Goal: Task Accomplishment & Management: Use online tool/utility

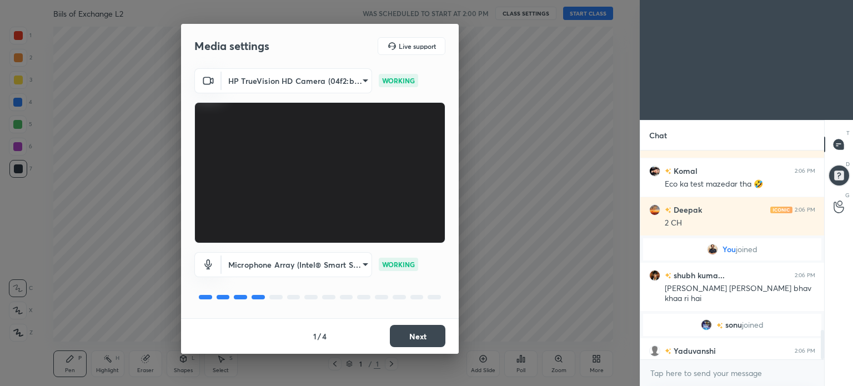
scroll to position [1282, 0]
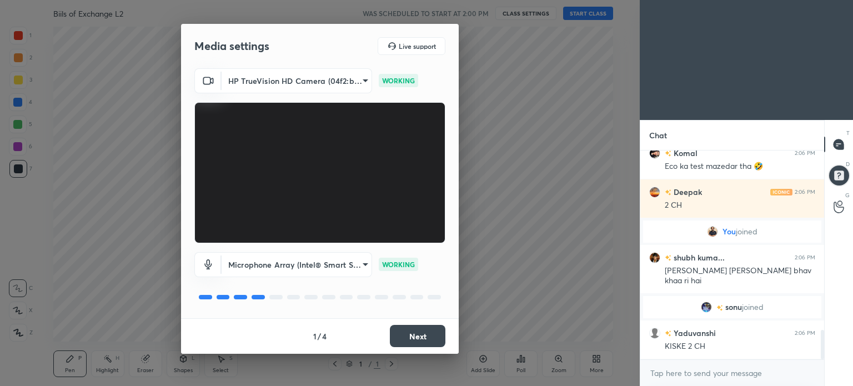
click at [568, 241] on div "Media settings Live support HP TrueVision HD Camera (04f2:b75e) 44bf35b69167ca2…" at bounding box center [320, 193] width 640 height 386
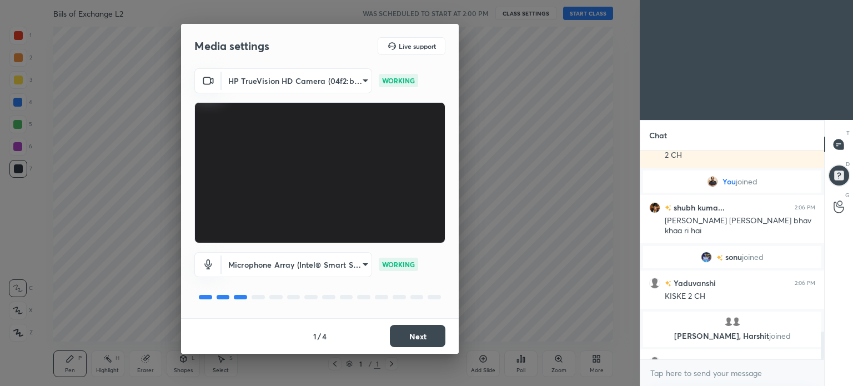
scroll to position [1351, 0]
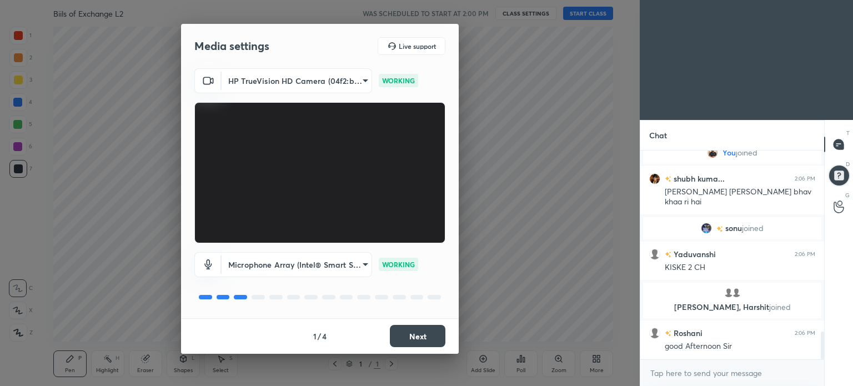
click at [426, 332] on button "Next" at bounding box center [418, 336] width 56 height 22
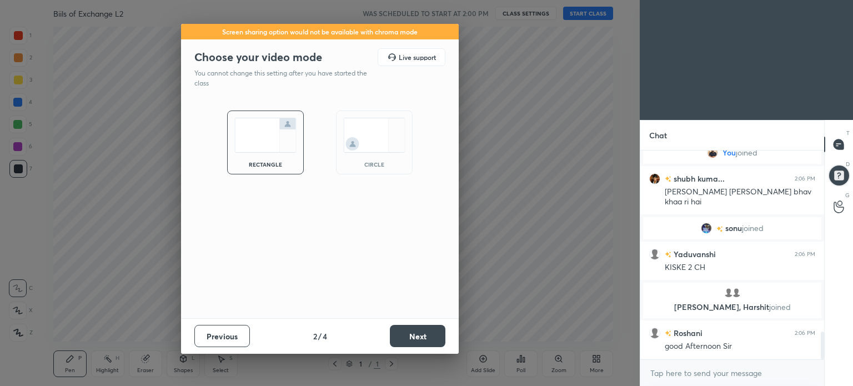
click at [426, 332] on button "Next" at bounding box center [418, 336] width 56 height 22
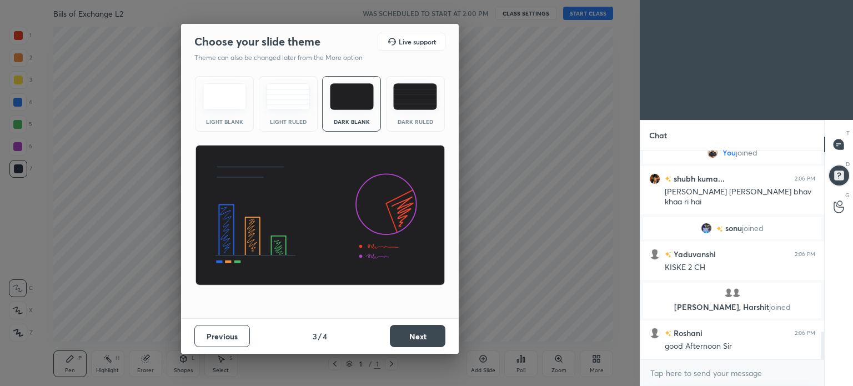
scroll to position [1378, 0]
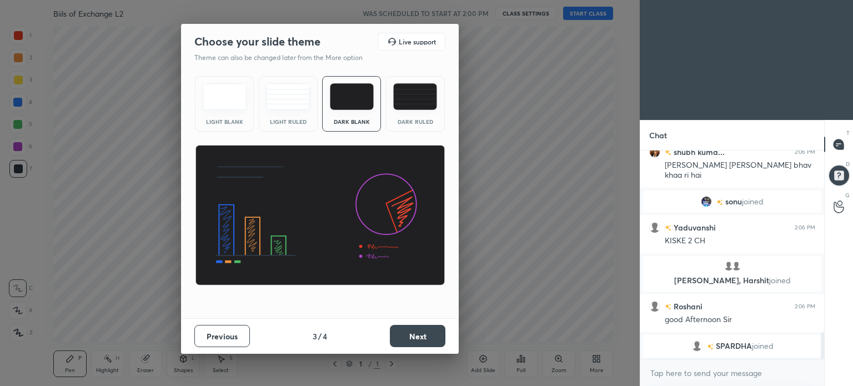
click at [426, 332] on button "Next" at bounding box center [418, 336] width 56 height 22
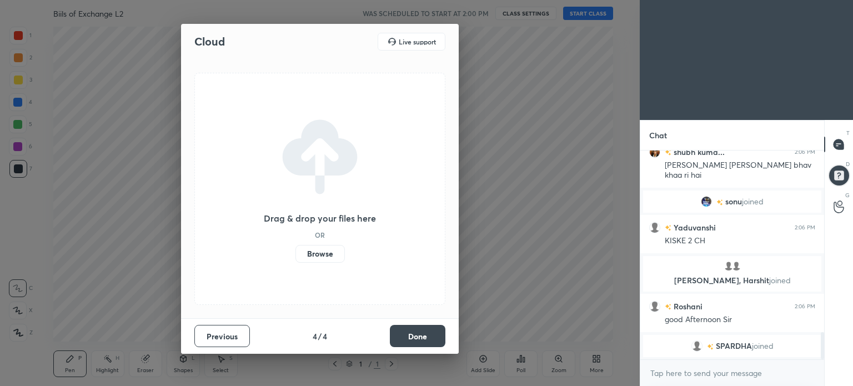
click at [426, 332] on button "Done" at bounding box center [418, 336] width 56 height 22
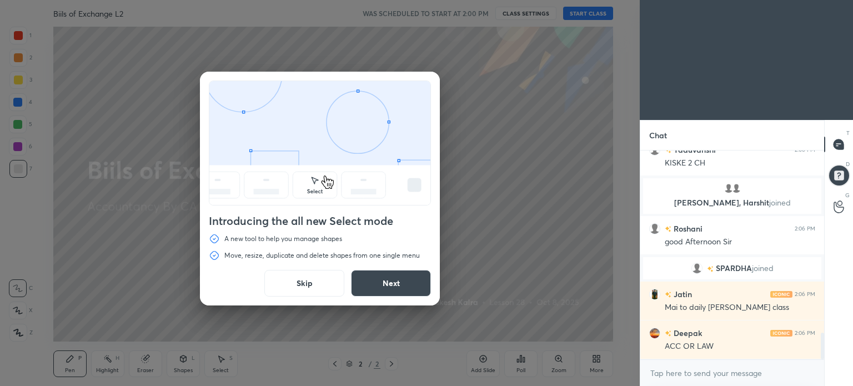
click at [309, 280] on button "Skip" at bounding box center [304, 283] width 80 height 27
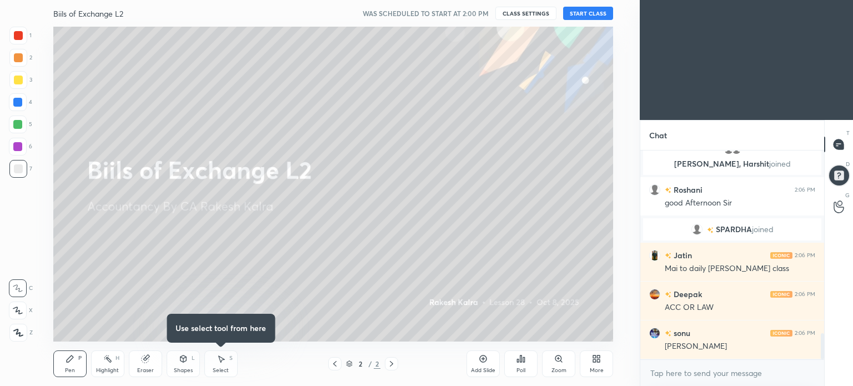
scroll to position [1510, 0]
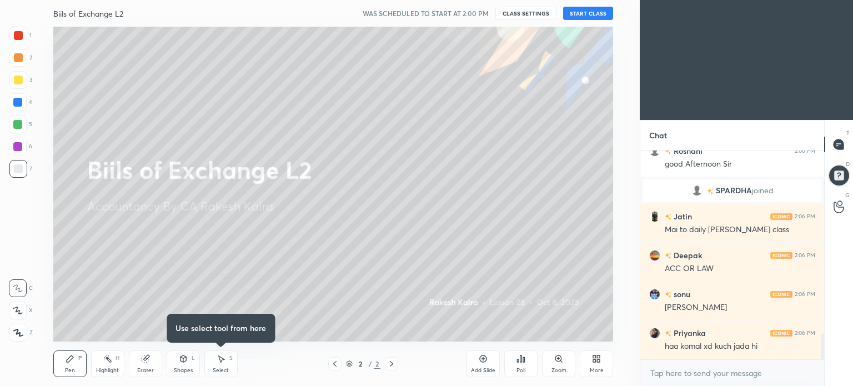
click at [582, 13] on button "START CLASS" at bounding box center [588, 13] width 50 height 13
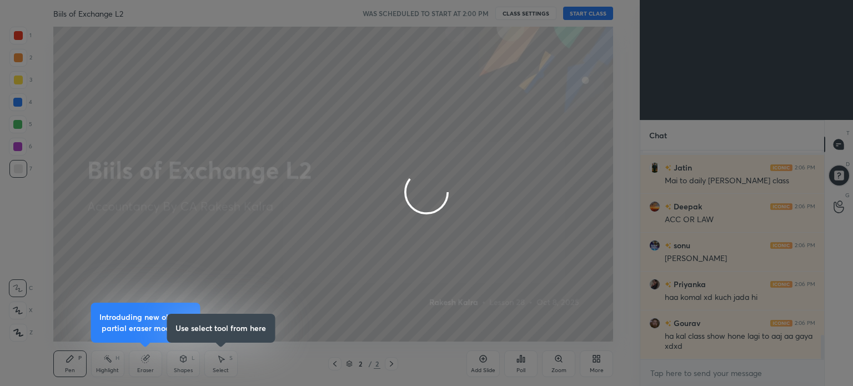
type textarea "x"
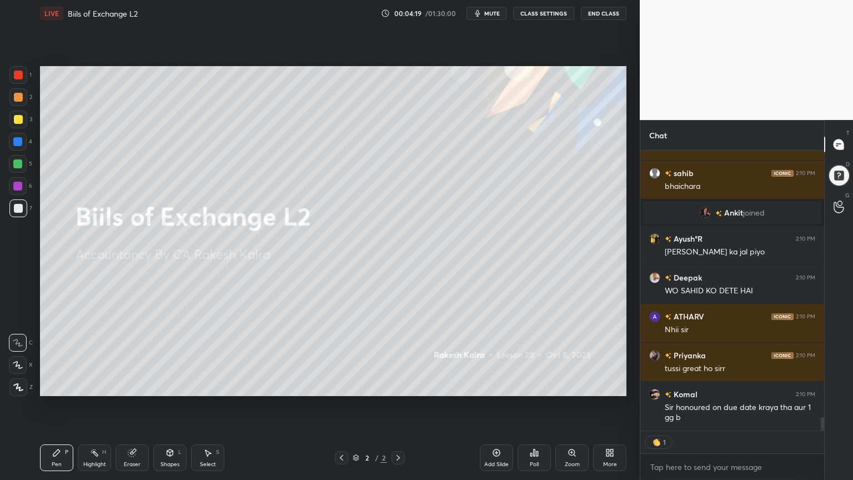
scroll to position [300, 180]
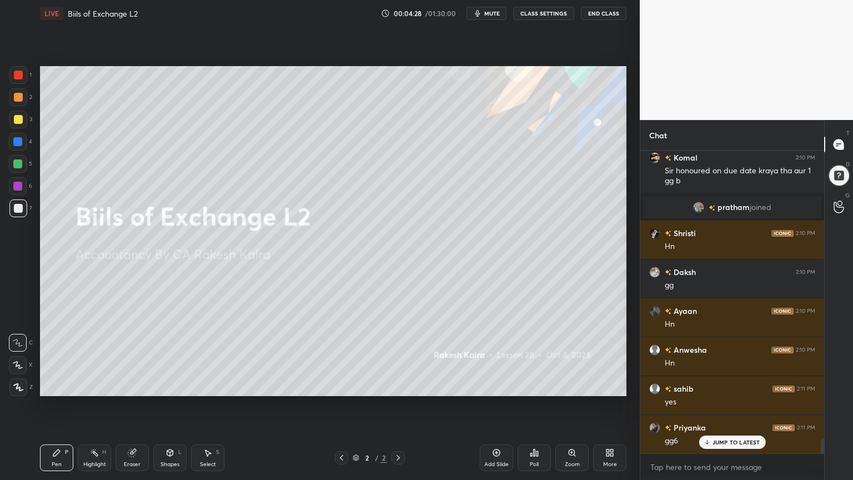
click at [610, 385] on div "More" at bounding box center [610, 464] width 14 height 6
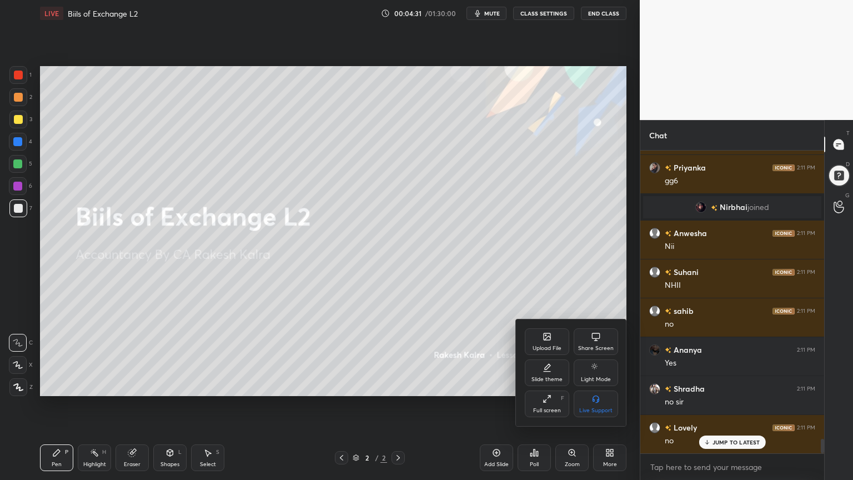
click at [544, 371] on icon at bounding box center [546, 371] width 7 height 0
click at [591, 369] on rect at bounding box center [595, 367] width 8 height 4
click at [606, 385] on div at bounding box center [426, 240] width 853 height 480
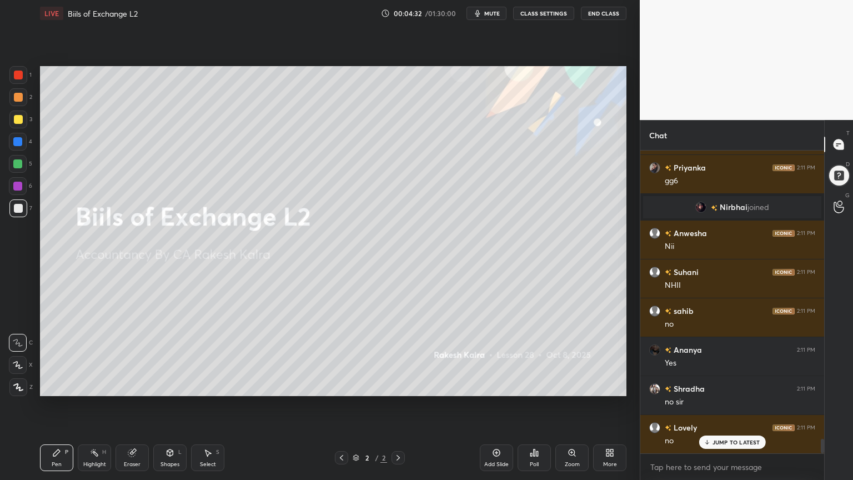
click at [500, 385] on icon at bounding box center [496, 452] width 9 height 9
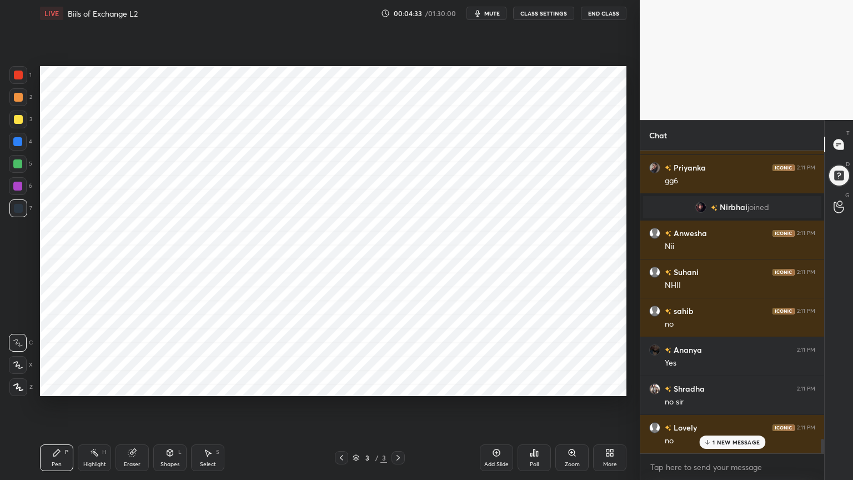
scroll to position [6202, 0]
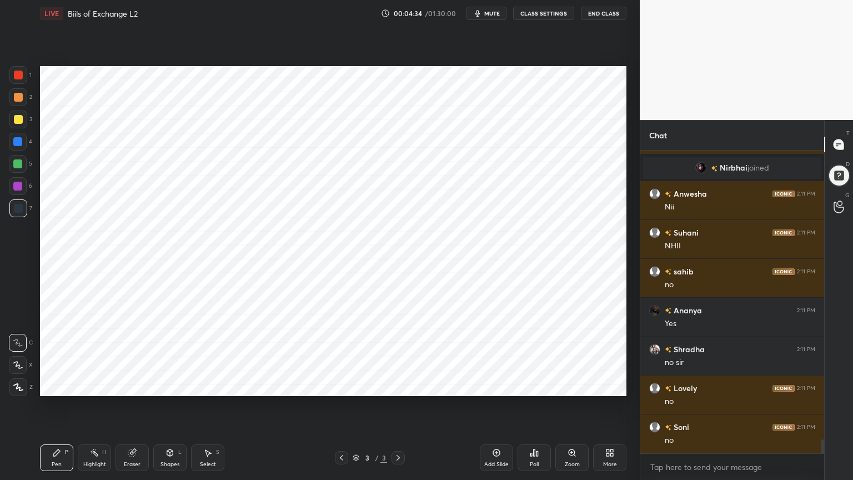
click at [18, 142] on div at bounding box center [17, 141] width 9 height 9
click at [21, 385] on icon at bounding box center [18, 387] width 10 height 8
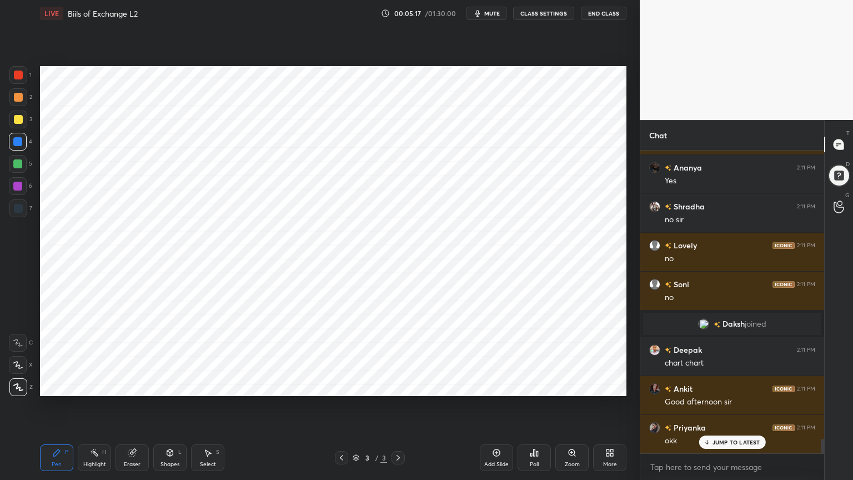
scroll to position [6153, 0]
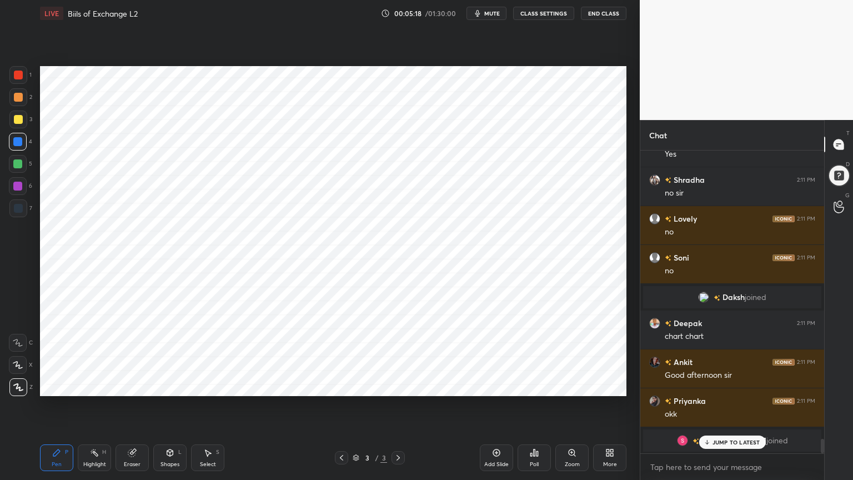
click at [18, 198] on div "6" at bounding box center [20, 188] width 23 height 22
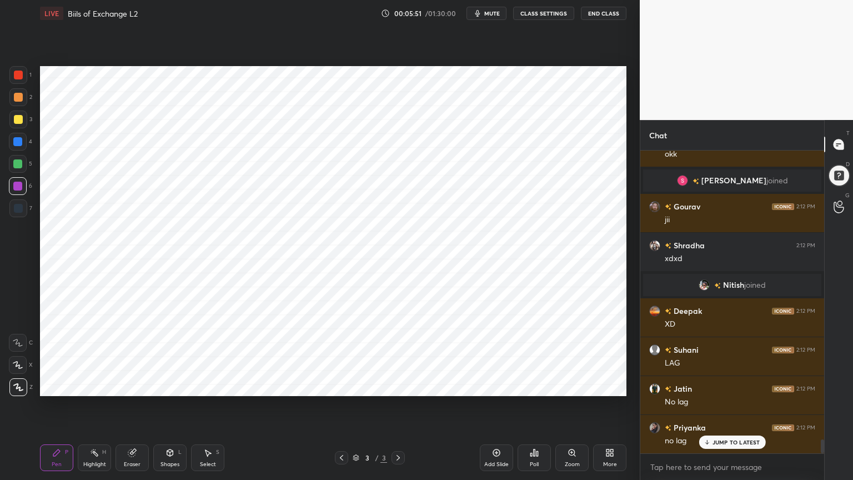
scroll to position [6440, 0]
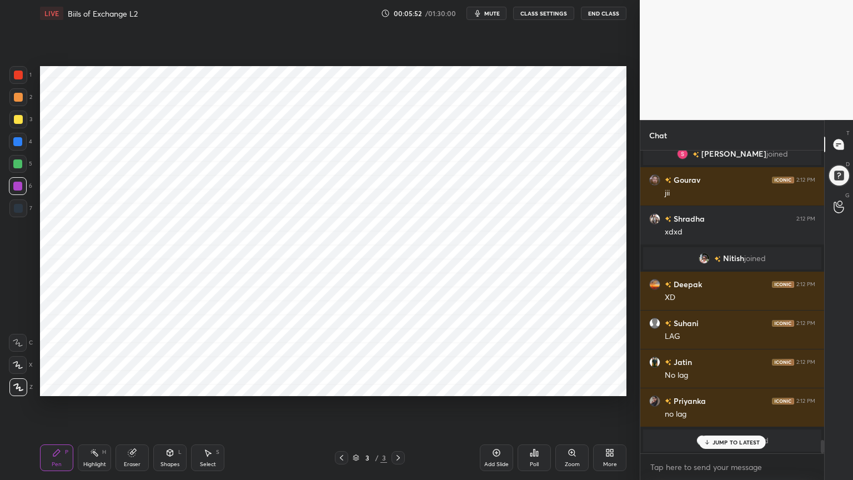
click at [21, 210] on div at bounding box center [18, 208] width 9 height 9
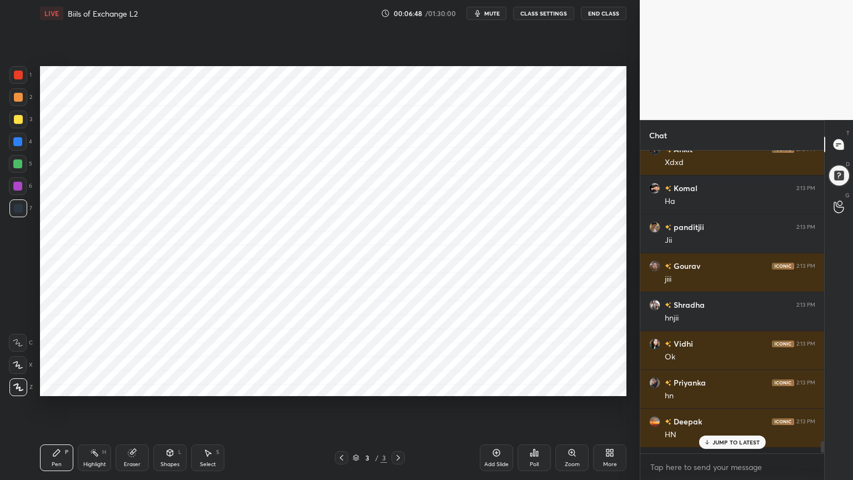
scroll to position [299, 180]
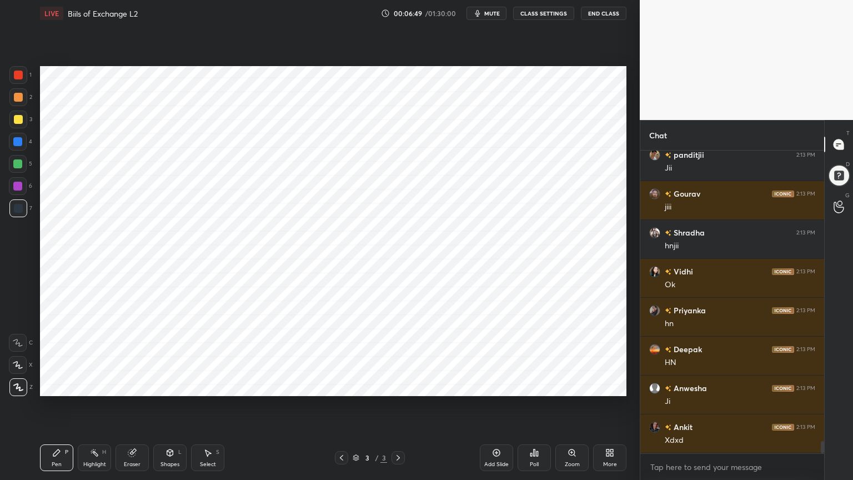
click at [18, 187] on div at bounding box center [17, 186] width 9 height 9
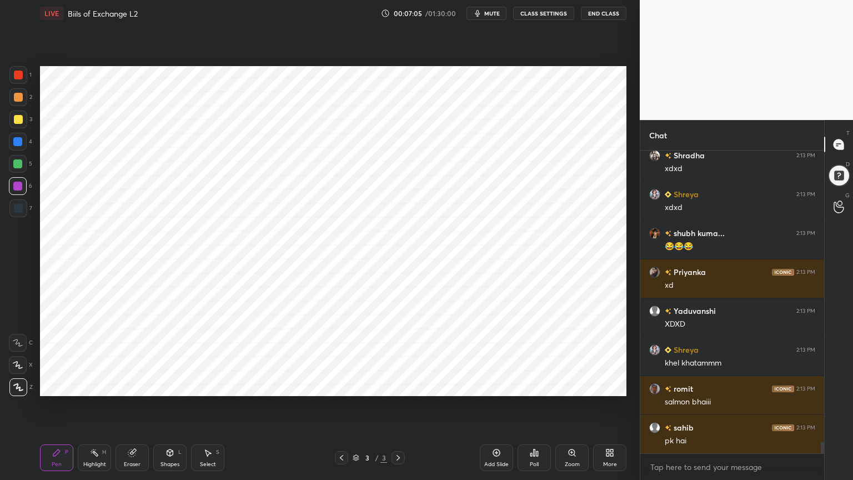
scroll to position [7577, 0]
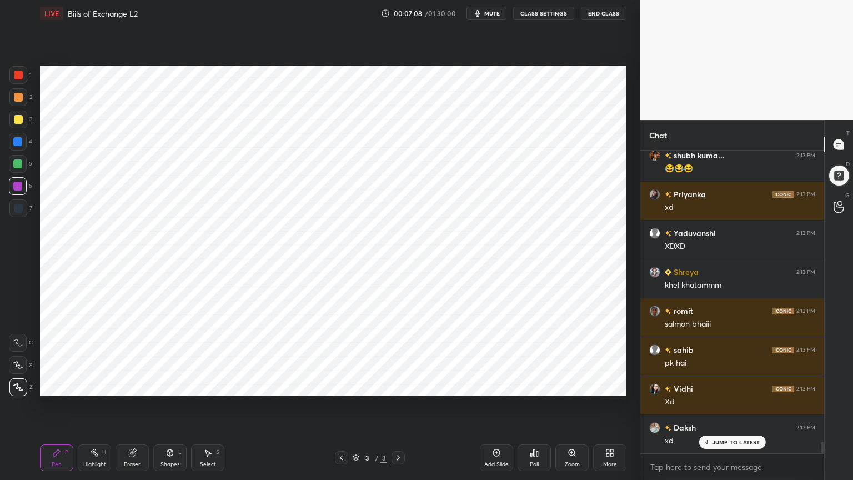
click at [18, 165] on div at bounding box center [17, 163] width 9 height 9
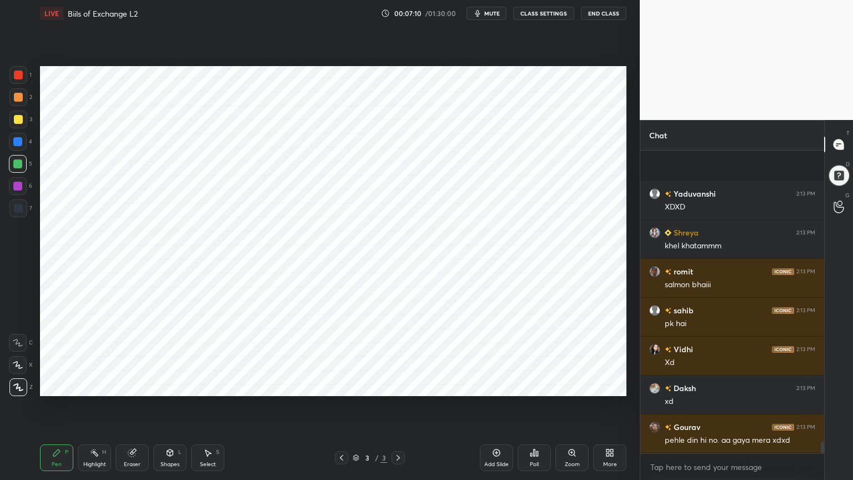
scroll to position [7694, 0]
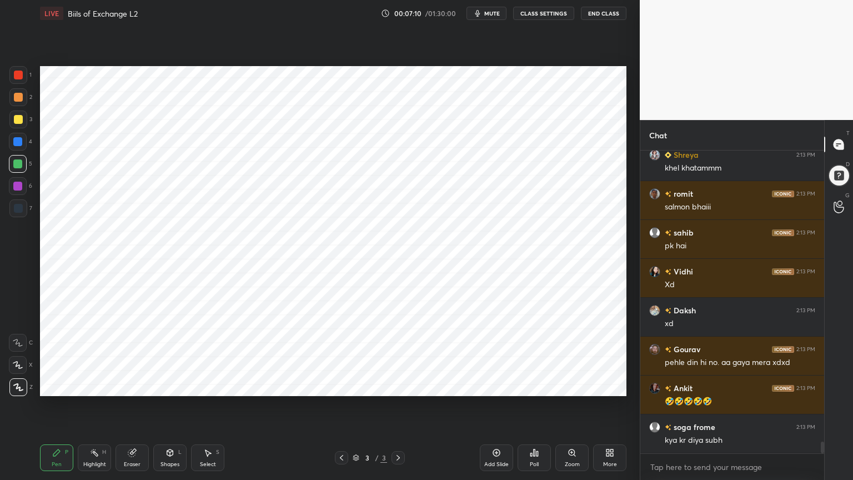
click at [18, 185] on div at bounding box center [17, 186] width 9 height 9
click at [21, 163] on div at bounding box center [17, 163] width 9 height 9
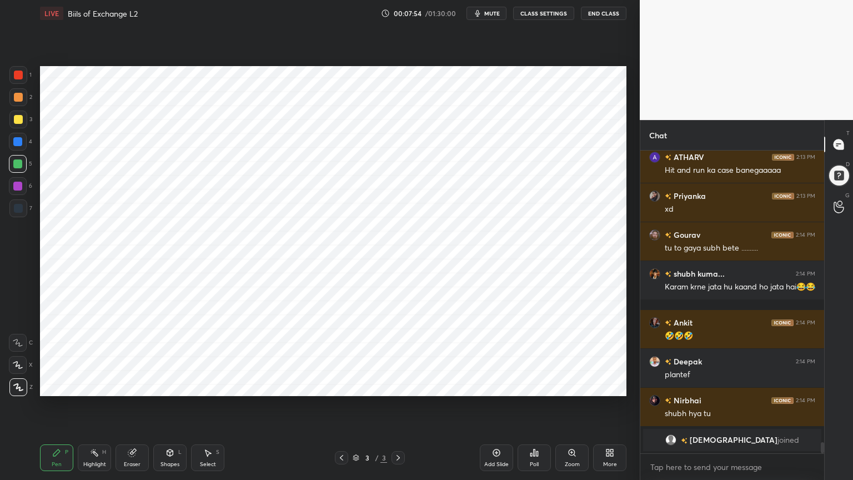
scroll to position [8016, 0]
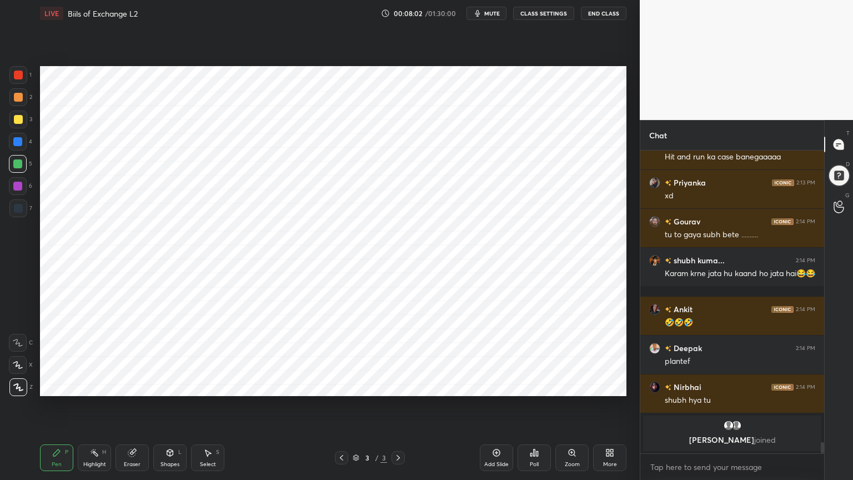
click at [20, 142] on div at bounding box center [17, 141] width 9 height 9
click at [104, 385] on div "Highlight H" at bounding box center [94, 457] width 33 height 27
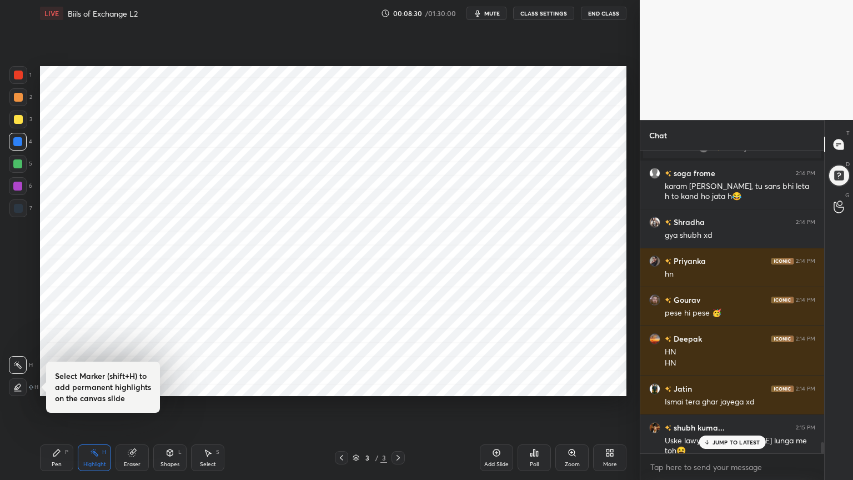
scroll to position [7834, 0]
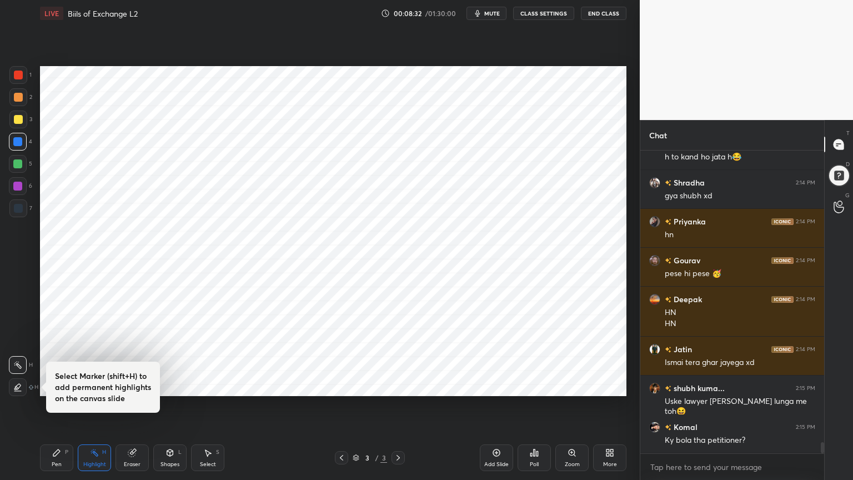
click at [498, 385] on icon at bounding box center [496, 452] width 9 height 9
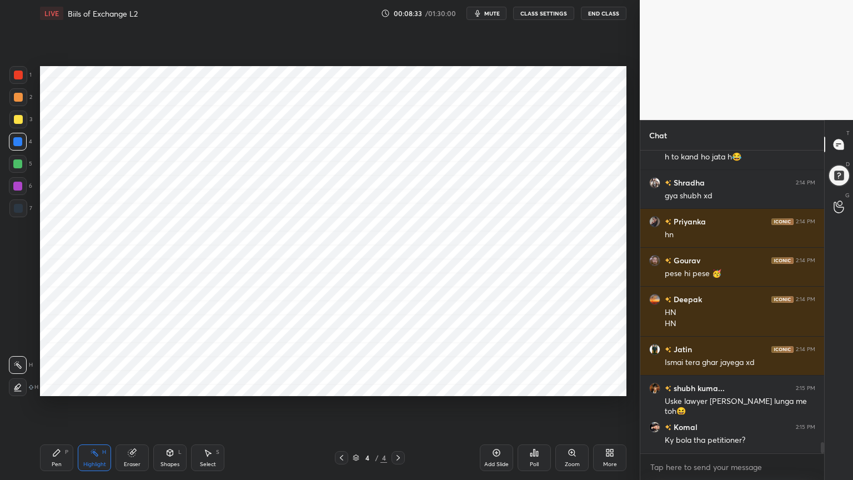
click at [50, 385] on div "Pen P" at bounding box center [56, 457] width 33 height 27
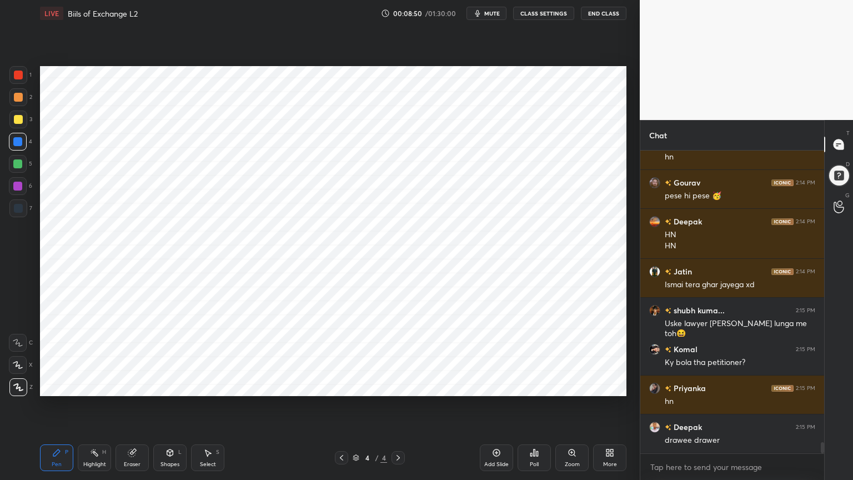
scroll to position [7950, 0]
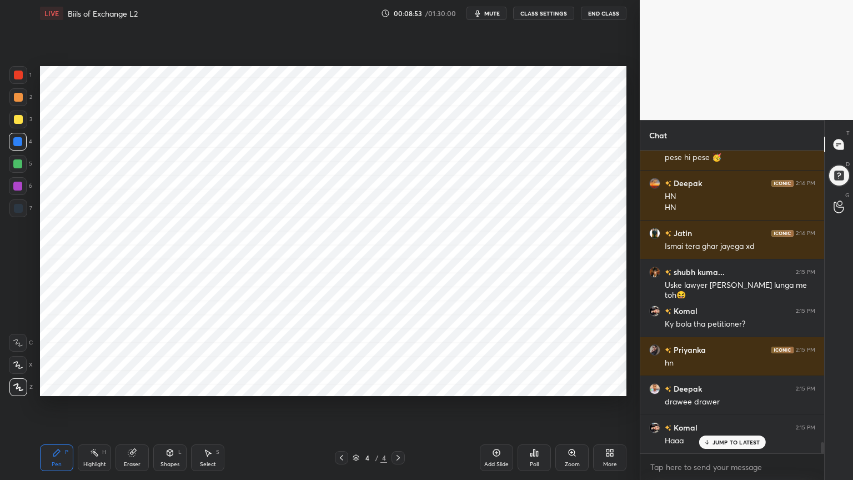
click at [20, 79] on div at bounding box center [18, 75] width 18 height 18
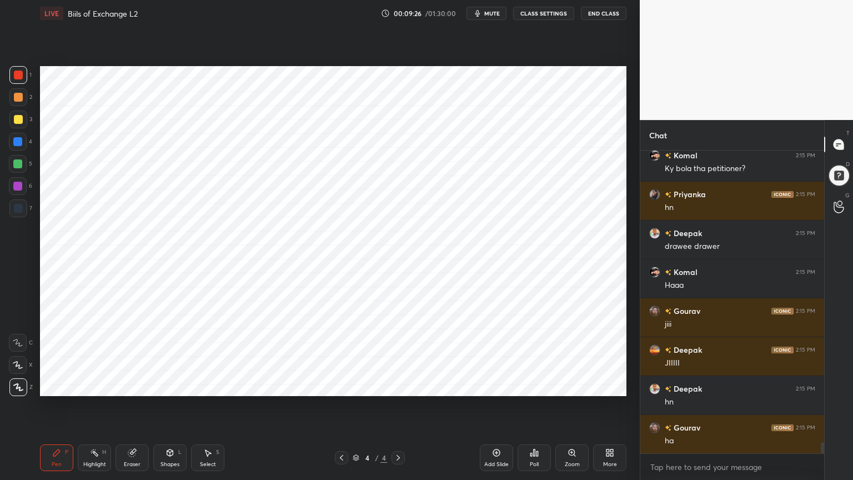
scroll to position [8145, 0]
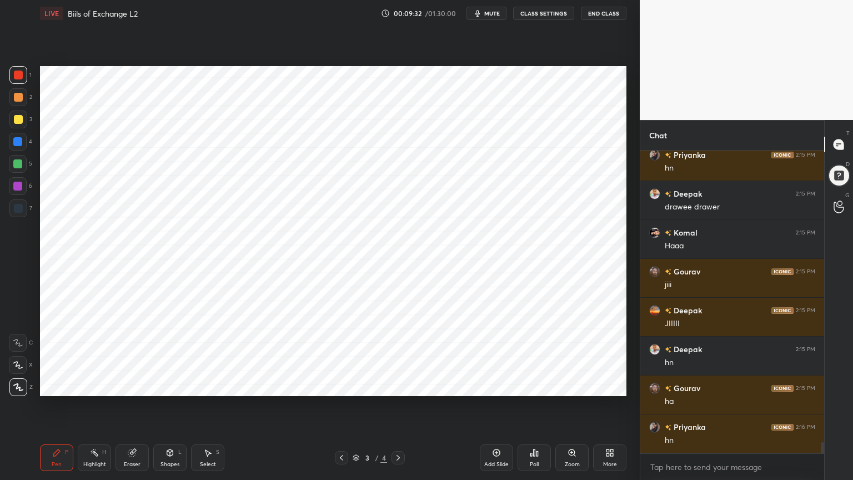
click at [93, 385] on div "Highlight" at bounding box center [94, 464] width 23 height 6
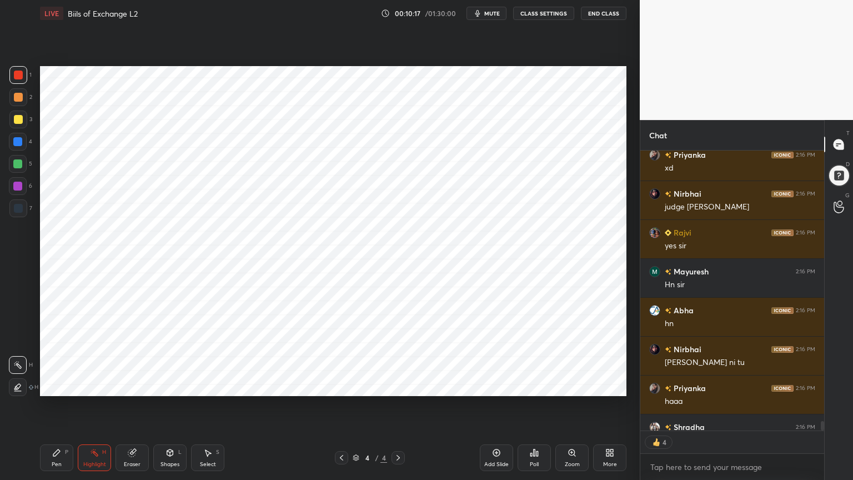
scroll to position [8828, 0]
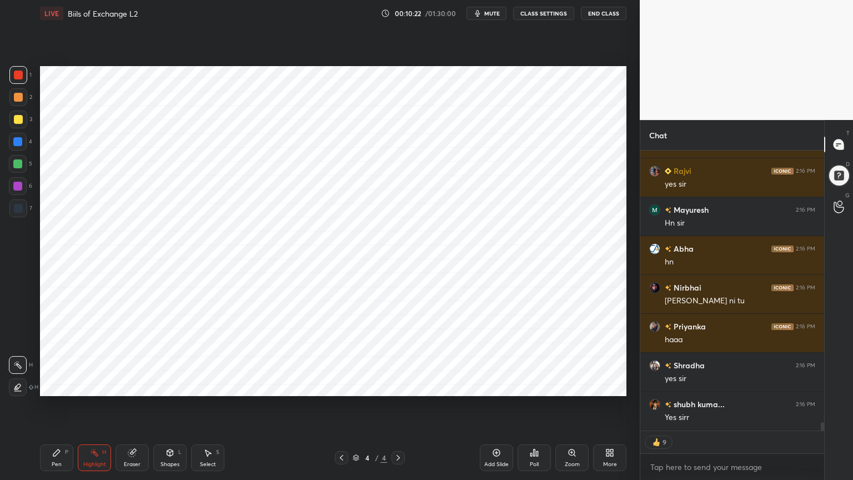
click at [493, 385] on div "Add Slide" at bounding box center [496, 457] width 33 height 27
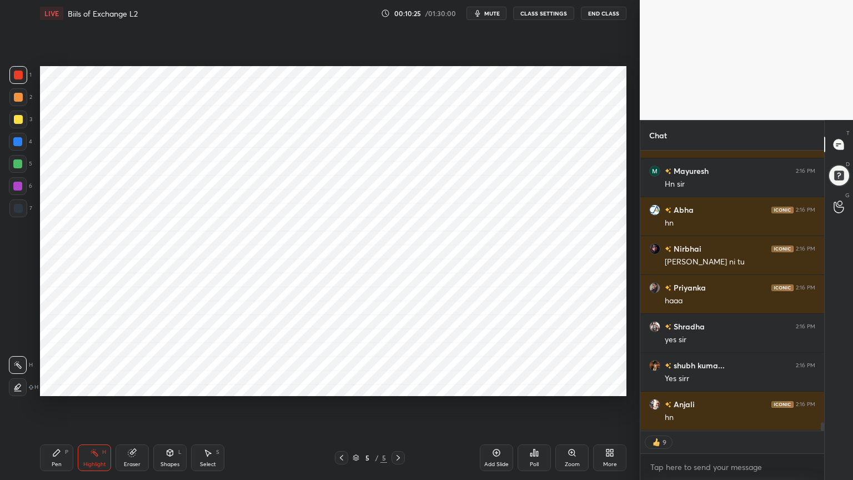
click at [14, 140] on div at bounding box center [17, 141] width 9 height 9
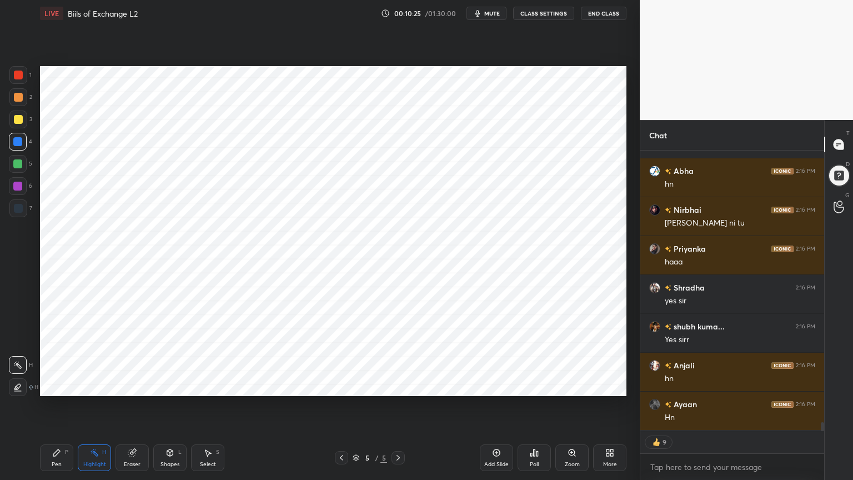
click at [51, 385] on div "Pen P" at bounding box center [56, 457] width 33 height 27
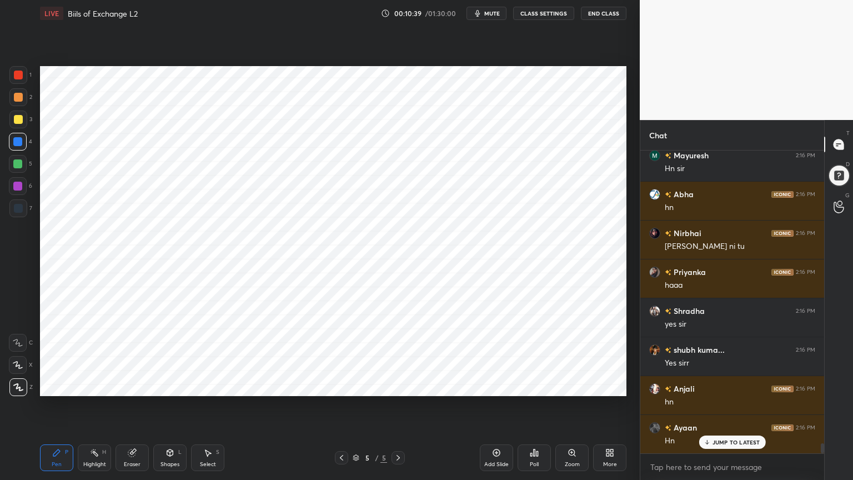
scroll to position [3, 3]
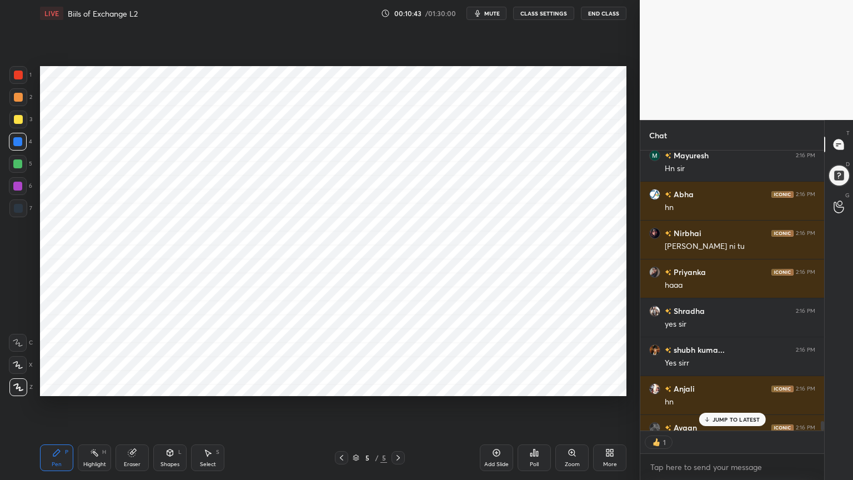
click at [174, 385] on icon at bounding box center [169, 452] width 9 height 9
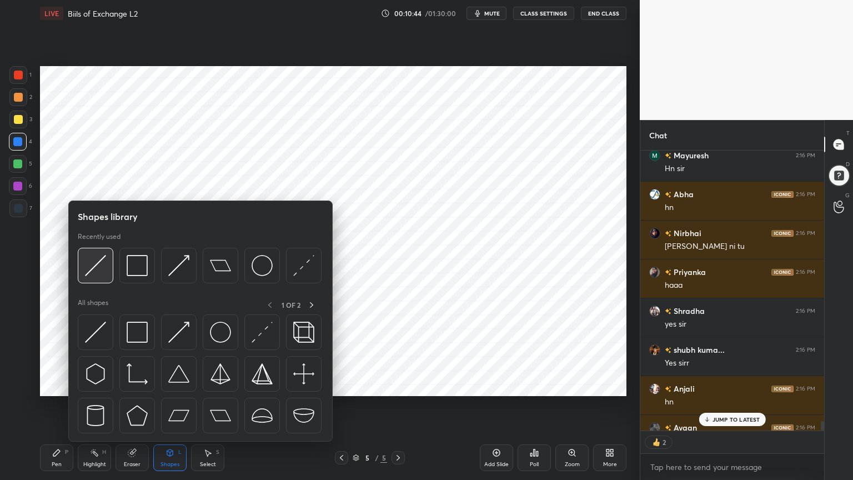
click at [95, 271] on img at bounding box center [95, 265] width 21 height 21
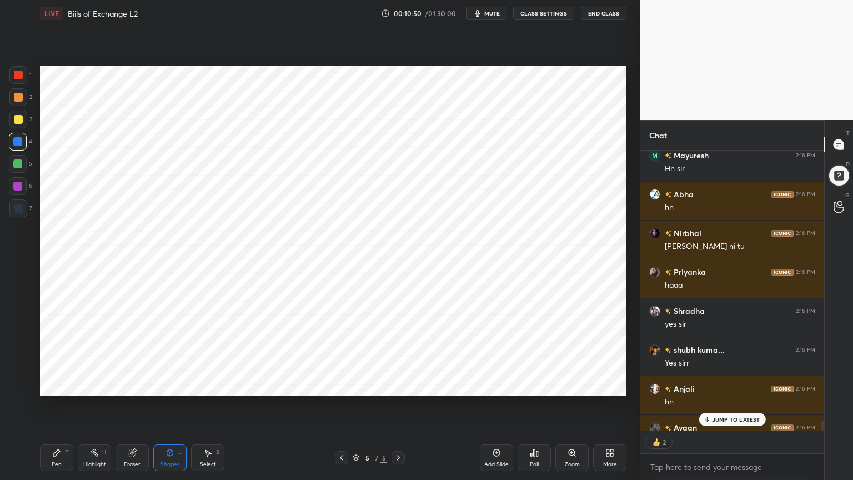
click at [60, 385] on div "Pen" at bounding box center [57, 464] width 10 height 6
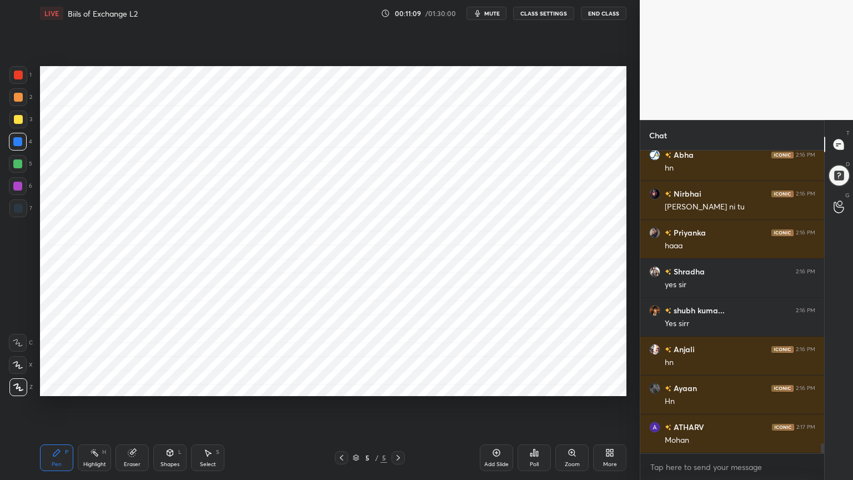
scroll to position [8948, 0]
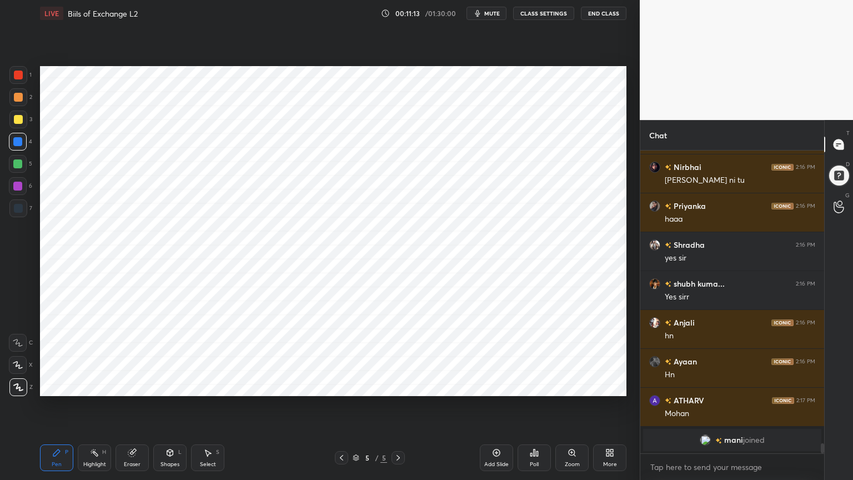
click at [21, 210] on div at bounding box center [18, 208] width 9 height 9
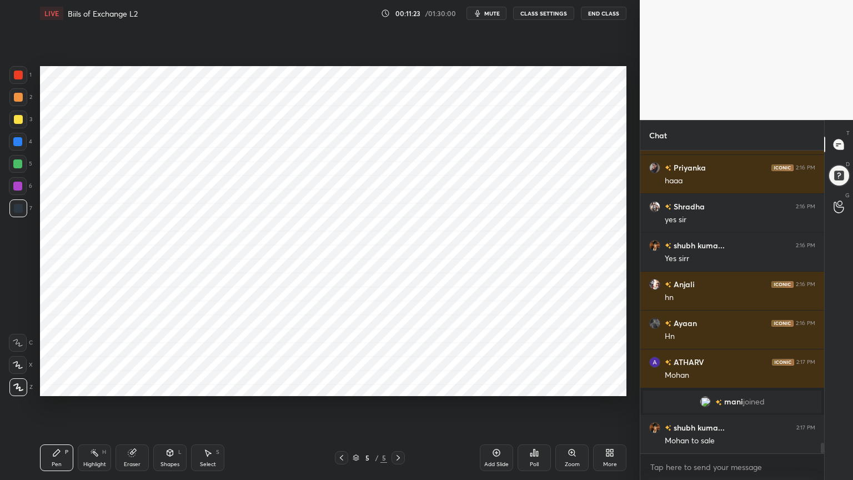
click at [19, 144] on div at bounding box center [17, 141] width 9 height 9
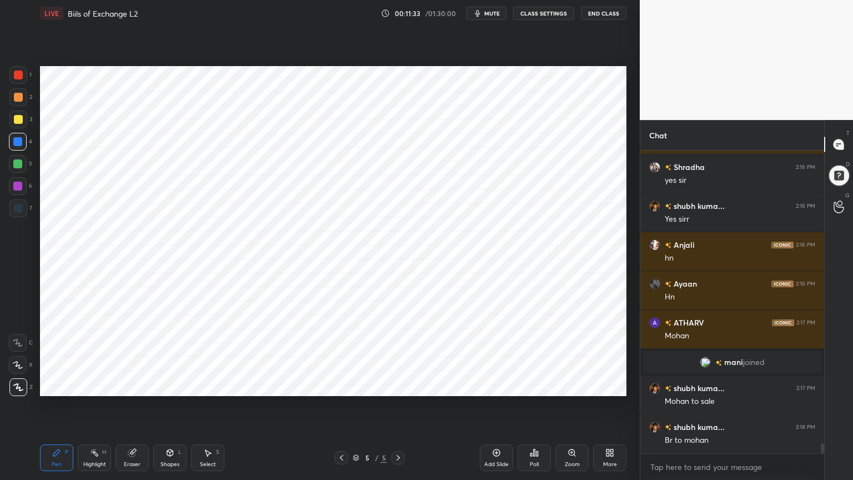
click at [18, 215] on div at bounding box center [18, 208] width 18 height 18
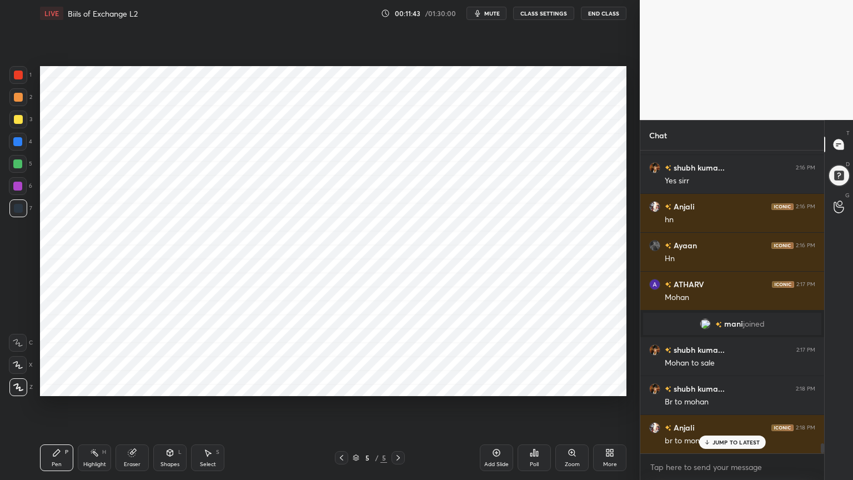
click at [20, 142] on div at bounding box center [17, 141] width 9 height 9
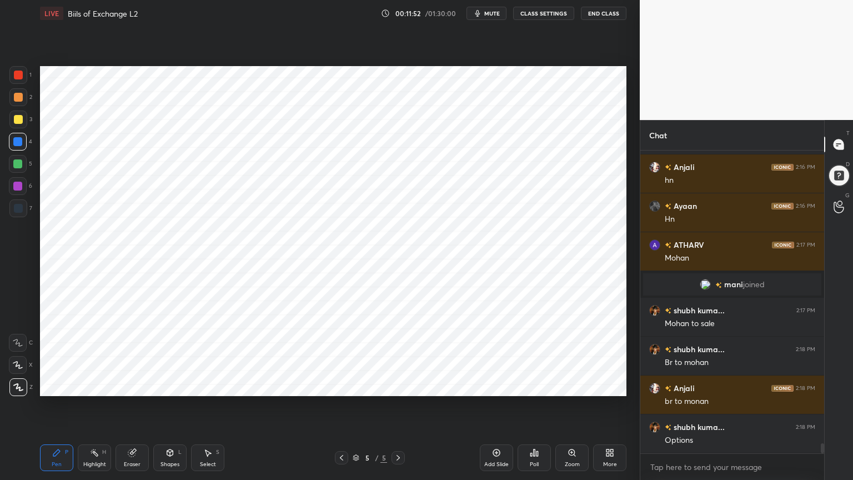
click at [167, 385] on icon at bounding box center [170, 452] width 6 height 7
click at [170, 385] on icon at bounding box center [170, 454] width 0 height 4
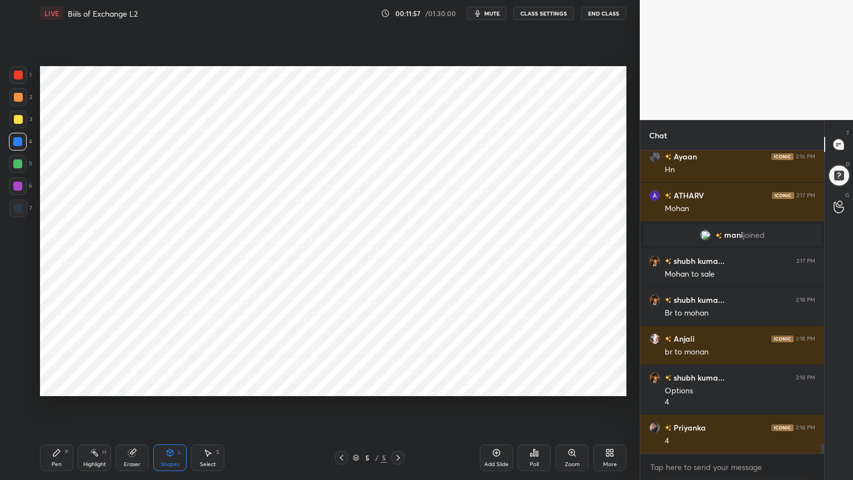
scroll to position [8795, 0]
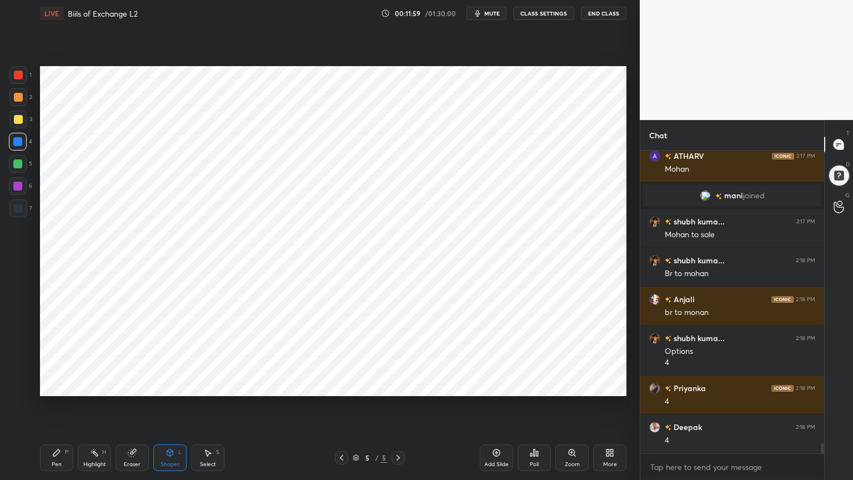
click at [55, 385] on div "Pen P" at bounding box center [56, 457] width 33 height 27
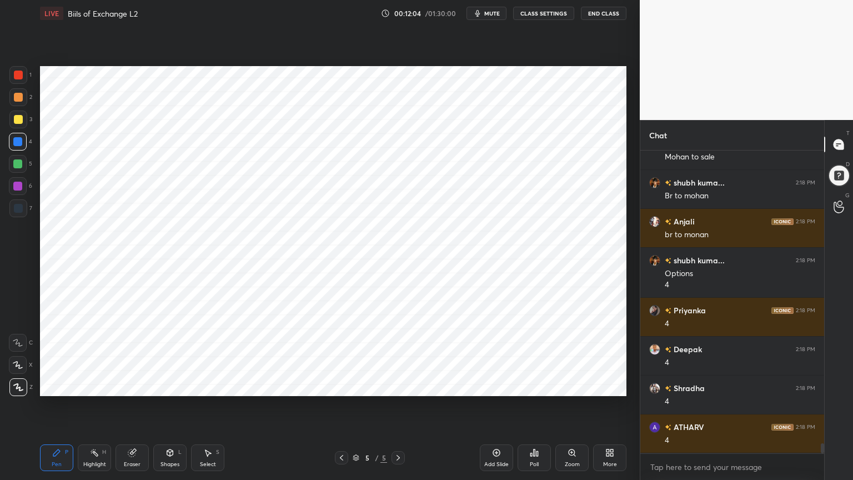
scroll to position [8900, 0]
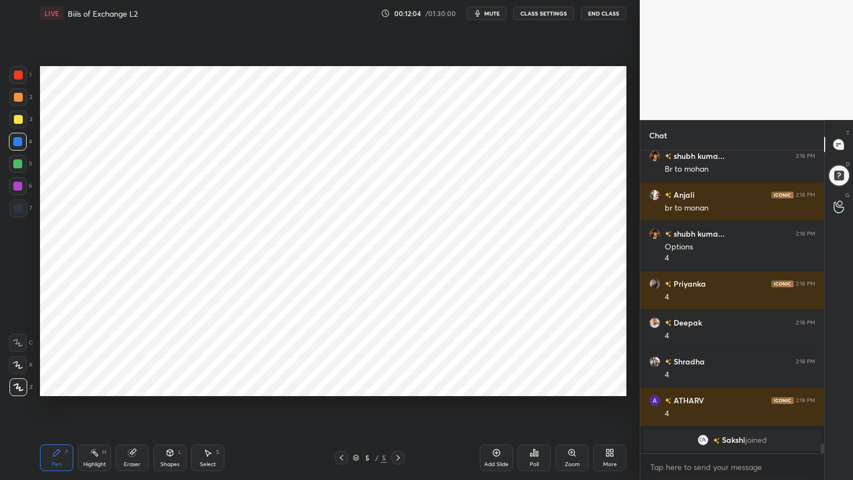
click at [12, 212] on div at bounding box center [18, 208] width 18 height 18
click at [18, 140] on div at bounding box center [17, 141] width 9 height 9
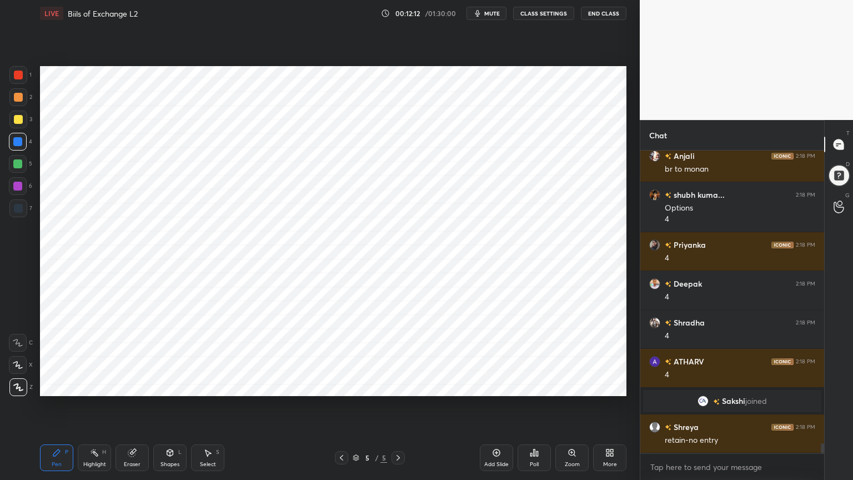
scroll to position [8838, 0]
click at [18, 211] on div at bounding box center [18, 208] width 9 height 9
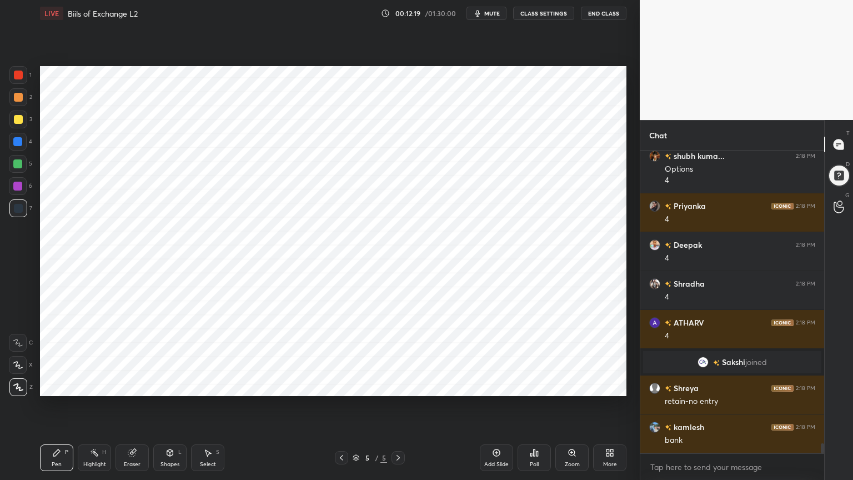
scroll to position [8916, 0]
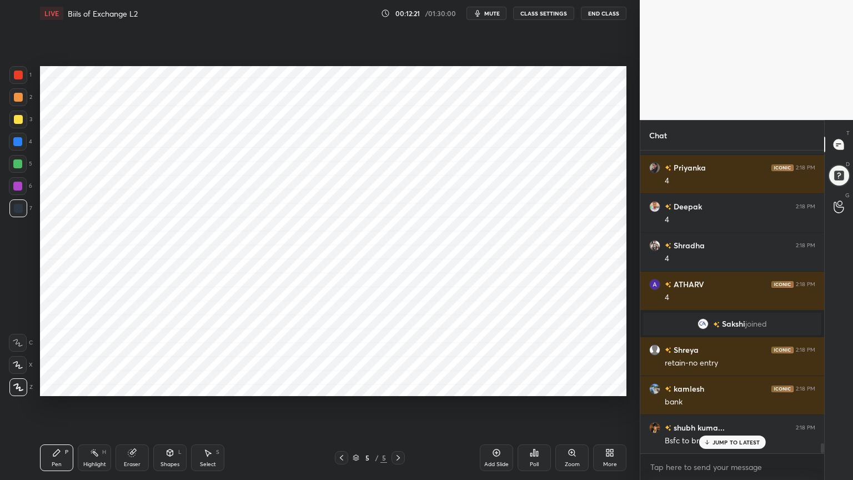
click at [24, 145] on div at bounding box center [18, 142] width 18 height 18
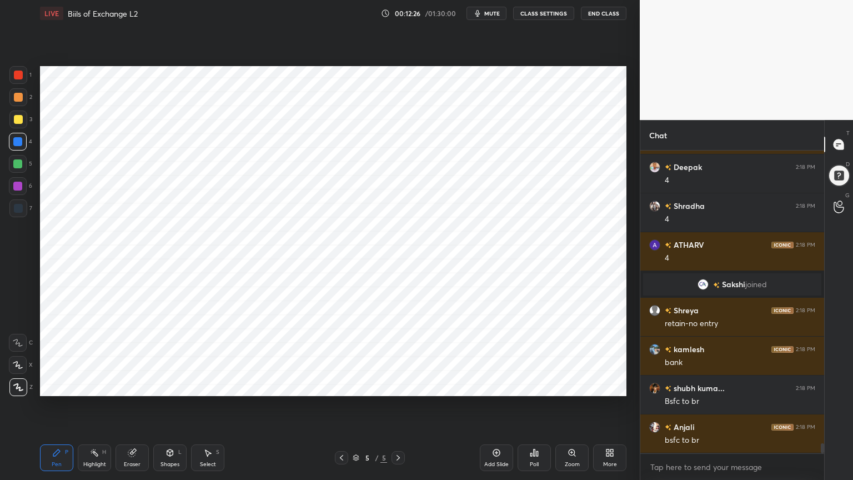
click at [22, 206] on div at bounding box center [18, 208] width 9 height 9
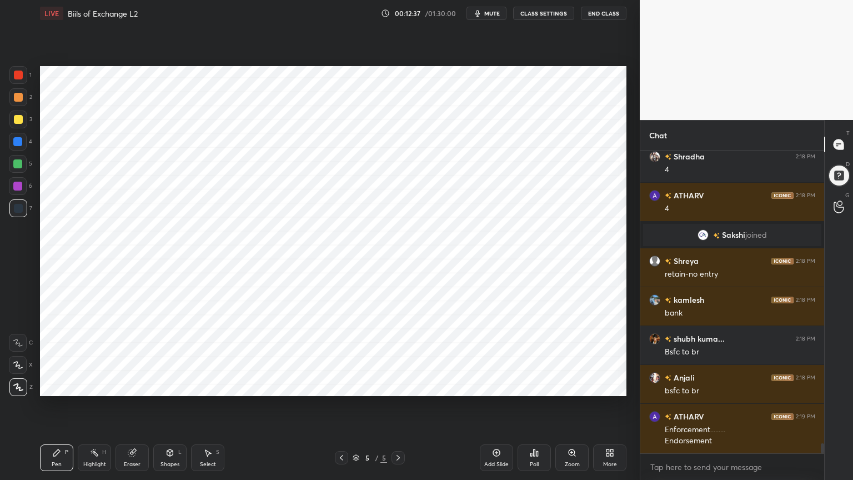
scroll to position [9044, 0]
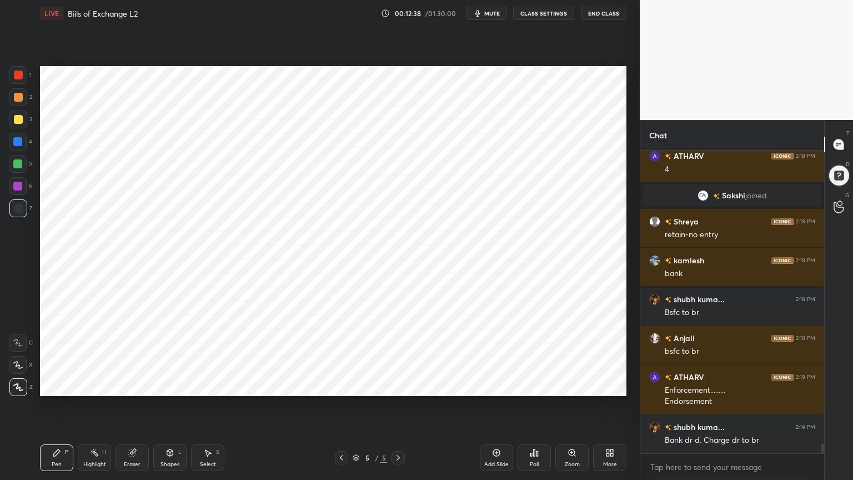
click at [21, 147] on div at bounding box center [18, 142] width 18 height 18
click at [18, 212] on div at bounding box center [18, 208] width 9 height 9
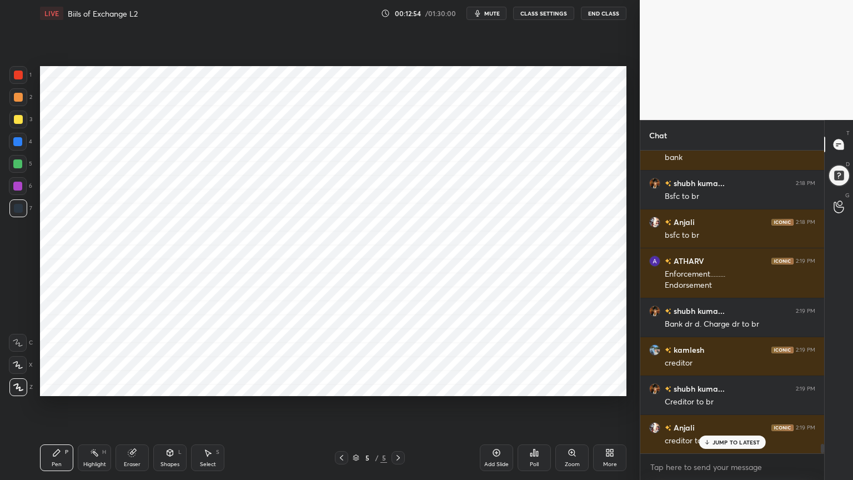
scroll to position [9199, 0]
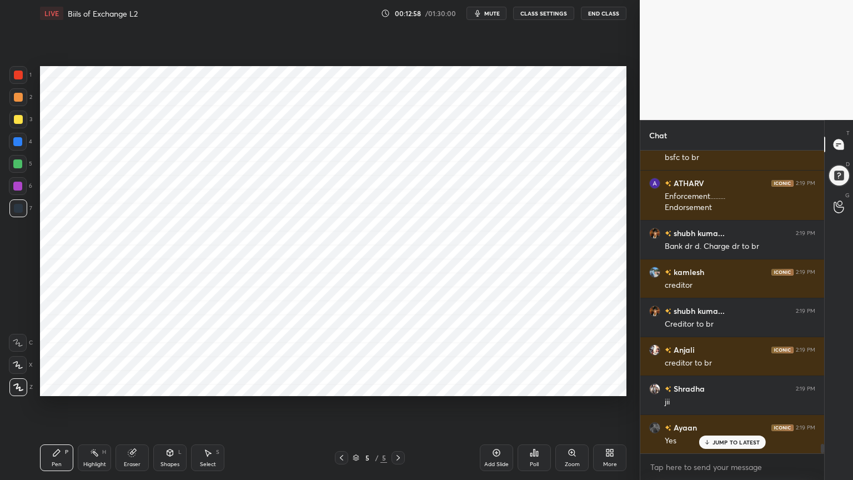
click at [24, 140] on div at bounding box center [18, 142] width 18 height 18
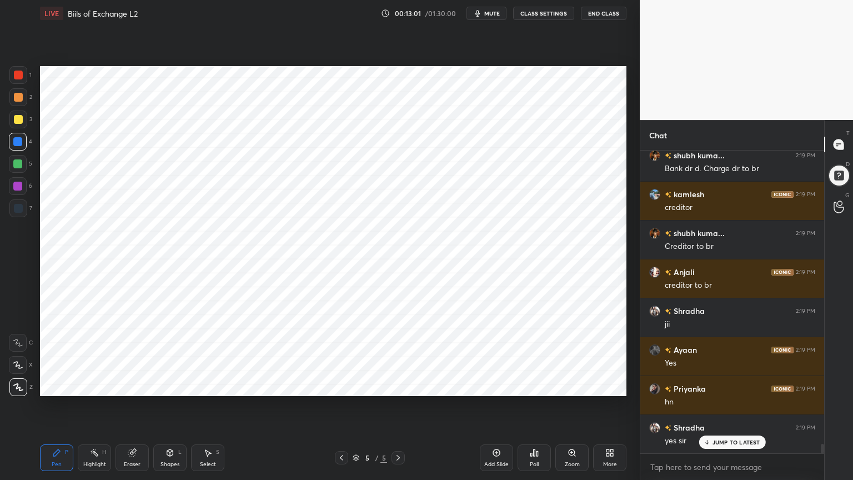
scroll to position [9355, 0]
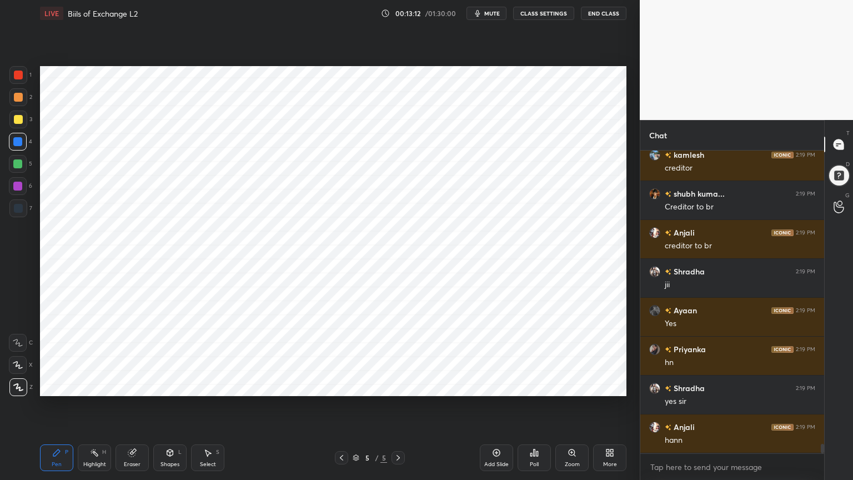
click at [166, 385] on div "Shapes L" at bounding box center [169, 457] width 33 height 27
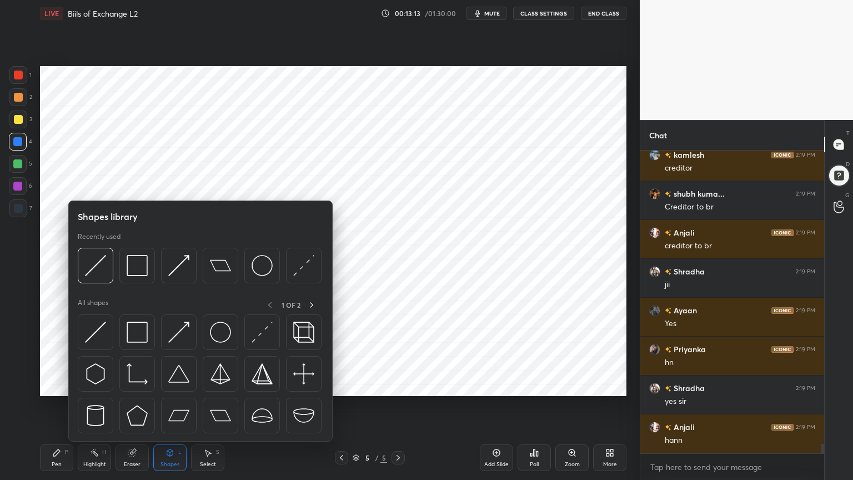
click at [167, 385] on div "Shapes L" at bounding box center [169, 457] width 33 height 27
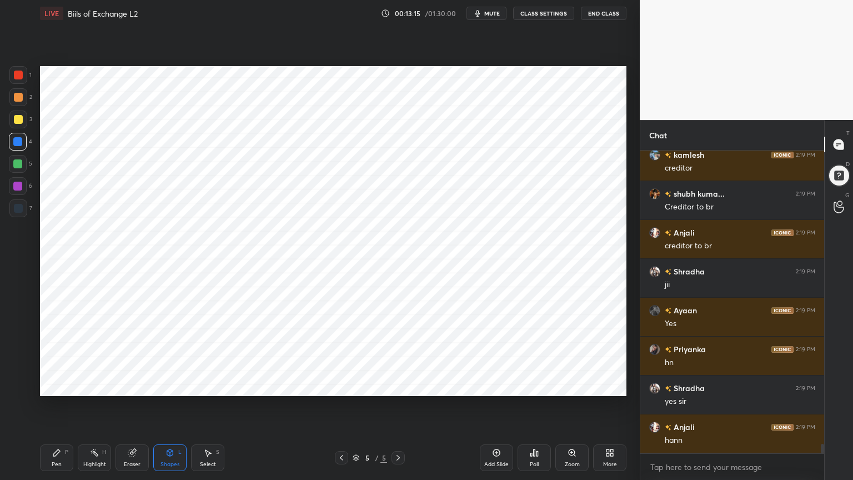
click at [178, 385] on div "Shapes L" at bounding box center [169, 457] width 33 height 27
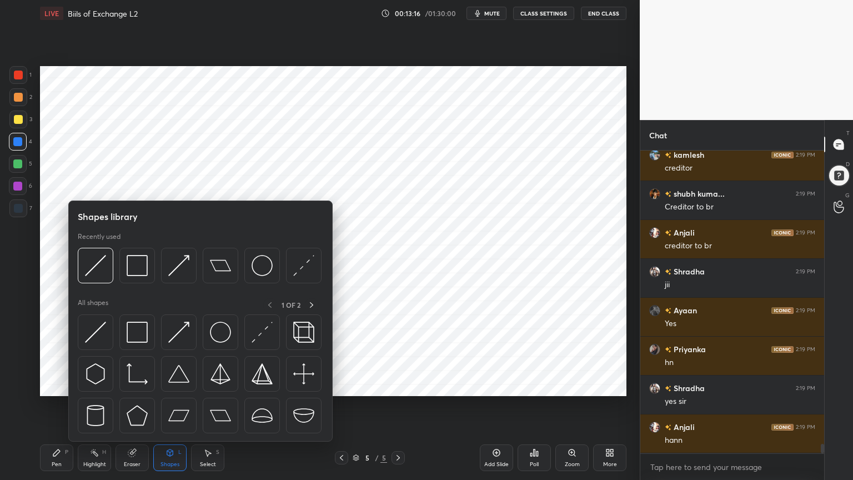
click at [49, 385] on div "Pen P" at bounding box center [56, 457] width 33 height 27
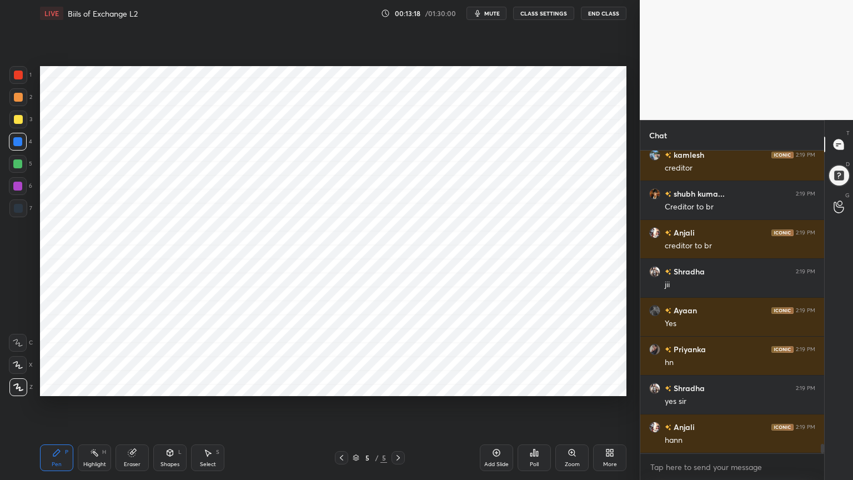
click at [94, 385] on div "Highlight H" at bounding box center [94, 457] width 33 height 27
click at [19, 385] on div at bounding box center [18, 387] width 18 height 18
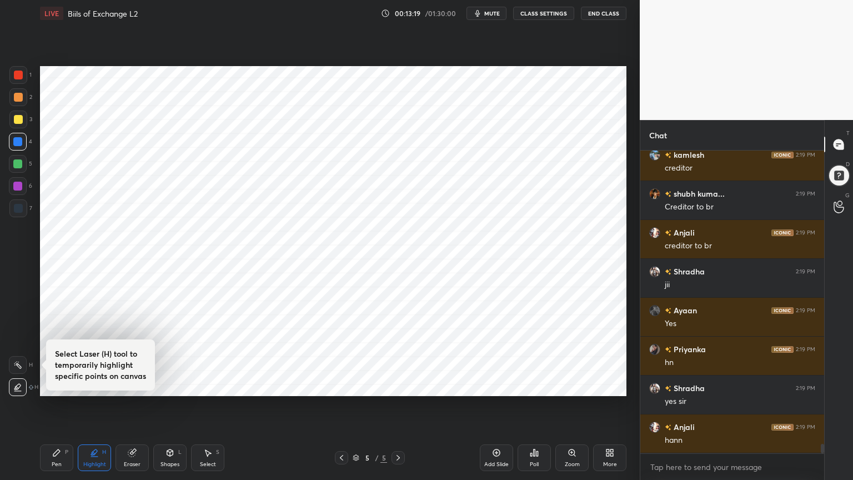
click at [15, 163] on div at bounding box center [17, 163] width 9 height 9
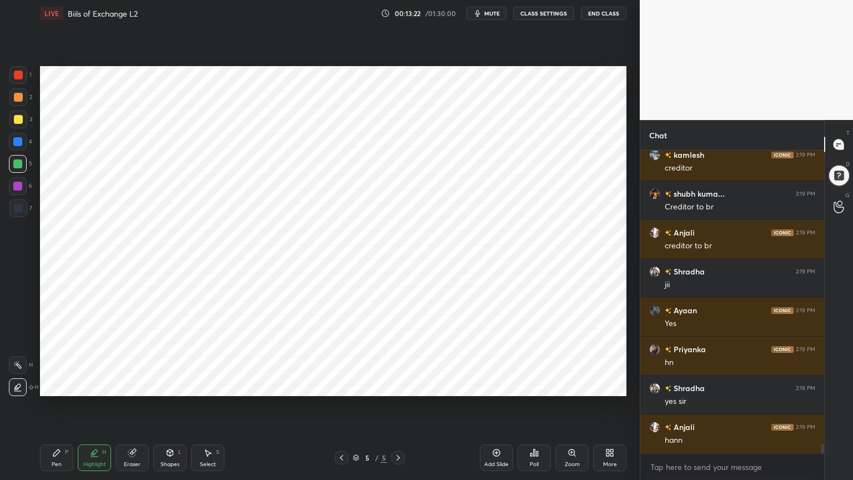
scroll to position [9393, 0]
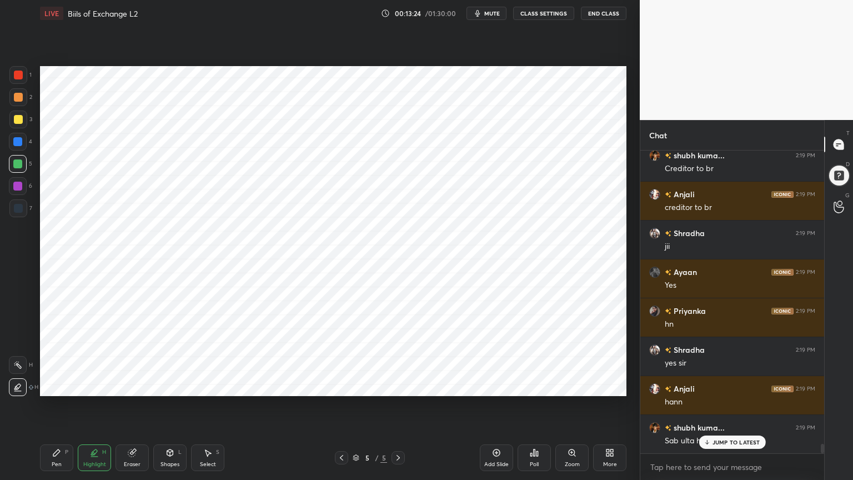
click at [25, 364] on div at bounding box center [18, 365] width 18 height 18
click at [59, 385] on icon at bounding box center [56, 452] width 9 height 9
click at [19, 135] on div at bounding box center [18, 142] width 18 height 18
click at [171, 385] on div "Shapes" at bounding box center [169, 464] width 19 height 6
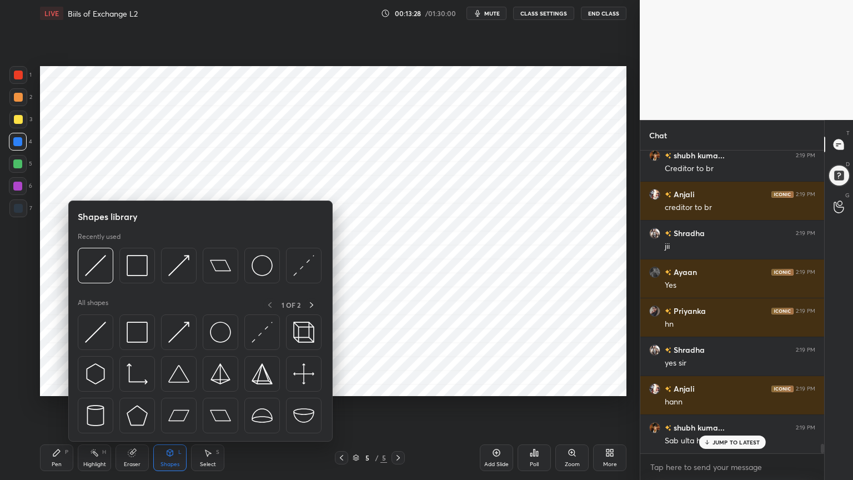
click at [174, 385] on div "Shapes L" at bounding box center [169, 457] width 33 height 27
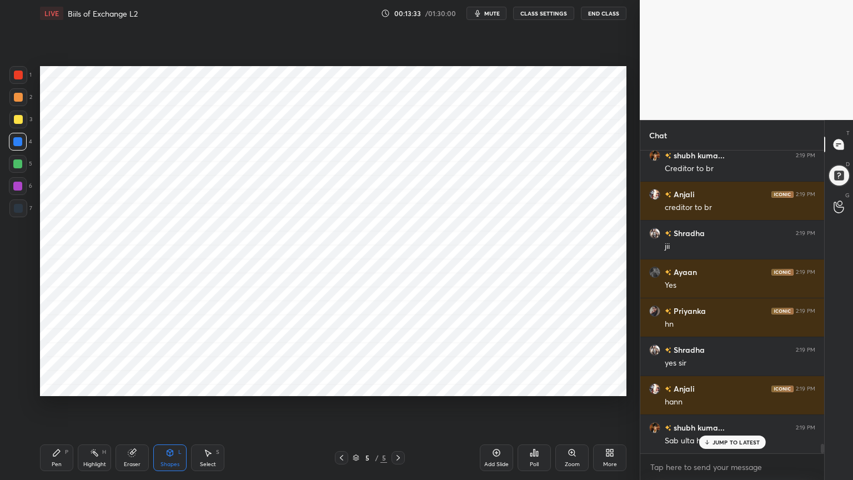
click at [54, 385] on icon at bounding box center [56, 452] width 7 height 7
click at [18, 216] on div at bounding box center [18, 208] width 18 height 18
click at [19, 147] on div at bounding box center [18, 142] width 18 height 18
click at [837, 202] on icon at bounding box center [838, 201] width 11 height 13
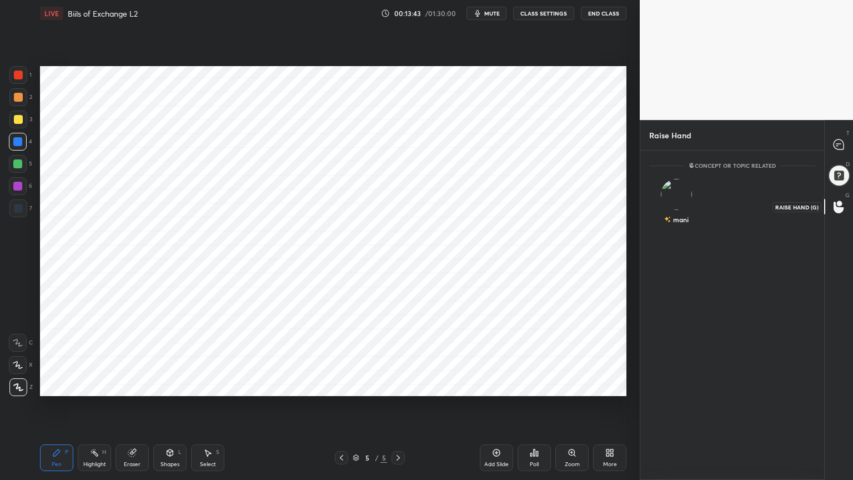
scroll to position [3, 3]
click at [683, 197] on img "grid" at bounding box center [676, 194] width 31 height 31
click at [688, 229] on button "INVITE" at bounding box center [676, 227] width 45 height 14
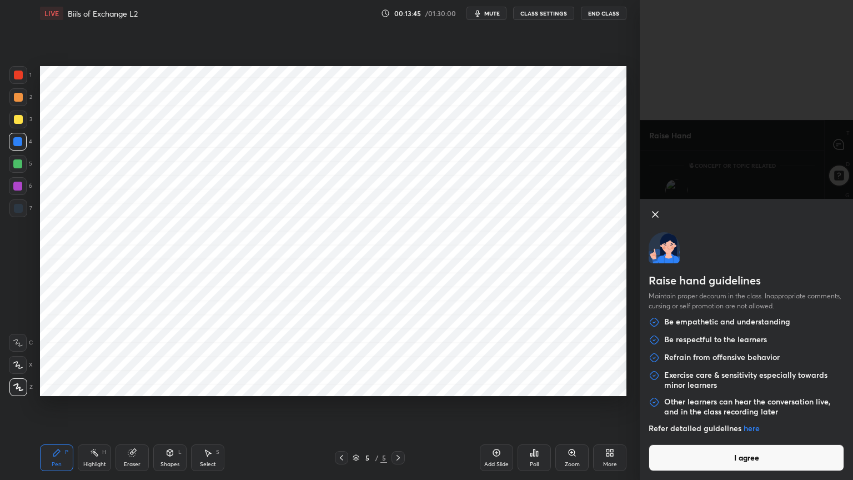
click at [782, 385] on button "I agree" at bounding box center [745, 457] width 195 height 27
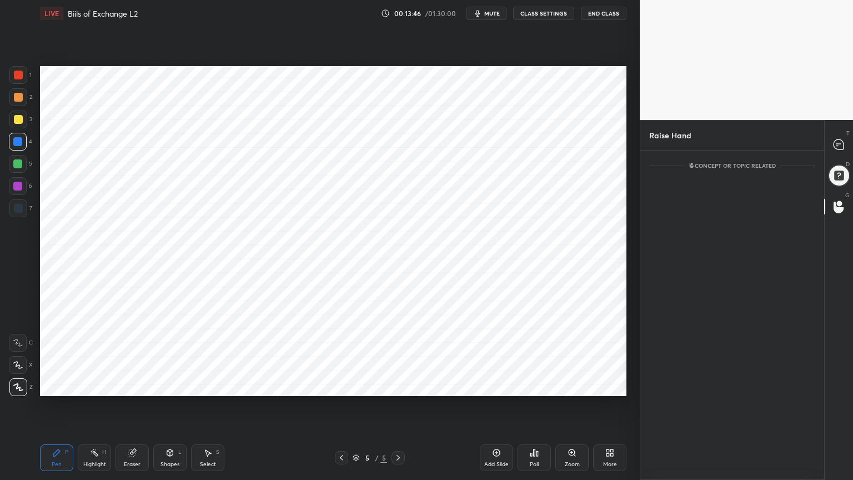
scroll to position [281, 180]
click at [833, 139] on icon at bounding box center [839, 145] width 12 height 12
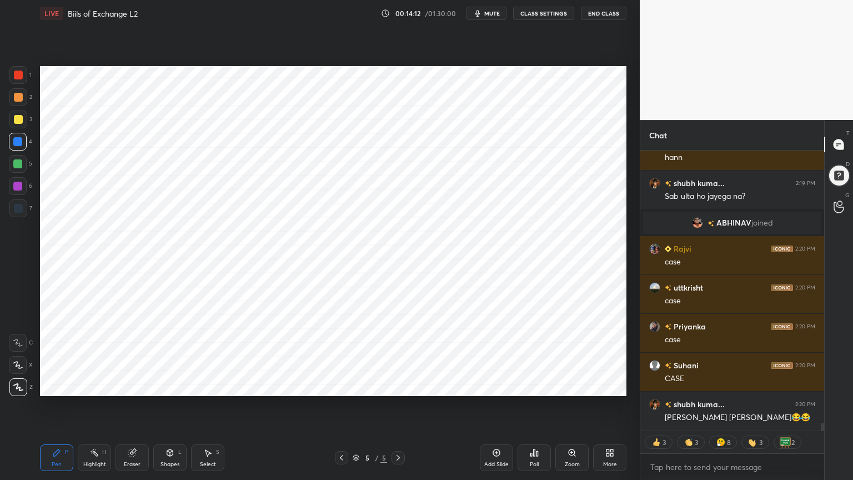
scroll to position [9466, 0]
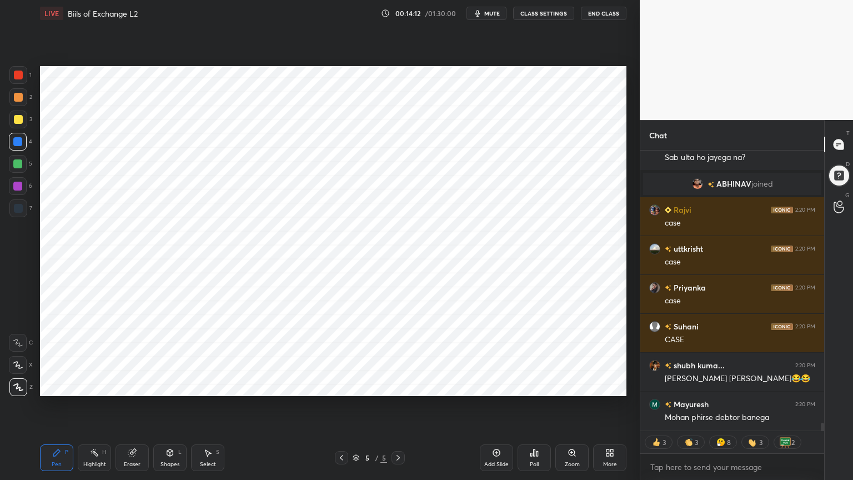
click at [20, 210] on div at bounding box center [18, 208] width 9 height 9
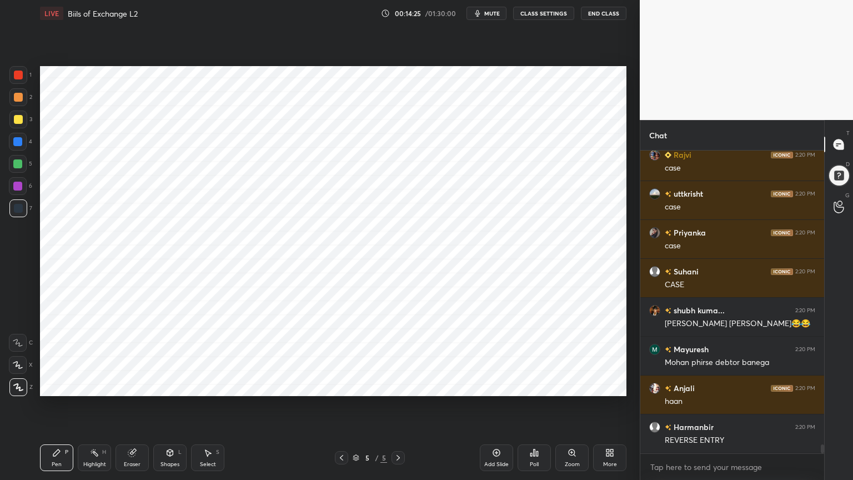
scroll to position [9521, 0]
click at [104, 385] on div "Highlight H" at bounding box center [94, 457] width 33 height 27
click at [19, 384] on icon at bounding box center [17, 386] width 9 height 9
click at [18, 189] on div at bounding box center [17, 186] width 9 height 9
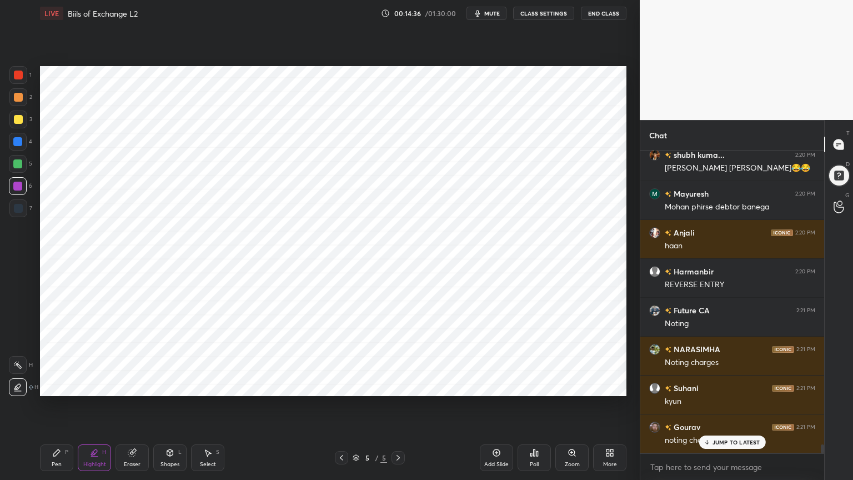
scroll to position [9793, 0]
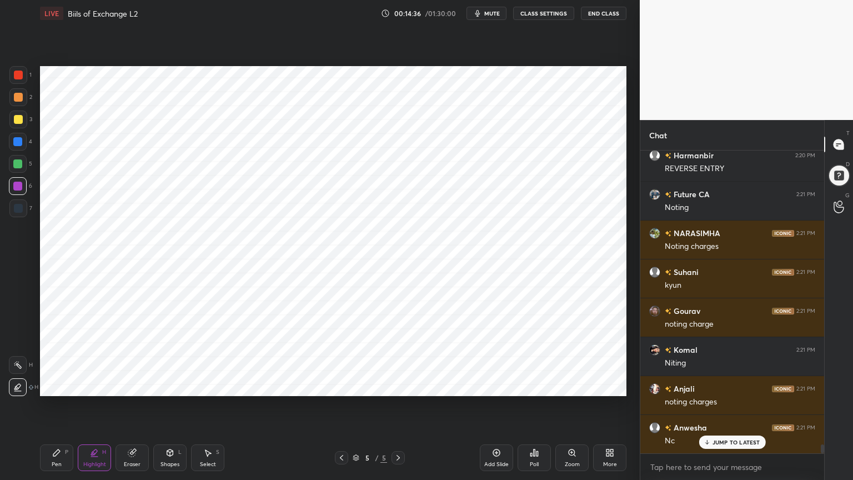
click at [23, 363] on div at bounding box center [18, 365] width 18 height 18
click at [53, 385] on icon at bounding box center [56, 452] width 9 height 9
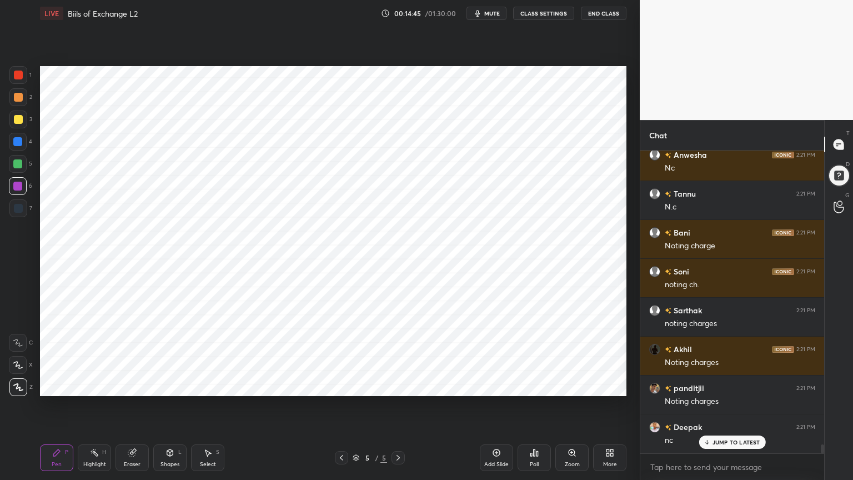
scroll to position [10104, 0]
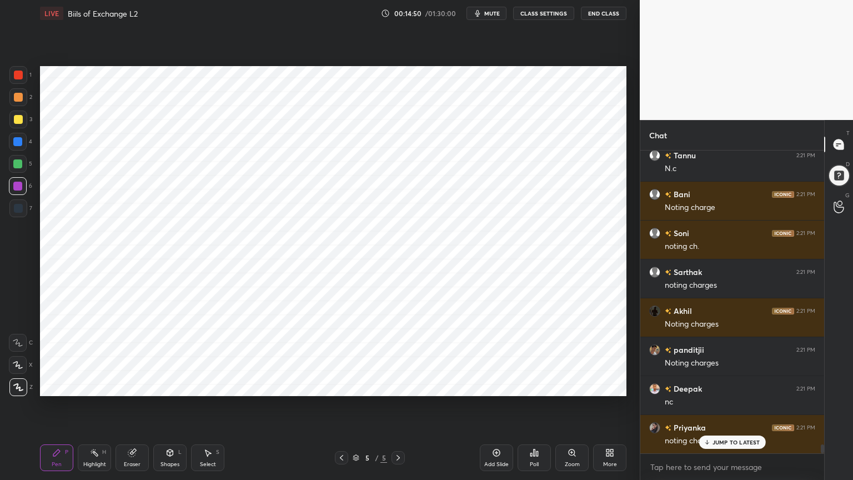
click at [24, 141] on div at bounding box center [18, 142] width 18 height 18
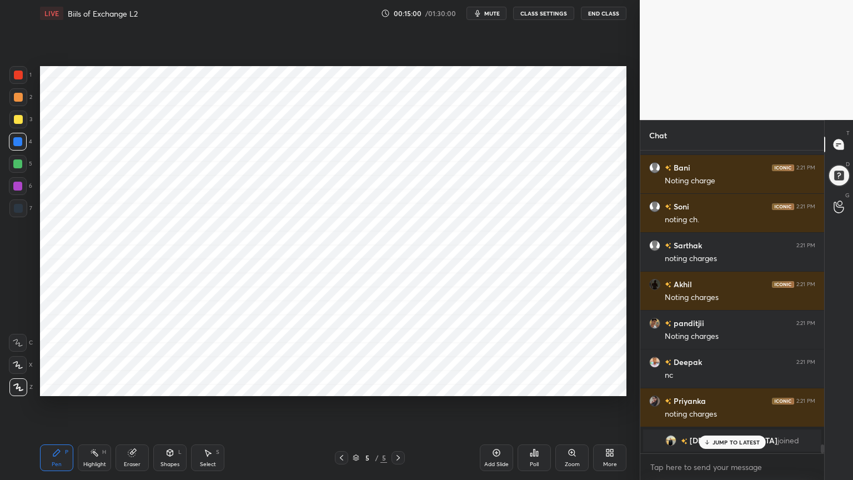
click at [21, 205] on div at bounding box center [18, 208] width 9 height 9
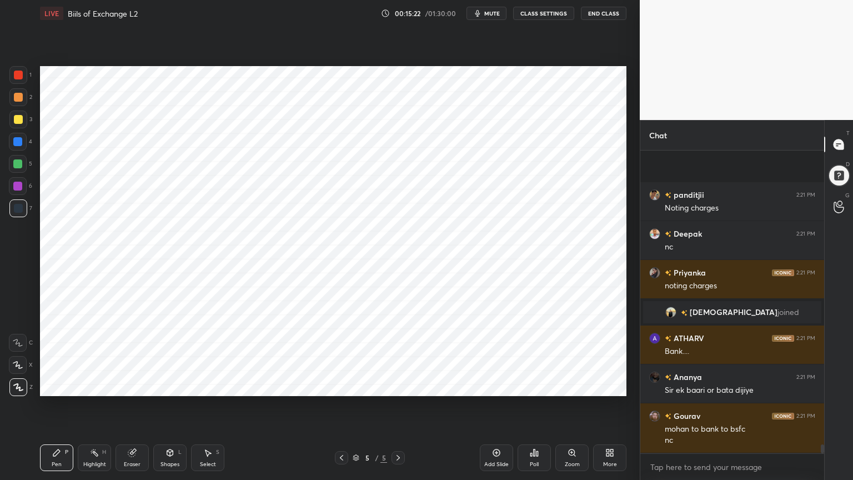
scroll to position [10336, 0]
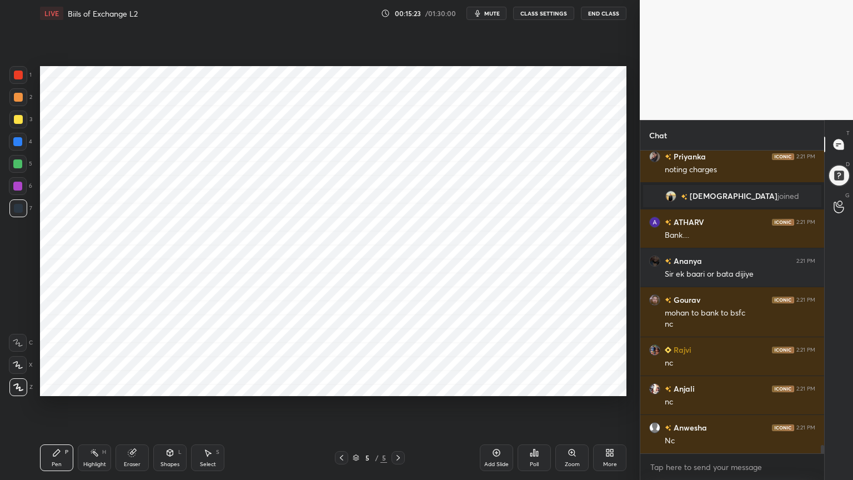
click at [13, 190] on div at bounding box center [17, 186] width 9 height 9
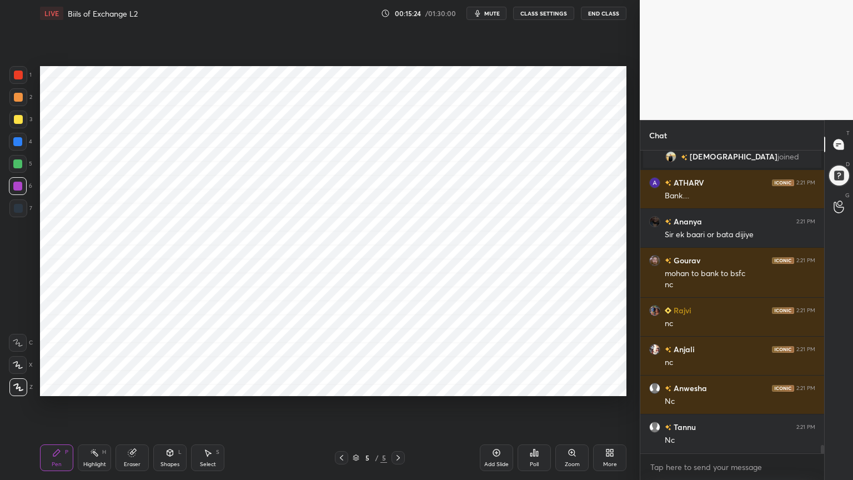
click at [88, 385] on div "Highlight H" at bounding box center [94, 457] width 33 height 27
click at [20, 385] on icon at bounding box center [17, 386] width 9 height 9
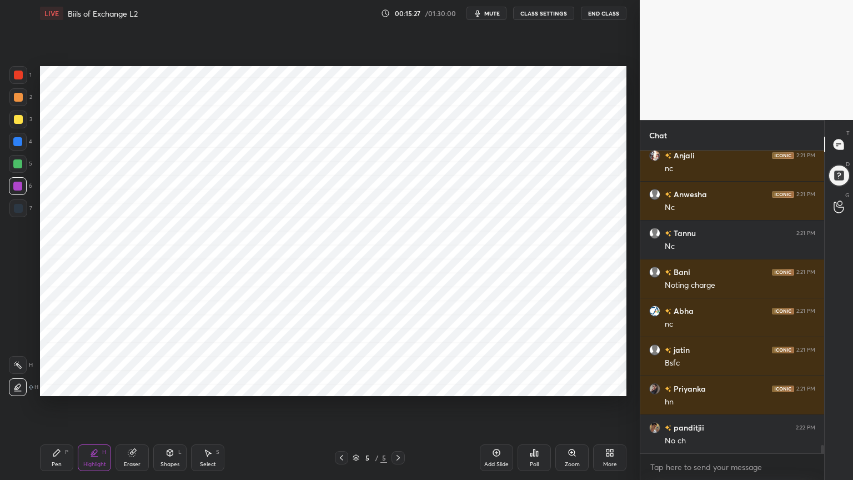
scroll to position [10647, 0]
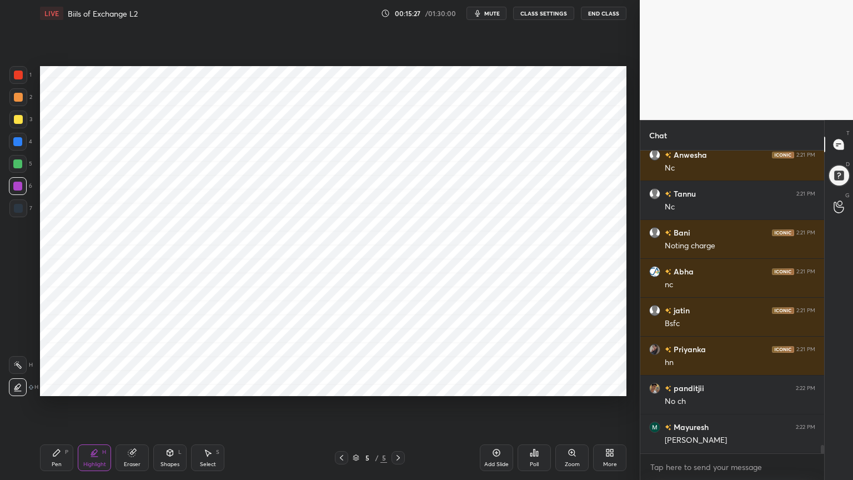
click at [51, 385] on div "Pen P" at bounding box center [56, 457] width 33 height 27
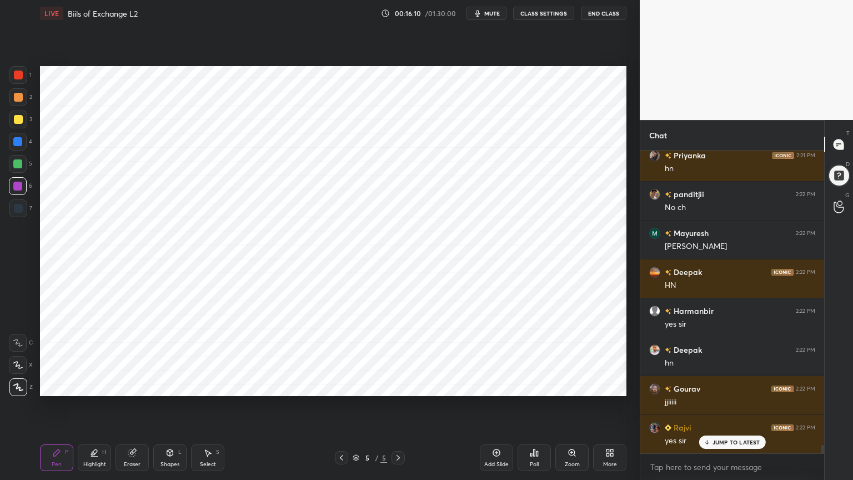
scroll to position [10890, 0]
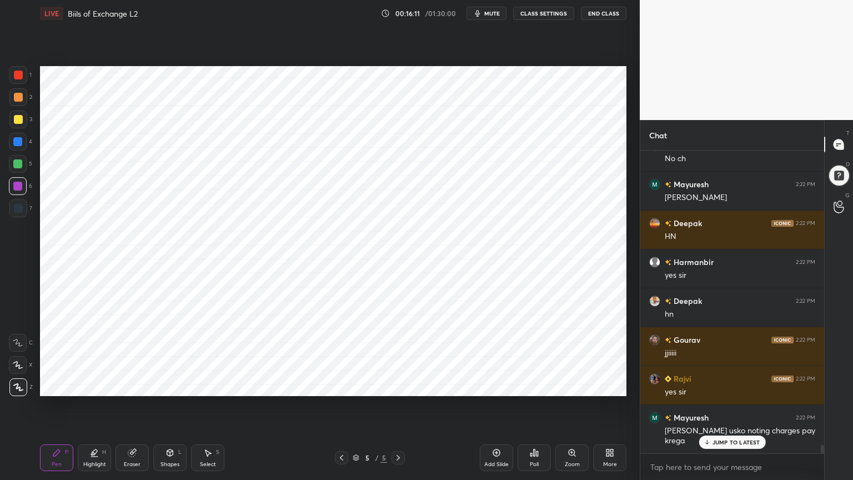
click at [19, 142] on div at bounding box center [17, 141] width 9 height 9
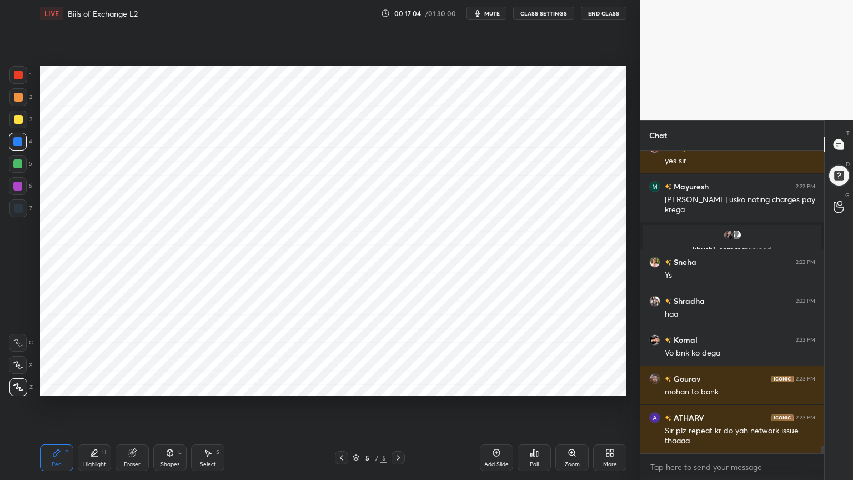
scroll to position [11160, 0]
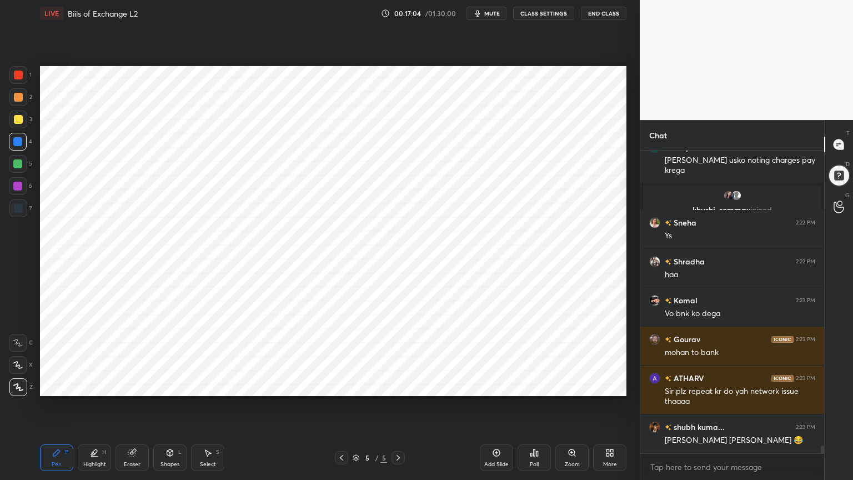
click at [22, 204] on div at bounding box center [18, 208] width 9 height 9
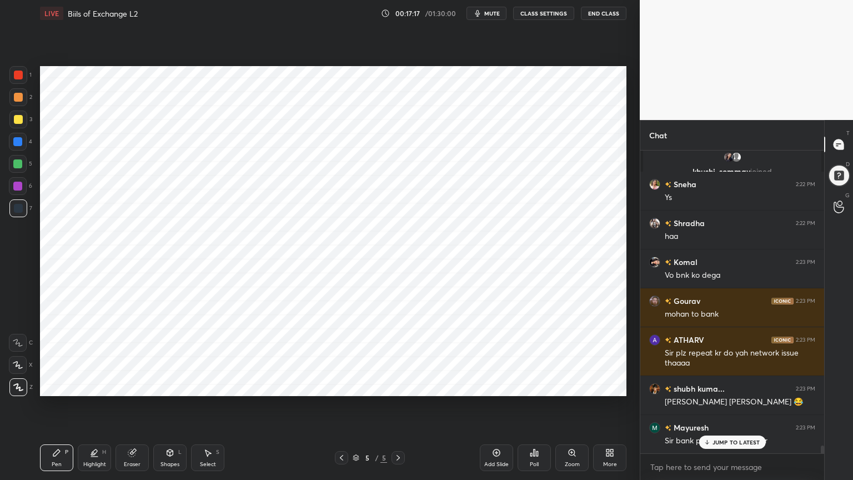
click at [93, 385] on icon at bounding box center [94, 453] width 2 height 2
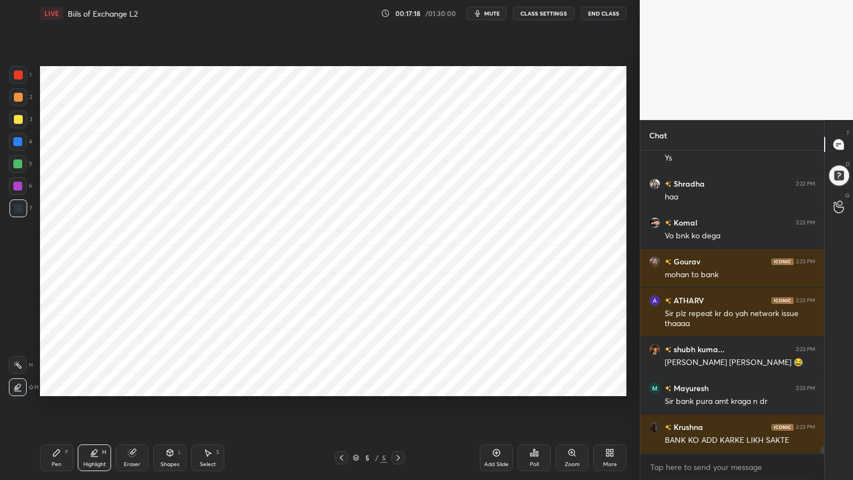
click at [20, 182] on div at bounding box center [17, 186] width 9 height 9
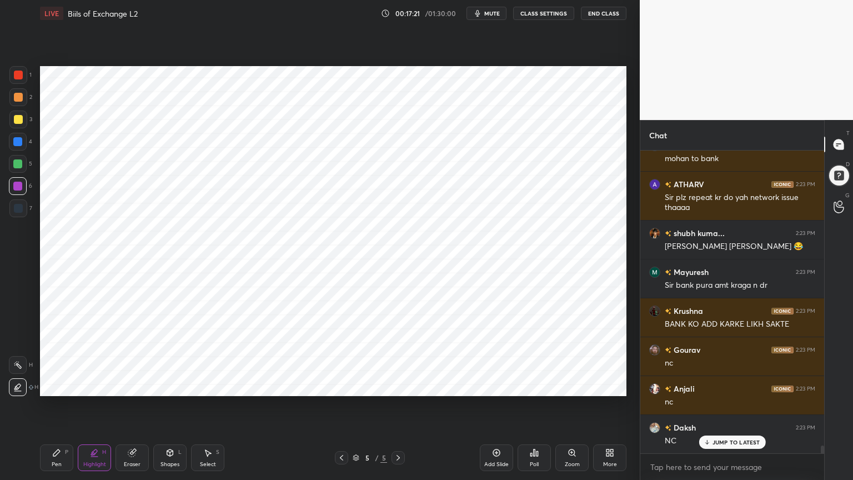
click at [20, 366] on icon at bounding box center [17, 364] width 9 height 9
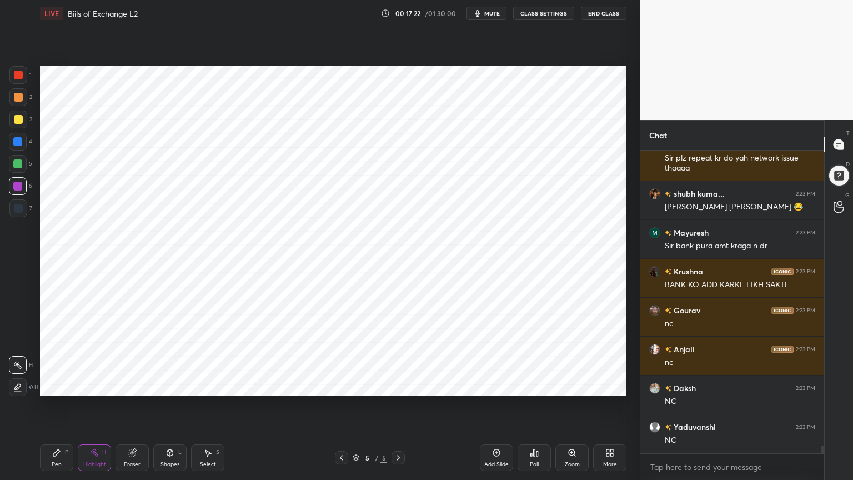
click at [58, 385] on icon at bounding box center [56, 452] width 9 height 9
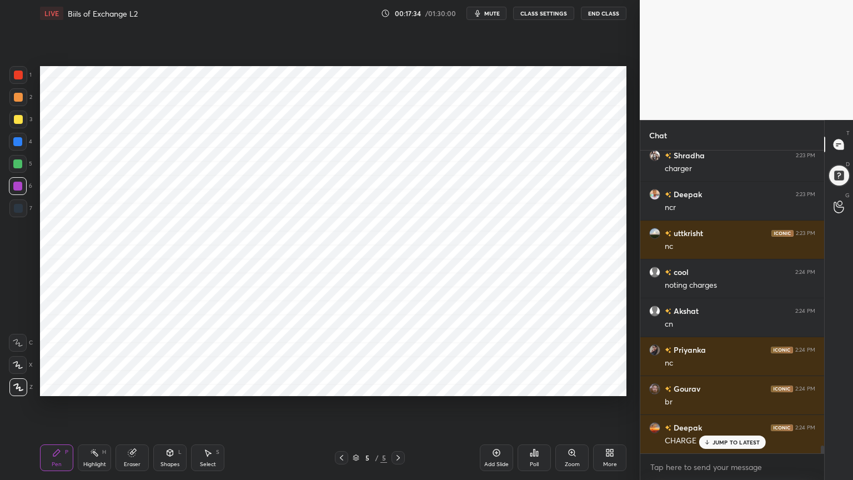
scroll to position [11909, 0]
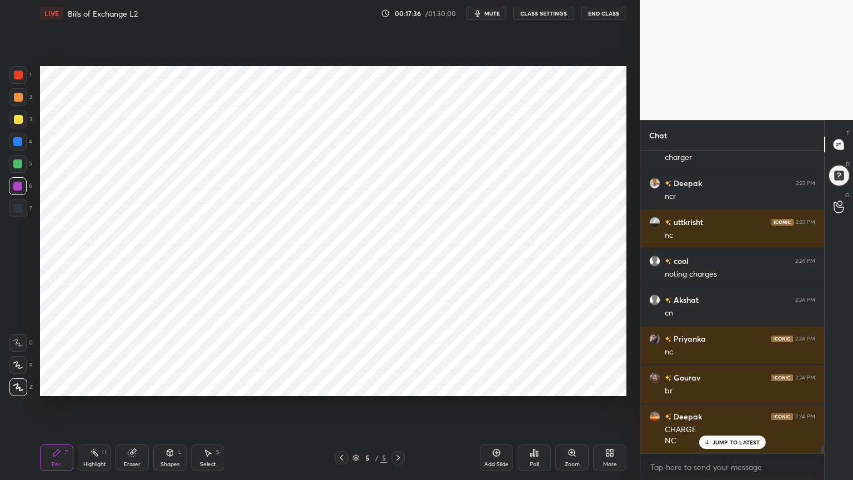
click at [89, 385] on div "Highlight H" at bounding box center [94, 457] width 33 height 27
click at [17, 162] on div at bounding box center [17, 163] width 9 height 9
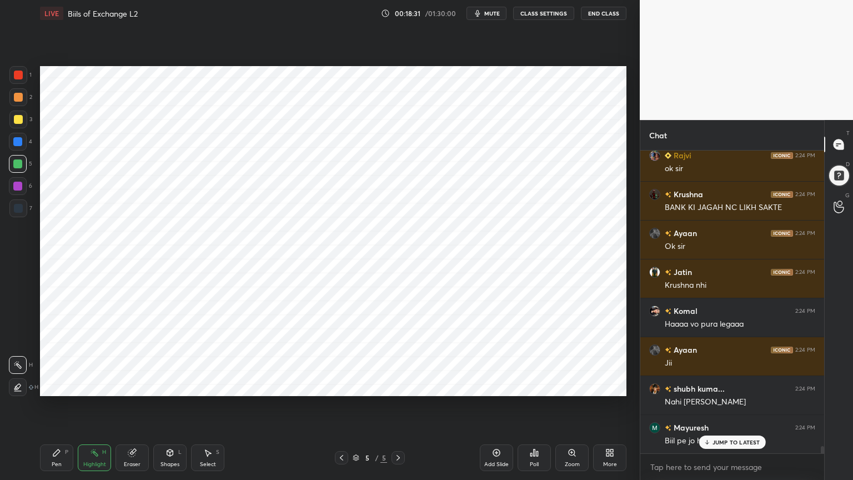
scroll to position [12386, 0]
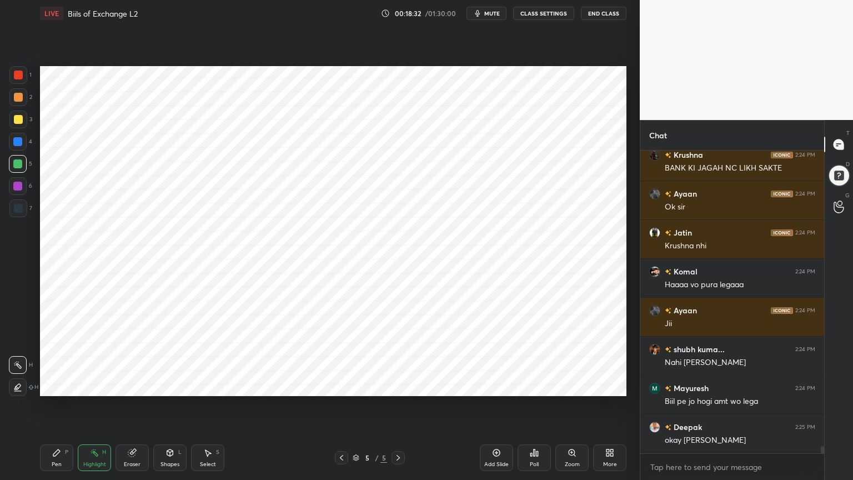
click at [59, 385] on icon at bounding box center [56, 452] width 9 height 9
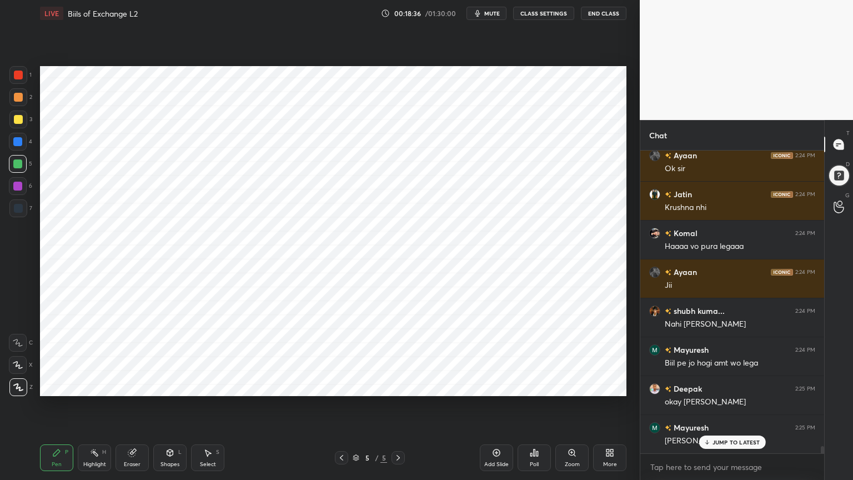
click at [19, 145] on div at bounding box center [17, 141] width 9 height 9
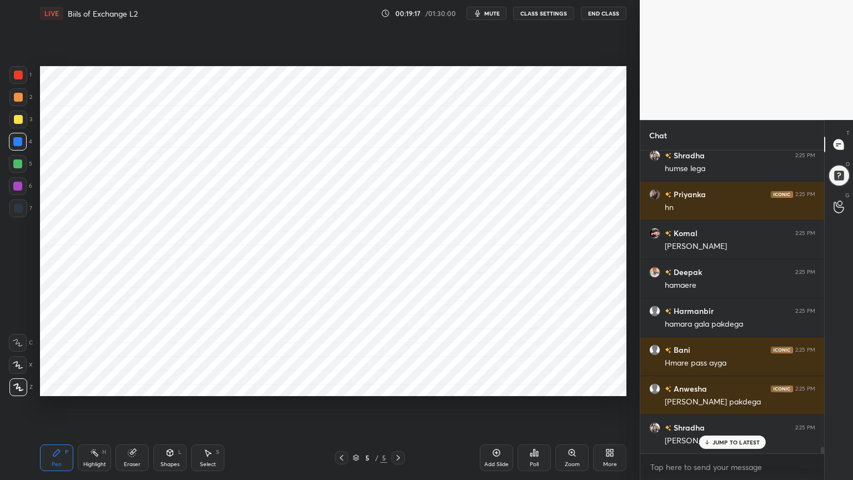
scroll to position [12941, 0]
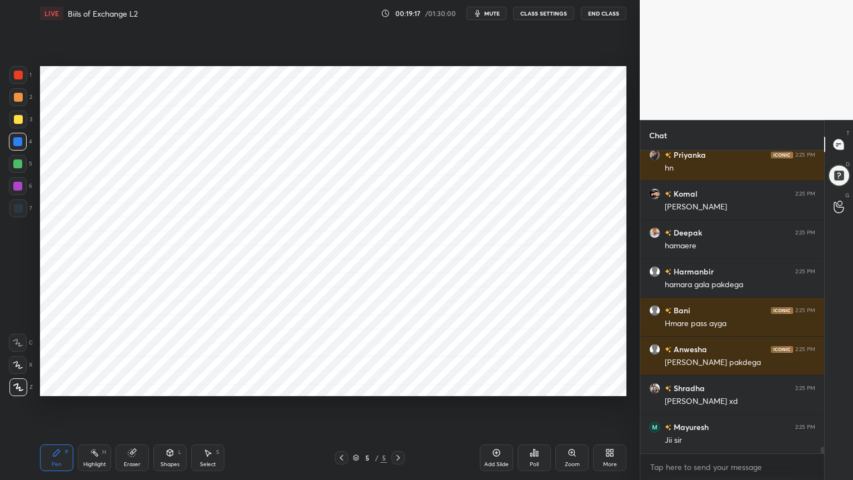
click at [20, 211] on div at bounding box center [18, 208] width 9 height 9
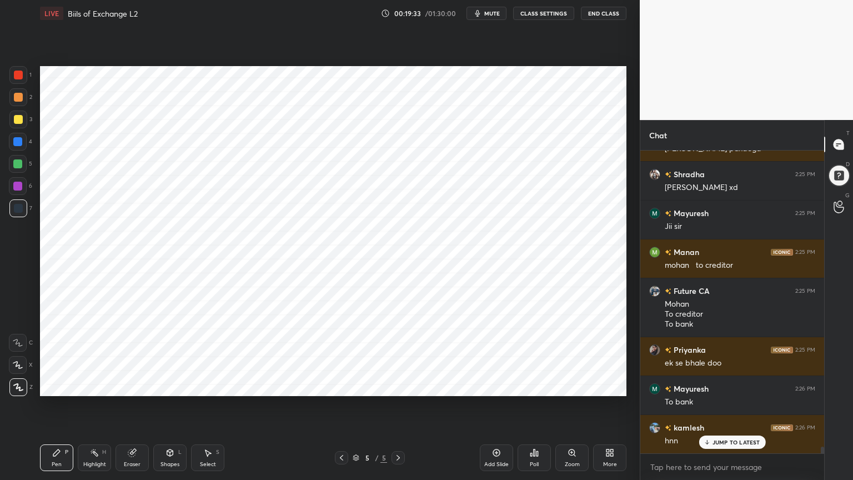
scroll to position [13232, 0]
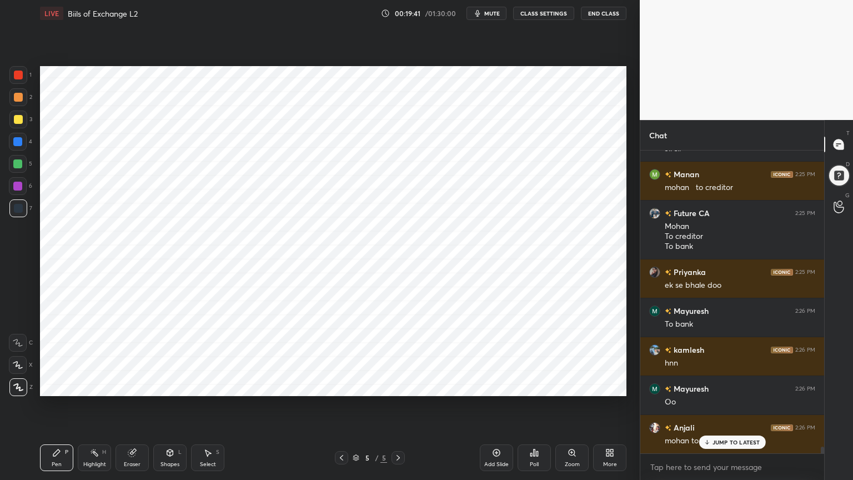
click at [91, 385] on div "Highlight H" at bounding box center [94, 457] width 33 height 27
click at [66, 385] on div "Pen P" at bounding box center [56, 457] width 33 height 27
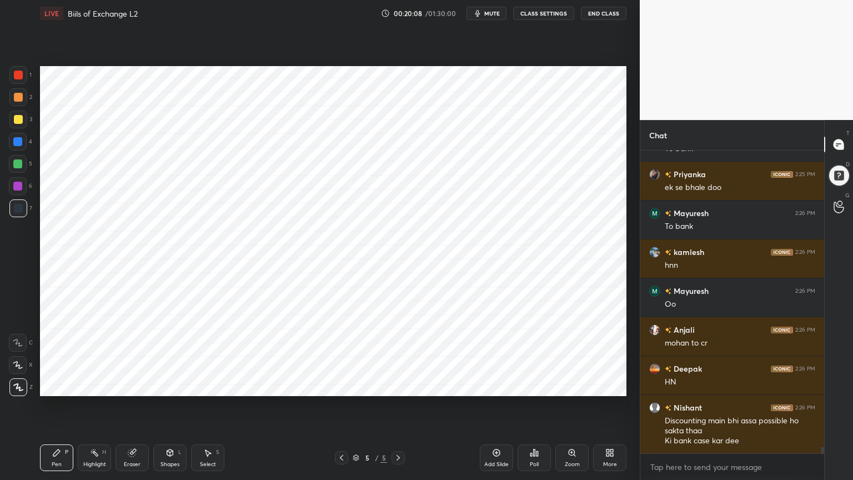
scroll to position [13370, 0]
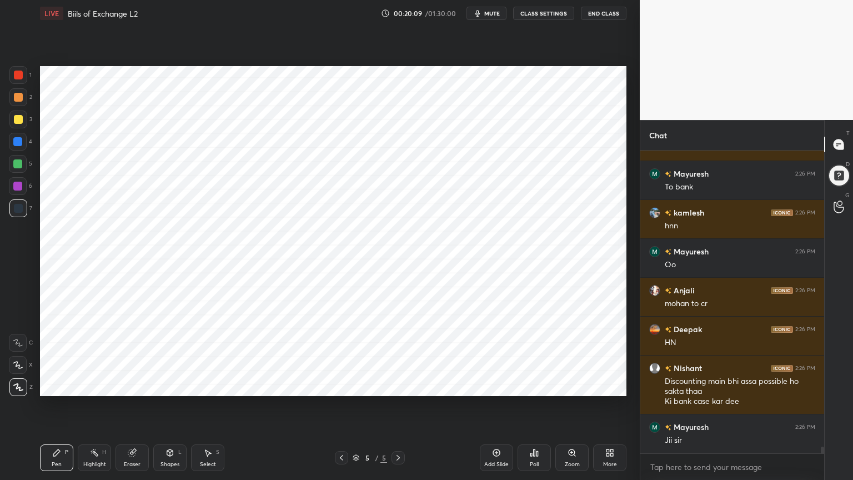
click at [92, 385] on div "Highlight" at bounding box center [94, 464] width 23 height 6
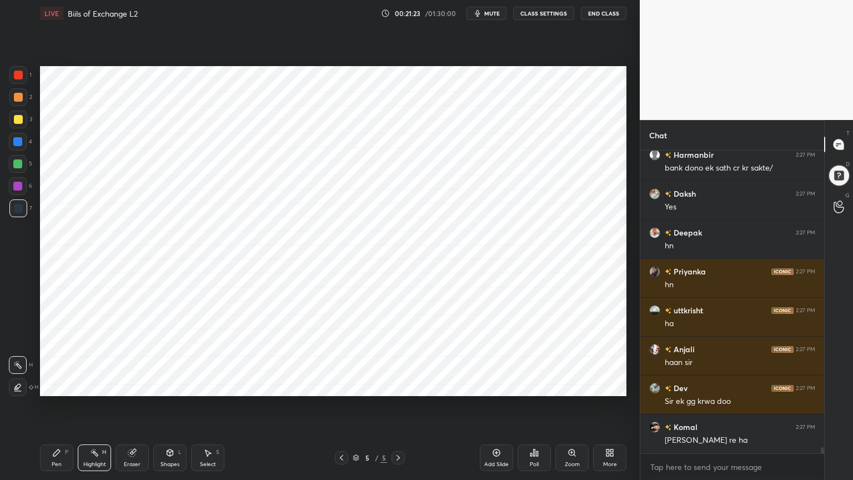
scroll to position [14951, 0]
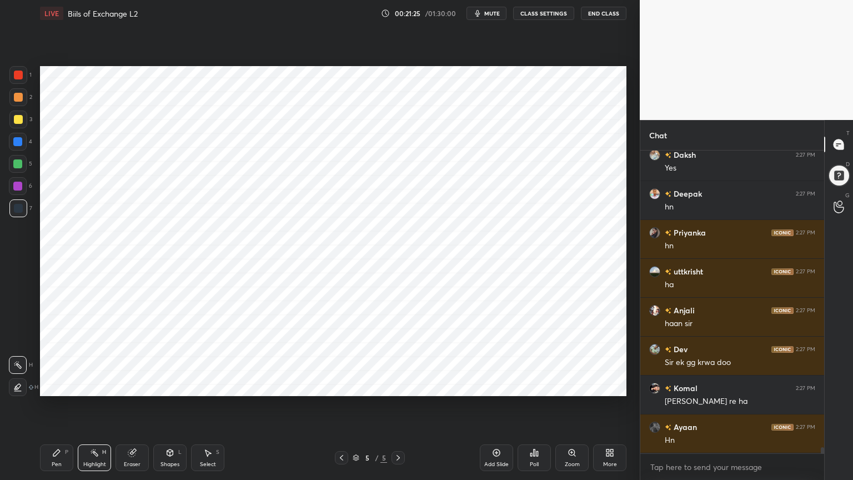
click at [19, 141] on div at bounding box center [17, 141] width 9 height 9
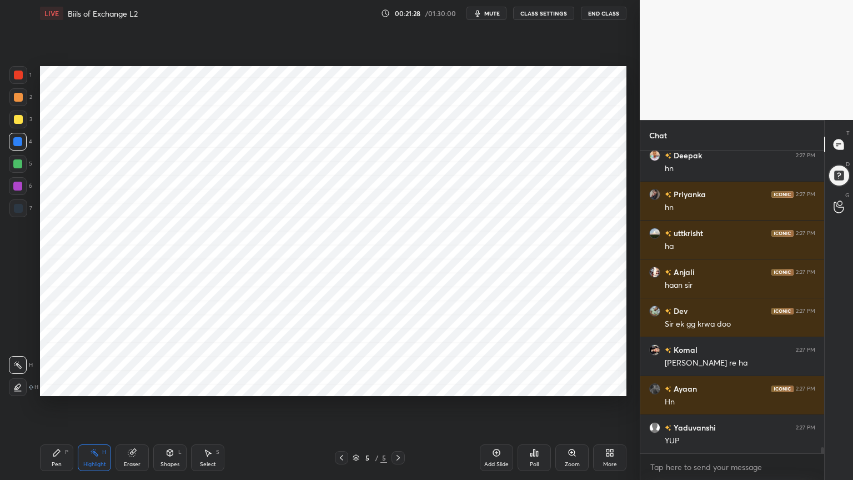
click at [49, 385] on div "Pen P" at bounding box center [56, 457] width 33 height 27
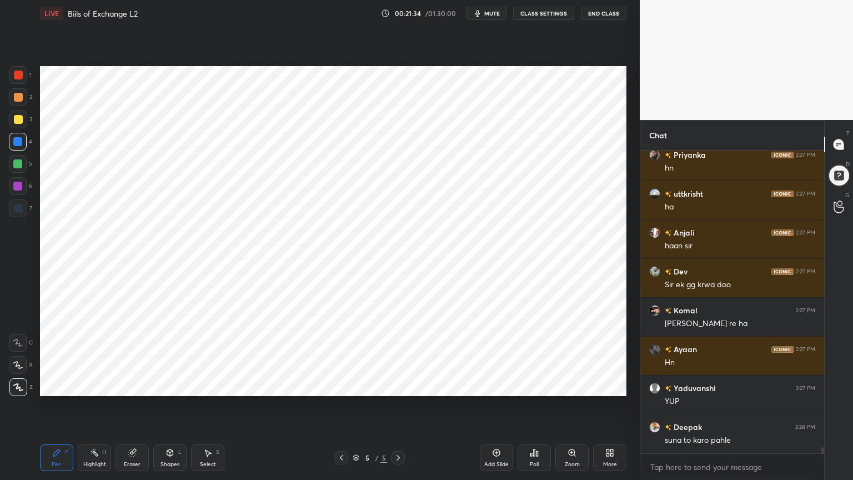
scroll to position [15067, 0]
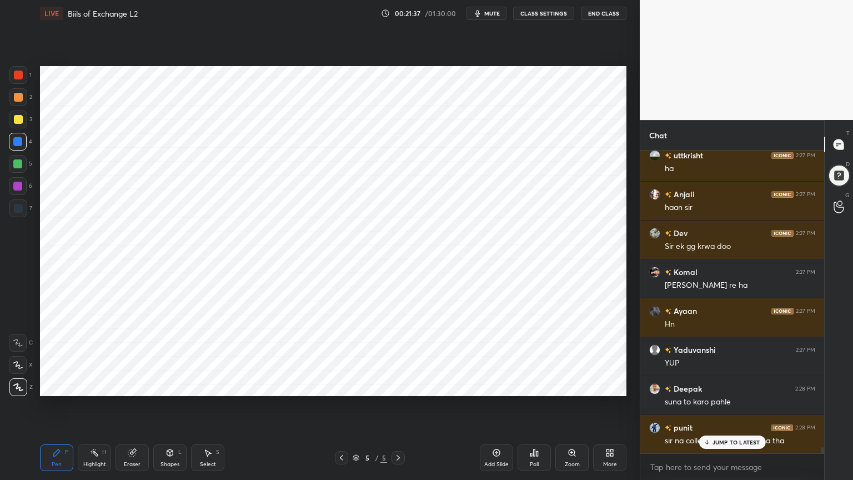
click at [27, 212] on div "7" at bounding box center [20, 208] width 23 height 18
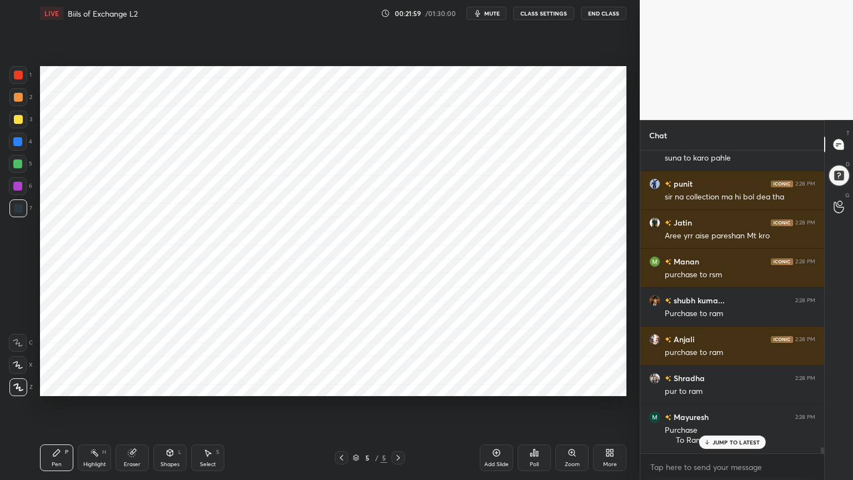
scroll to position [15349, 0]
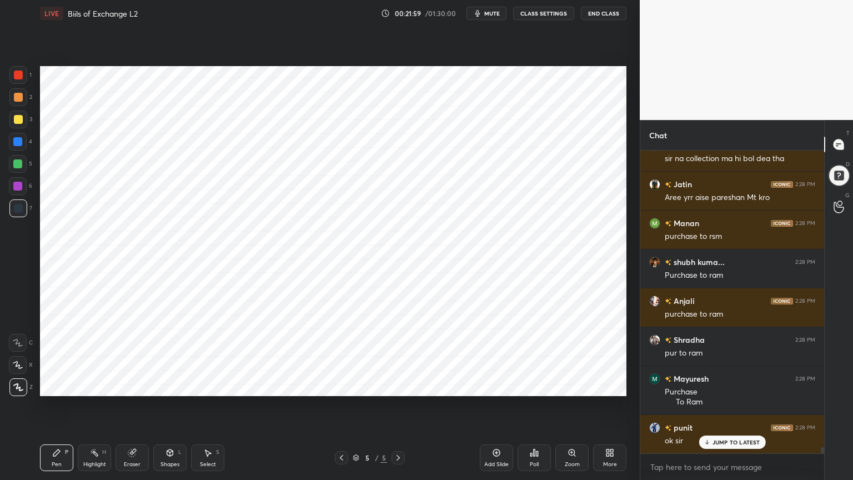
click at [18, 142] on div at bounding box center [17, 141] width 9 height 9
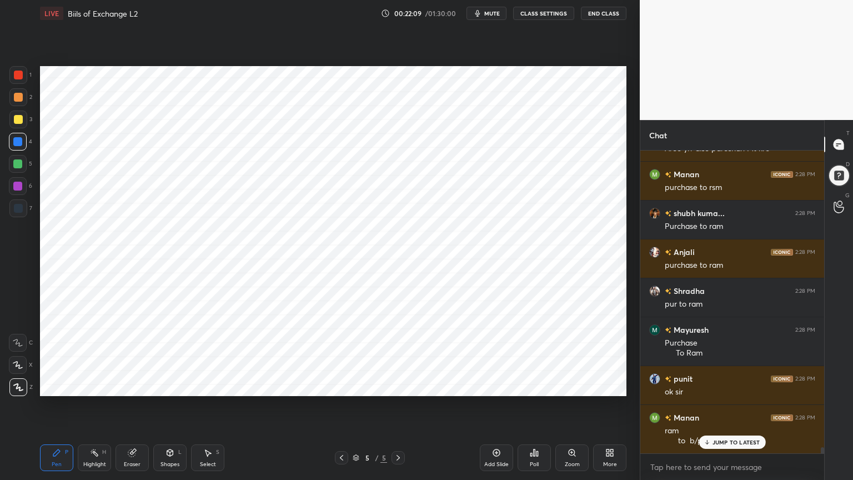
click at [22, 208] on div at bounding box center [18, 208] width 9 height 9
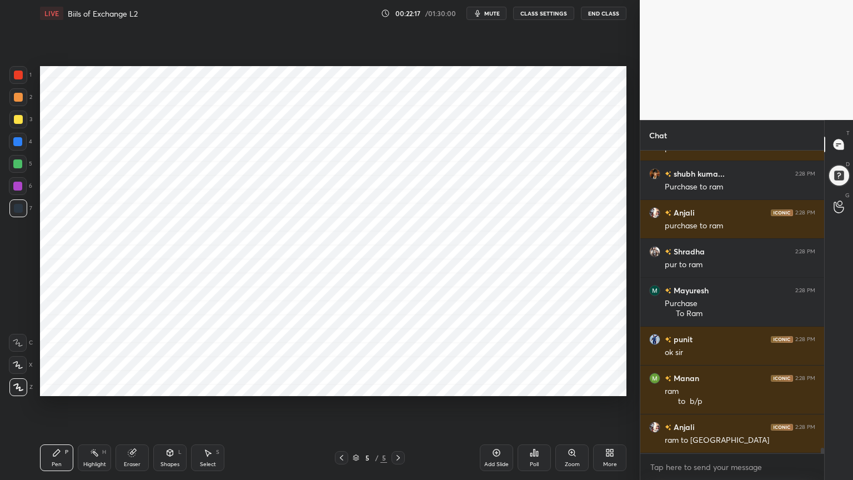
click at [21, 145] on div at bounding box center [17, 141] width 9 height 9
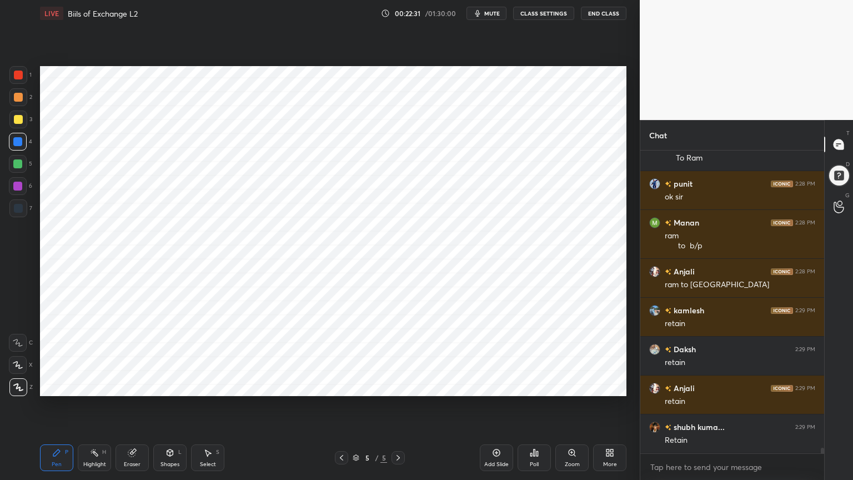
scroll to position [15631, 0]
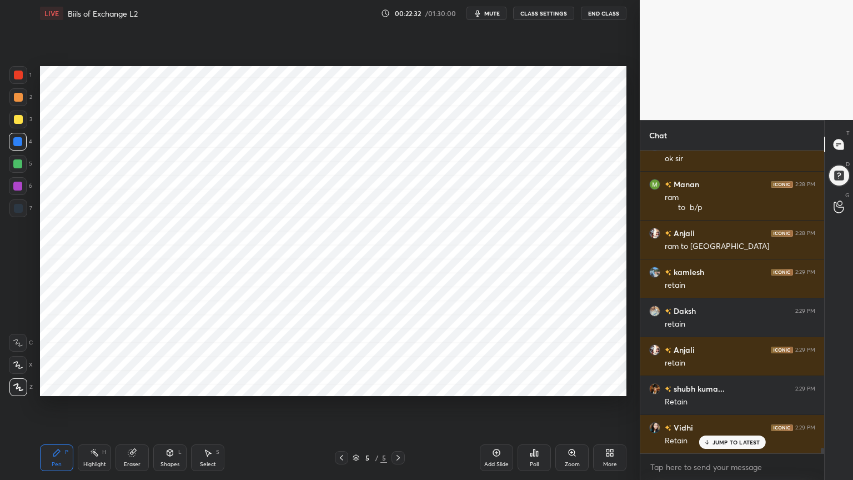
click at [19, 204] on div at bounding box center [18, 208] width 9 height 9
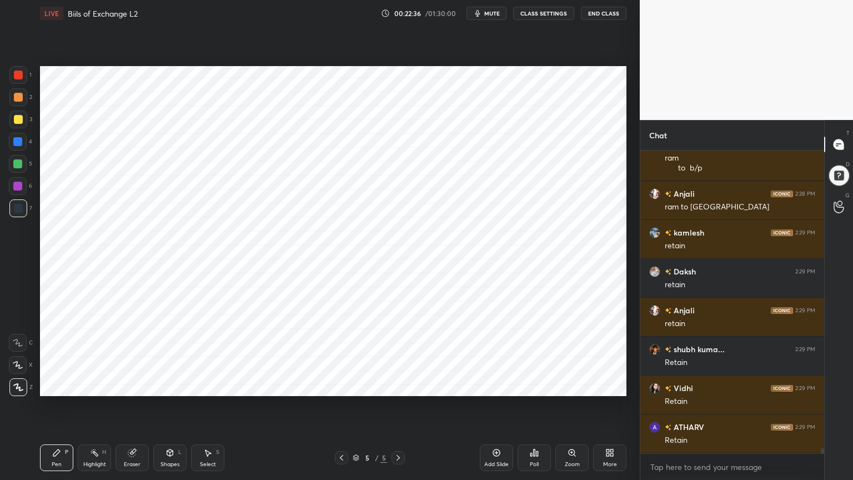
click at [21, 147] on div at bounding box center [18, 142] width 18 height 18
click at [171, 385] on icon at bounding box center [169, 452] width 9 height 9
click at [173, 385] on icon at bounding box center [169, 452] width 9 height 9
click at [57, 385] on icon at bounding box center [56, 452] width 9 height 9
click at [13, 226] on div "1 2 3 4 5 6 7 C X Z C X Z E E Erase all H H" at bounding box center [18, 231] width 36 height 330
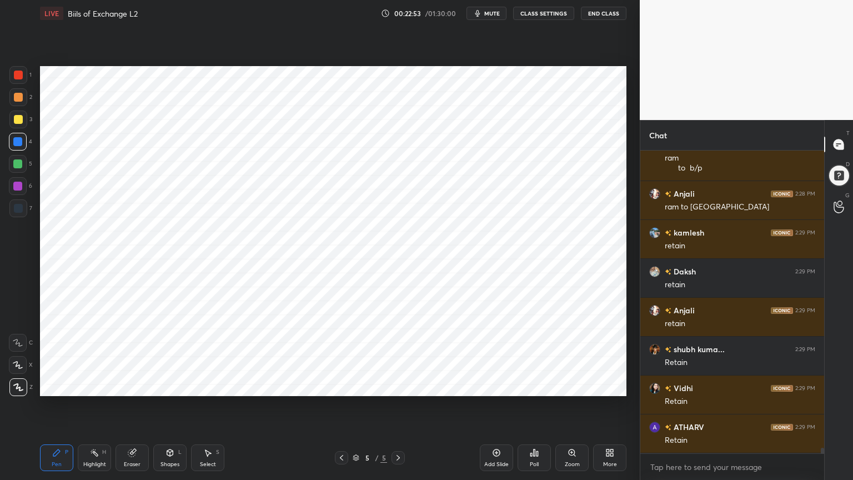
click at [19, 209] on div at bounding box center [18, 208] width 9 height 9
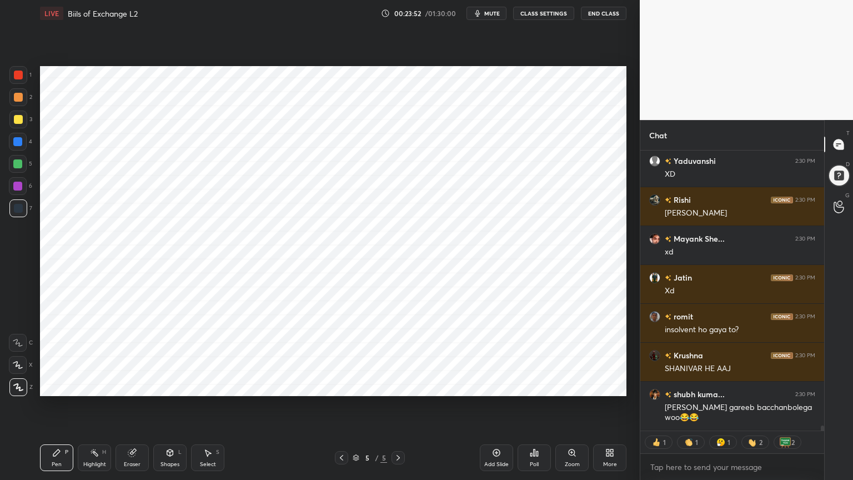
scroll to position [16247, 0]
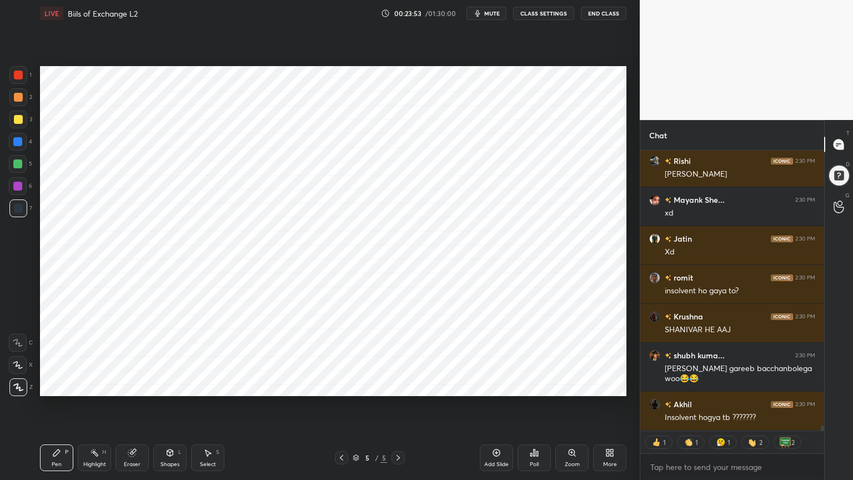
click at [23, 71] on div at bounding box center [18, 75] width 18 height 18
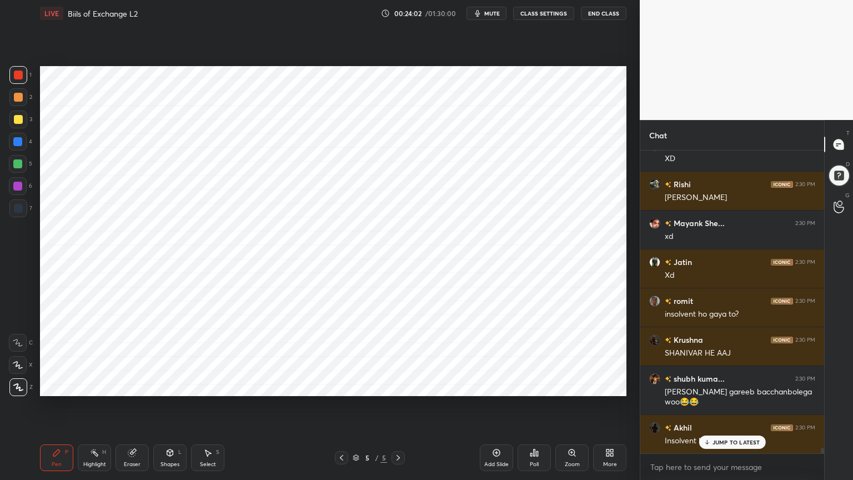
click at [95, 385] on icon at bounding box center [94, 452] width 9 height 9
click at [21, 385] on icon at bounding box center [17, 386] width 9 height 9
click at [18, 189] on div at bounding box center [17, 186] width 9 height 9
click at [21, 366] on rect at bounding box center [19, 366] width 6 height 6
click at [67, 385] on div "Pen P" at bounding box center [56, 457] width 33 height 27
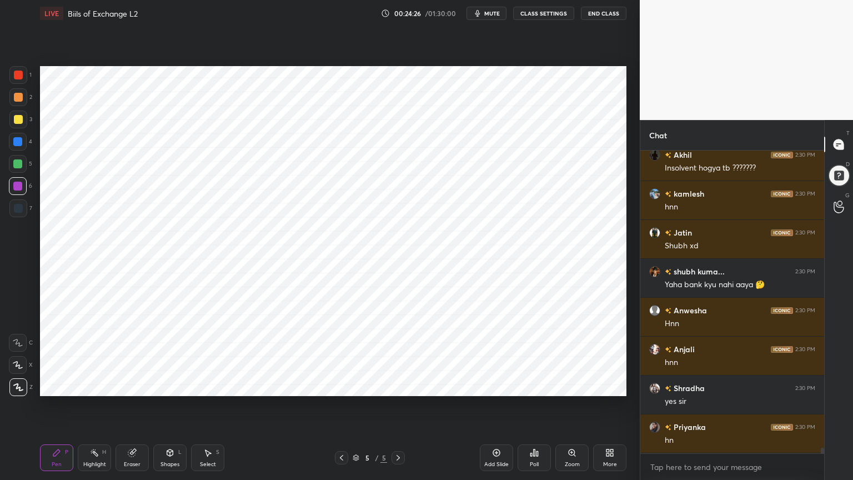
scroll to position [16534, 0]
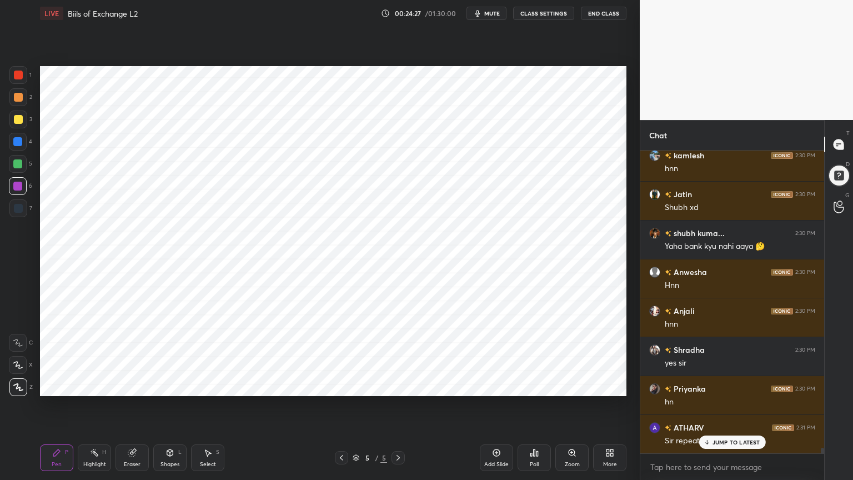
click at [91, 385] on div "Highlight" at bounding box center [94, 464] width 23 height 6
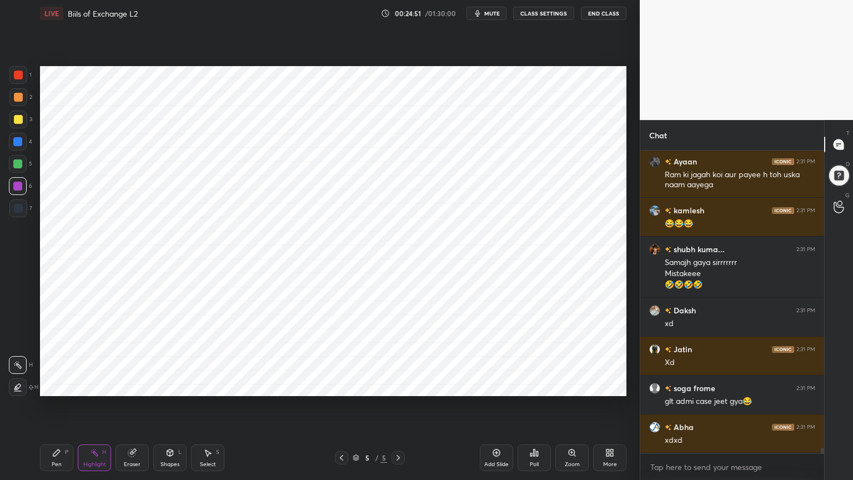
scroll to position [299, 180]
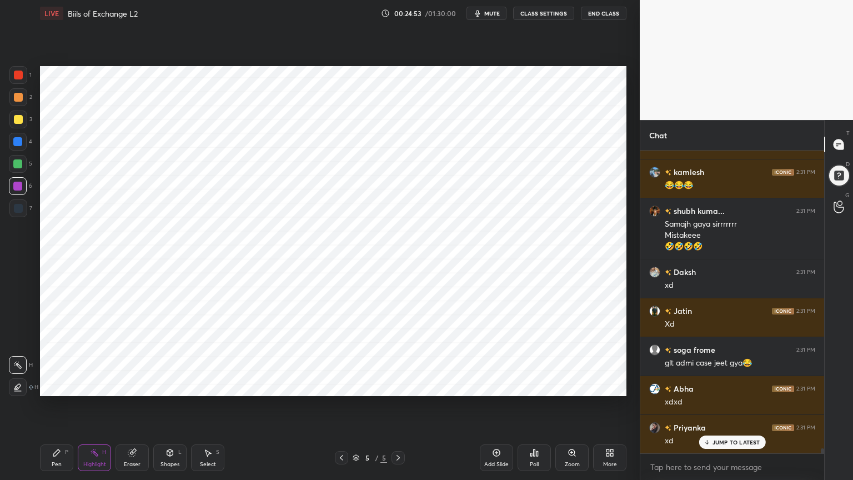
click at [20, 172] on div at bounding box center [18, 164] width 18 height 18
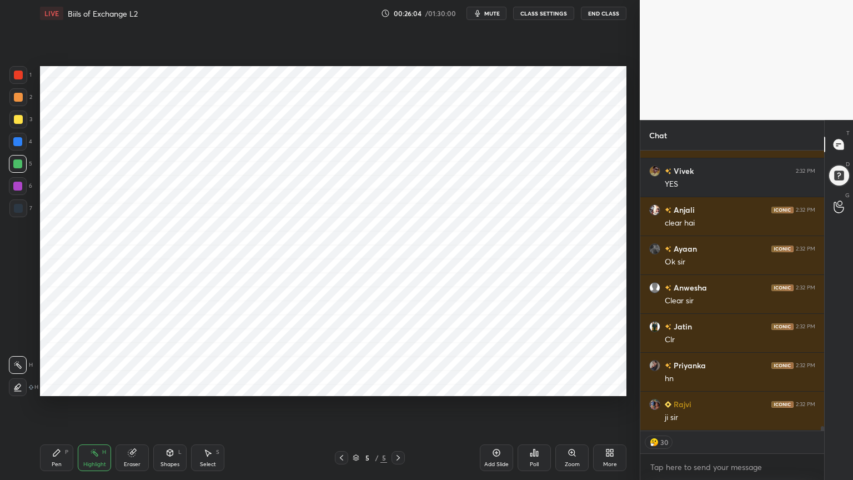
scroll to position [18242, 0]
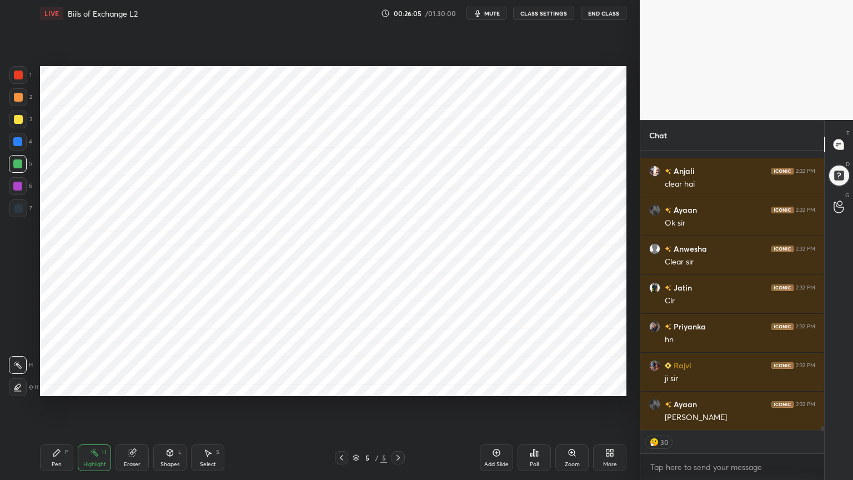
click at [542, 6] on div "LIVE Biils of Exchange L2 00:26:05 / 01:30:00 mute CLASS SETTINGS End Class" at bounding box center [333, 13] width 586 height 27
click at [559, 9] on button "CLASS SETTINGS" at bounding box center [543, 13] width 61 height 13
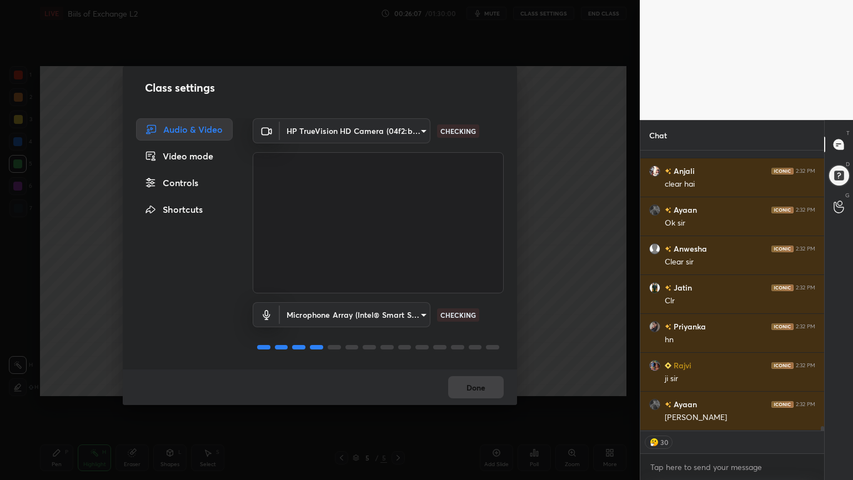
click at [191, 181] on div "Controls" at bounding box center [184, 183] width 97 height 22
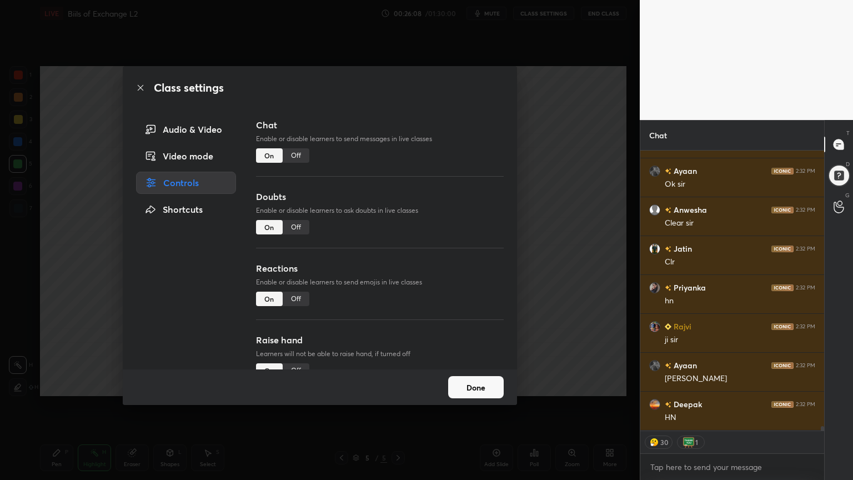
click at [286, 297] on div "Off" at bounding box center [296, 298] width 27 height 14
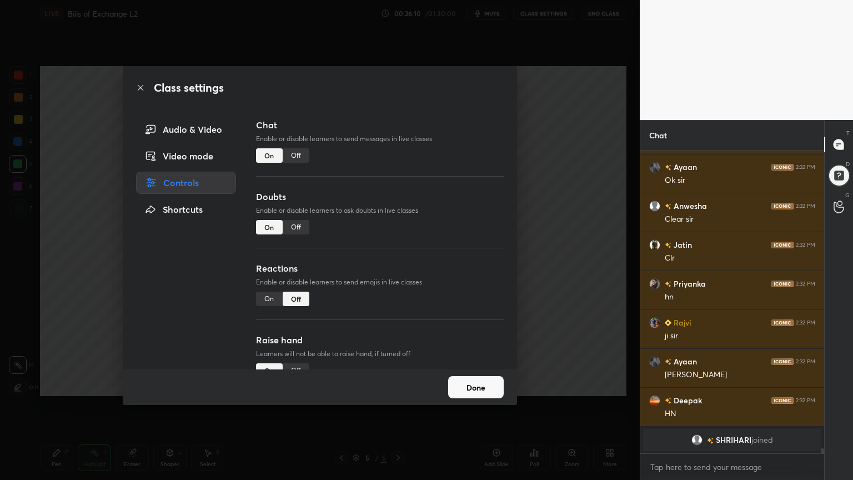
scroll to position [15666, 0]
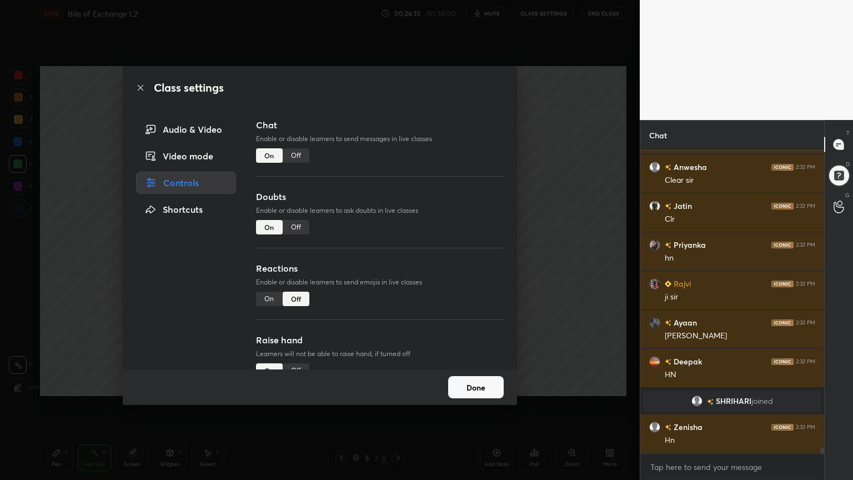
click at [476, 385] on button "Done" at bounding box center [476, 387] width 56 height 22
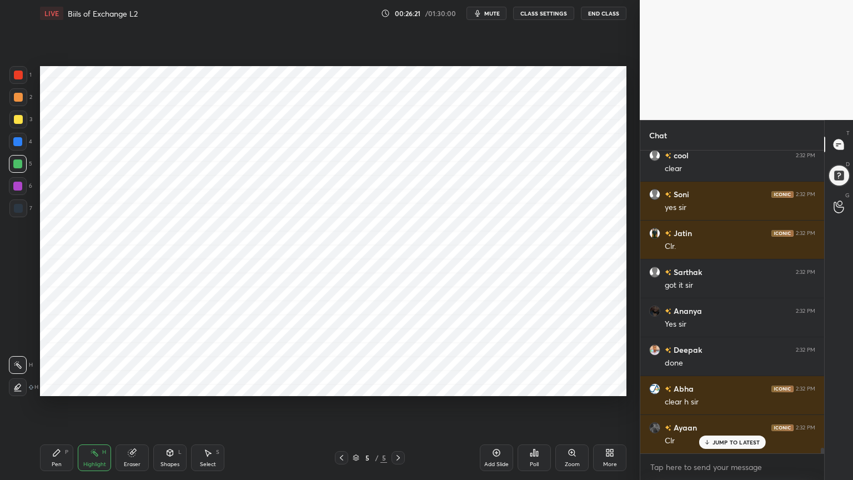
scroll to position [16287, 0]
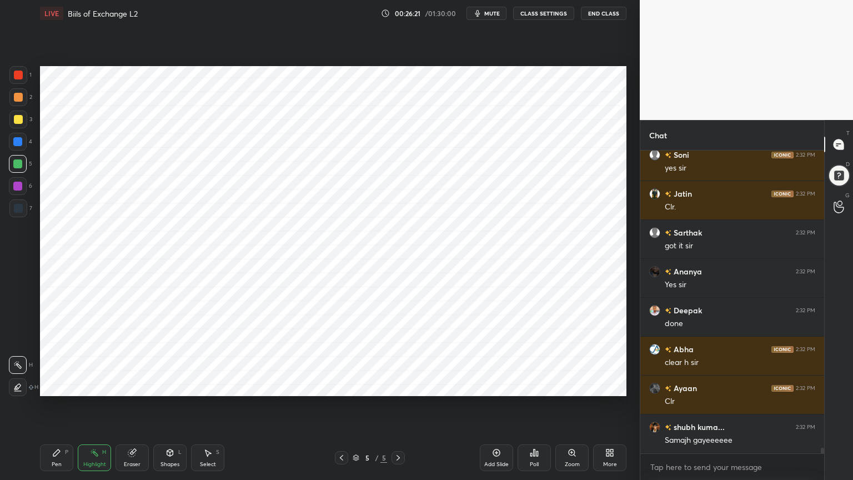
click at [16, 120] on div at bounding box center [18, 119] width 9 height 9
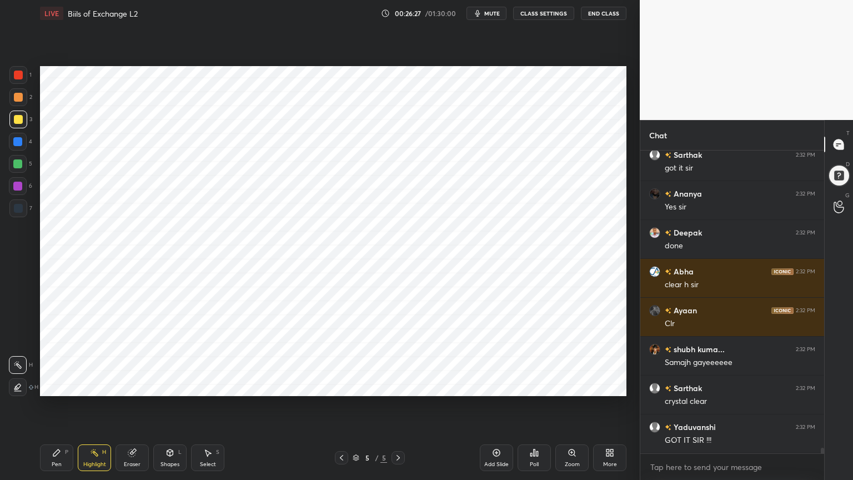
scroll to position [16403, 0]
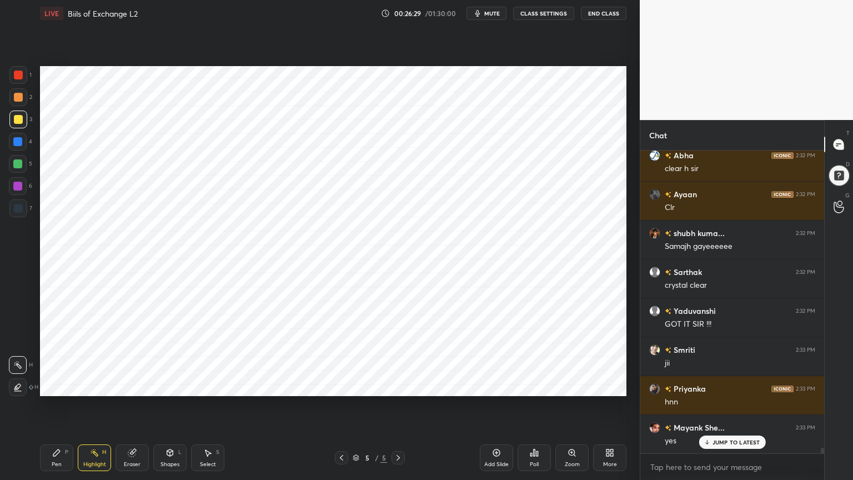
click at [18, 75] on div at bounding box center [18, 75] width 9 height 9
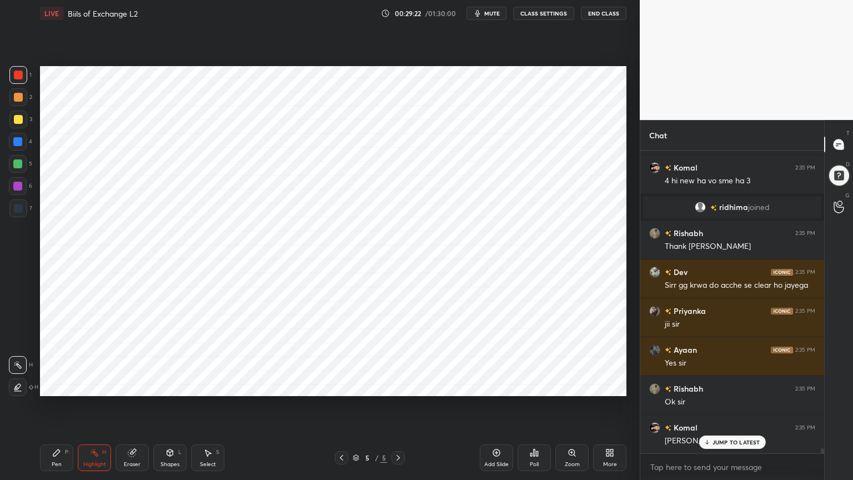
scroll to position [17313, 0]
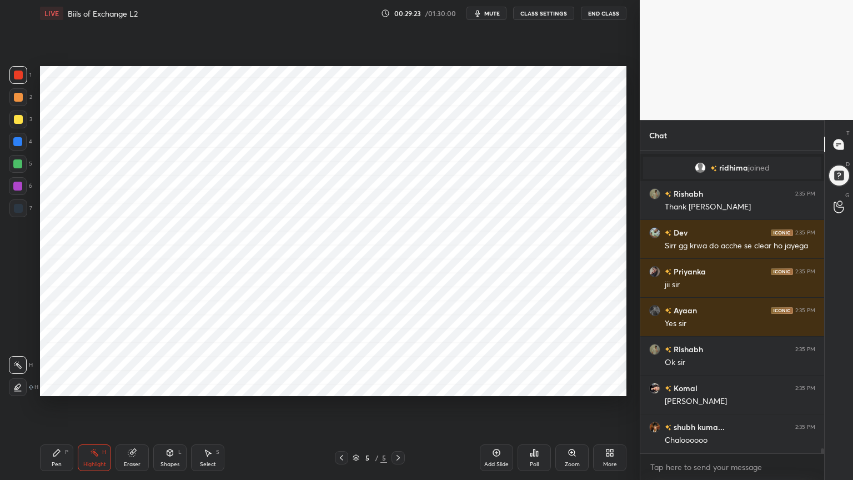
click at [494, 385] on icon at bounding box center [496, 452] width 9 height 9
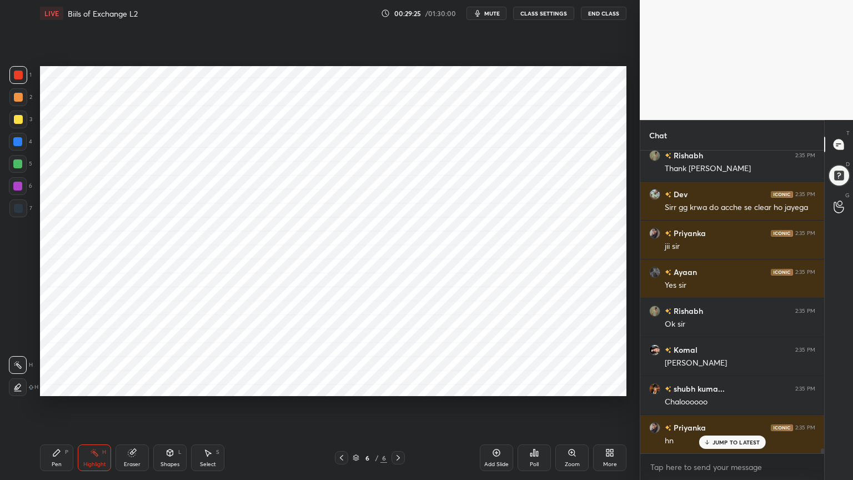
click at [20, 149] on div at bounding box center [18, 142] width 18 height 18
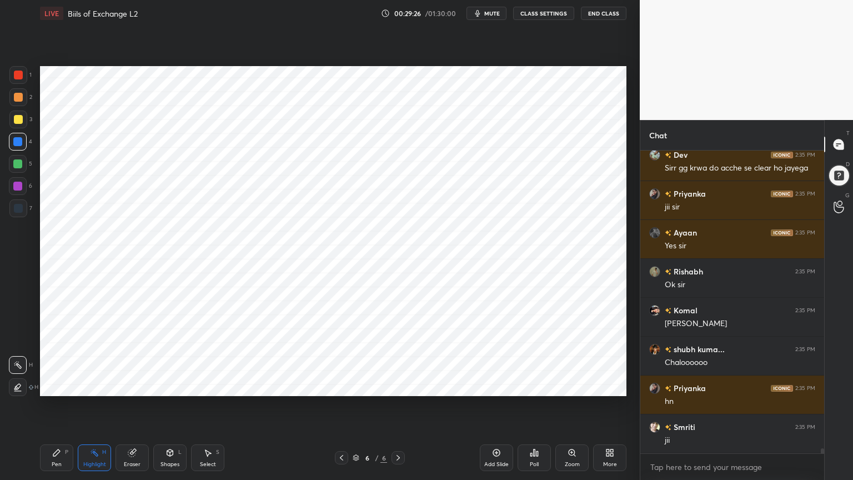
click at [62, 385] on div "Pen P" at bounding box center [56, 457] width 33 height 27
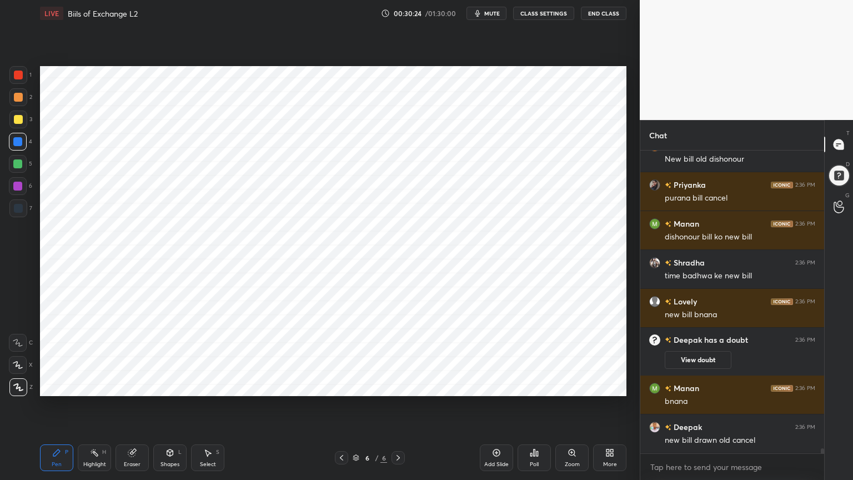
scroll to position [17829, 0]
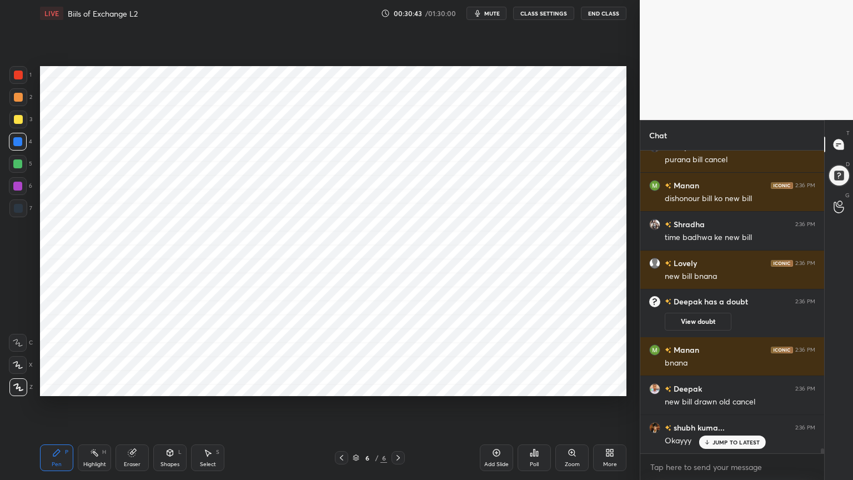
click at [19, 205] on div at bounding box center [18, 208] width 9 height 9
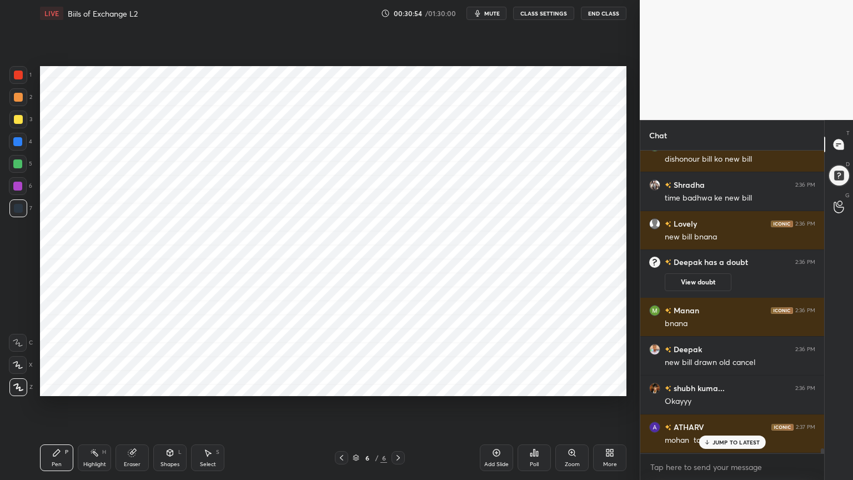
scroll to position [17907, 0]
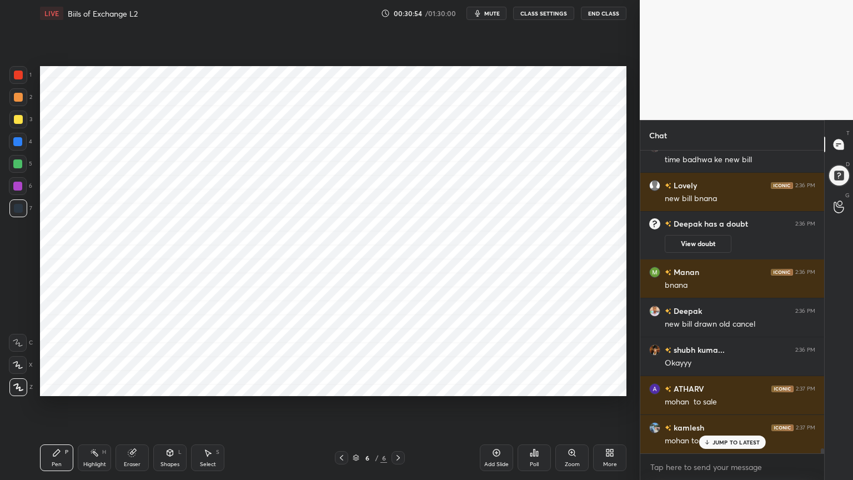
click at [22, 142] on div at bounding box center [17, 141] width 9 height 9
click at [21, 210] on div at bounding box center [18, 208] width 9 height 9
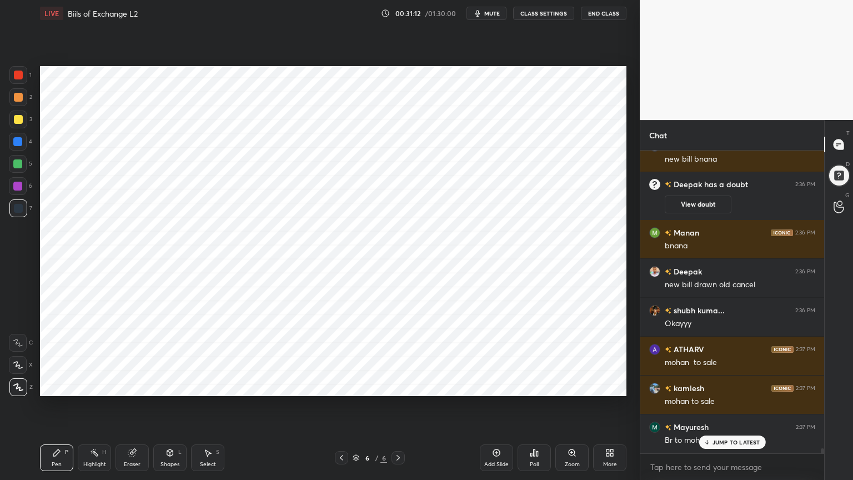
scroll to position [17984, 0]
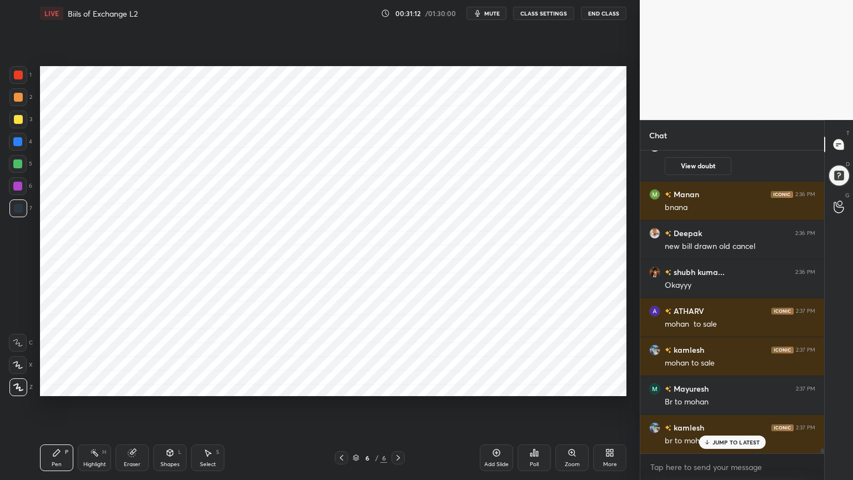
click at [18, 144] on div at bounding box center [17, 141] width 9 height 9
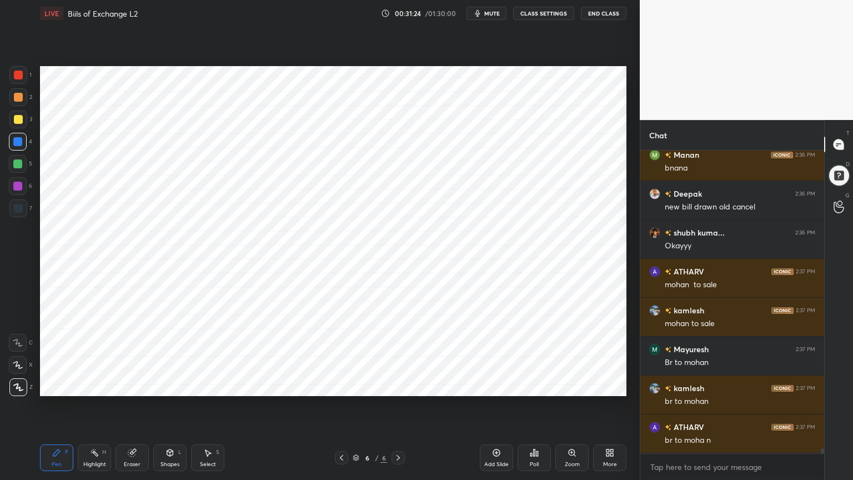
click at [160, 385] on div "Shapes L" at bounding box center [169, 457] width 33 height 27
click at [162, 385] on div "Shapes L" at bounding box center [169, 457] width 33 height 27
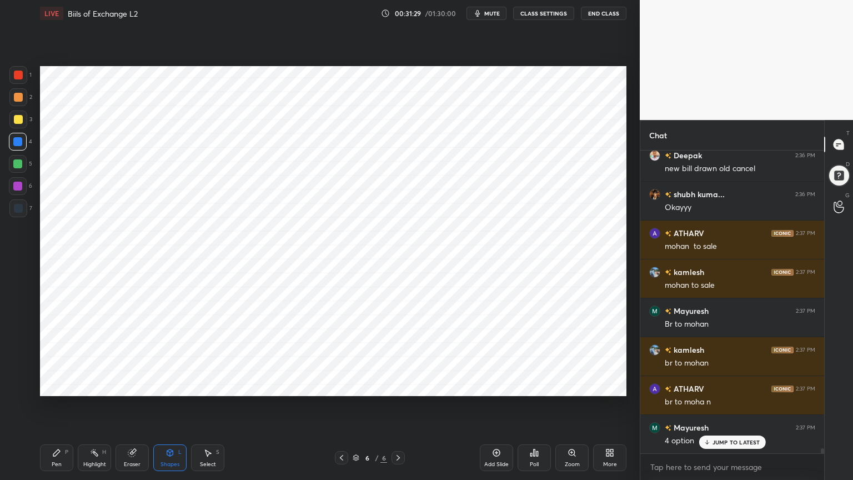
click at [49, 385] on div "Pen P" at bounding box center [56, 457] width 33 height 27
click at [18, 213] on div at bounding box center [18, 208] width 18 height 18
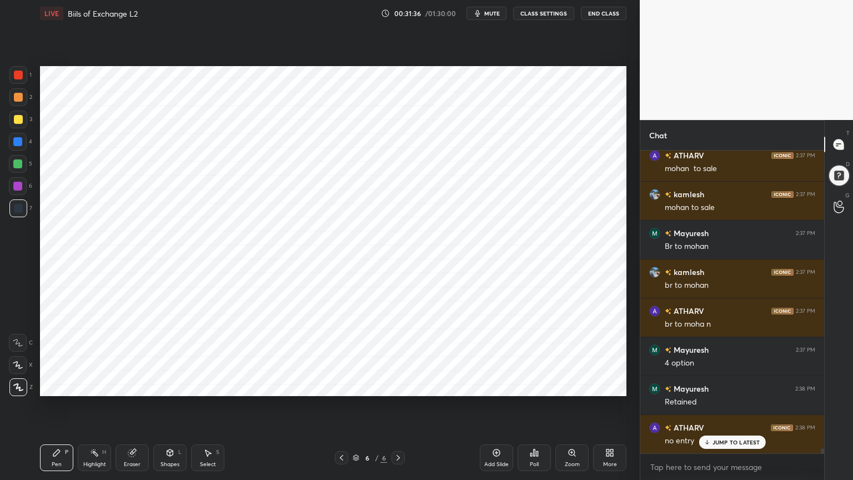
scroll to position [18179, 0]
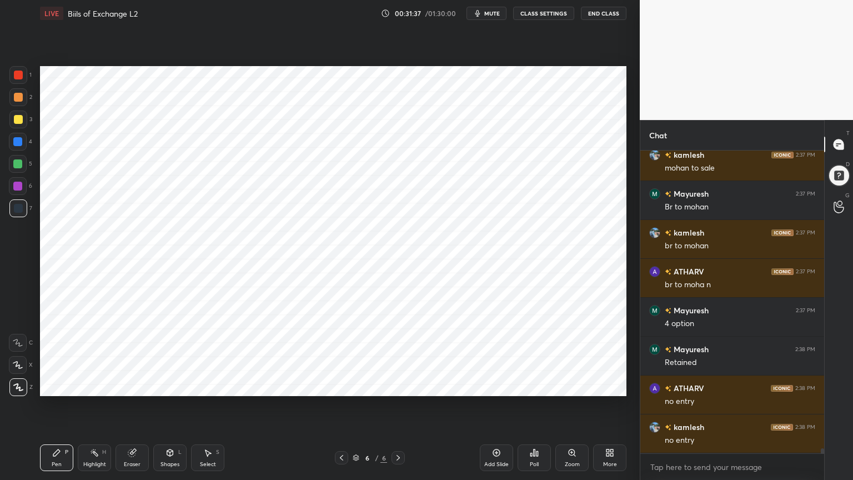
click at [17, 142] on div at bounding box center [17, 141] width 9 height 9
click at [20, 211] on div at bounding box center [18, 208] width 9 height 9
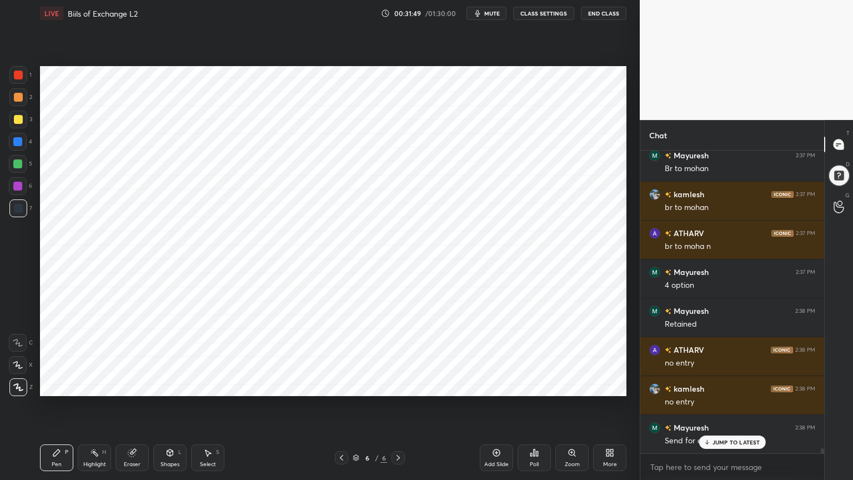
scroll to position [18257, 0]
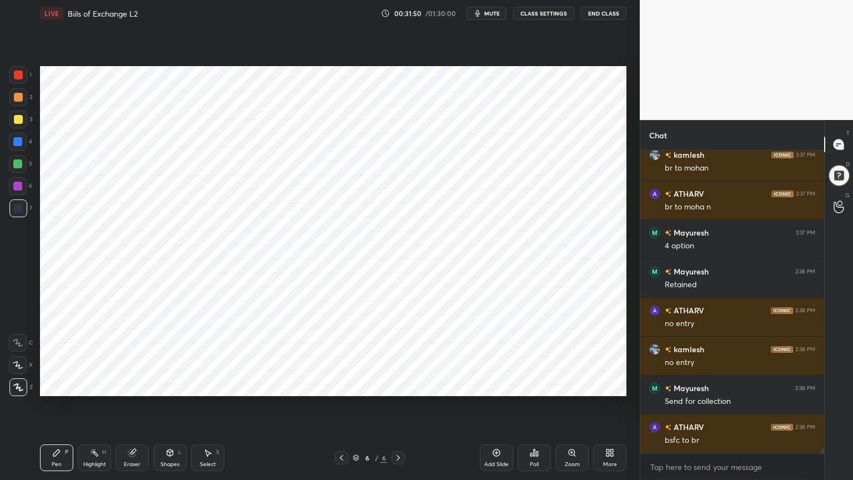
click at [21, 143] on div at bounding box center [17, 141] width 9 height 9
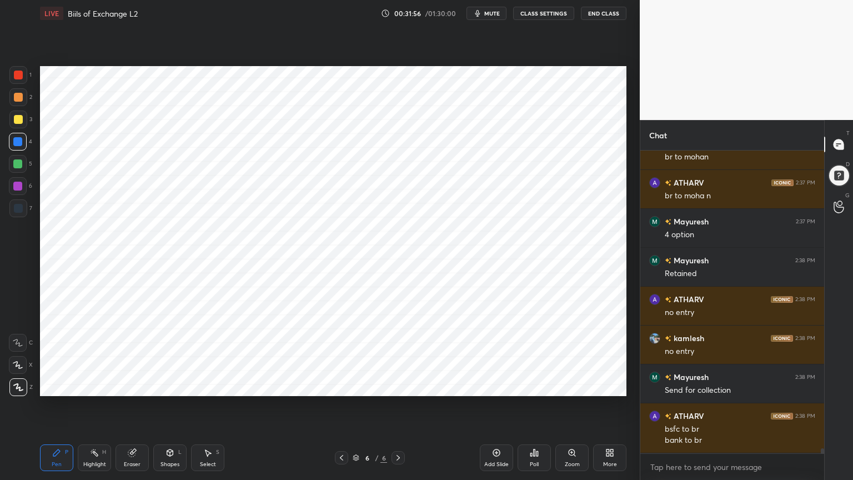
click at [20, 211] on div at bounding box center [18, 208] width 9 height 9
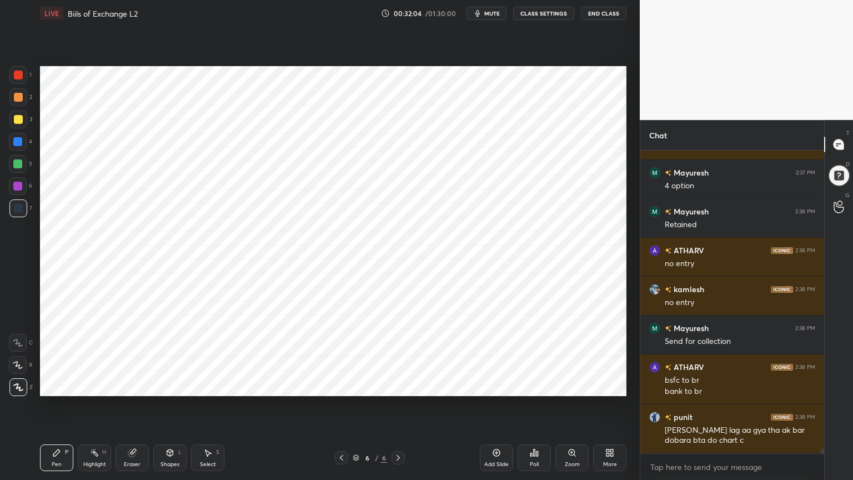
click at [21, 146] on div at bounding box center [18, 142] width 18 height 18
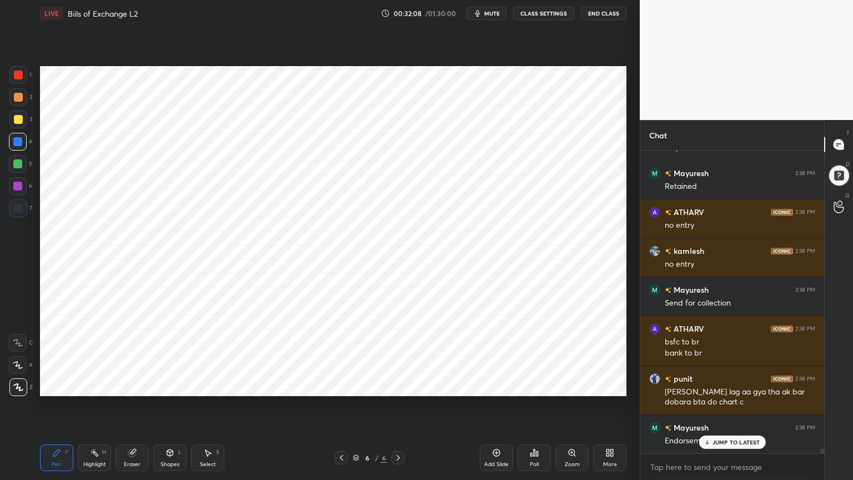
scroll to position [18395, 0]
click at [19, 211] on div at bounding box center [18, 208] width 9 height 9
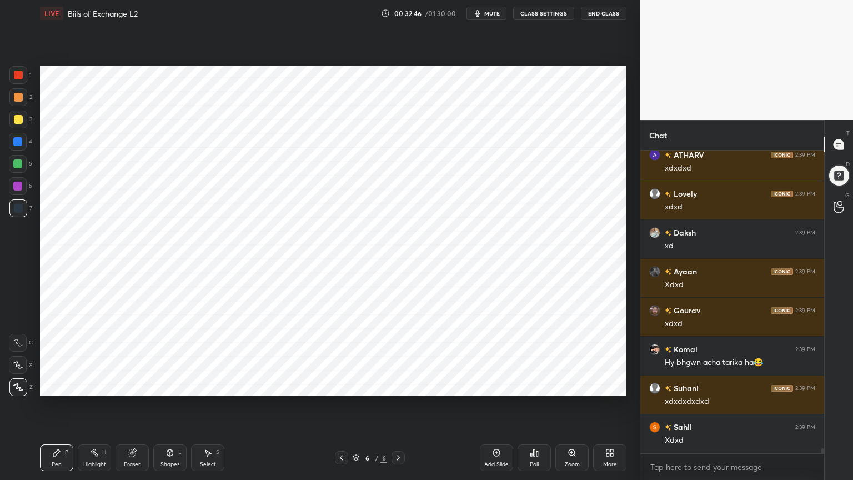
scroll to position [18922, 0]
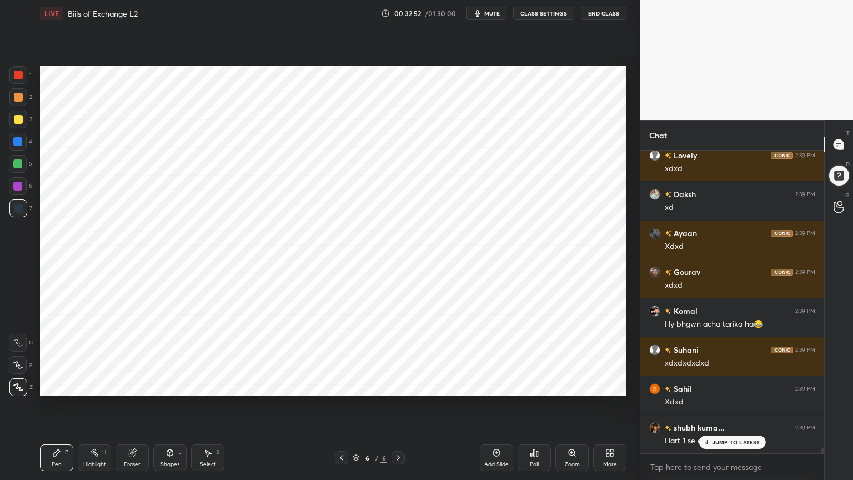
click at [22, 138] on div at bounding box center [17, 141] width 9 height 9
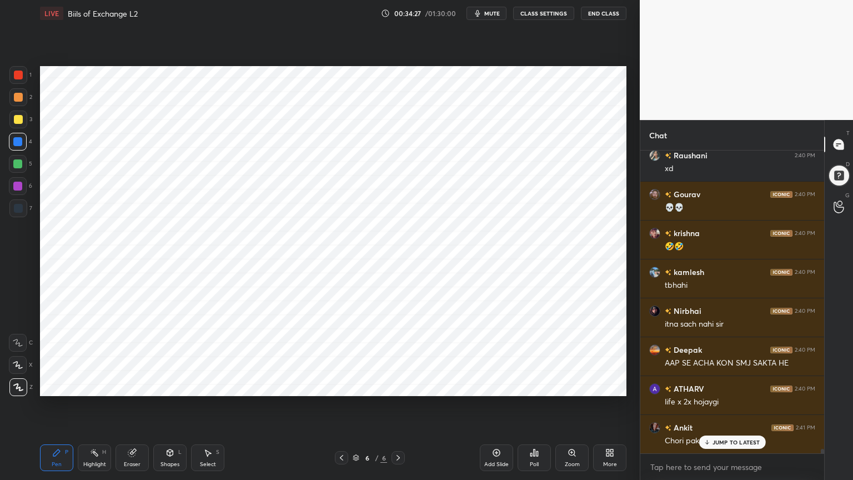
scroll to position [21059, 0]
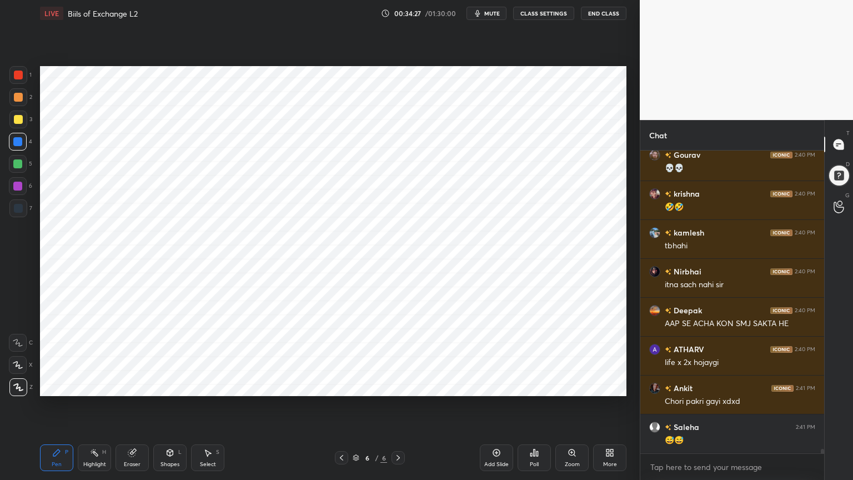
click at [173, 385] on div "Shapes" at bounding box center [169, 464] width 19 height 6
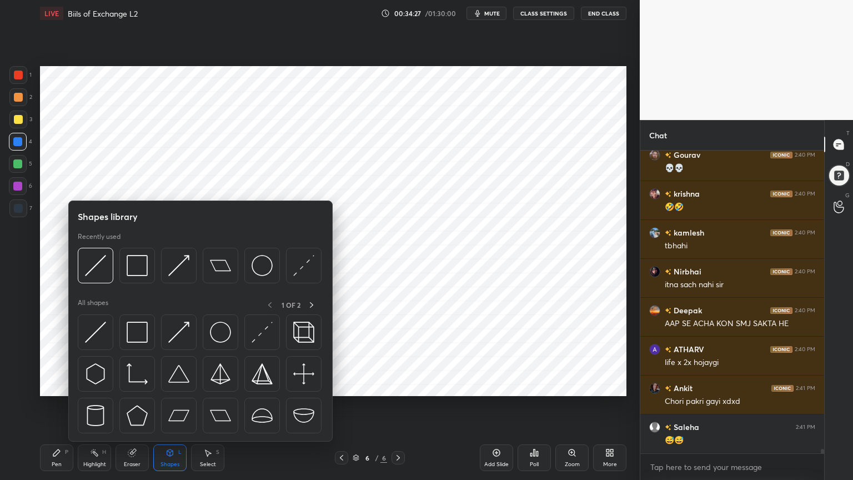
click at [175, 385] on div "Shapes L" at bounding box center [169, 457] width 33 height 27
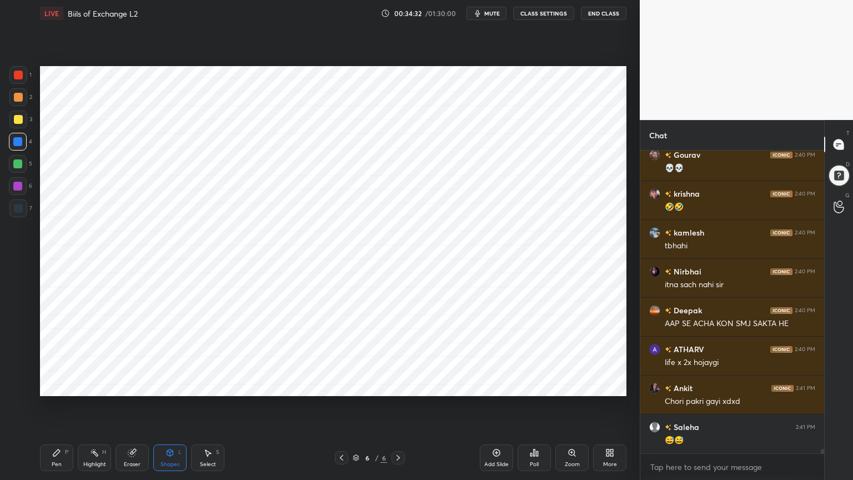
click at [57, 385] on icon at bounding box center [56, 452] width 9 height 9
click at [14, 208] on div at bounding box center [18, 208] width 9 height 9
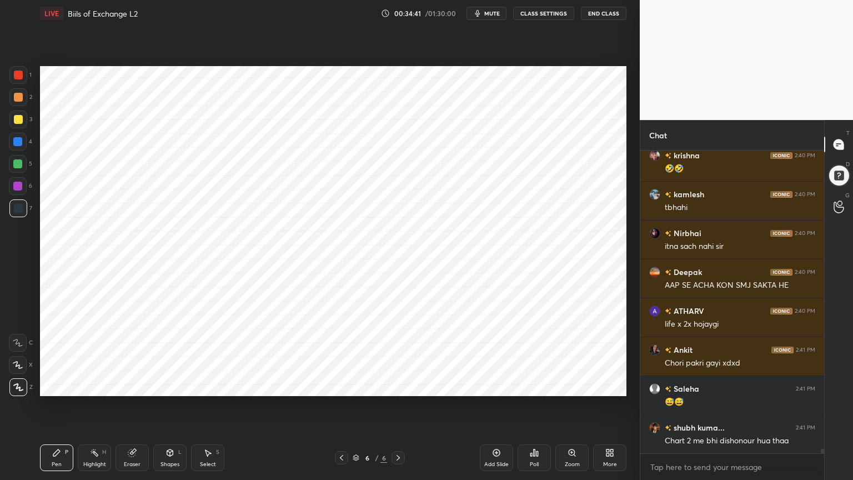
scroll to position [21137, 0]
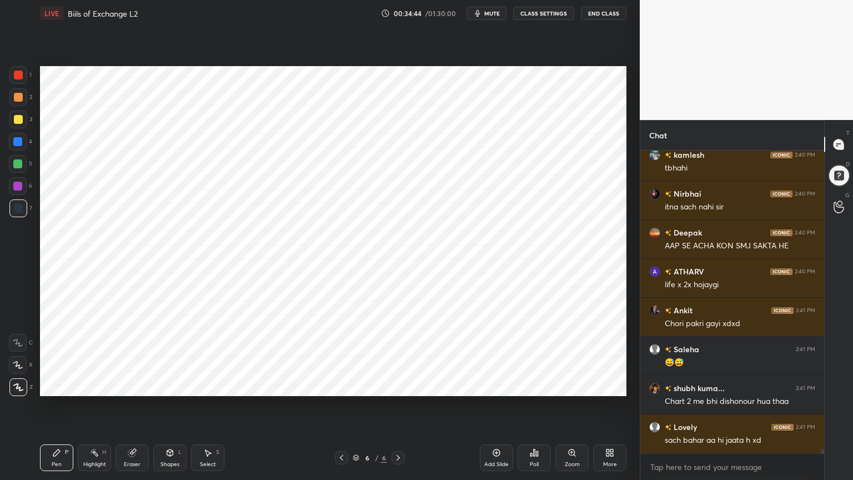
click at [16, 143] on div at bounding box center [17, 141] width 9 height 9
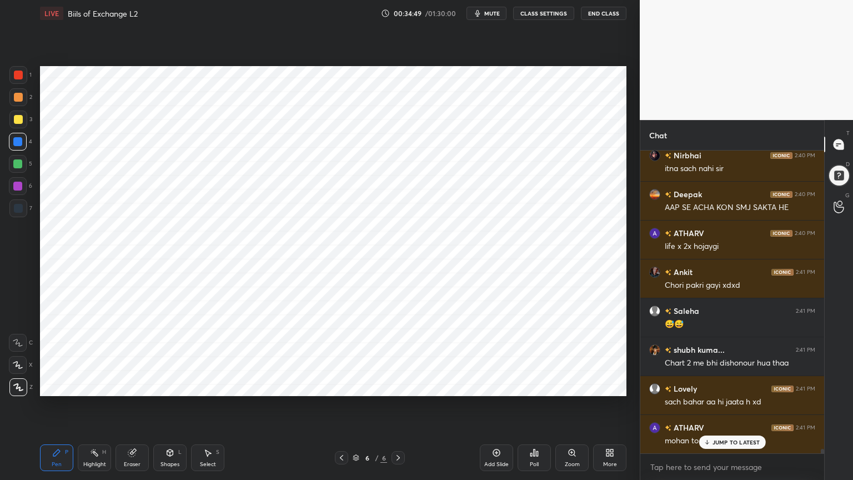
click at [22, 214] on div at bounding box center [18, 208] width 18 height 18
click at [18, 144] on div at bounding box center [17, 141] width 9 height 9
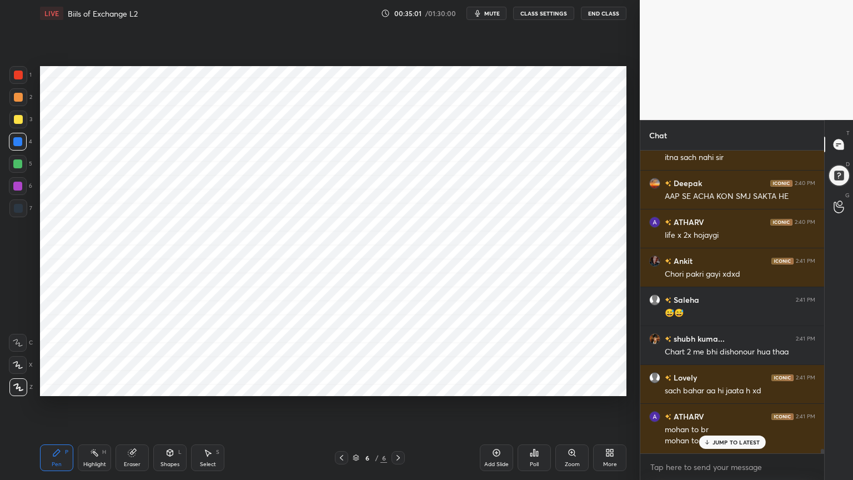
click at [22, 210] on div at bounding box center [18, 208] width 9 height 9
click at [23, 142] on div at bounding box center [18, 142] width 18 height 18
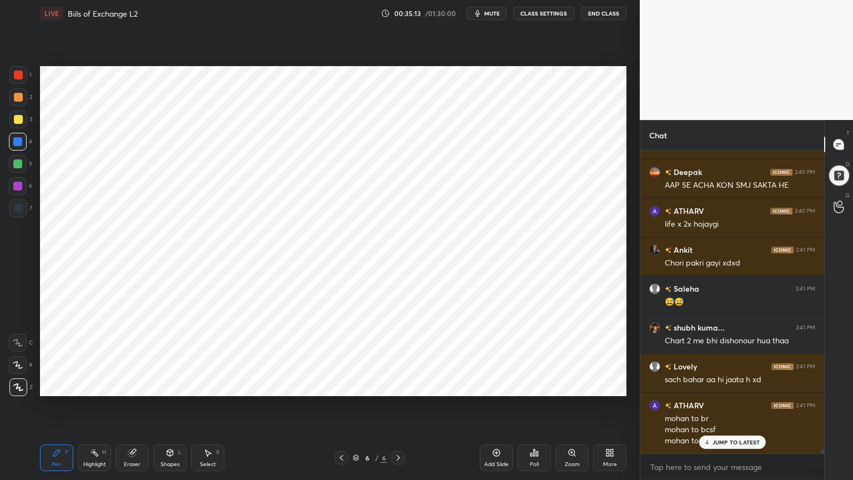
click at [20, 209] on div at bounding box center [18, 208] width 9 height 9
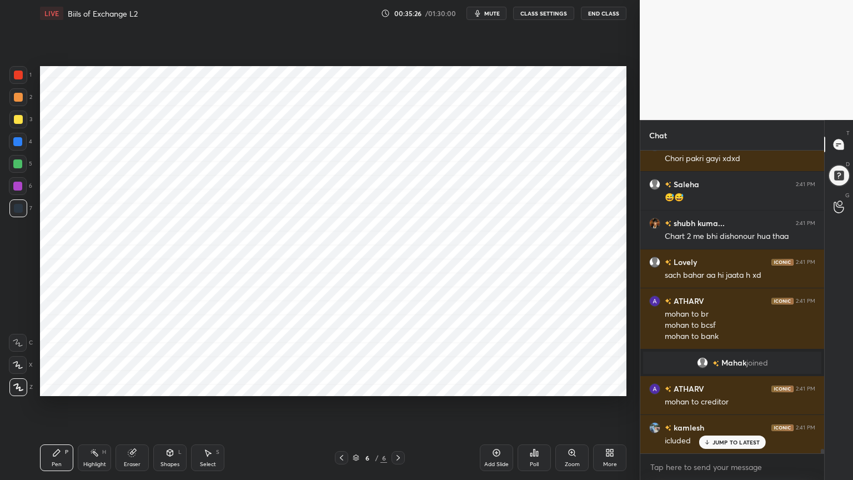
scroll to position [21341, 0]
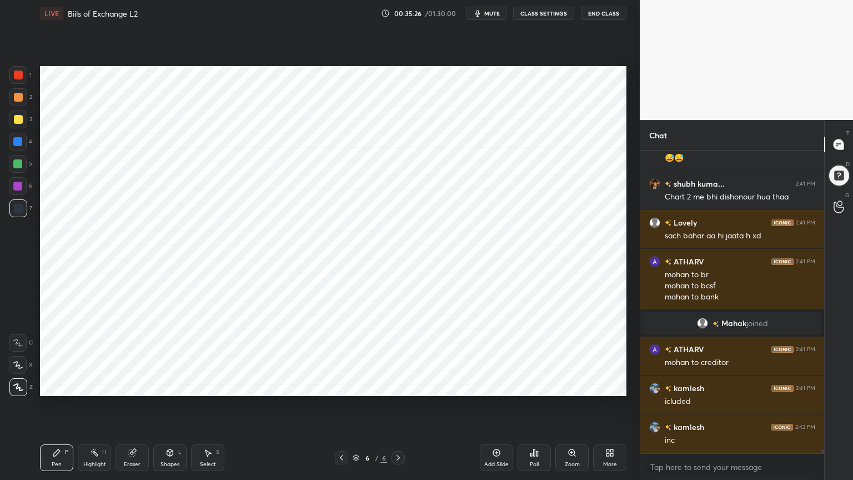
click at [95, 385] on div "Highlight" at bounding box center [94, 464] width 23 height 6
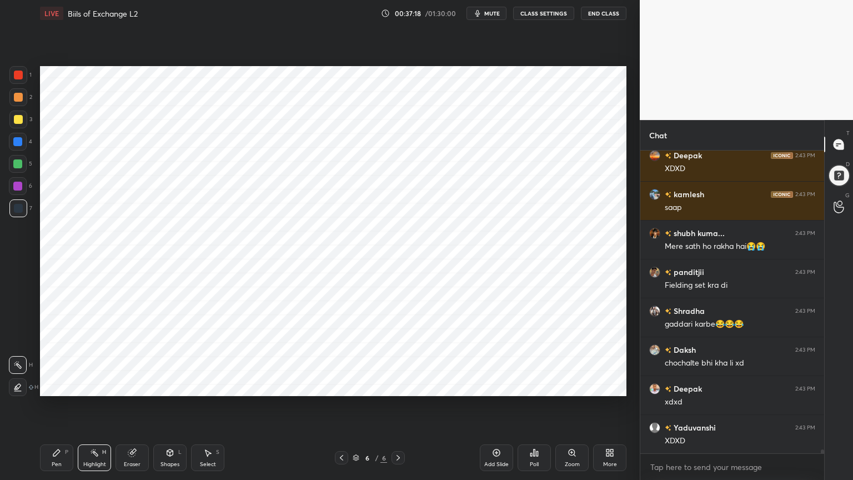
scroll to position [23333, 0]
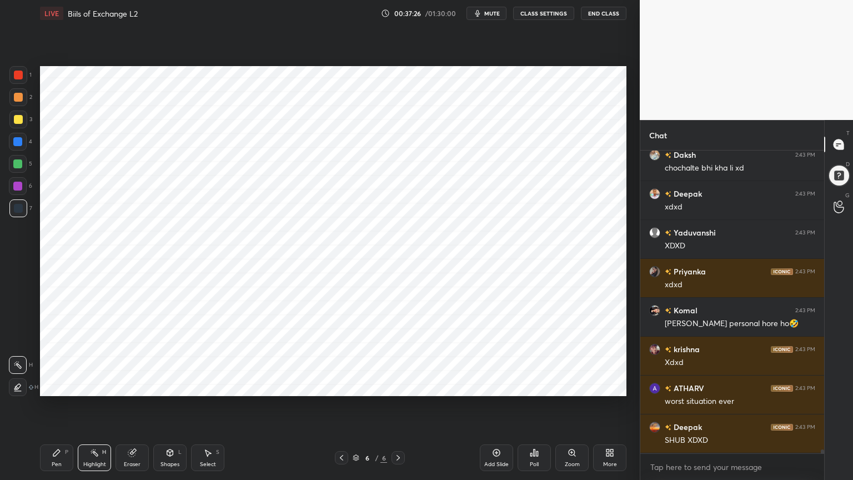
click at [495, 385] on icon at bounding box center [496, 452] width 7 height 7
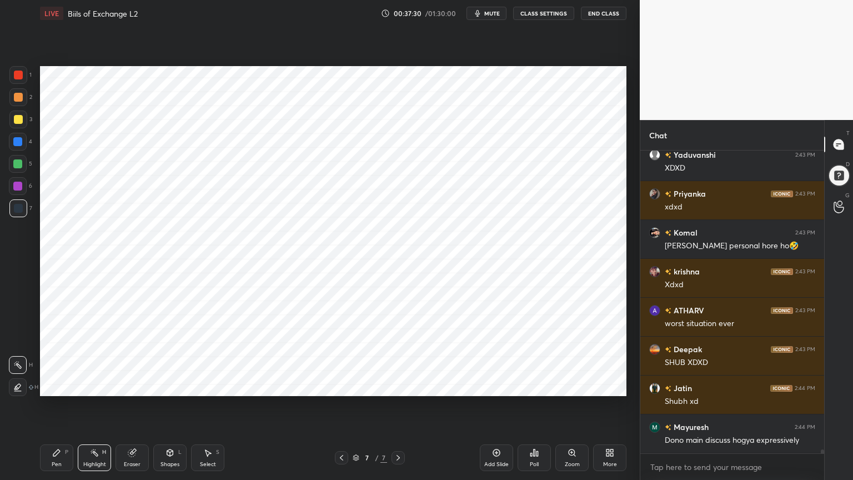
scroll to position [23605, 0]
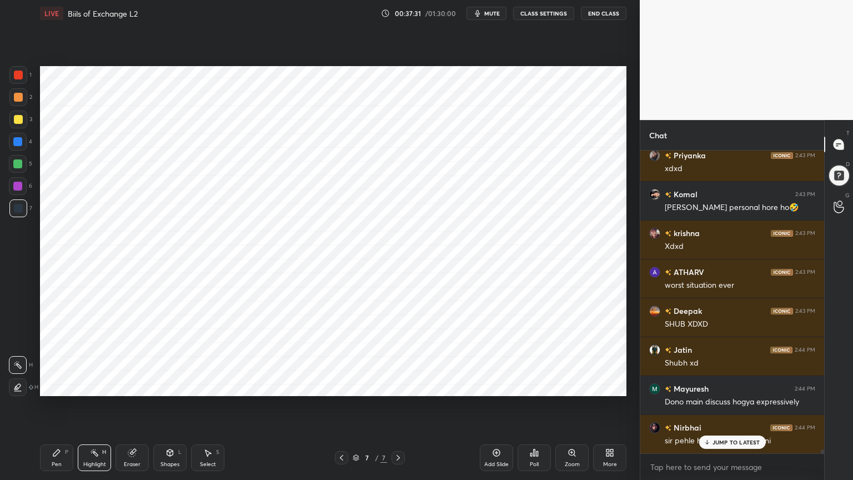
click at [18, 145] on div at bounding box center [17, 141] width 9 height 9
click at [52, 385] on icon at bounding box center [56, 452] width 9 height 9
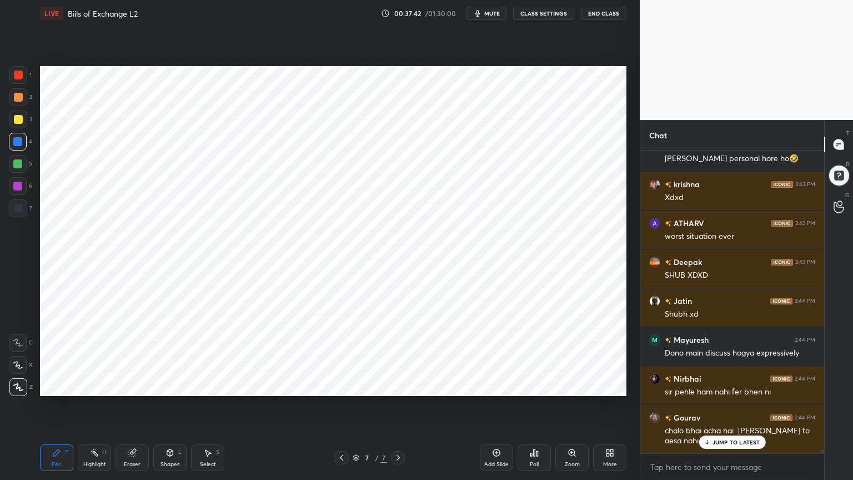
scroll to position [23693, 0]
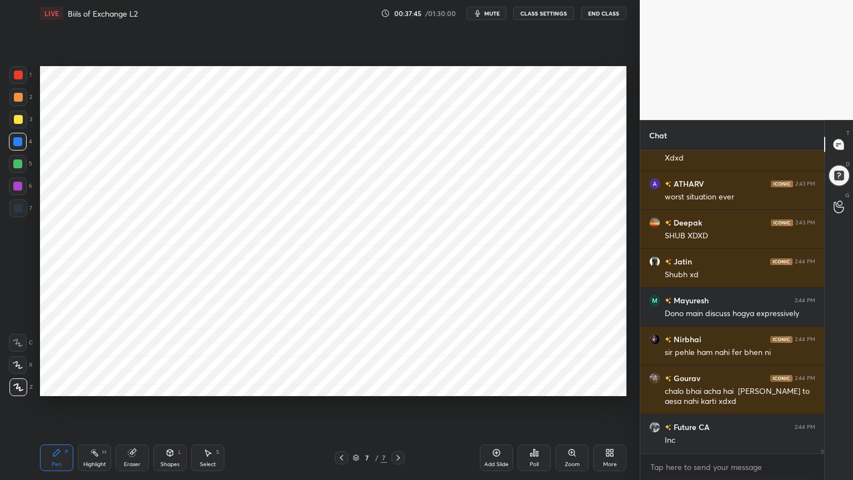
click at [22, 204] on div at bounding box center [18, 208] width 18 height 18
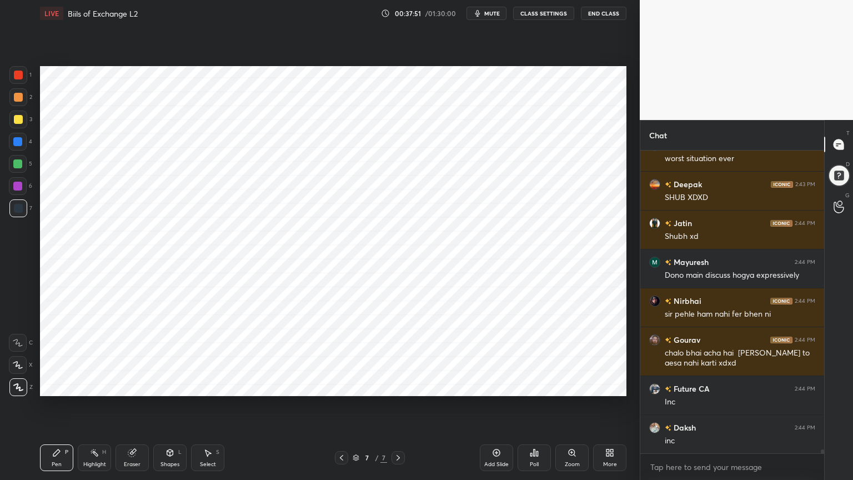
scroll to position [23771, 0]
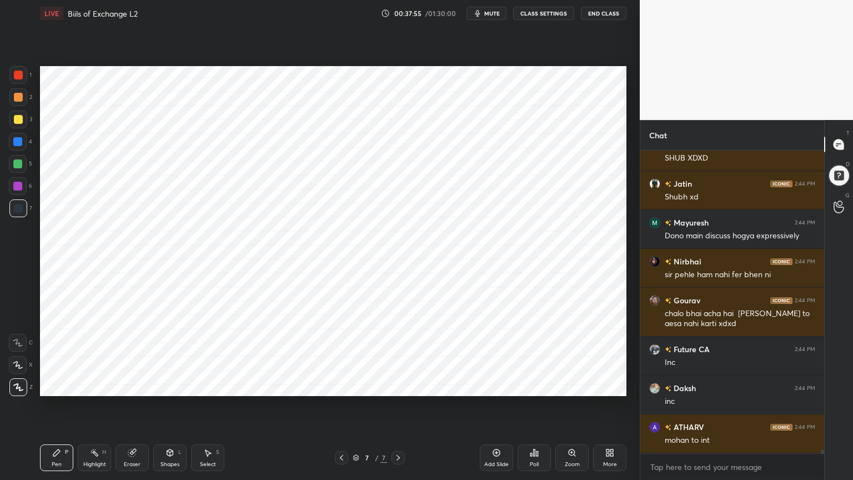
click at [18, 76] on div at bounding box center [18, 75] width 9 height 9
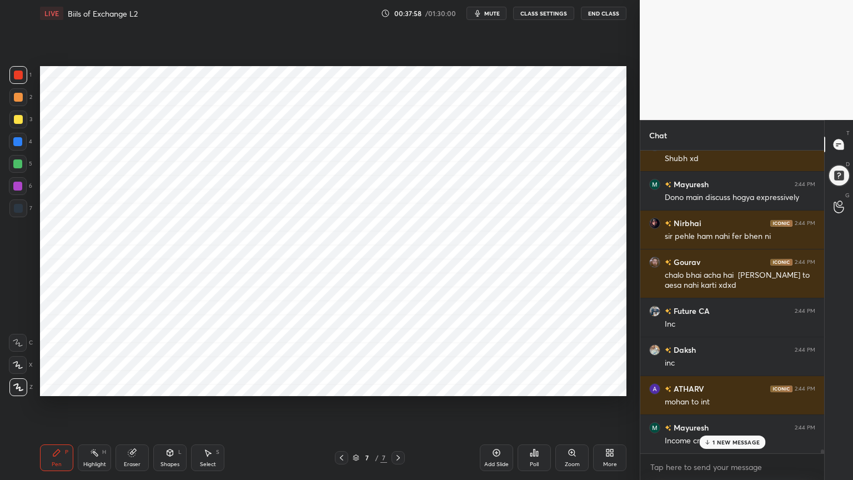
scroll to position [23848, 0]
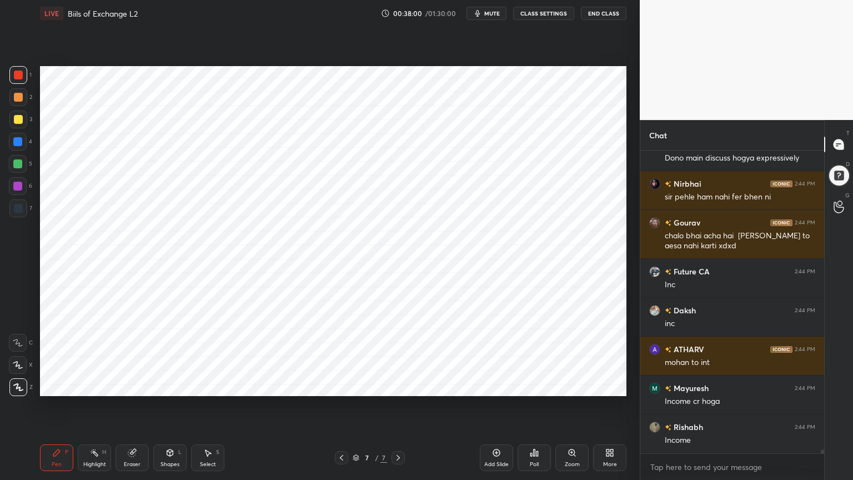
click at [22, 142] on div at bounding box center [17, 141] width 9 height 9
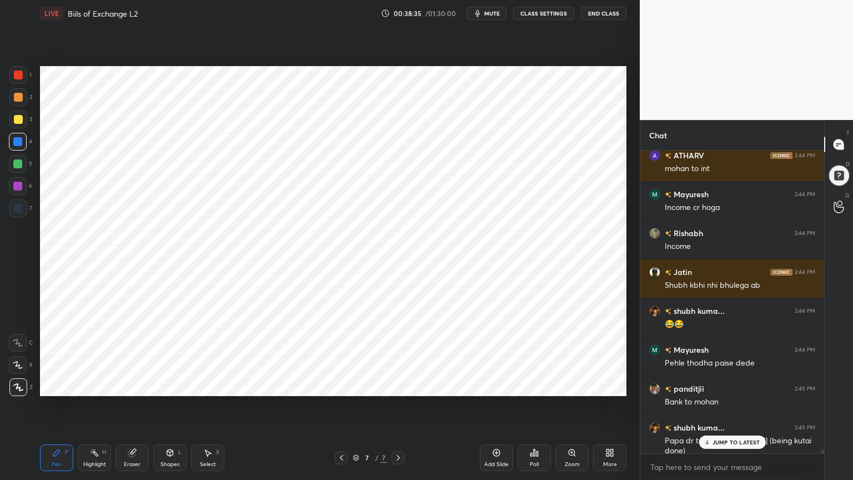
scroll to position [24082, 0]
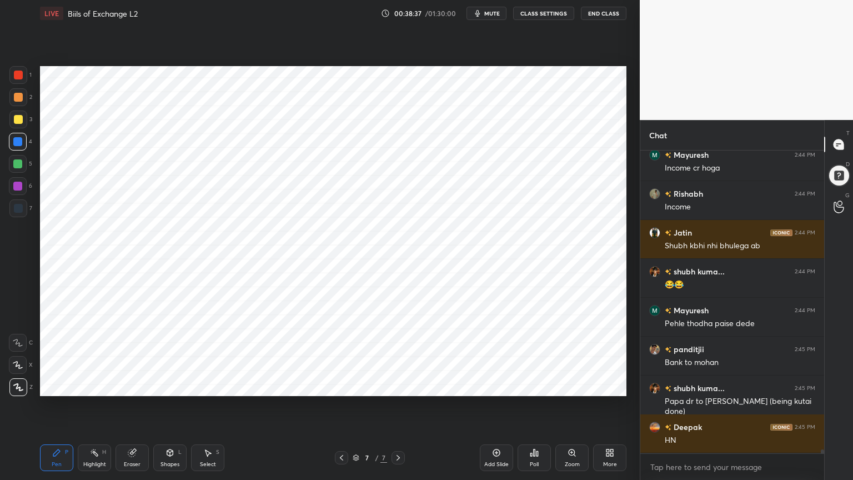
click at [22, 208] on div at bounding box center [18, 208] width 9 height 9
click at [21, 138] on div at bounding box center [17, 141] width 9 height 9
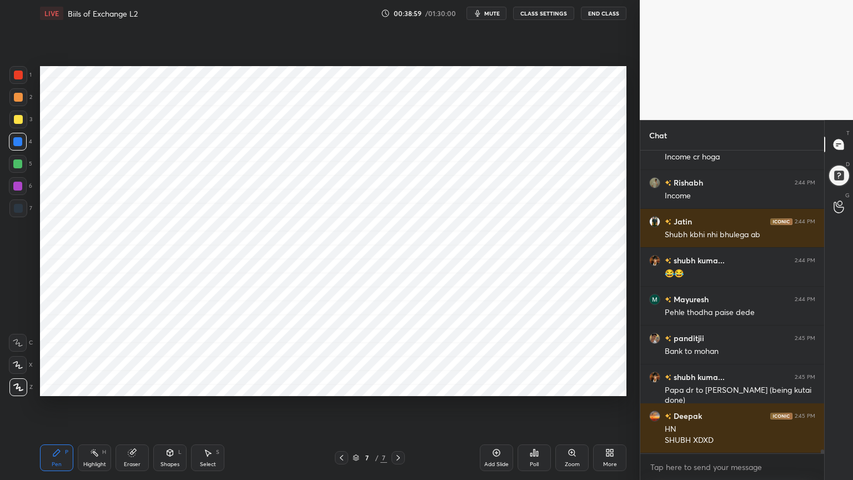
click at [17, 209] on div at bounding box center [18, 208] width 9 height 9
click at [98, 385] on icon at bounding box center [94, 452] width 9 height 9
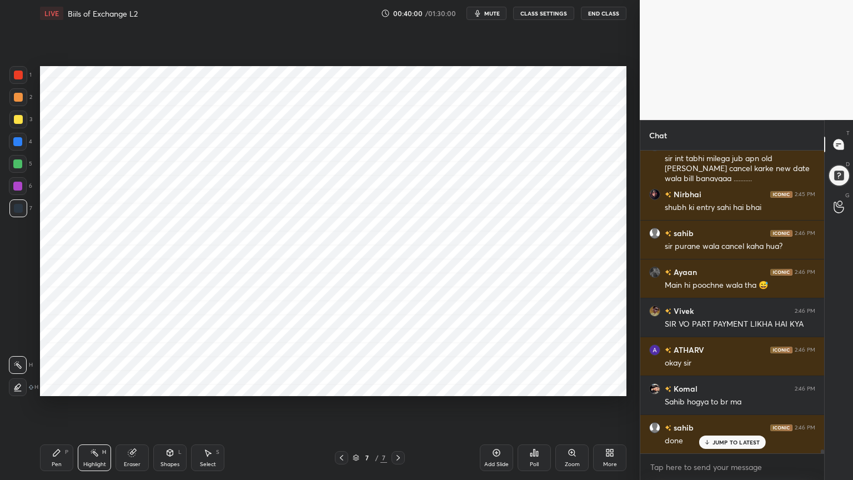
scroll to position [24452, 0]
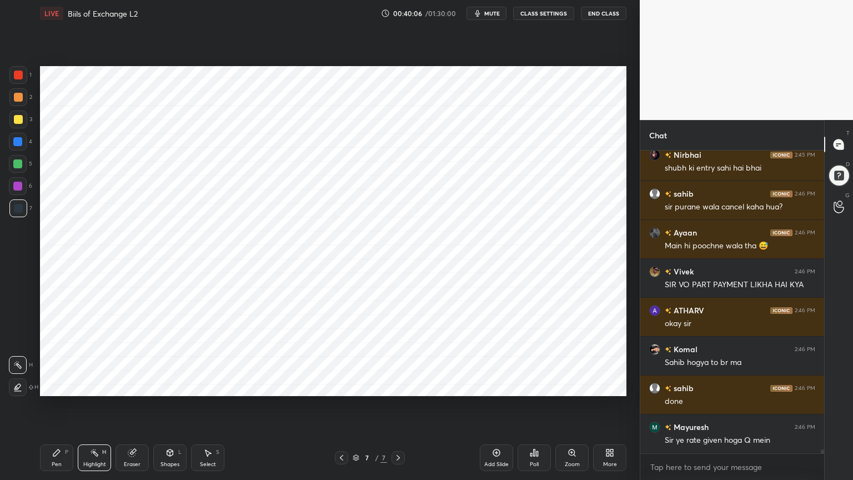
click at [17, 145] on div at bounding box center [17, 141] width 9 height 9
click at [59, 385] on div "Pen P" at bounding box center [56, 457] width 33 height 27
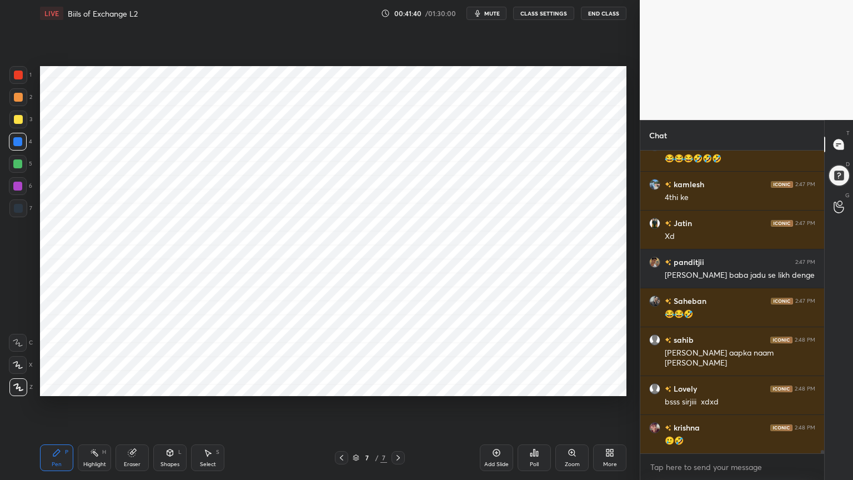
scroll to position [26258, 0]
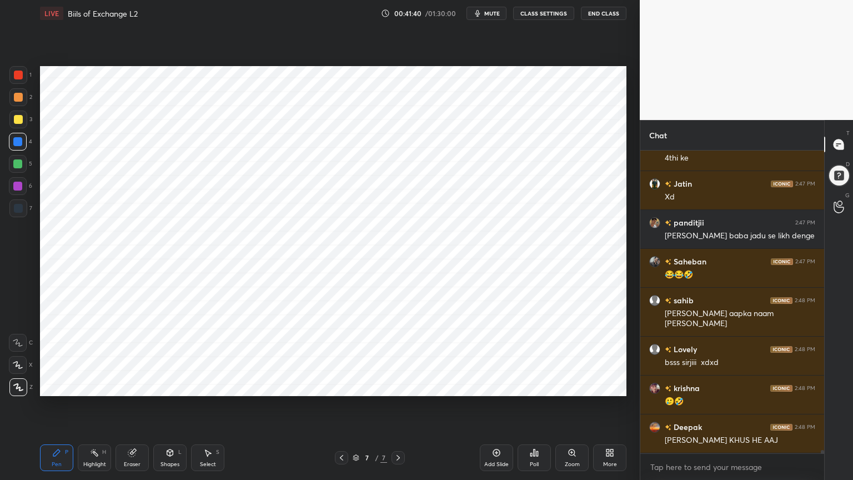
click at [175, 385] on div "Shapes" at bounding box center [169, 464] width 19 height 6
click at [56, 385] on icon at bounding box center [56, 452] width 7 height 7
click at [21, 209] on div at bounding box center [18, 208] width 9 height 9
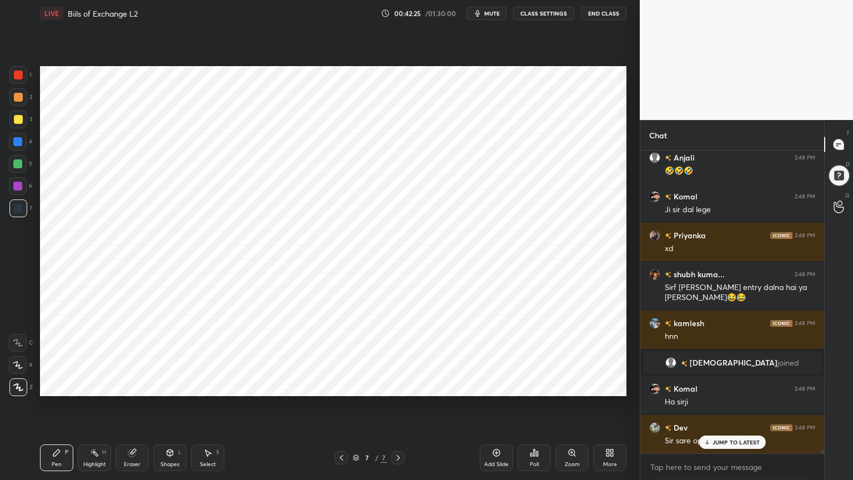
scroll to position [24064, 0]
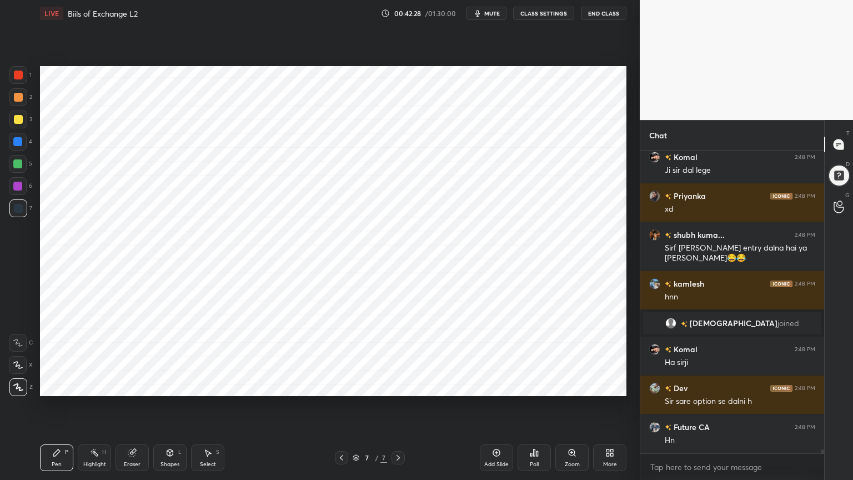
click at [20, 144] on div at bounding box center [17, 141] width 9 height 9
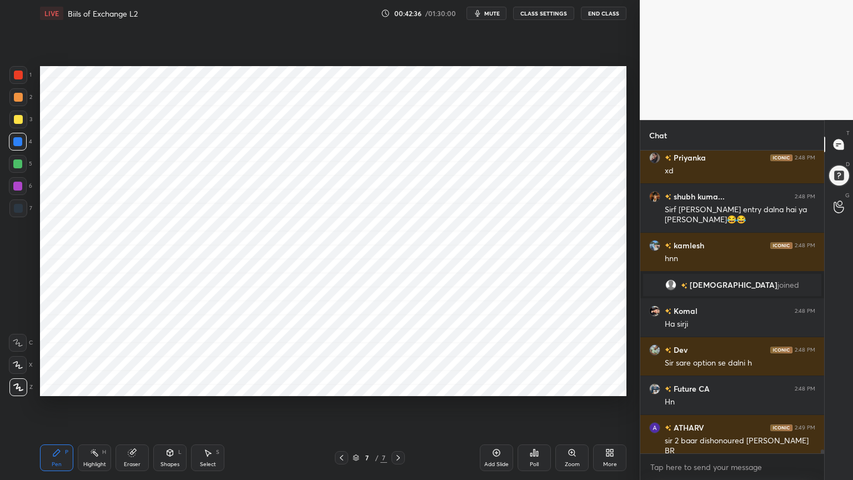
scroll to position [24142, 0]
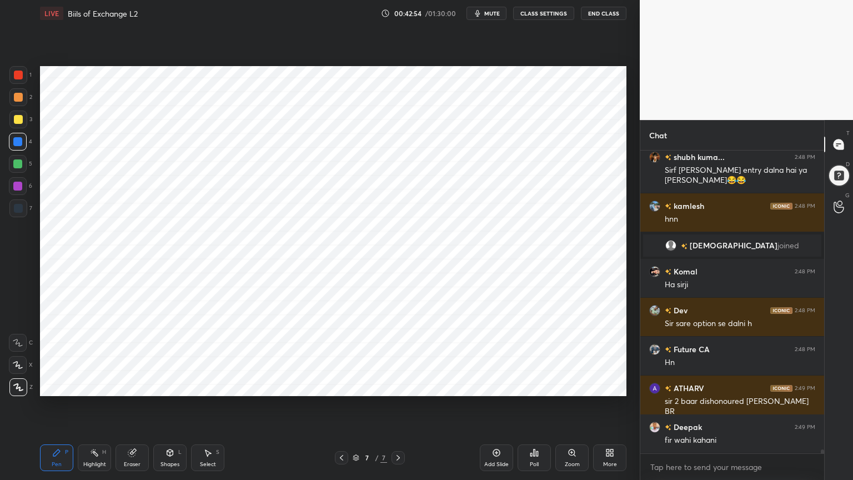
click at [90, 385] on icon at bounding box center [94, 452] width 9 height 9
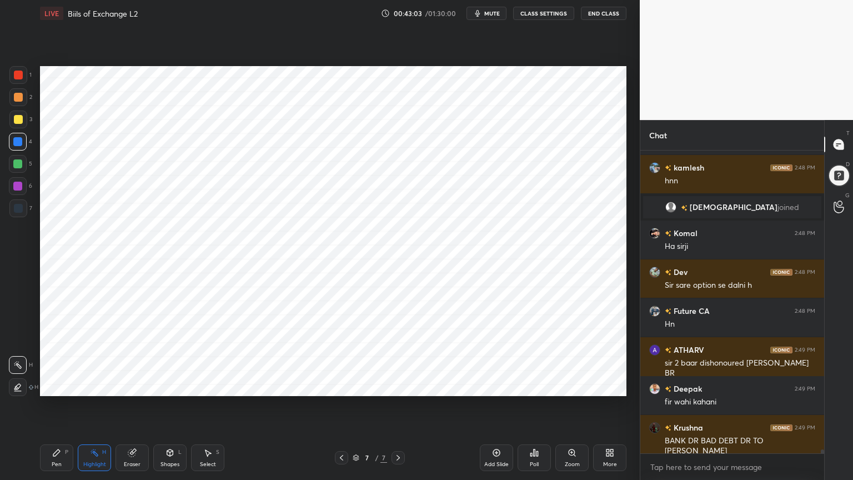
scroll to position [24219, 0]
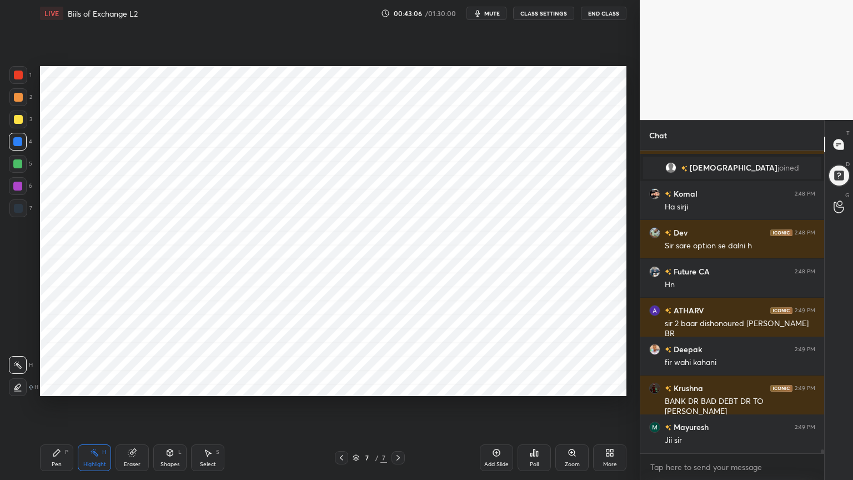
click at [56, 385] on icon at bounding box center [56, 452] width 7 height 7
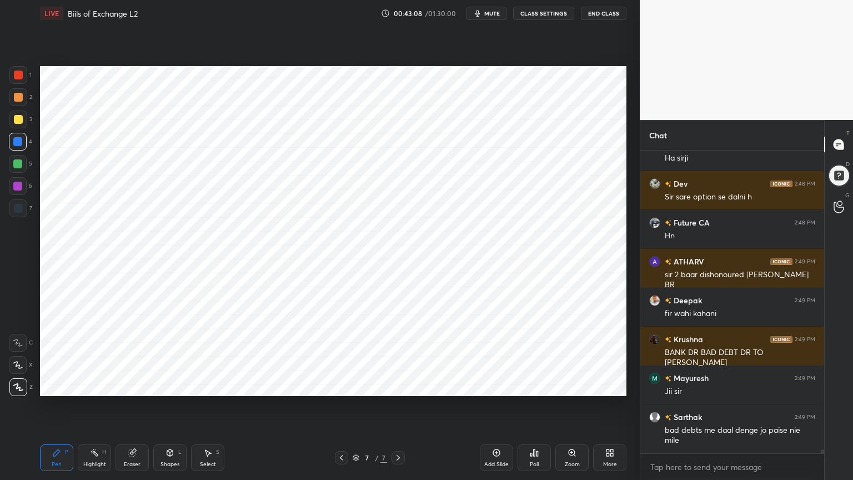
click at [17, 213] on div at bounding box center [18, 208] width 18 height 18
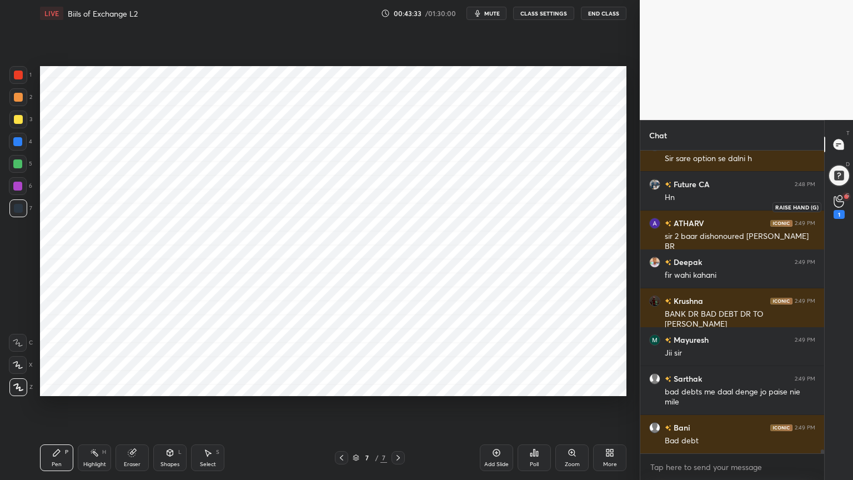
click at [836, 202] on icon at bounding box center [838, 201] width 11 height 13
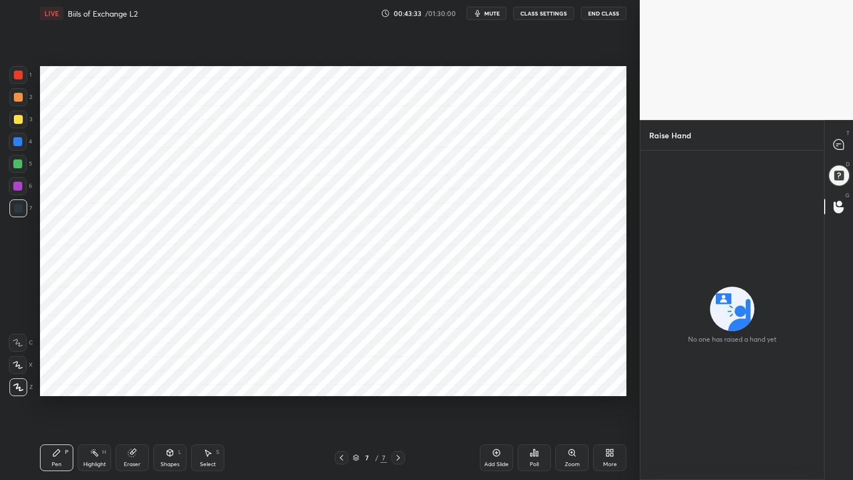
click at [693, 192] on div "No one has raised a hand yet" at bounding box center [732, 314] width 184 height 329
click at [839, 142] on icon at bounding box center [838, 144] width 10 height 10
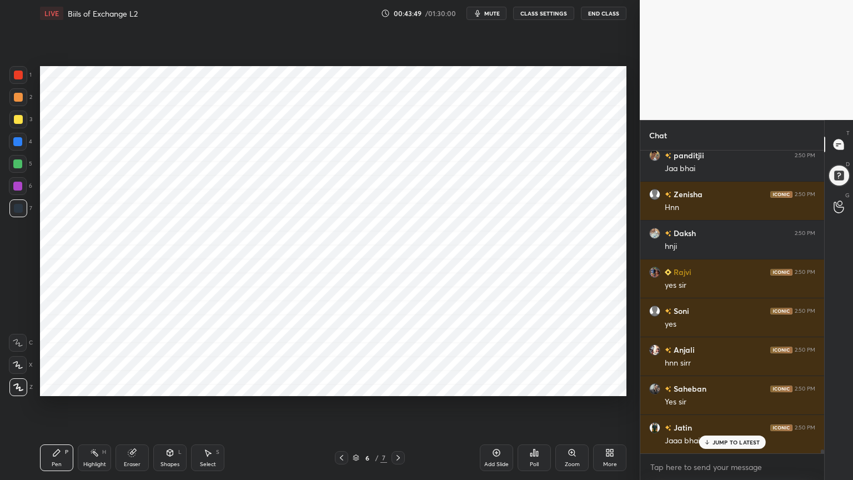
scroll to position [24994, 0]
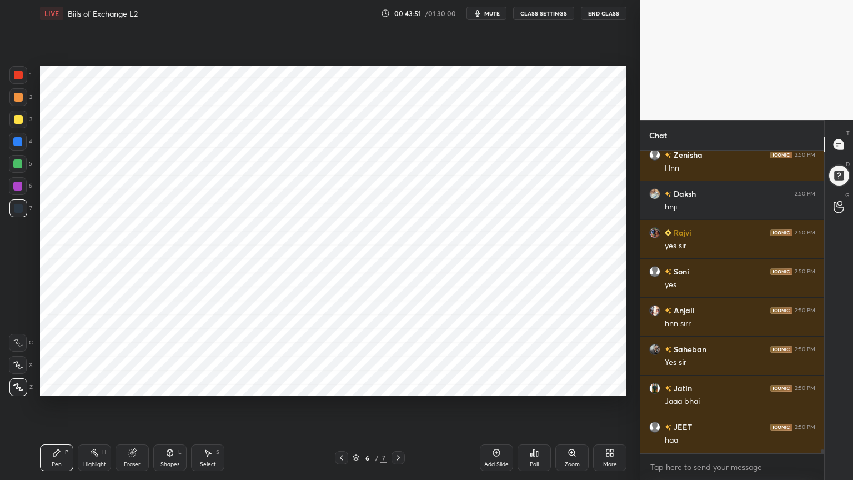
click at [92, 385] on div "Highlight H" at bounding box center [94, 457] width 33 height 27
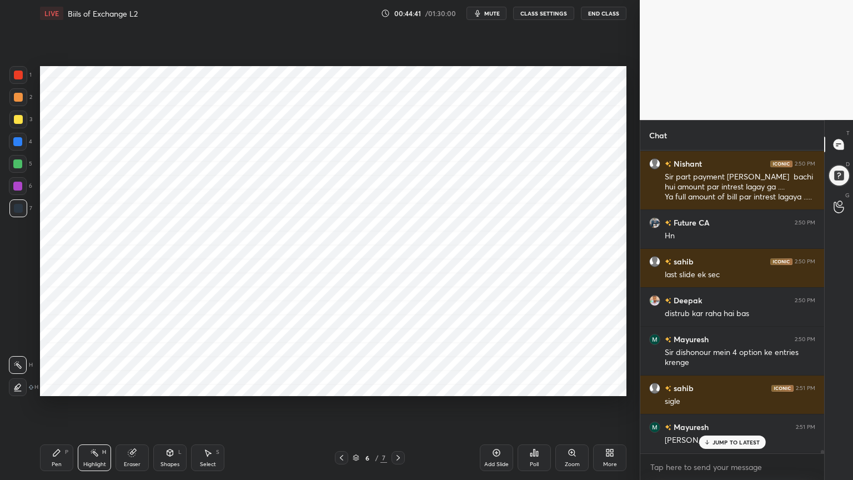
scroll to position [25568, 0]
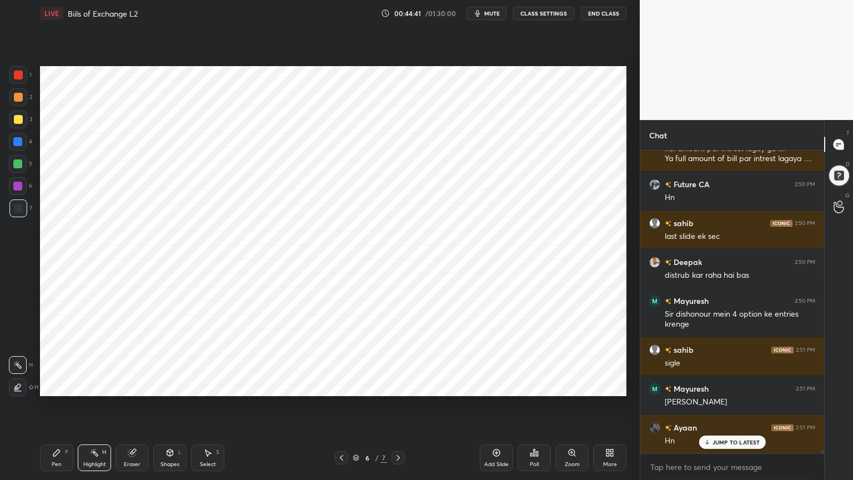
click at [23, 138] on div at bounding box center [18, 142] width 18 height 18
click at [56, 385] on div "Pen P" at bounding box center [56, 457] width 33 height 27
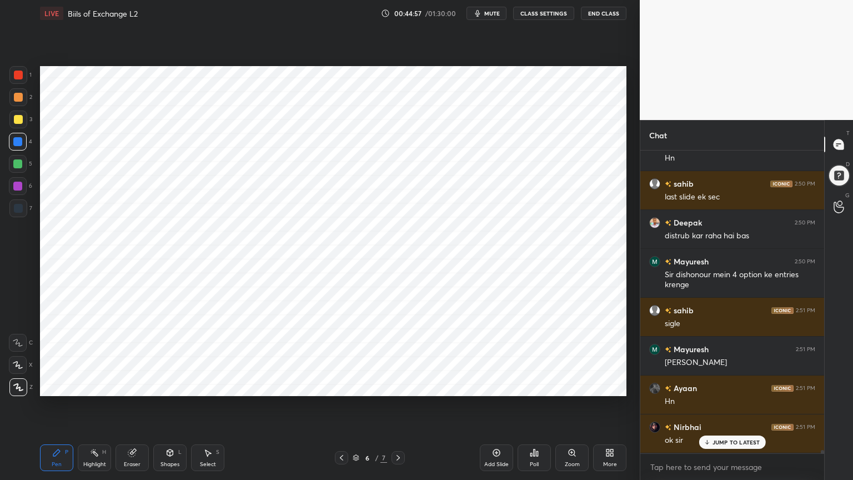
scroll to position [25645, 0]
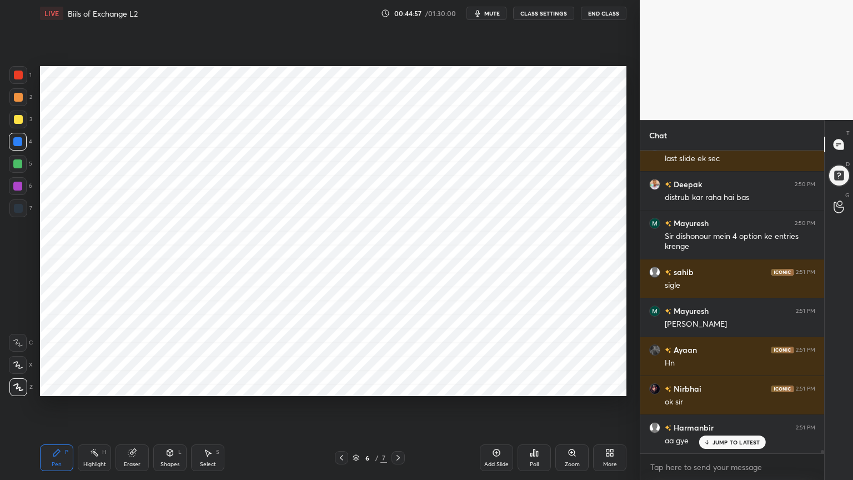
click at [20, 206] on div at bounding box center [18, 208] width 9 height 9
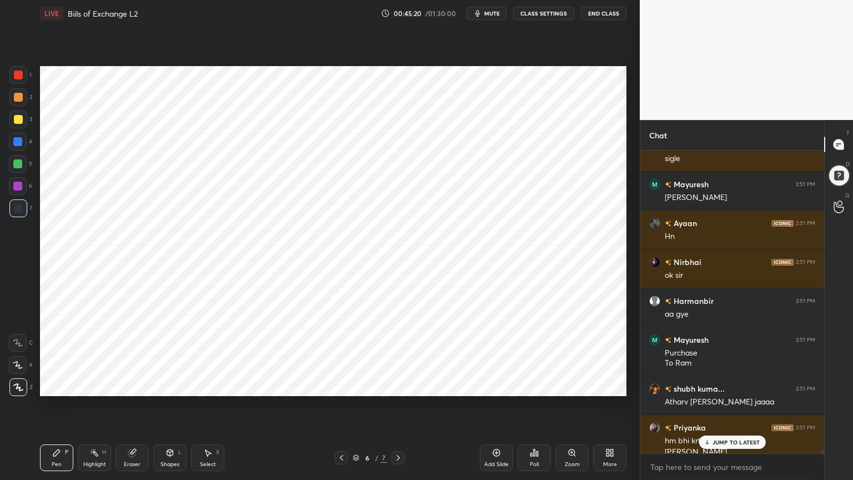
scroll to position [25783, 0]
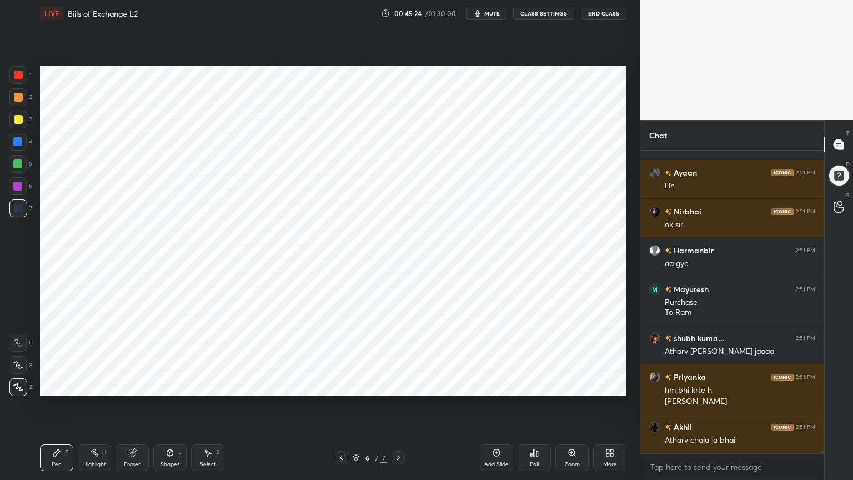
click at [20, 144] on div at bounding box center [17, 141] width 9 height 9
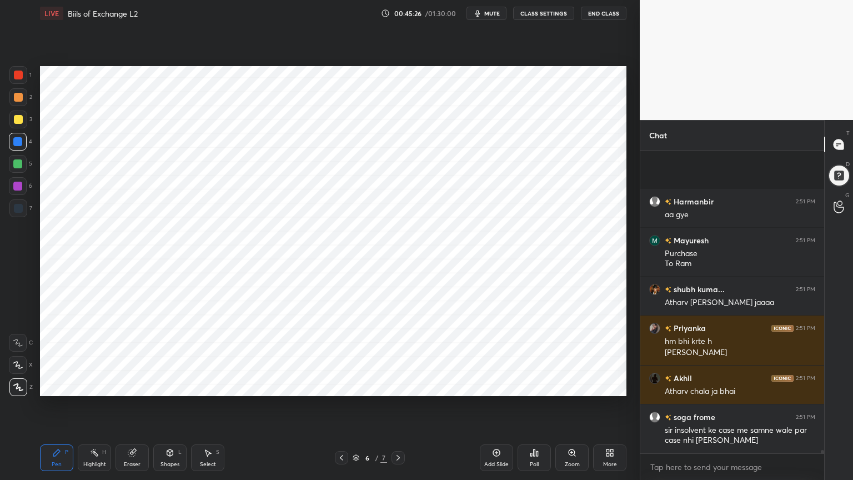
scroll to position [25949, 0]
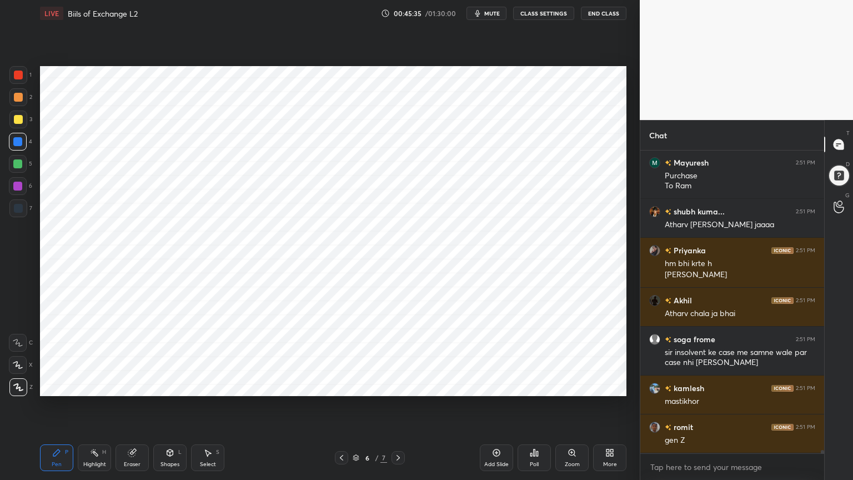
click at [19, 215] on div at bounding box center [18, 208] width 18 height 18
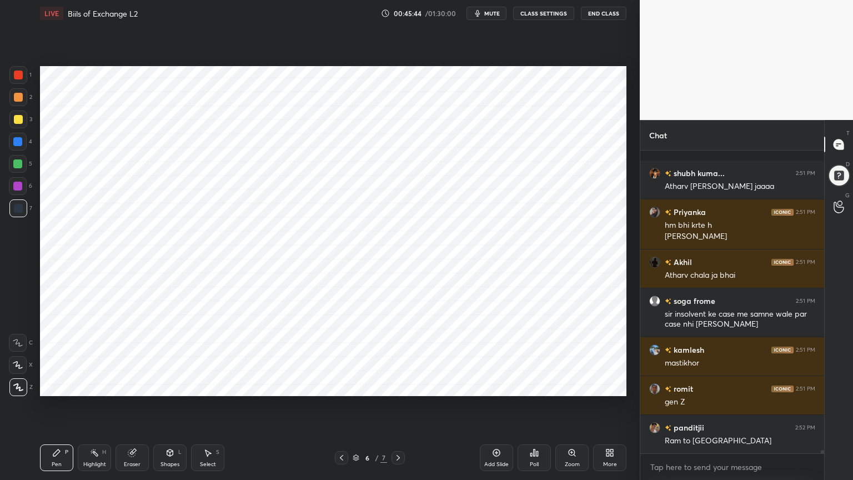
scroll to position [26076, 0]
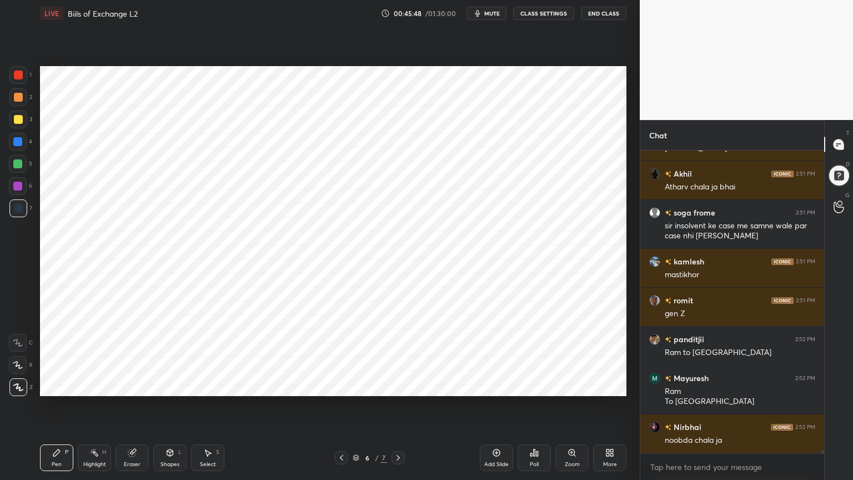
click at [20, 144] on div at bounding box center [17, 141] width 9 height 9
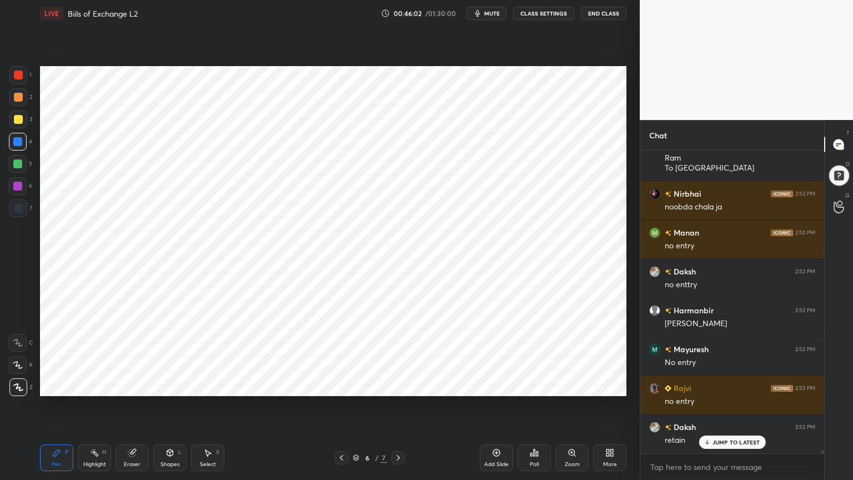
scroll to position [26347, 0]
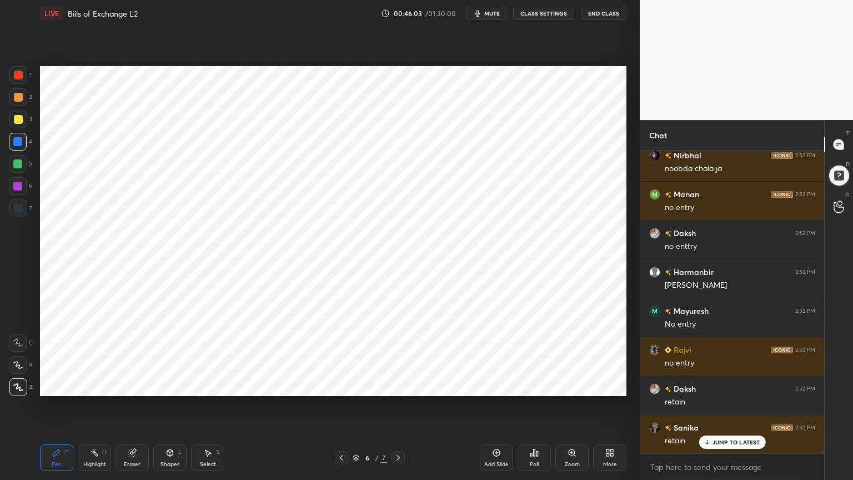
click at [20, 214] on div at bounding box center [18, 208] width 18 height 18
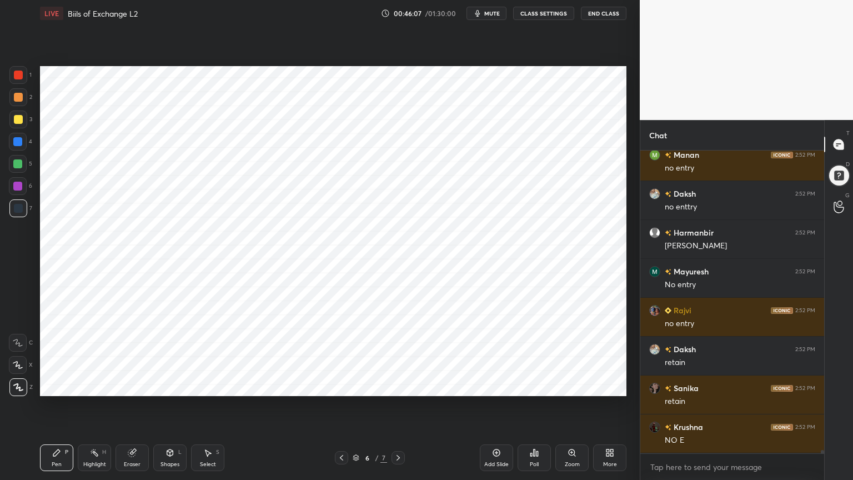
click at [22, 141] on div at bounding box center [17, 141] width 9 height 9
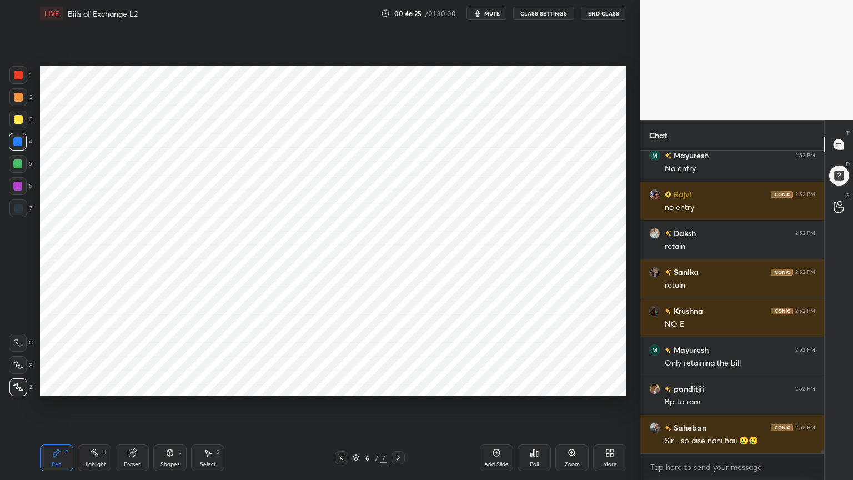
scroll to position [26542, 0]
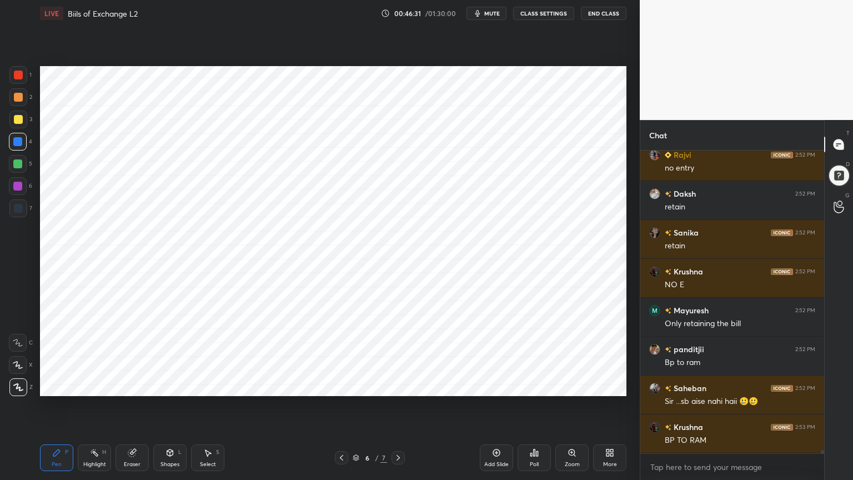
click at [20, 210] on div at bounding box center [18, 208] width 9 height 9
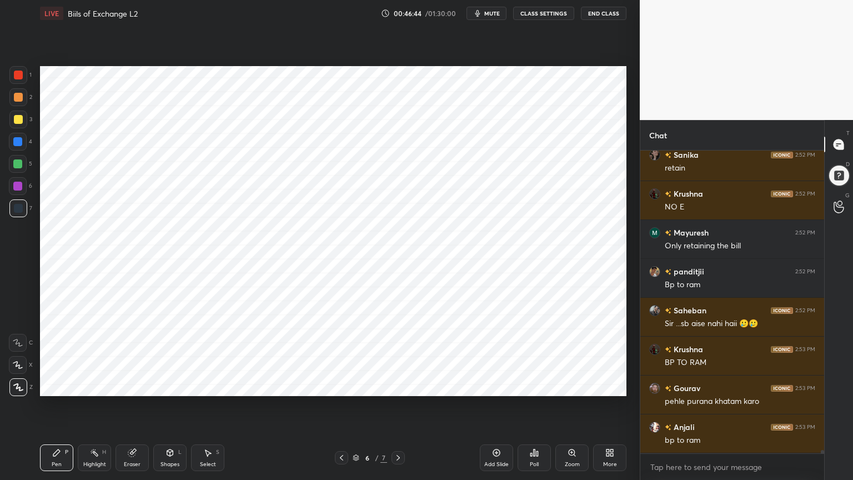
scroll to position [26658, 0]
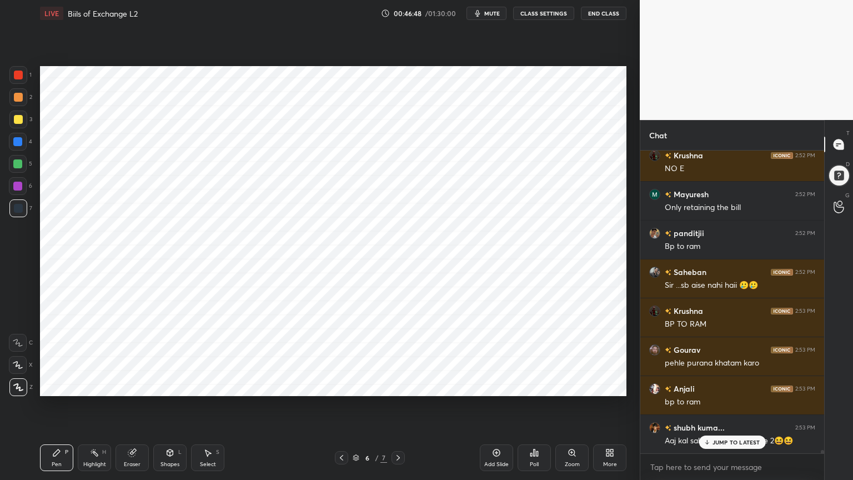
click at [506, 10] on button "mute" at bounding box center [486, 13] width 40 height 13
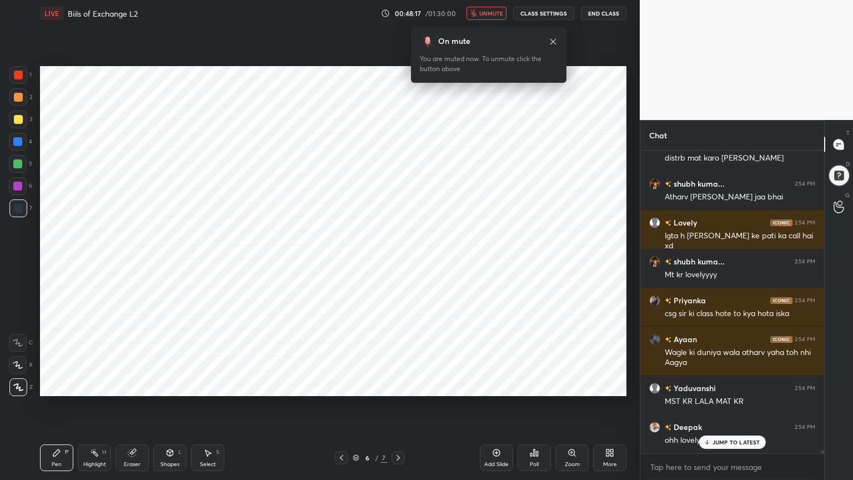
scroll to position [27095, 0]
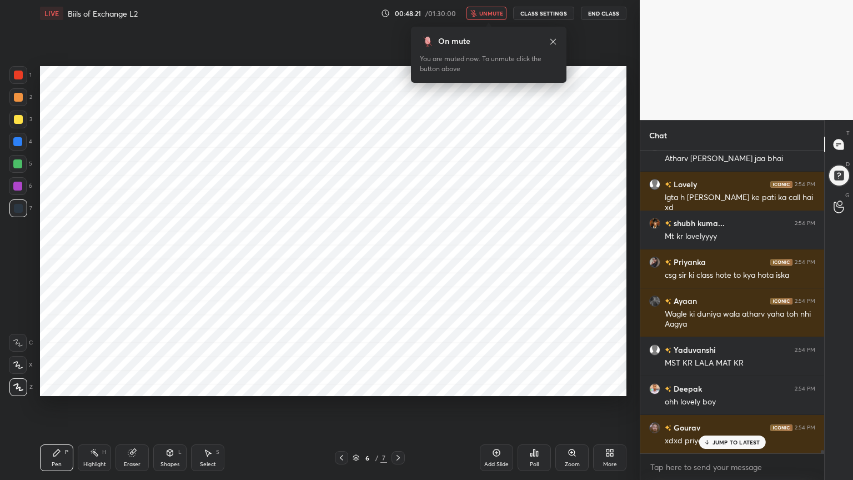
click at [484, 13] on span "unmute" at bounding box center [491, 13] width 24 height 8
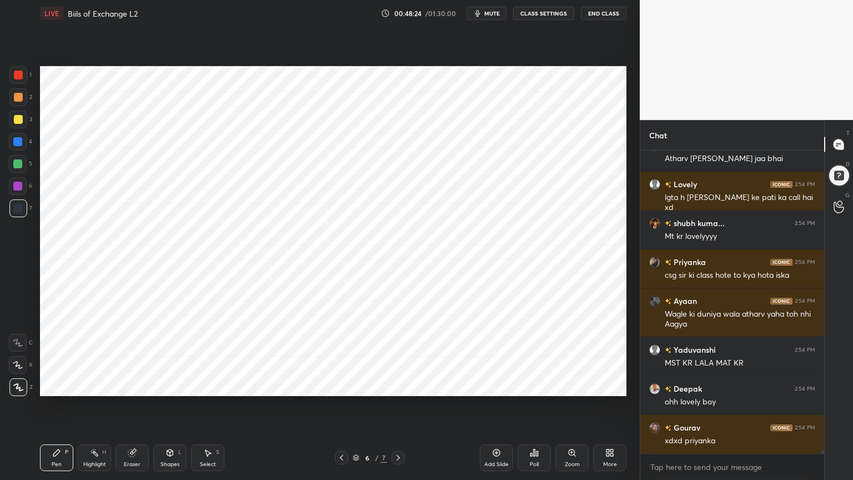
scroll to position [27135, 0]
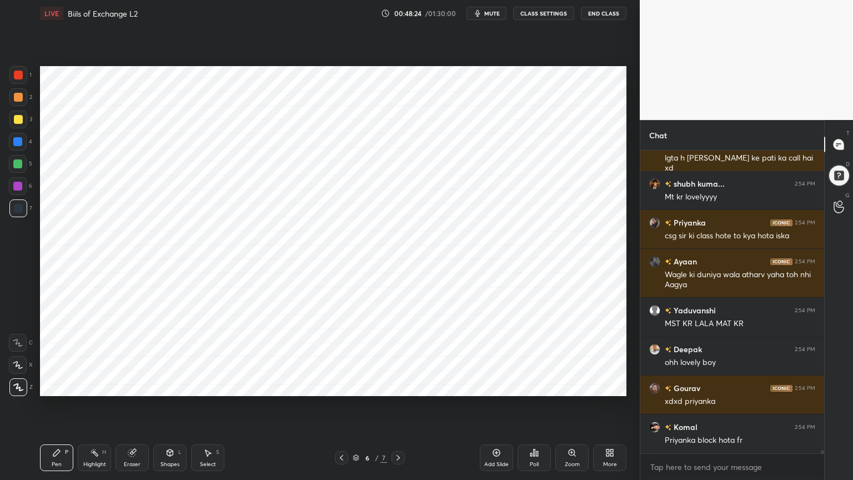
click at [101, 385] on div "Highlight H" at bounding box center [94, 457] width 33 height 27
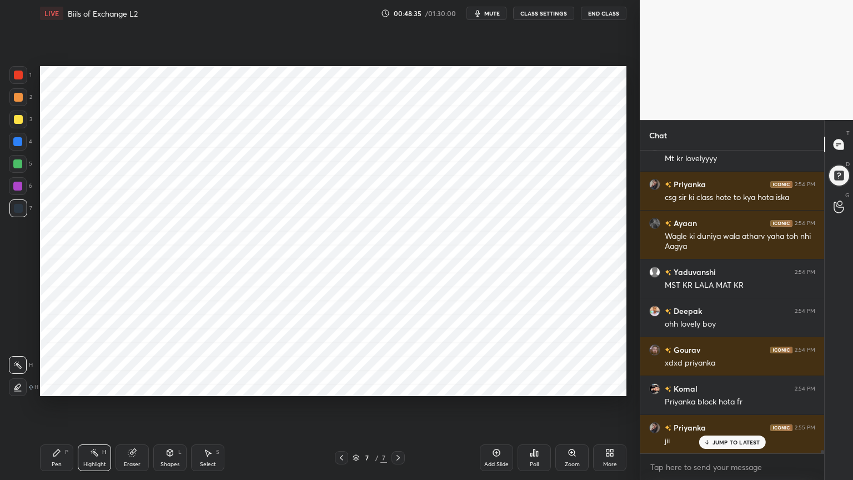
scroll to position [27213, 0]
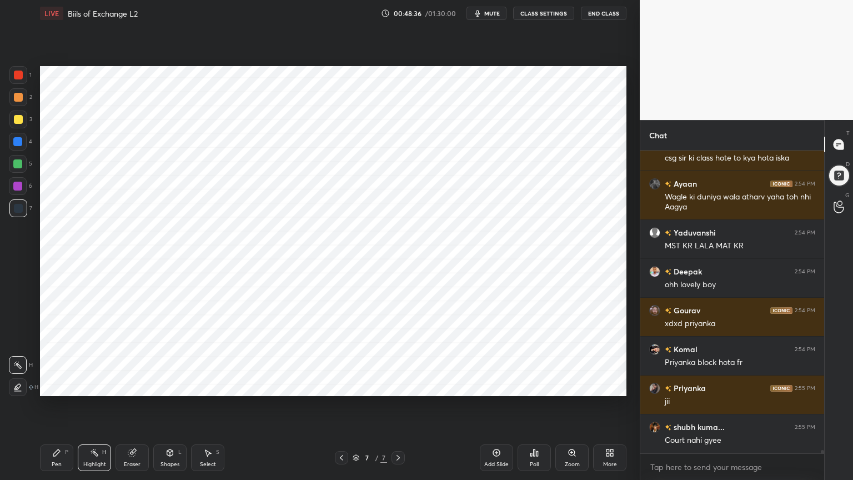
click at [21, 142] on div at bounding box center [17, 141] width 9 height 9
click at [51, 385] on div "Pen P" at bounding box center [56, 457] width 33 height 27
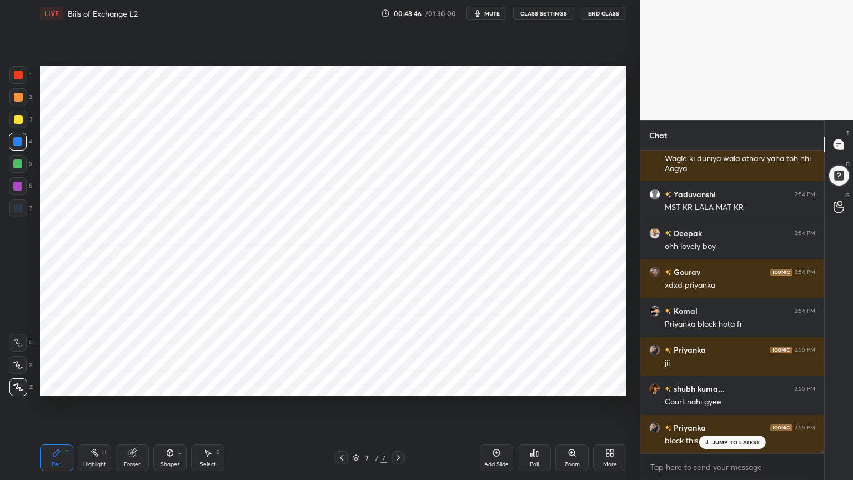
click at [17, 210] on div at bounding box center [18, 208] width 9 height 9
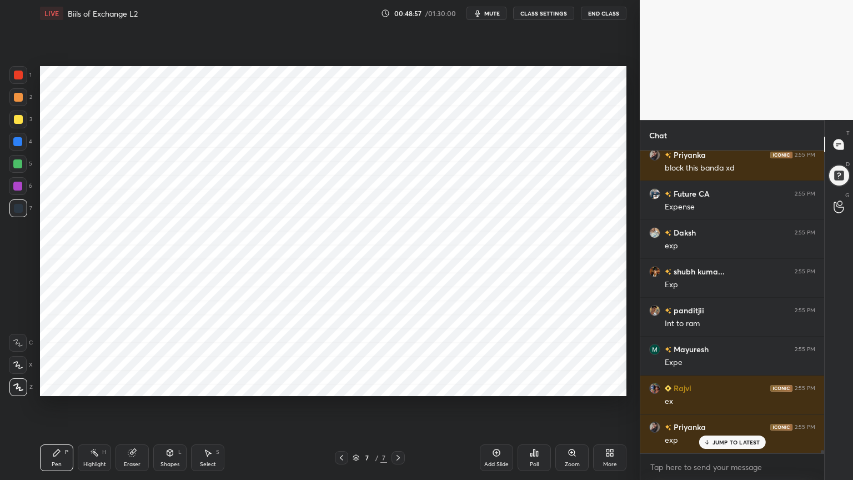
scroll to position [27562, 0]
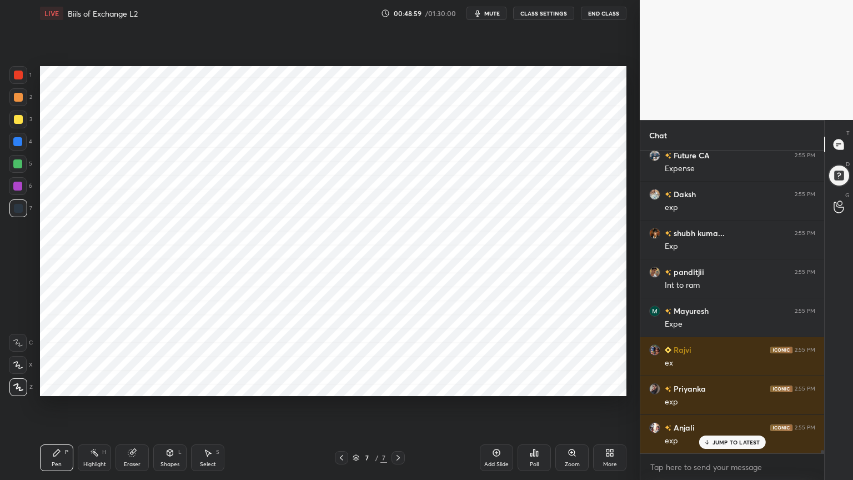
click at [18, 74] on div at bounding box center [18, 75] width 9 height 9
click at [22, 127] on div at bounding box center [18, 119] width 18 height 18
click at [21, 142] on div at bounding box center [17, 141] width 9 height 9
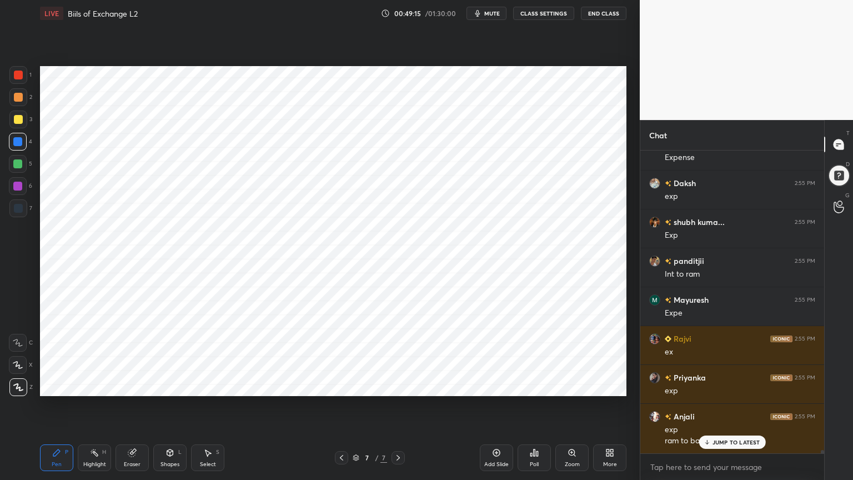
scroll to position [27612, 0]
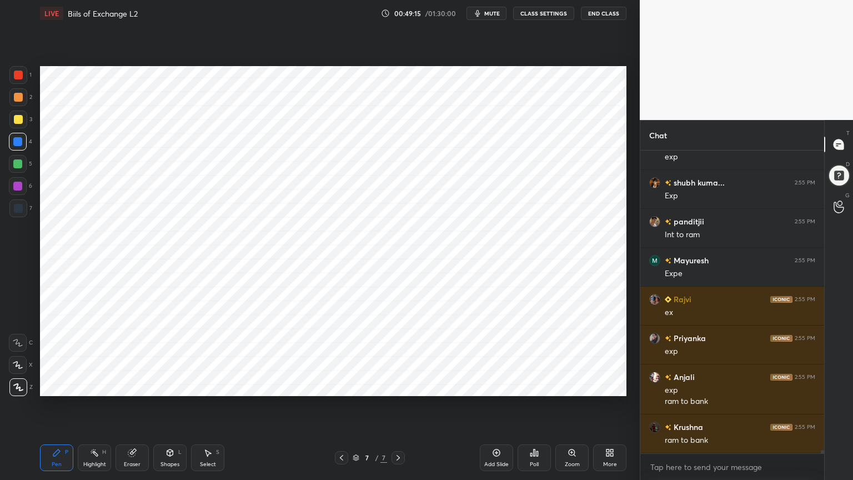
click at [14, 207] on div at bounding box center [18, 208] width 9 height 9
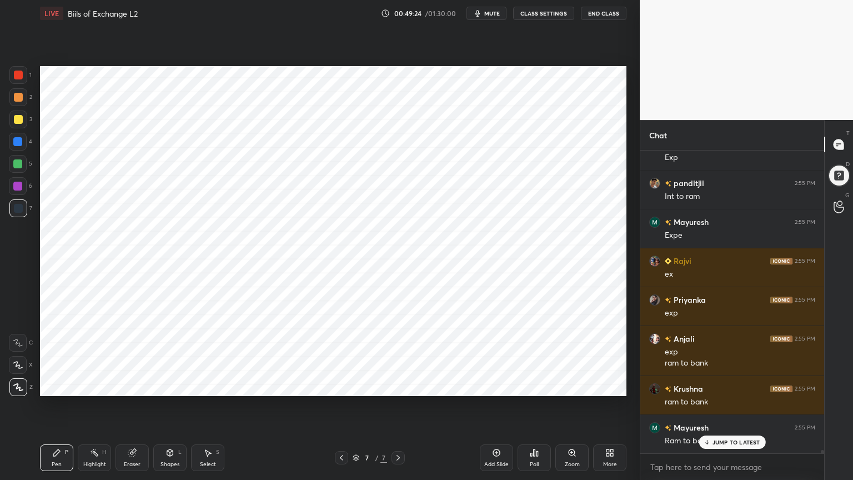
click at [15, 142] on div at bounding box center [17, 141] width 9 height 9
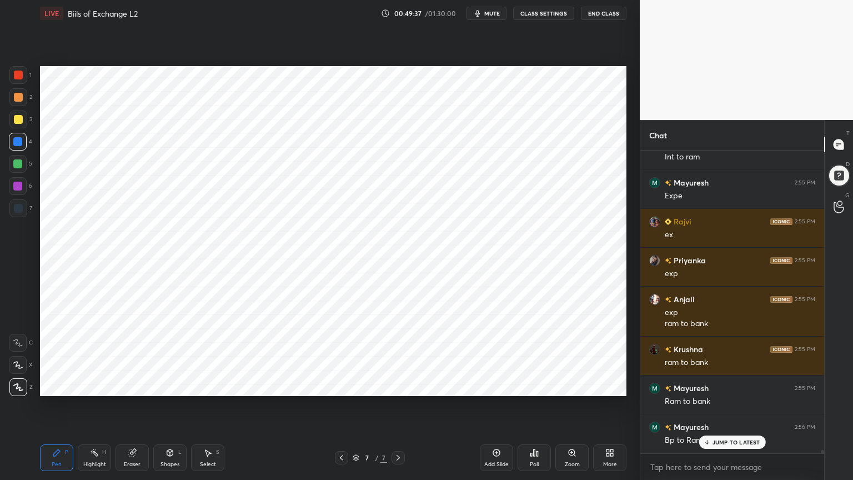
scroll to position [27728, 0]
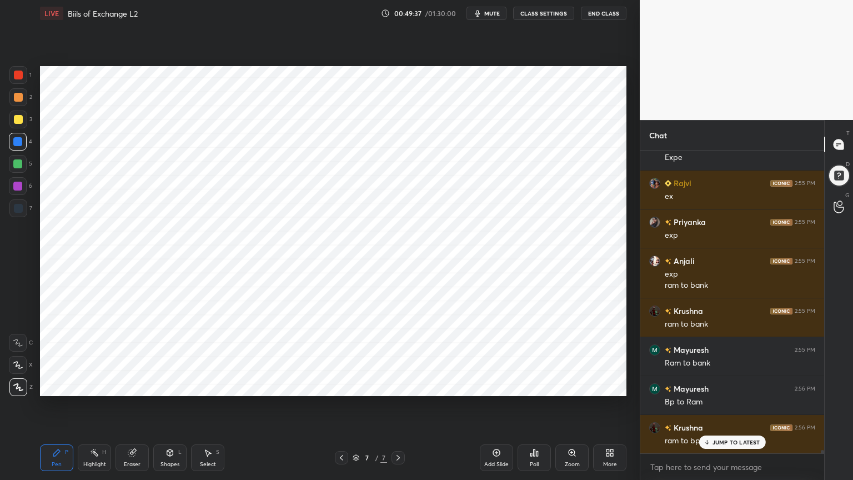
click at [13, 213] on div at bounding box center [18, 208] width 18 height 18
click at [21, 138] on div at bounding box center [17, 141] width 9 height 9
click at [18, 211] on div at bounding box center [18, 208] width 9 height 9
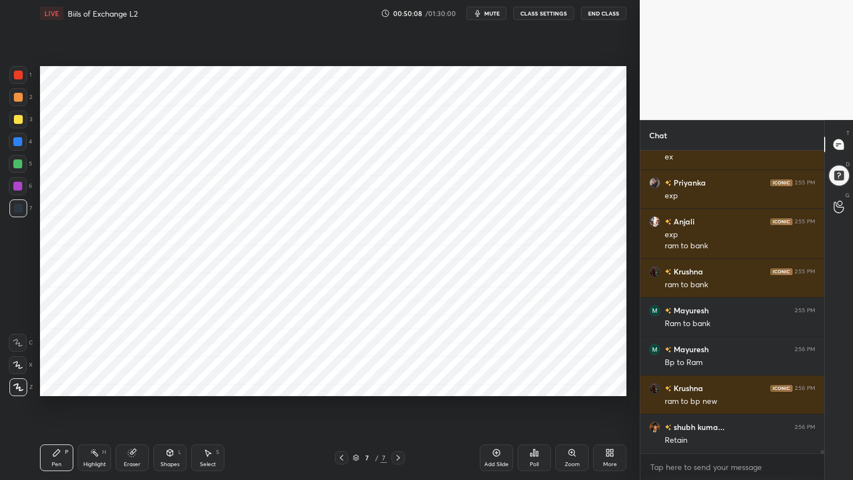
scroll to position [27806, 0]
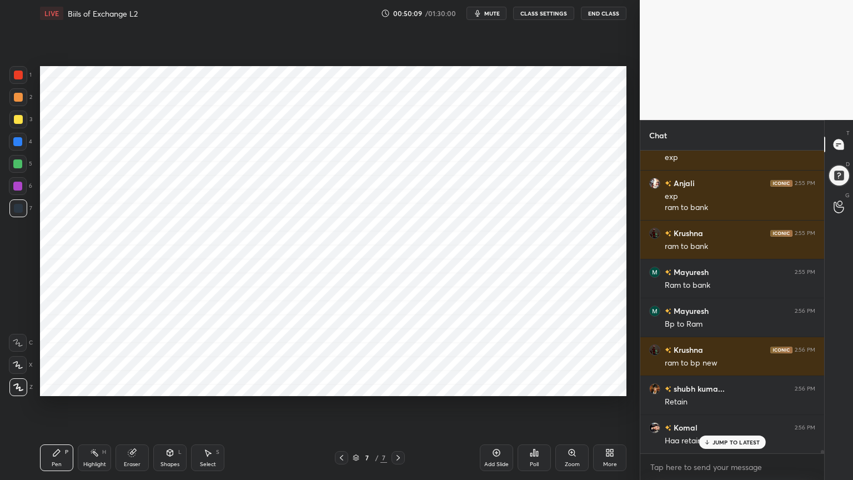
click at [21, 142] on div at bounding box center [17, 141] width 9 height 9
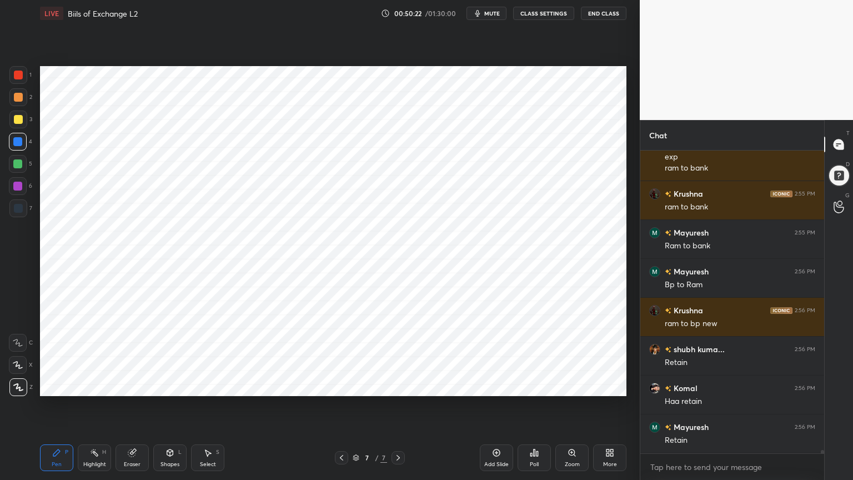
click at [165, 385] on div "Shapes L" at bounding box center [169, 457] width 33 height 27
click at [167, 385] on div "Shapes L" at bounding box center [169, 457] width 33 height 27
click at [58, 385] on div "Pen P" at bounding box center [56, 457] width 33 height 27
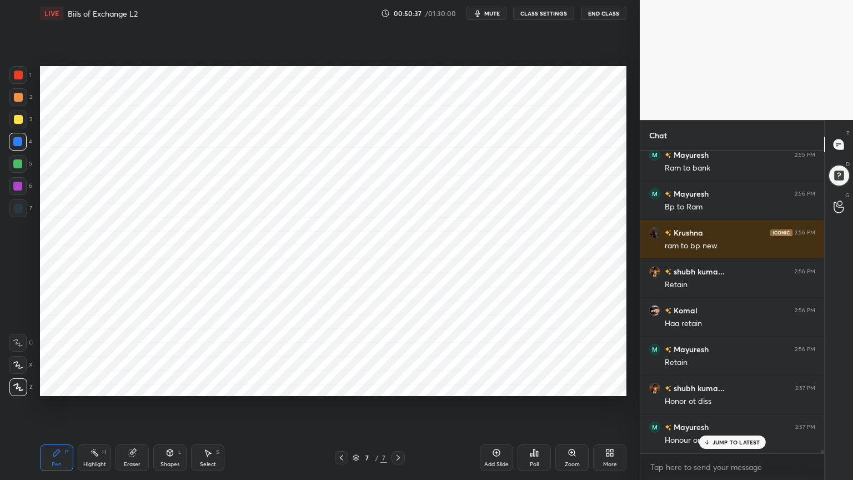
scroll to position [27961, 0]
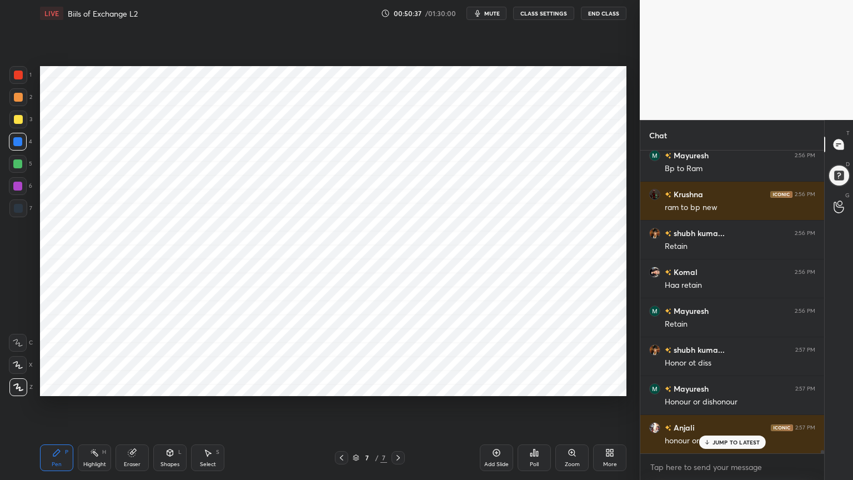
click at [14, 209] on div at bounding box center [18, 208] width 9 height 9
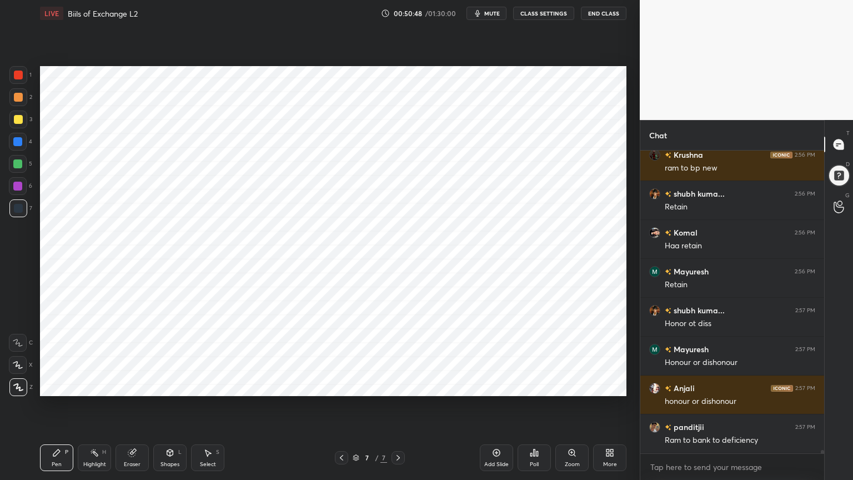
scroll to position [28039, 0]
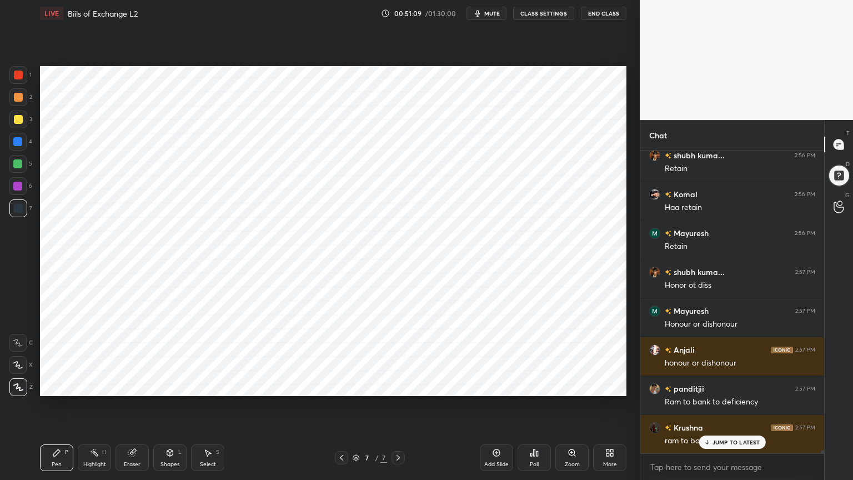
click at [92, 385] on icon at bounding box center [94, 452] width 9 height 9
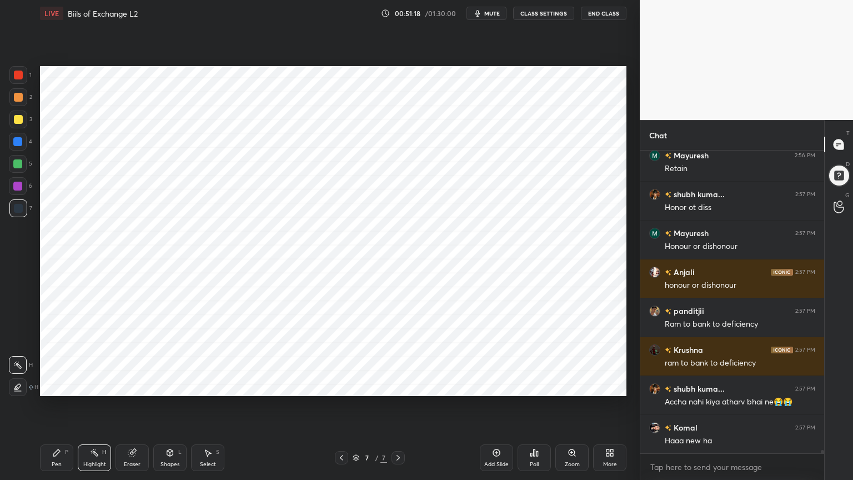
scroll to position [28156, 0]
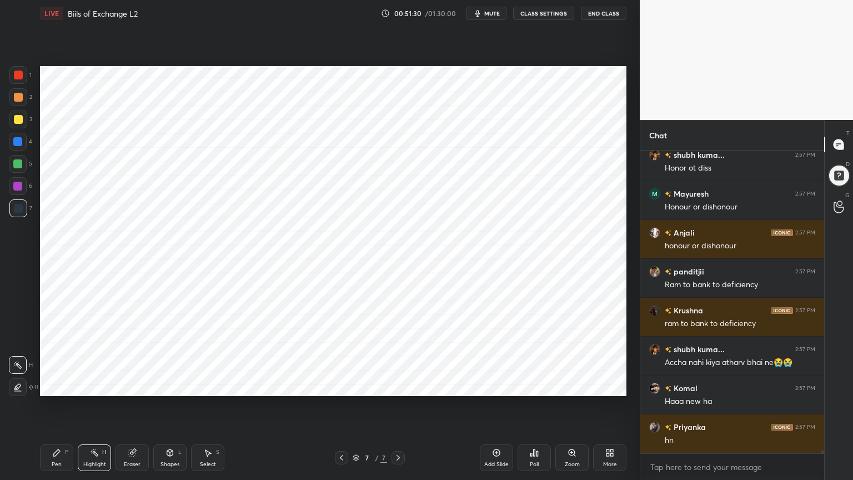
click at [58, 385] on div "Pen P" at bounding box center [56, 457] width 33 height 27
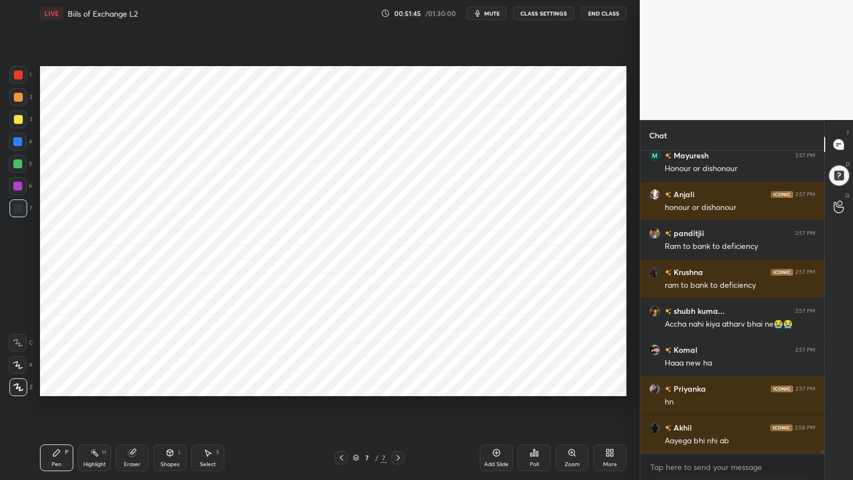
click at [200, 385] on div "Select" at bounding box center [208, 464] width 16 height 6
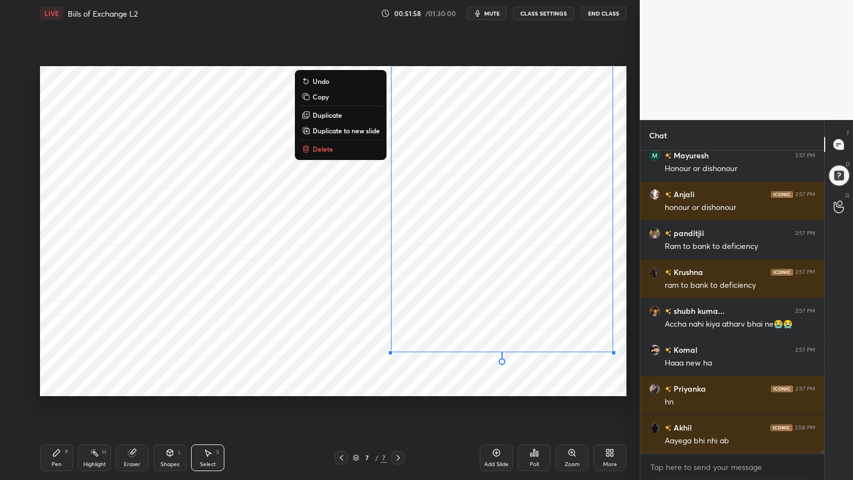
click at [66, 385] on div "Pen P" at bounding box center [56, 457] width 33 height 27
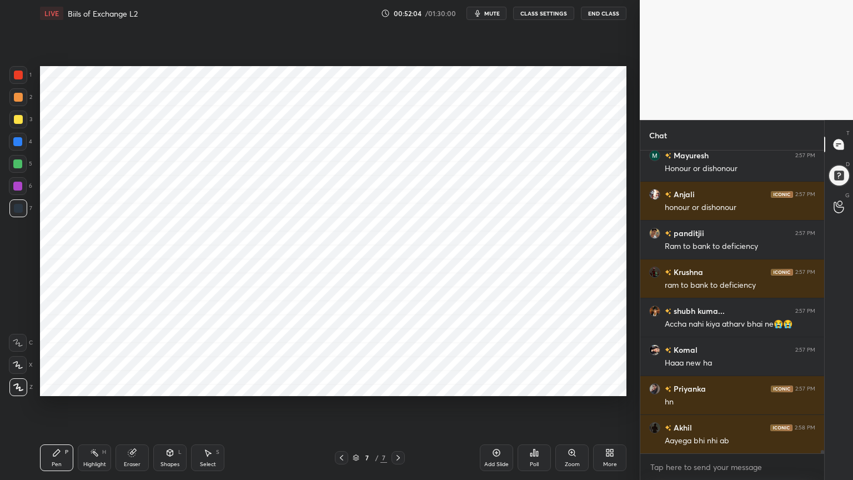
click at [19, 141] on div at bounding box center [17, 141] width 9 height 9
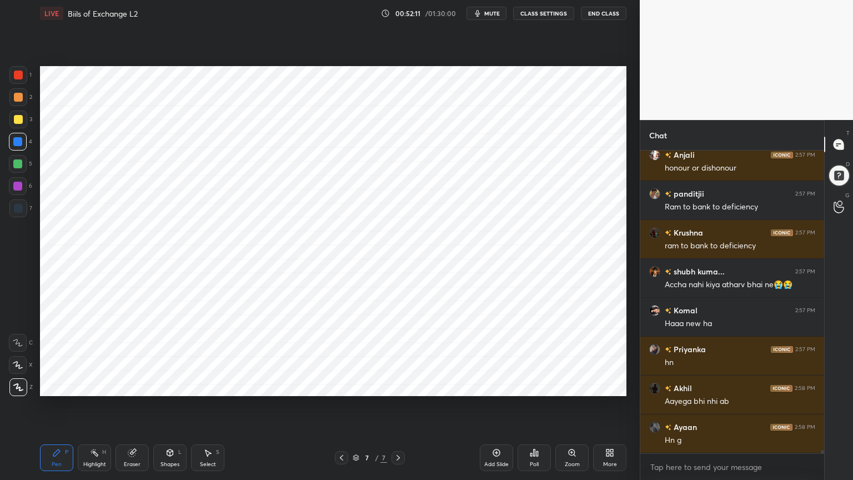
click at [19, 210] on div at bounding box center [18, 208] width 9 height 9
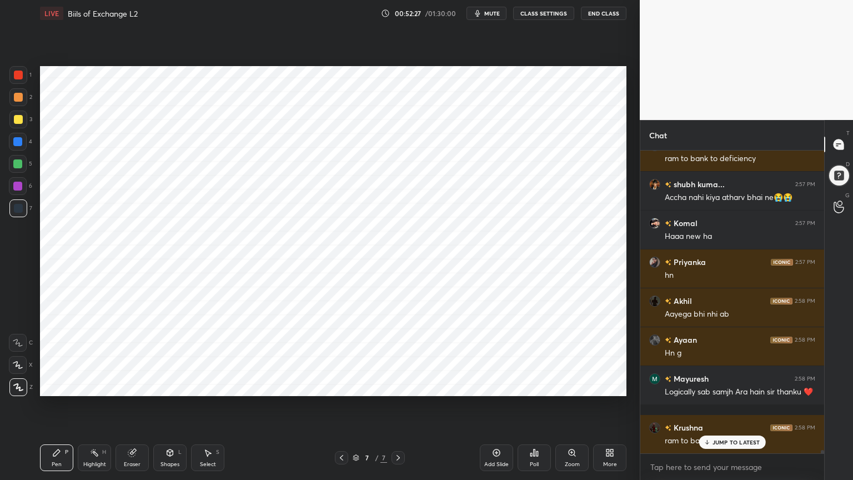
scroll to position [28361, 0]
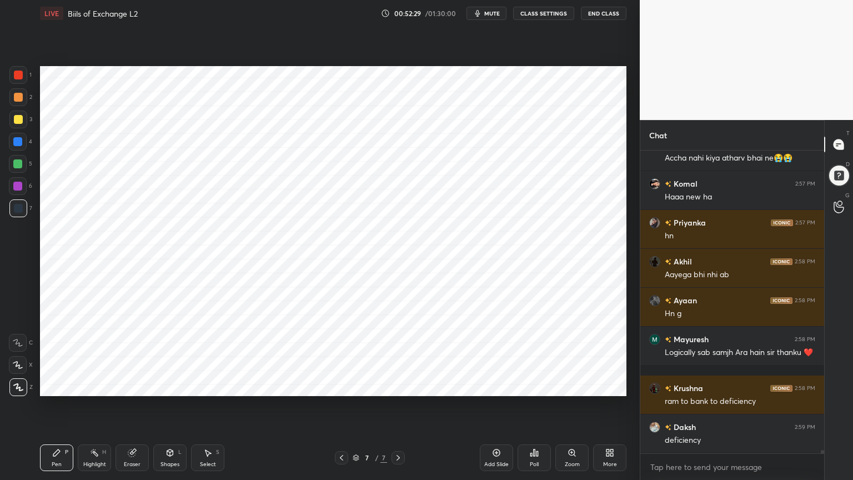
click at [101, 385] on div "Highlight" at bounding box center [94, 464] width 23 height 6
click at [19, 385] on icon at bounding box center [17, 386] width 9 height 9
click at [20, 164] on div at bounding box center [17, 163] width 9 height 9
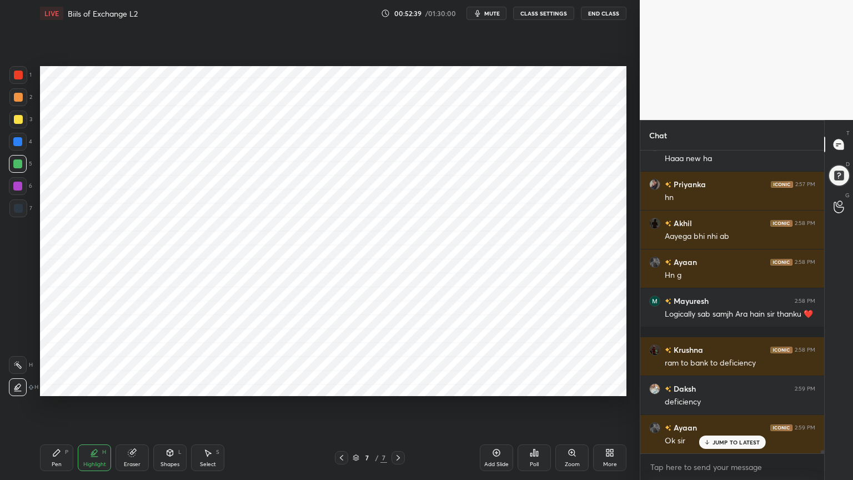
click at [21, 359] on div at bounding box center [18, 365] width 18 height 18
click at [57, 385] on icon at bounding box center [56, 452] width 7 height 7
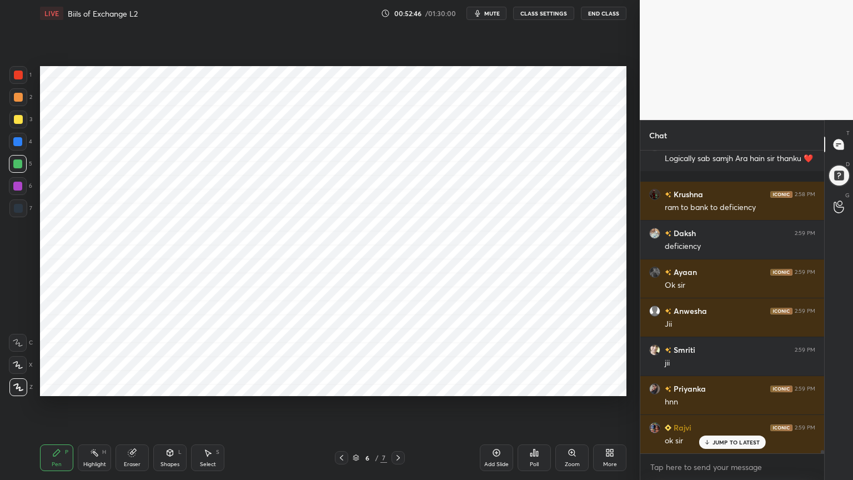
scroll to position [28594, 0]
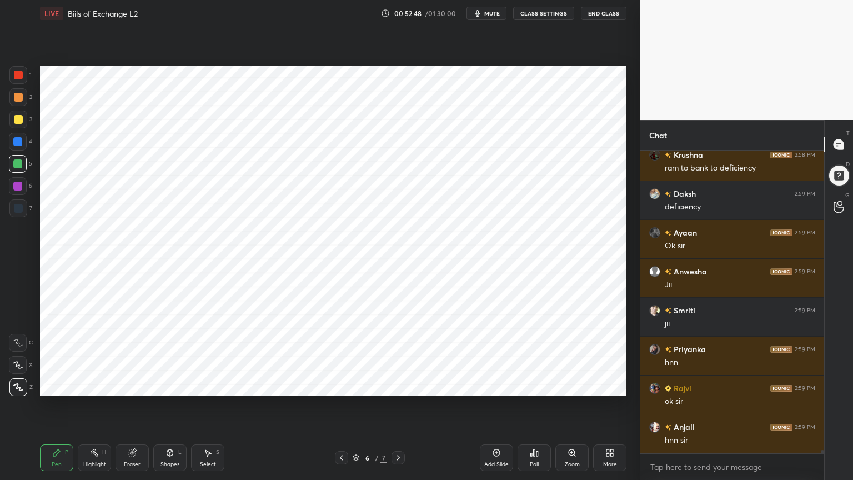
click at [88, 385] on div "Highlight" at bounding box center [94, 464] width 23 height 6
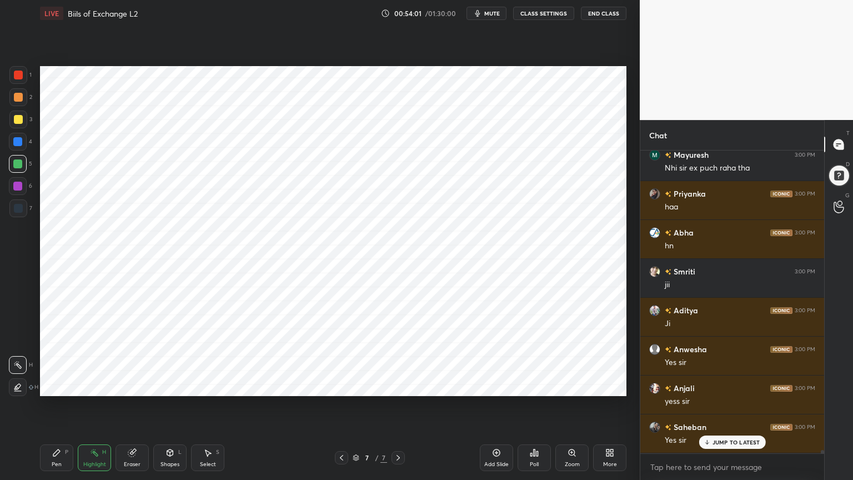
scroll to position [29349, 0]
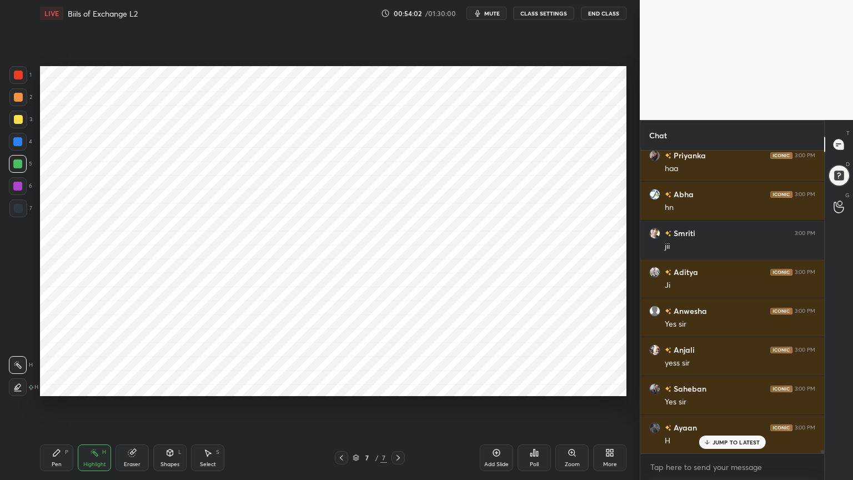
click at [489, 385] on div "Add Slide" at bounding box center [496, 464] width 24 height 6
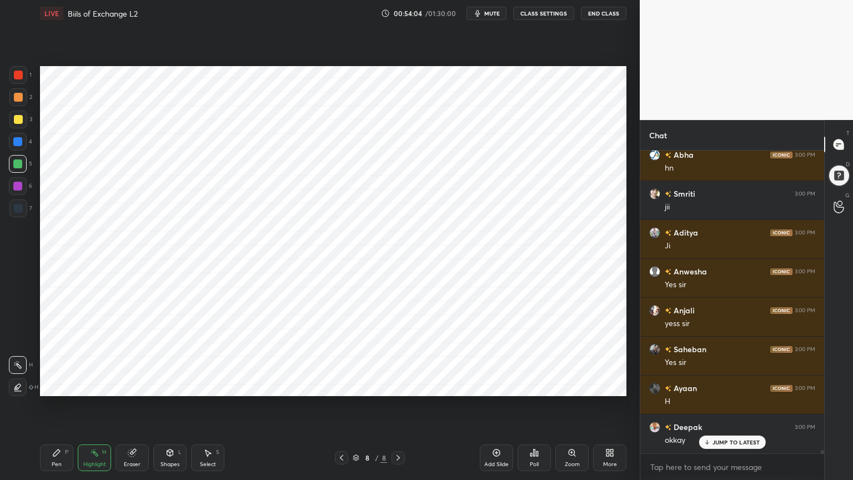
scroll to position [29427, 0]
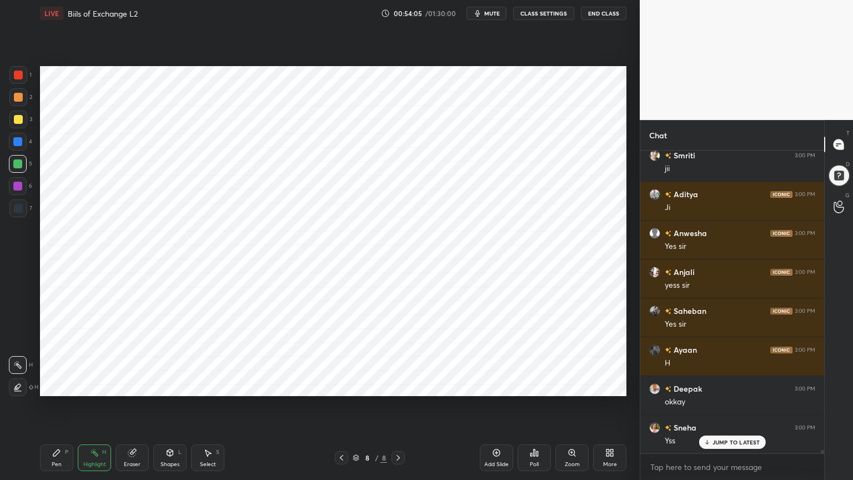
click at [48, 385] on div "Pen P" at bounding box center [56, 457] width 33 height 27
click at [18, 141] on div at bounding box center [17, 141] width 9 height 9
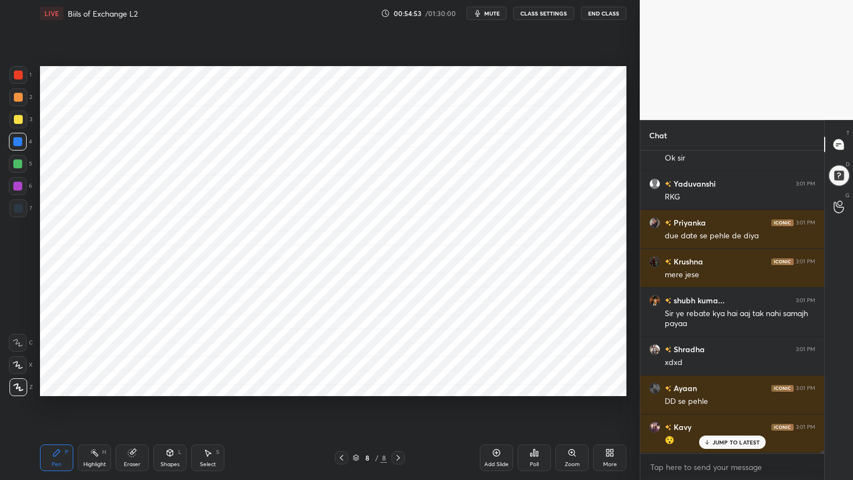
scroll to position [29836, 0]
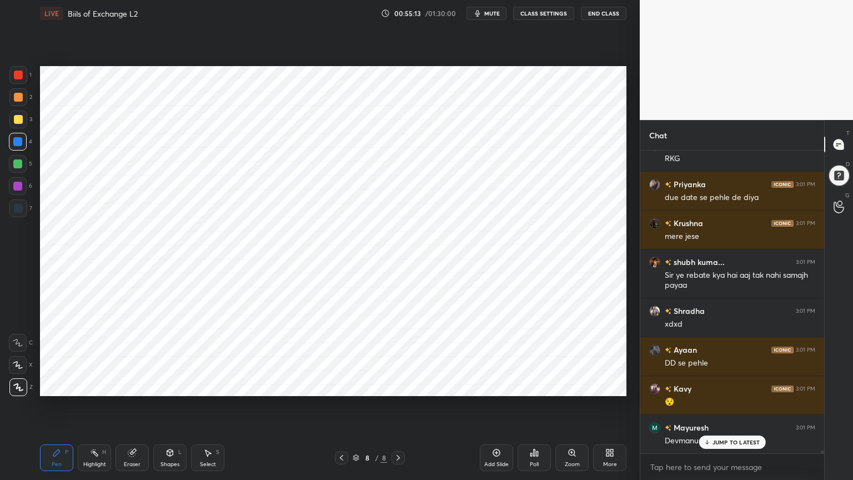
click at [20, 214] on div at bounding box center [18, 208] width 18 height 18
click at [22, 139] on div at bounding box center [17, 141] width 9 height 9
click at [13, 211] on div at bounding box center [18, 208] width 18 height 18
click at [19, 144] on div at bounding box center [17, 141] width 9 height 9
click at [18, 206] on div at bounding box center [18, 208] width 9 height 9
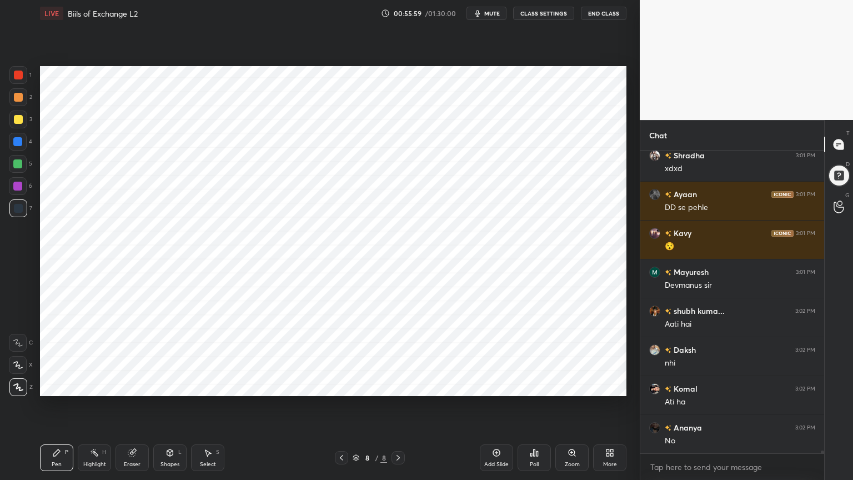
scroll to position [30030, 0]
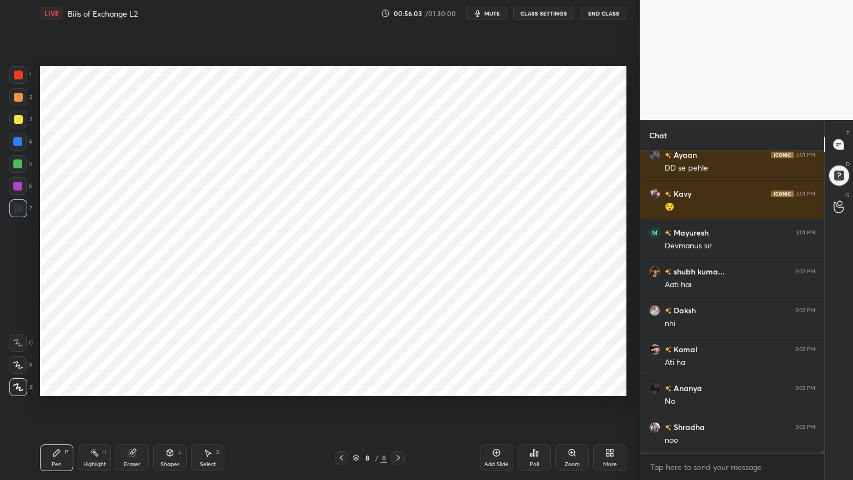
click at [18, 140] on div at bounding box center [17, 141] width 9 height 9
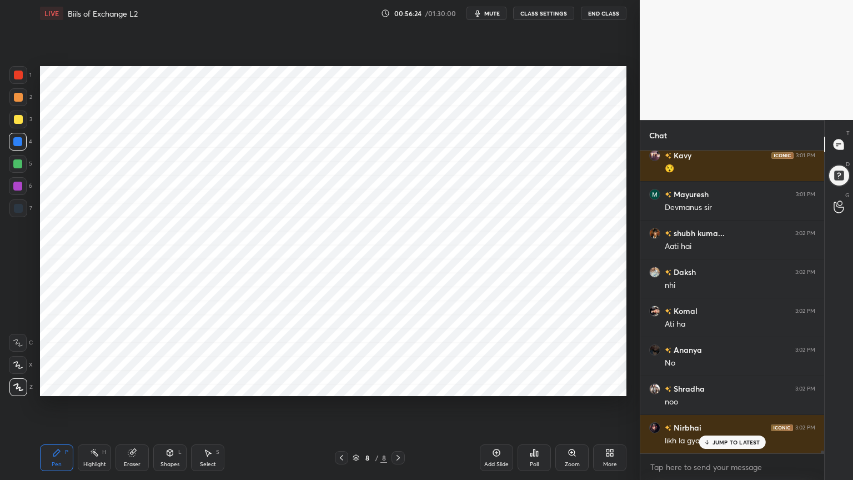
click at [16, 195] on div "6" at bounding box center [20, 188] width 23 height 22
click at [21, 214] on div at bounding box center [18, 208] width 18 height 18
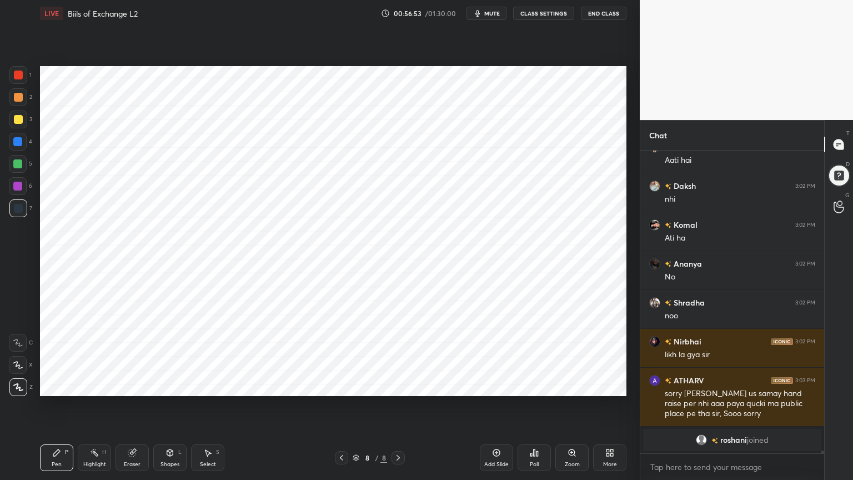
scroll to position [28165, 0]
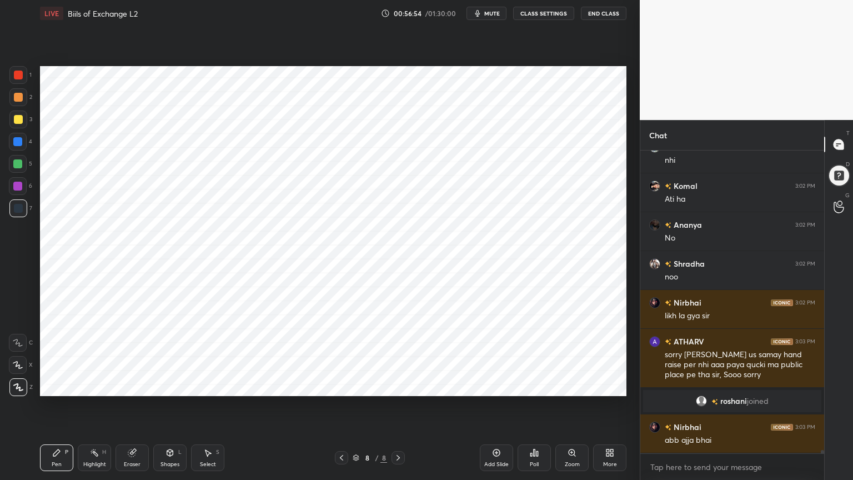
click at [16, 145] on div at bounding box center [17, 141] width 9 height 9
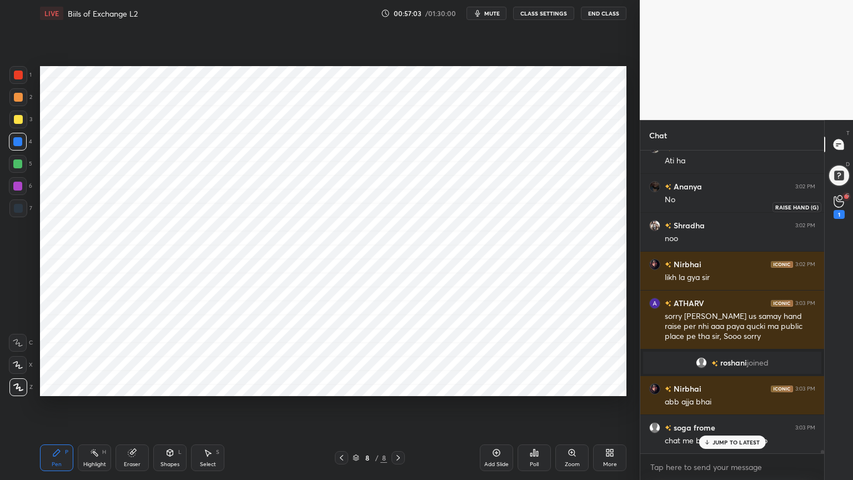
click at [845, 204] on div "1" at bounding box center [839, 207] width 22 height 20
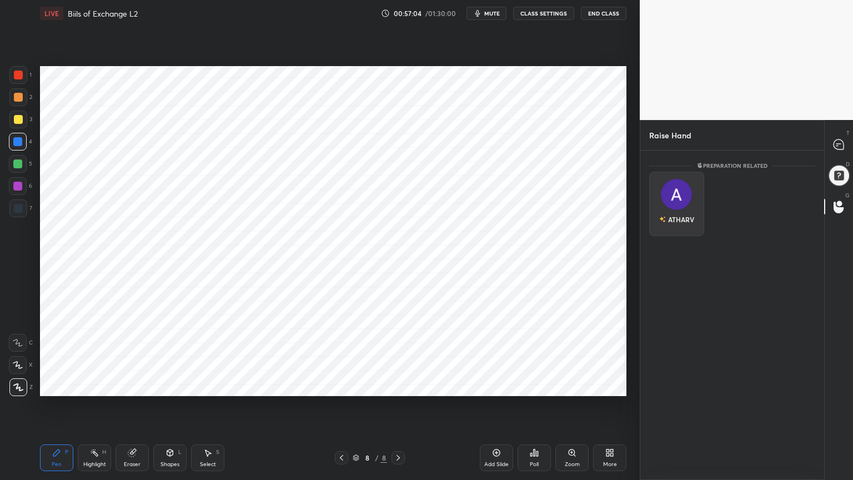
click at [677, 198] on img "grid" at bounding box center [676, 194] width 31 height 31
click at [675, 223] on button "INVITE" at bounding box center [676, 227] width 45 height 14
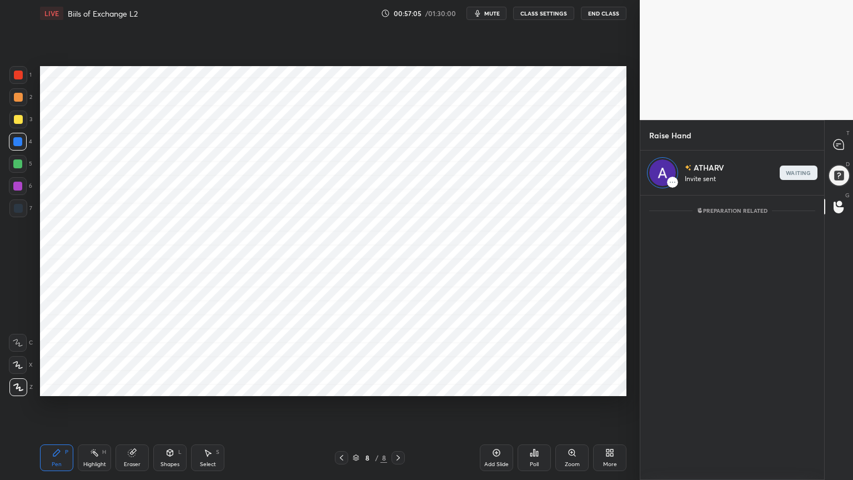
scroll to position [281, 180]
click at [837, 144] on icon at bounding box center [838, 144] width 4 height 0
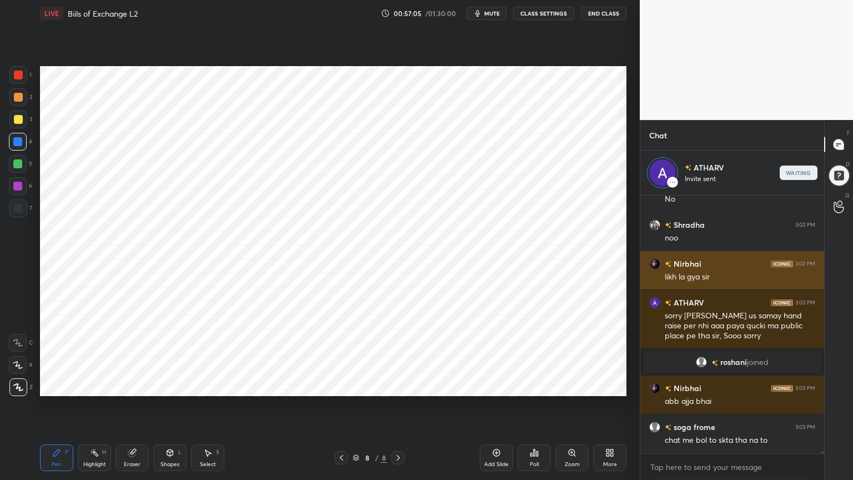
scroll to position [254, 180]
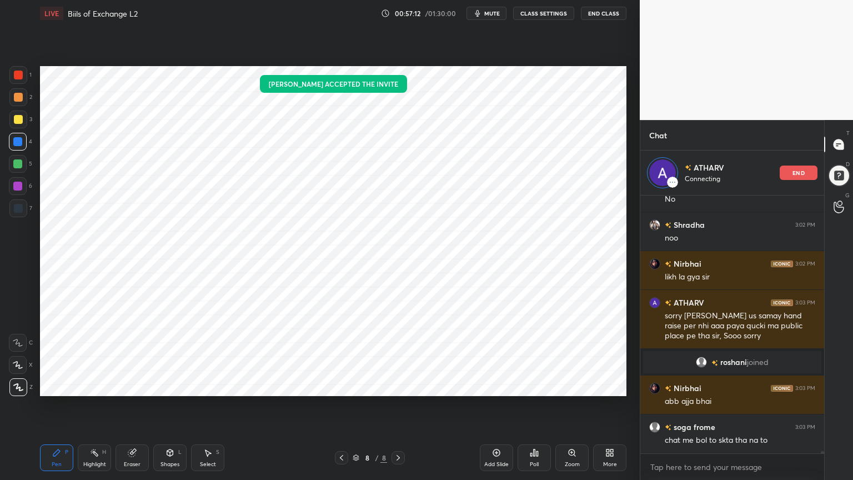
click at [19, 217] on div "7" at bounding box center [20, 210] width 23 height 22
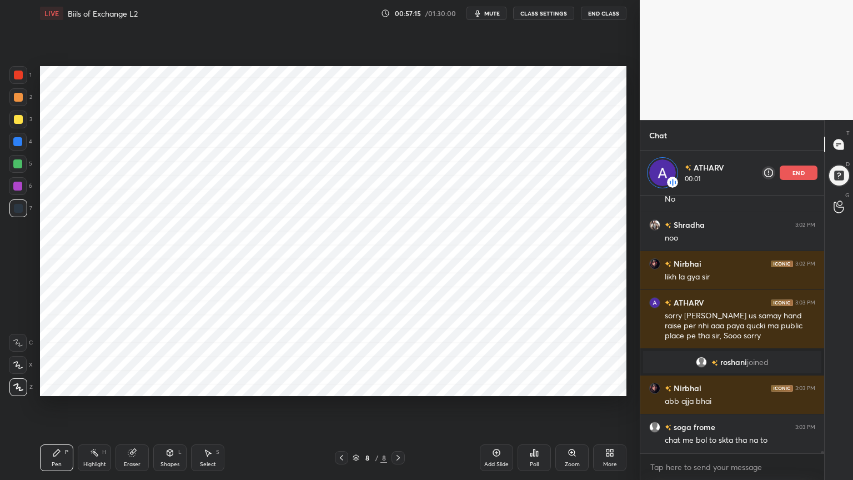
scroll to position [28446, 0]
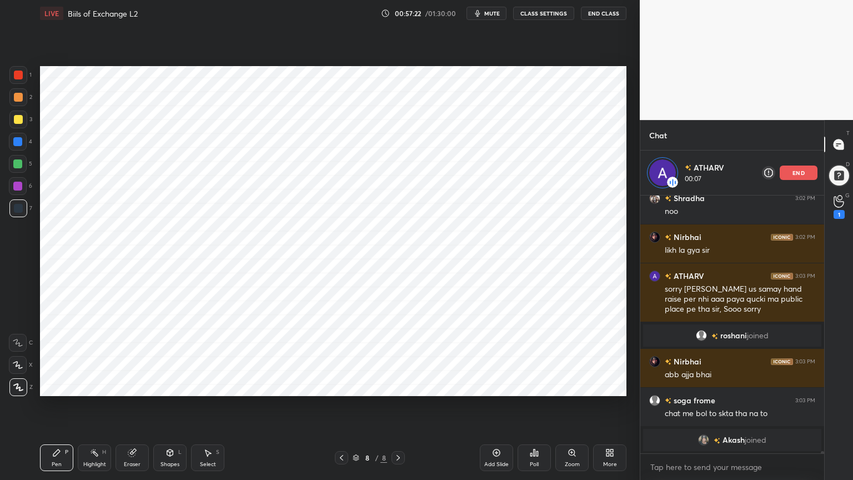
click at [18, 149] on div at bounding box center [18, 142] width 18 height 18
click at [21, 204] on div at bounding box center [18, 208] width 9 height 9
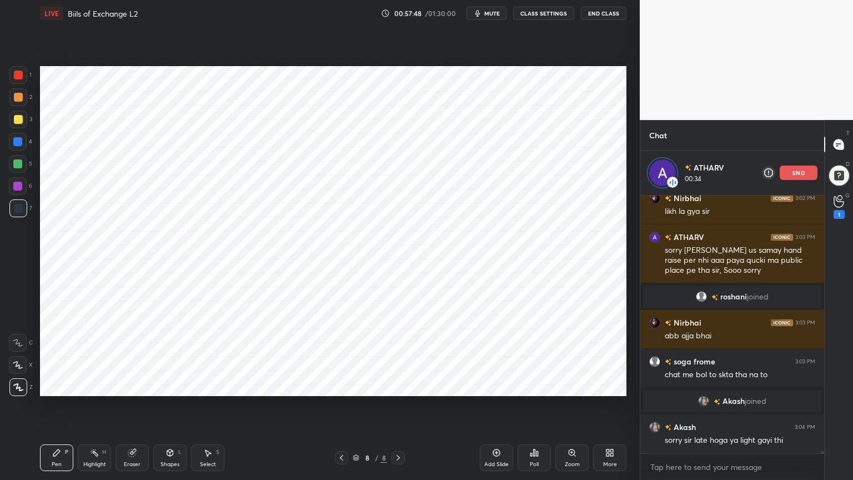
scroll to position [28321, 0]
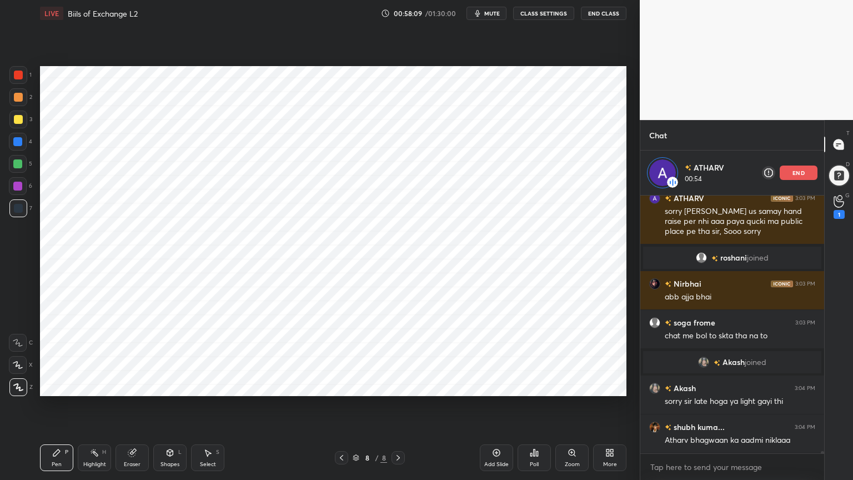
click at [19, 143] on div at bounding box center [17, 141] width 9 height 9
click at [799, 171] on p "end" at bounding box center [798, 173] width 12 height 6
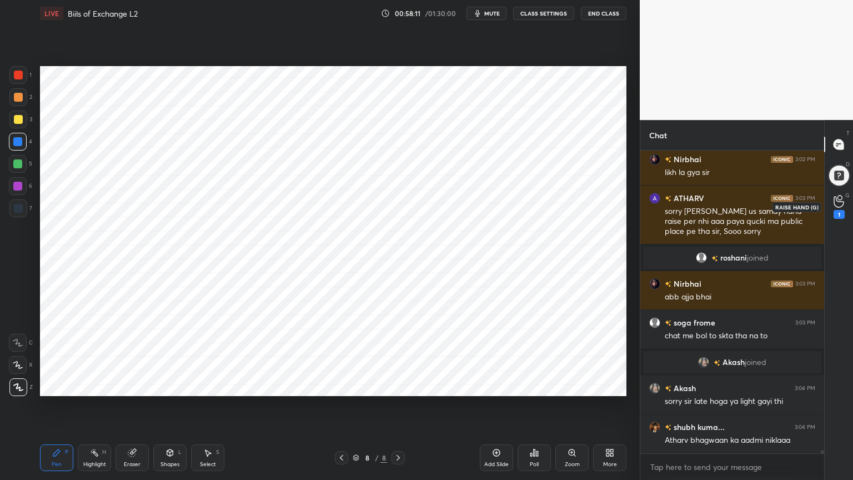
click at [838, 198] on icon at bounding box center [838, 201] width 11 height 13
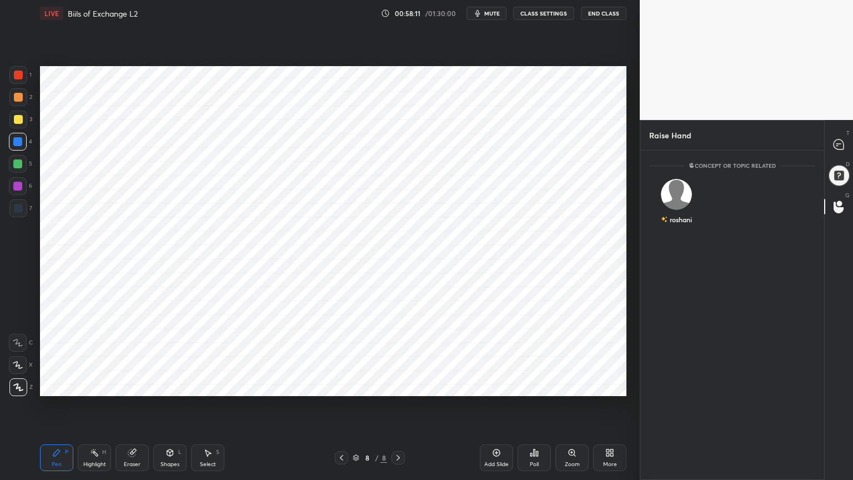
click at [689, 198] on div "roshani" at bounding box center [676, 204] width 55 height 64
click at [678, 226] on button "INVITE" at bounding box center [676, 227] width 45 height 14
click at [842, 145] on icon at bounding box center [838, 144] width 10 height 10
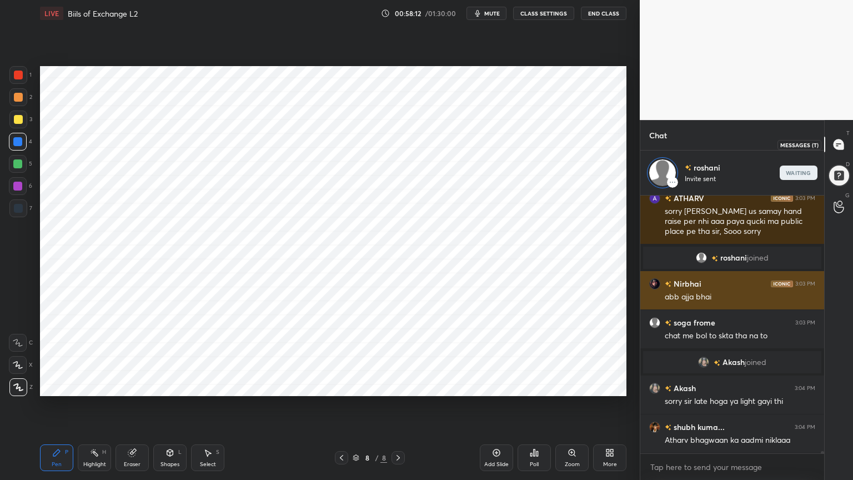
scroll to position [254, 180]
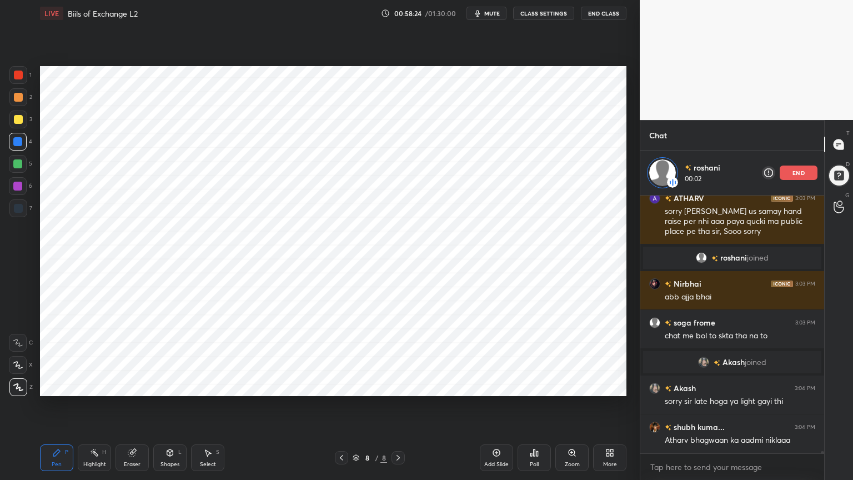
click at [20, 210] on div at bounding box center [18, 208] width 9 height 9
click at [17, 141] on div at bounding box center [17, 141] width 9 height 9
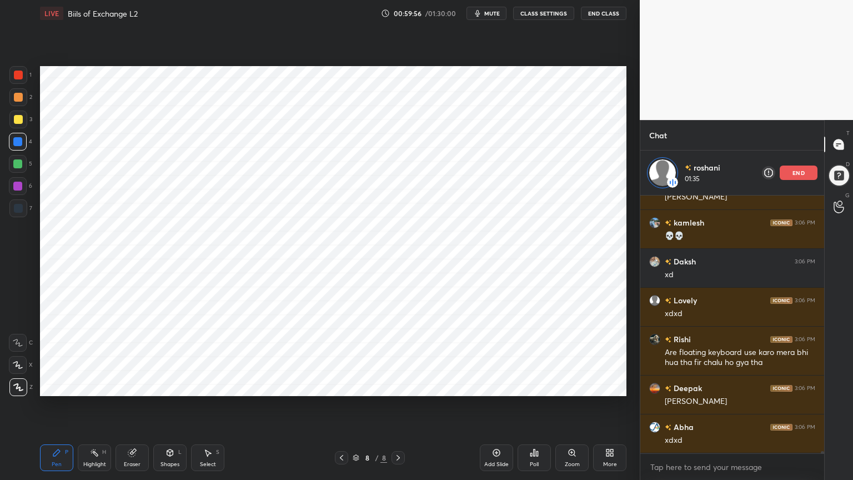
scroll to position [30619, 0]
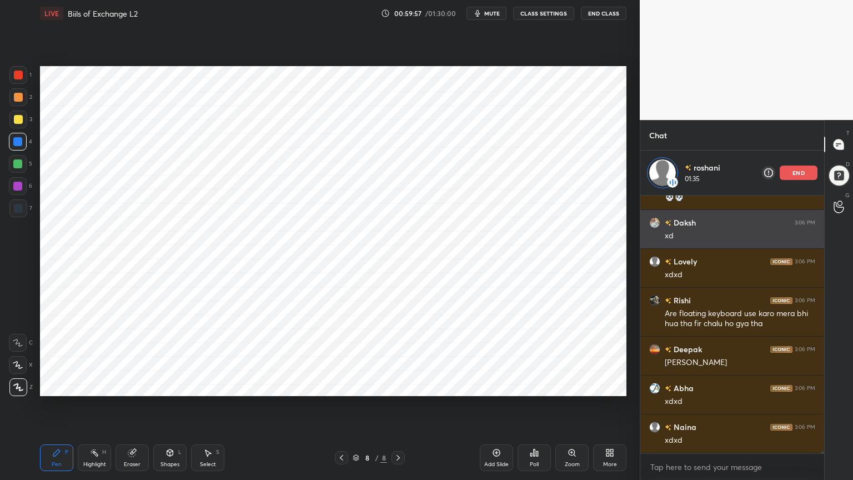
click at [797, 172] on p "end" at bounding box center [798, 173] width 12 height 6
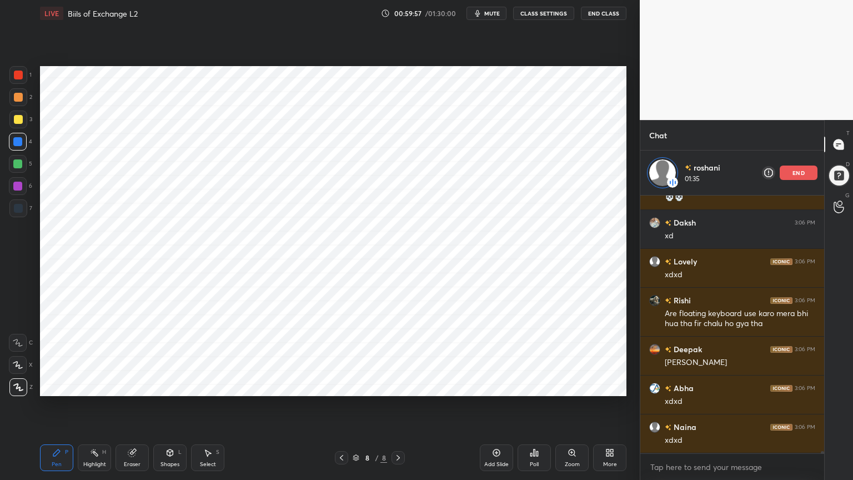
scroll to position [299, 180]
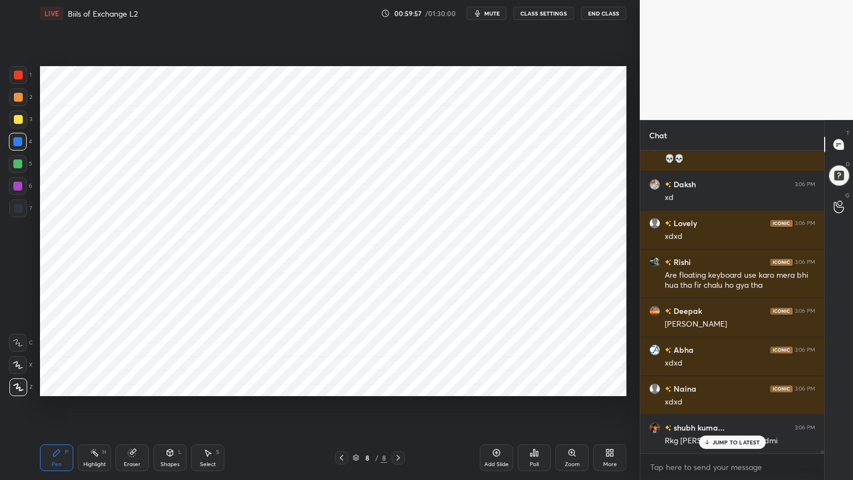
click at [19, 205] on div at bounding box center [18, 208] width 9 height 9
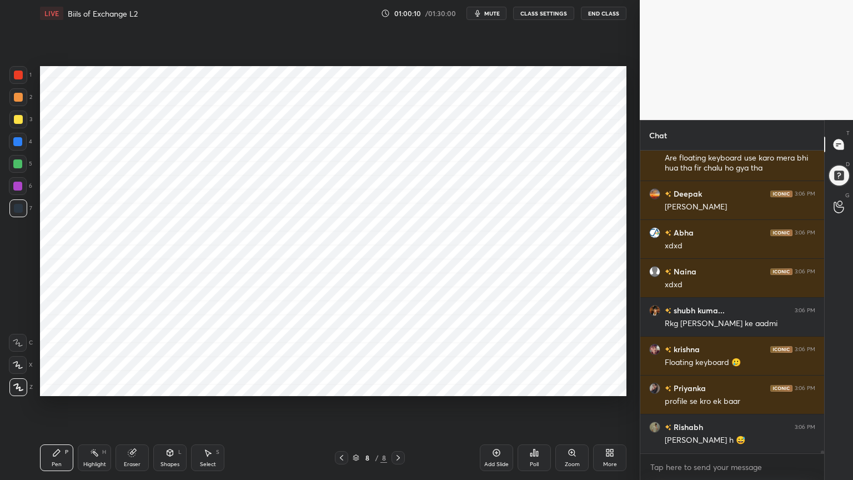
click at [92, 385] on div "Highlight" at bounding box center [94, 464] width 23 height 6
click at [20, 385] on icon at bounding box center [18, 387] width 6 height 6
click at [17, 94] on div at bounding box center [18, 97] width 9 height 9
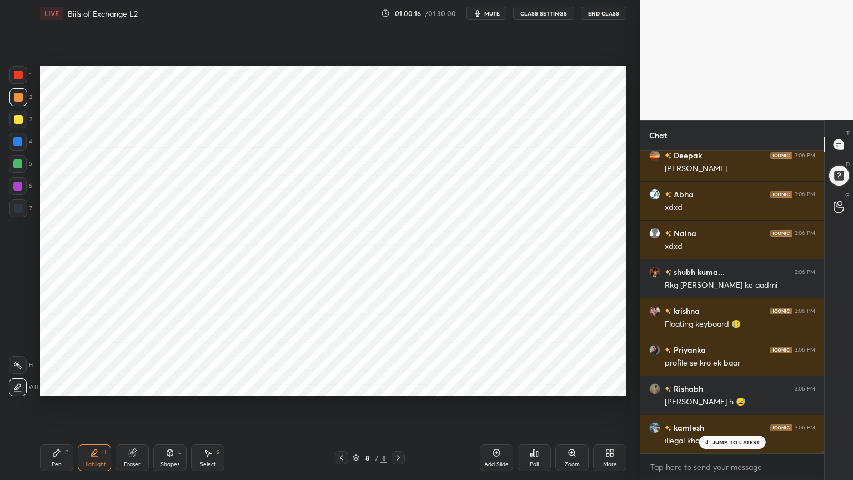
scroll to position [30837, 0]
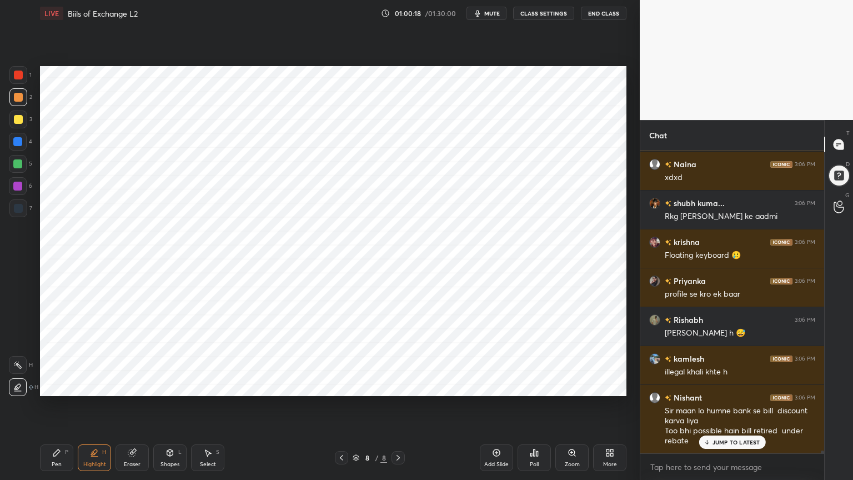
click at [53, 385] on icon at bounding box center [56, 452] width 9 height 9
click at [21, 69] on div at bounding box center [18, 75] width 18 height 18
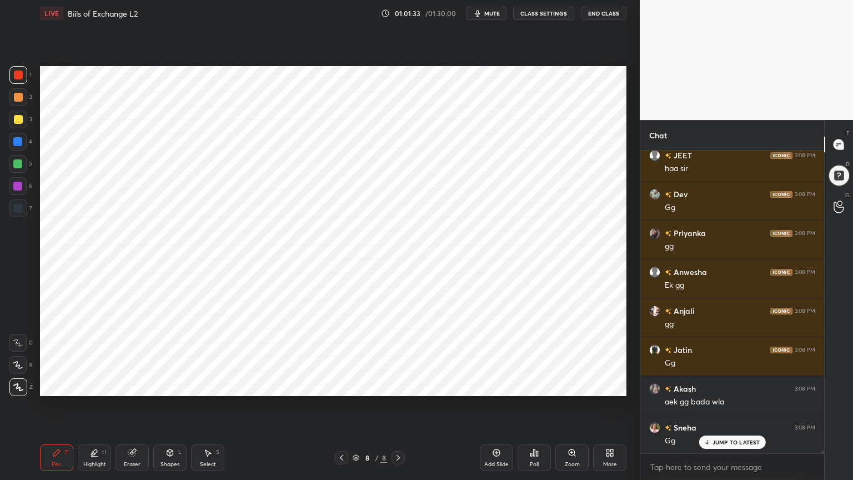
scroll to position [32149, 0]
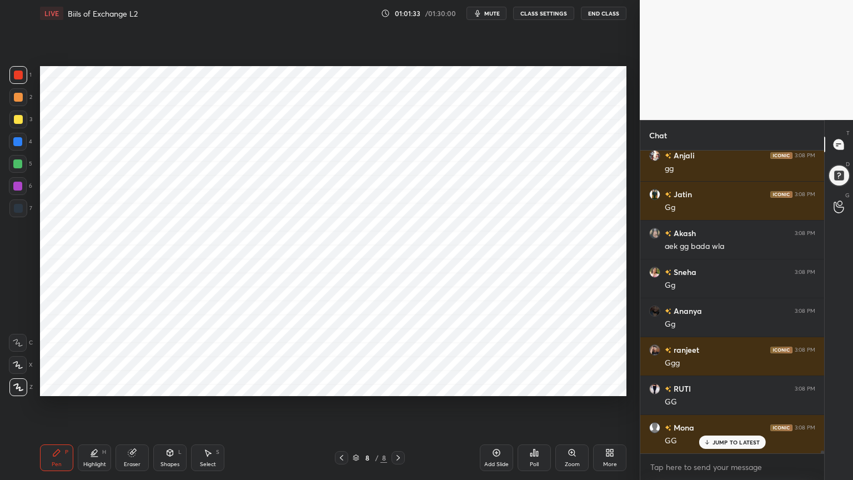
click at [482, 385] on div "Add Slide" at bounding box center [496, 457] width 33 height 27
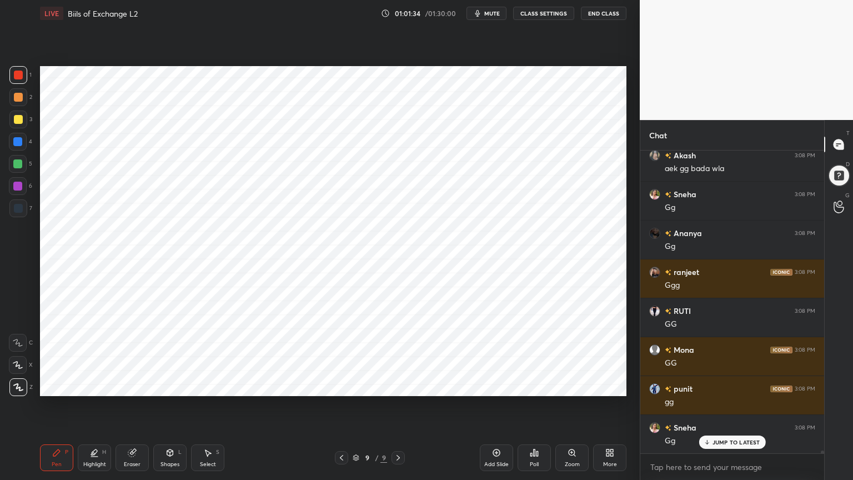
click at [20, 141] on div at bounding box center [17, 141] width 9 height 9
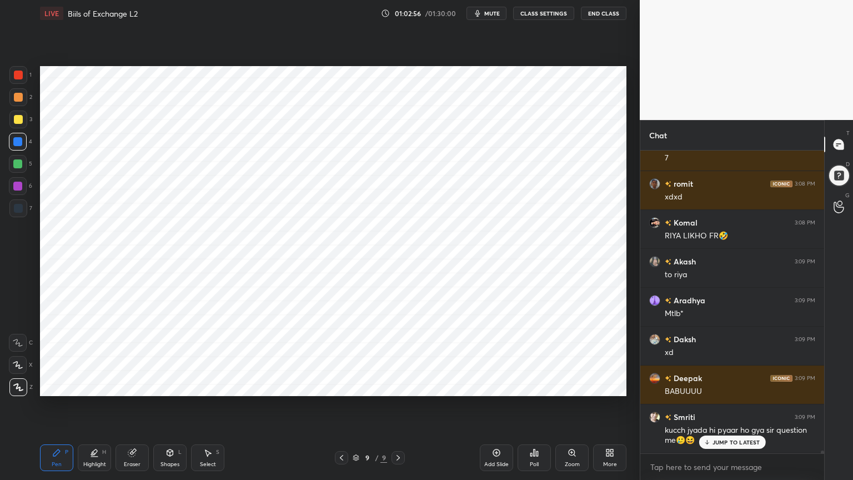
scroll to position [32789, 0]
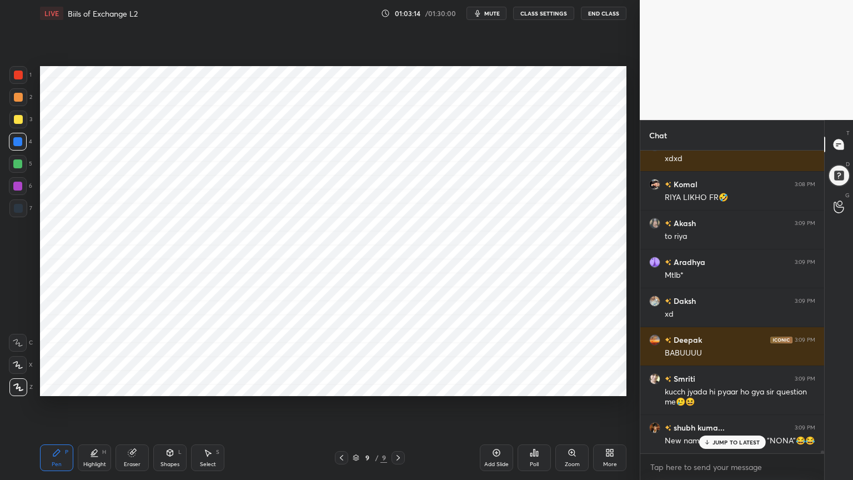
click at [130, 385] on div "Eraser" at bounding box center [132, 464] width 17 height 6
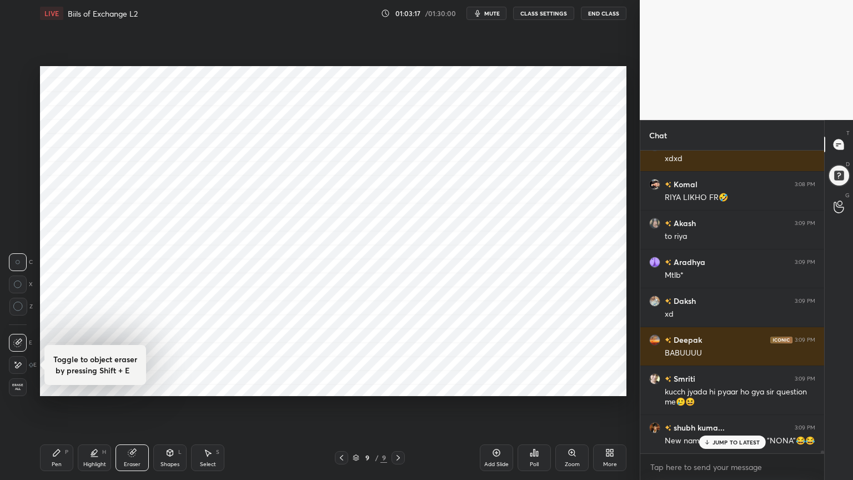
click at [61, 385] on div "Pen P" at bounding box center [56, 457] width 33 height 27
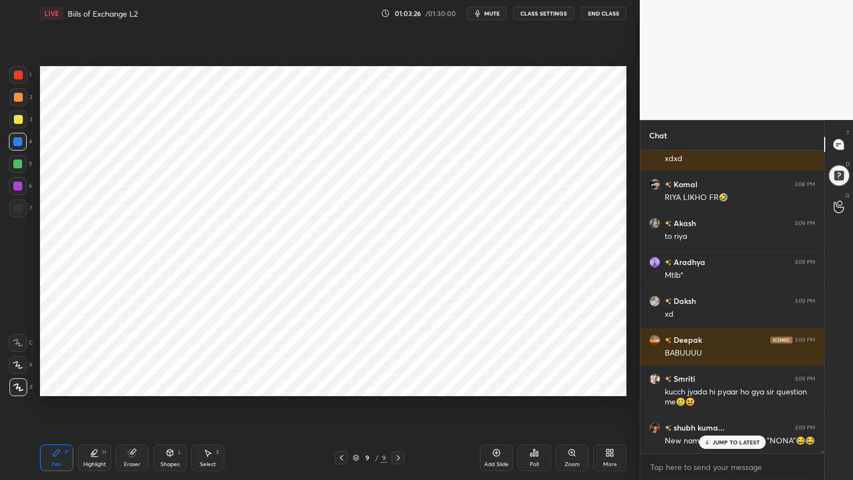
click at [118, 385] on div "Eraser" at bounding box center [131, 457] width 33 height 27
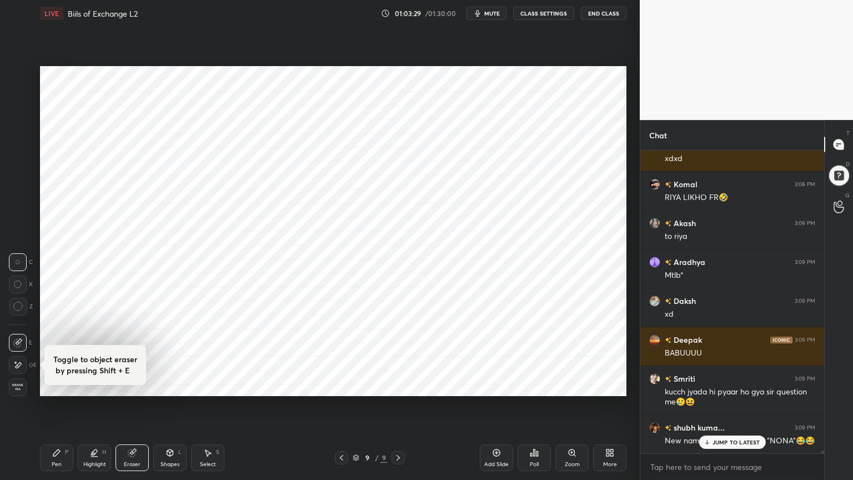
click at [58, 385] on icon at bounding box center [56, 452] width 9 height 9
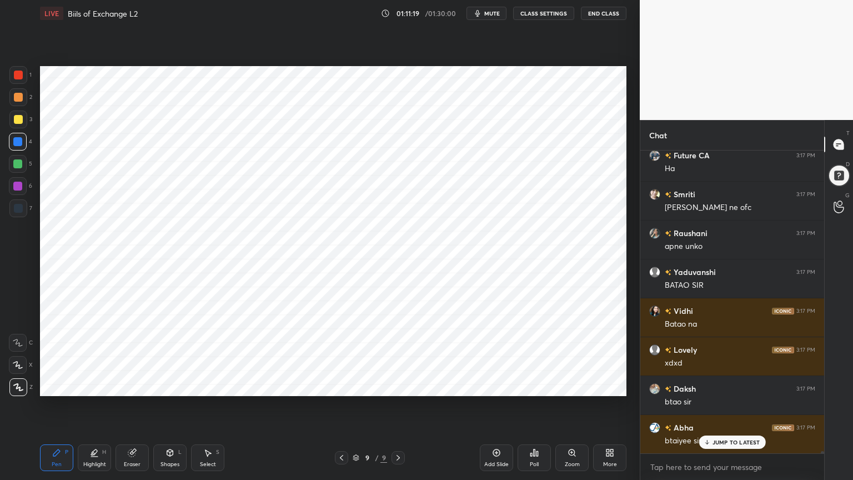
scroll to position [36908, 0]
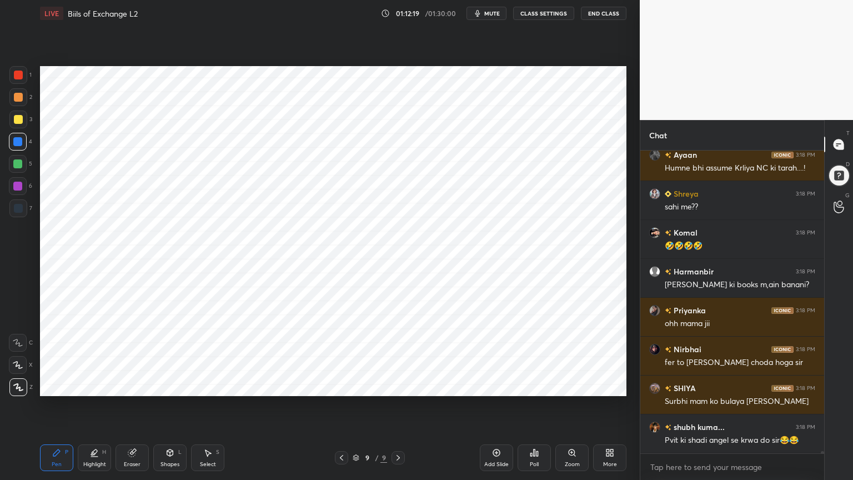
click at [531, 385] on icon at bounding box center [531, 454] width 2 height 3
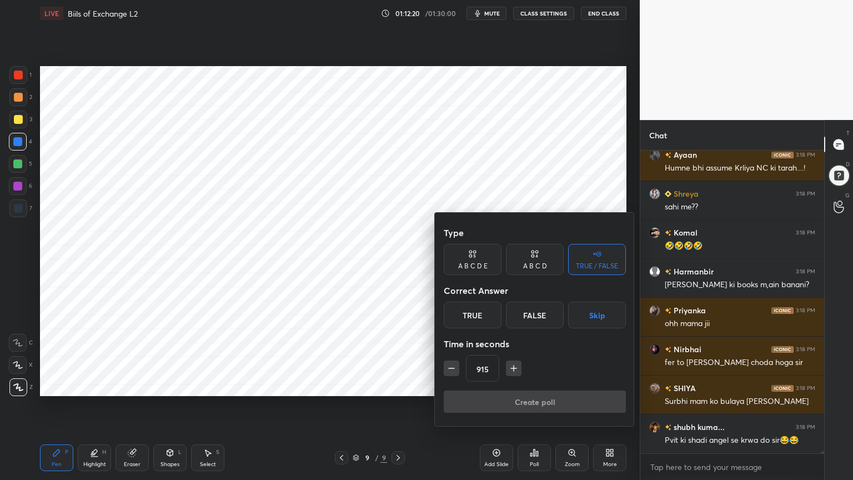
click at [599, 314] on button "Skip" at bounding box center [597, 314] width 58 height 27
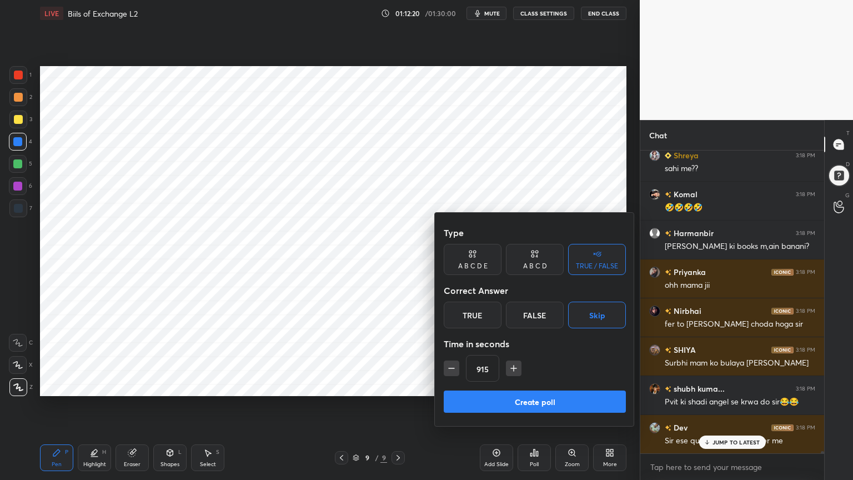
click at [584, 385] on button "Create poll" at bounding box center [535, 401] width 182 height 22
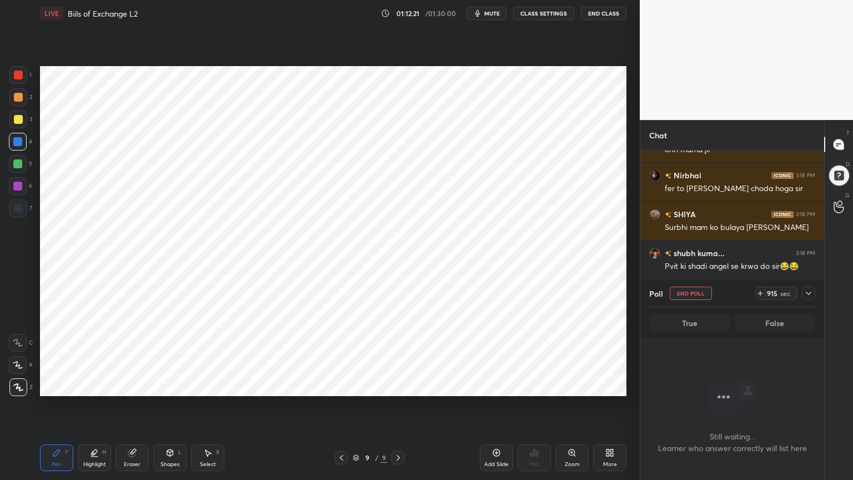
click at [815, 291] on div "Poll End Poll 915 sec True False" at bounding box center [732, 309] width 184 height 58
click at [802, 298] on div "914 sec" at bounding box center [785, 292] width 60 height 13
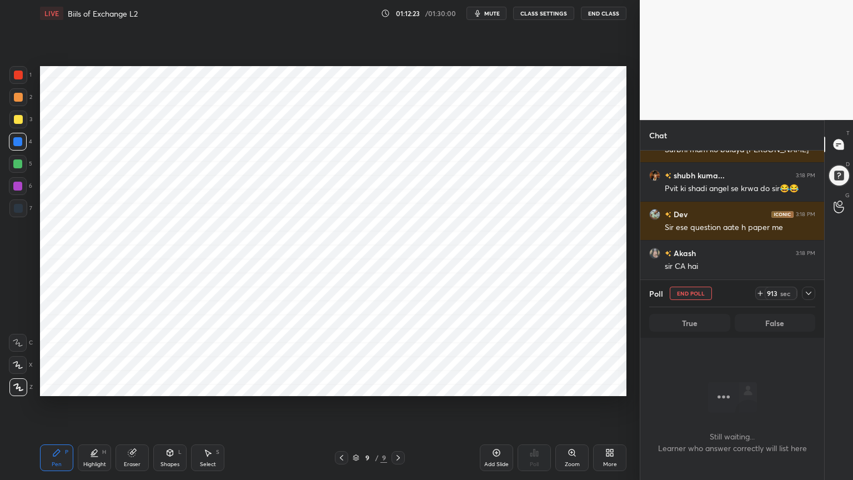
click at [806, 298] on div at bounding box center [808, 292] width 13 height 13
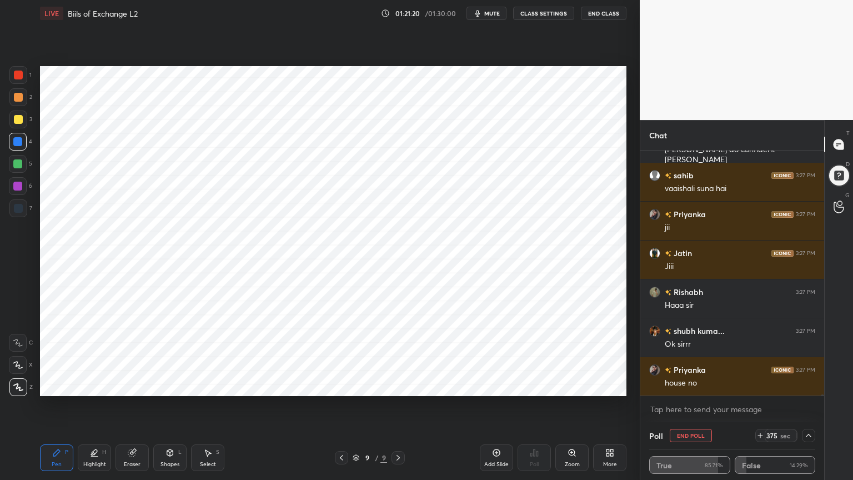
scroll to position [45037, 0]
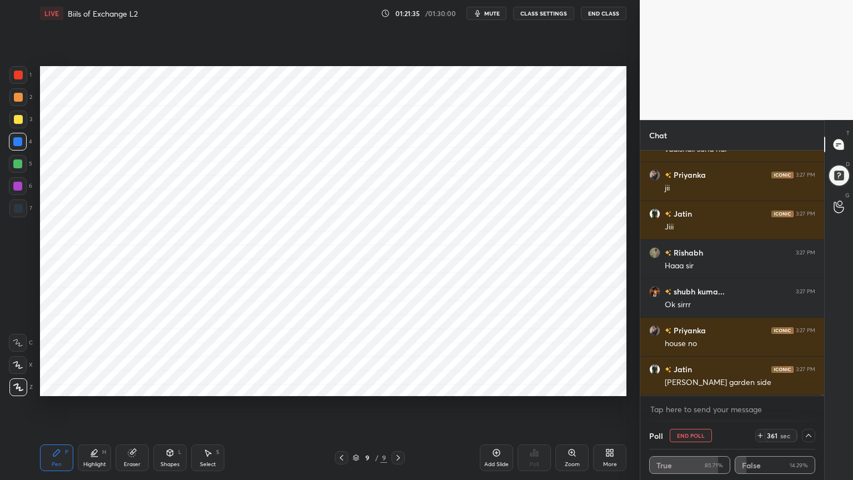
click at [693, 385] on button "End Poll" at bounding box center [691, 435] width 42 height 13
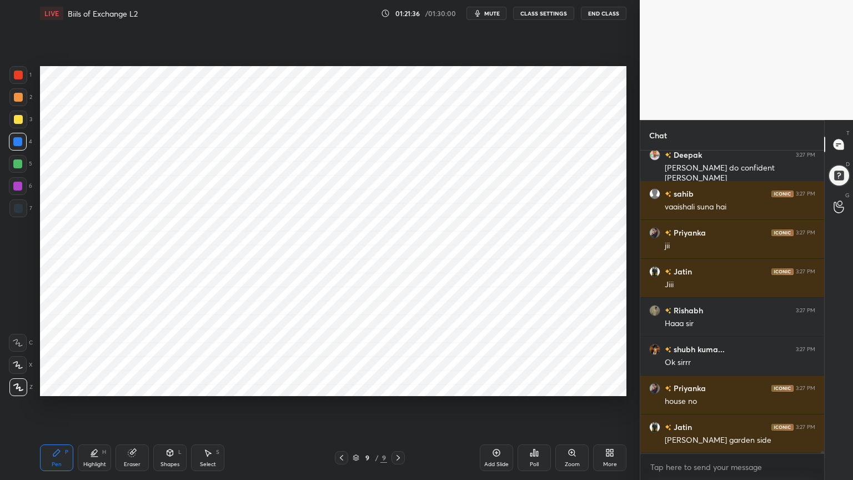
scroll to position [45028, 0]
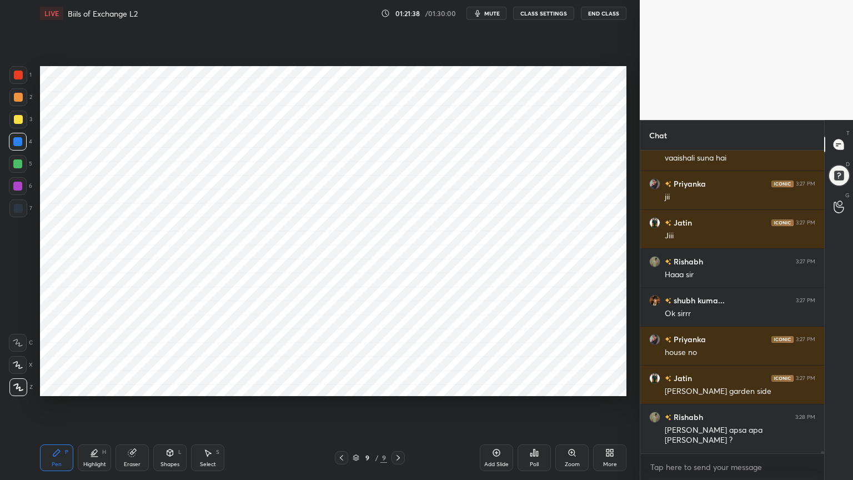
click at [497, 385] on icon at bounding box center [496, 452] width 9 height 9
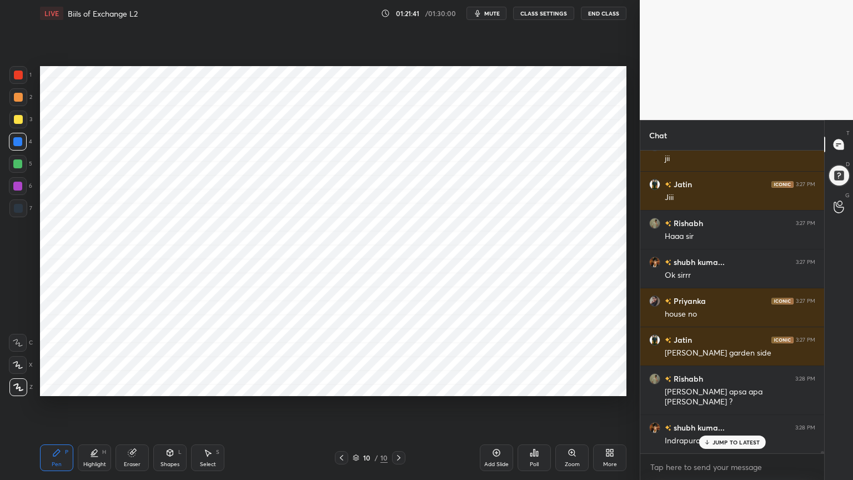
click at [164, 385] on div "Shapes" at bounding box center [169, 464] width 19 height 6
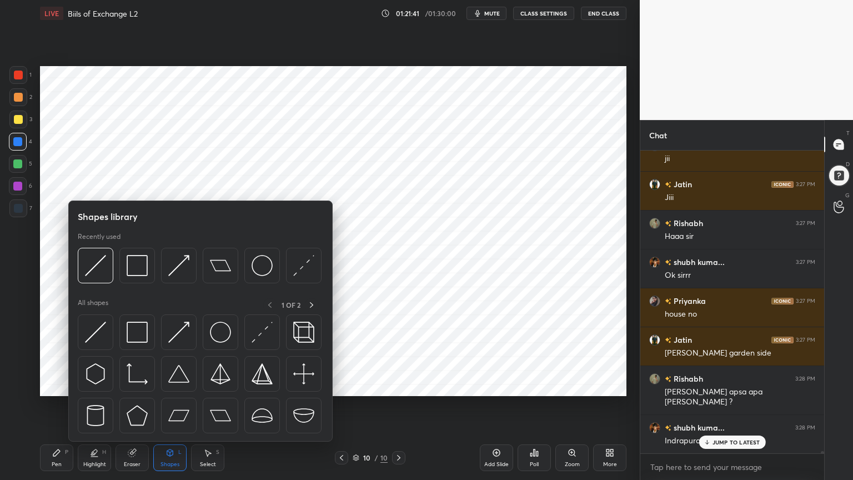
click at [167, 385] on div "Shapes" at bounding box center [169, 464] width 19 height 6
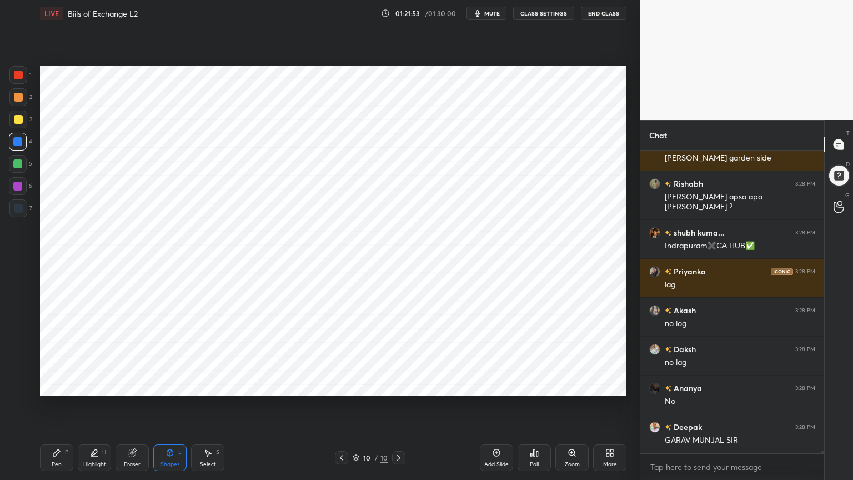
scroll to position [45377, 0]
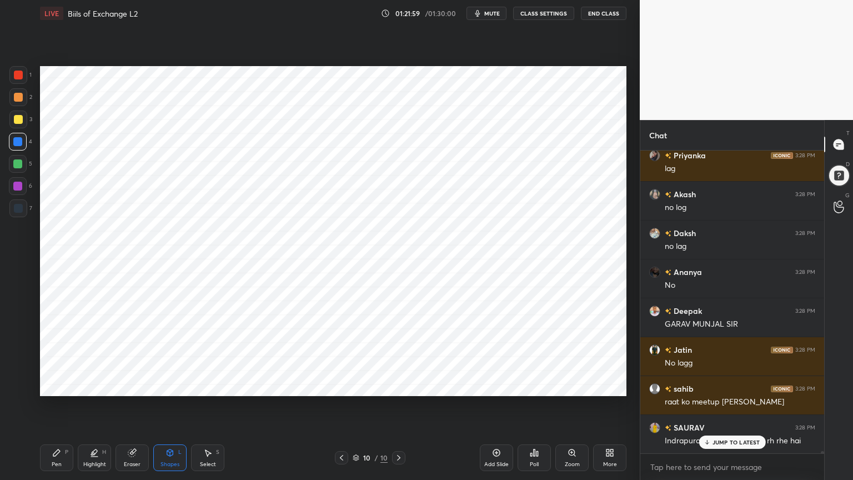
click at [495, 385] on icon at bounding box center [496, 452] width 9 height 9
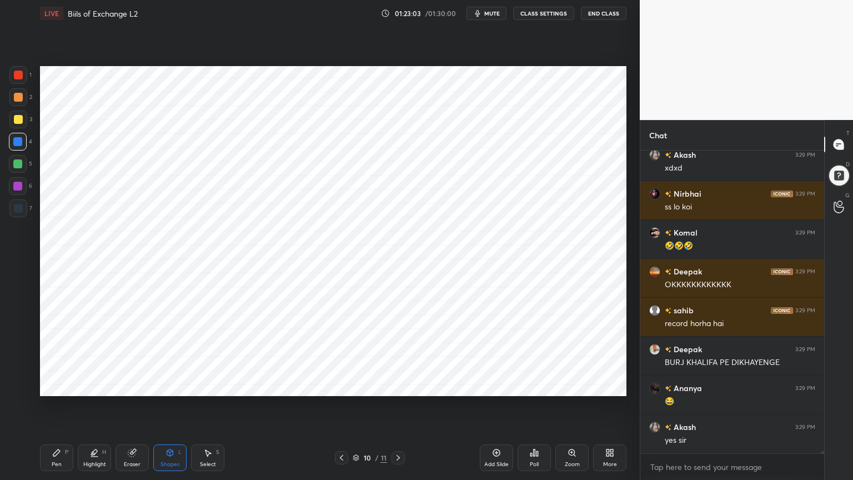
scroll to position [46699, 0]
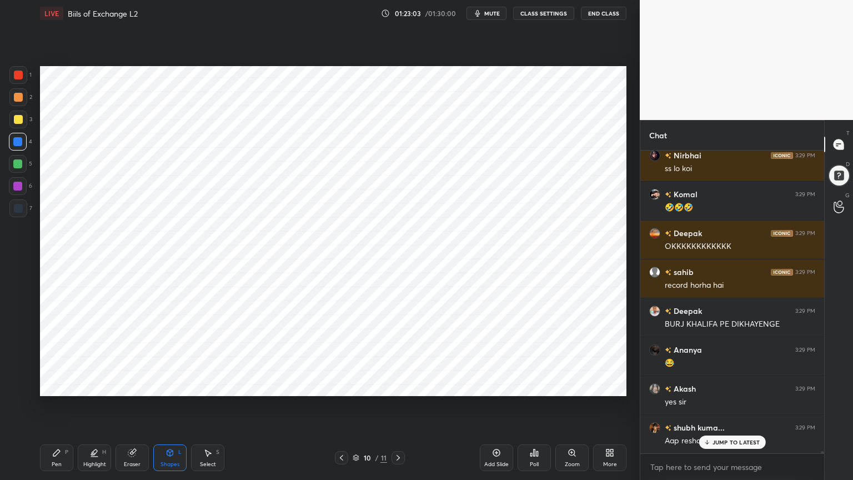
click at [57, 385] on div "Pen P" at bounding box center [56, 457] width 33 height 27
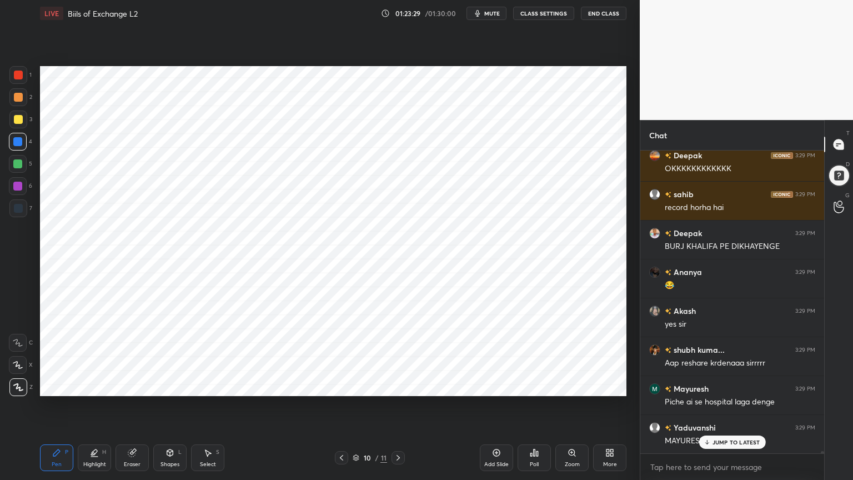
scroll to position [46816, 0]
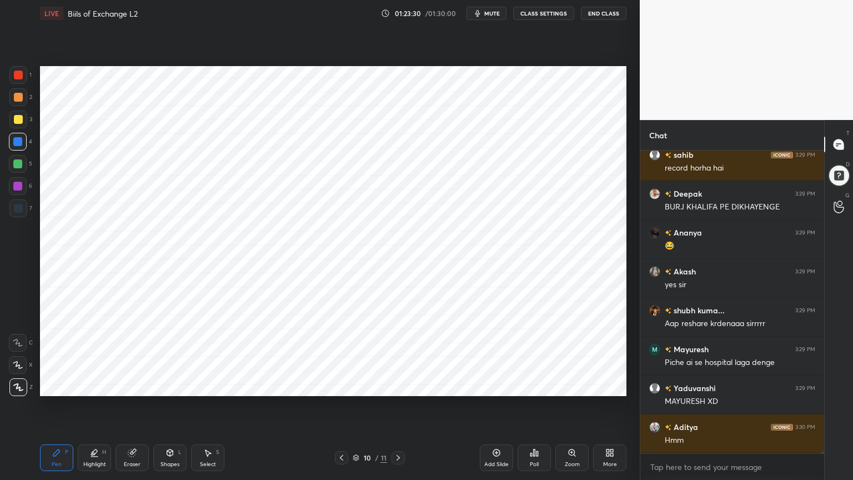
click at [22, 211] on div at bounding box center [18, 208] width 9 height 9
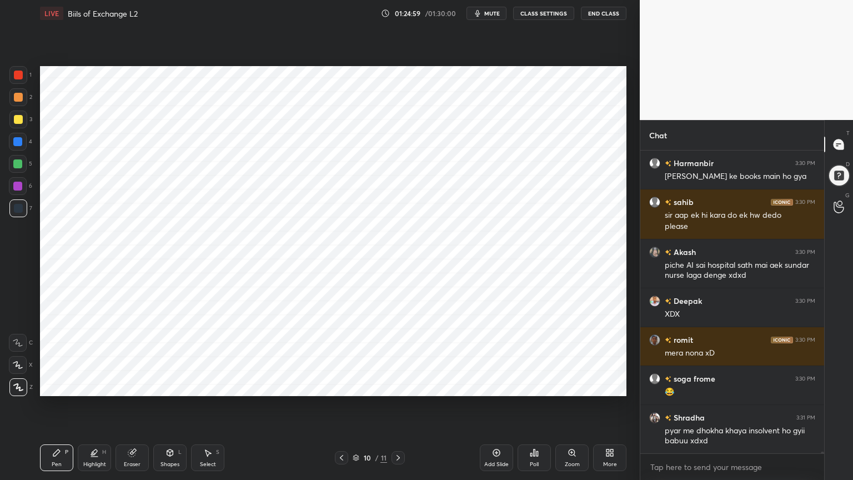
scroll to position [47158, 0]
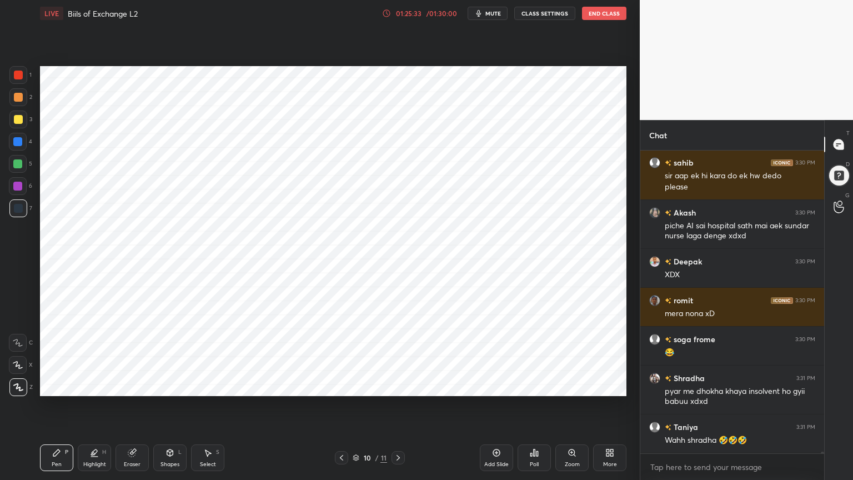
click at [22, 189] on div at bounding box center [18, 186] width 18 height 18
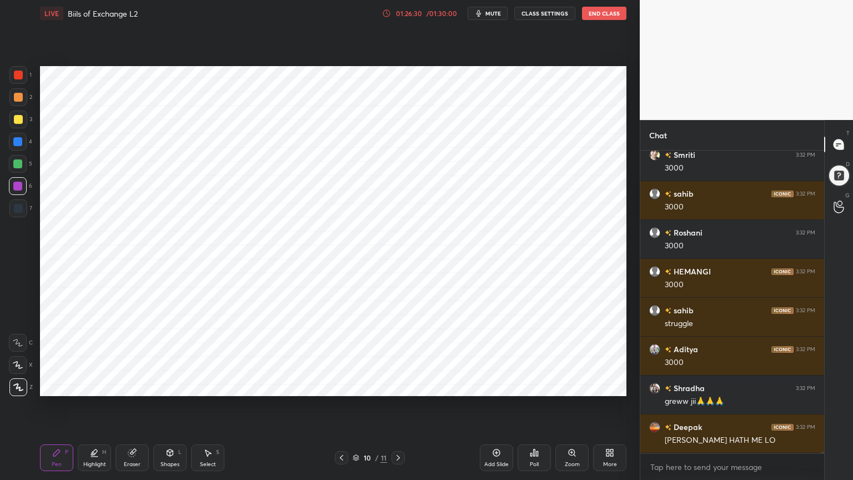
scroll to position [47896, 0]
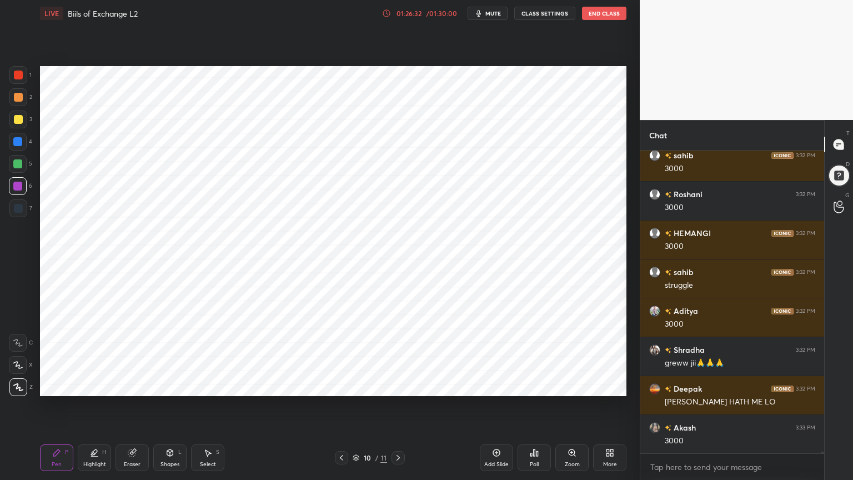
click at [14, 215] on div at bounding box center [18, 208] width 18 height 18
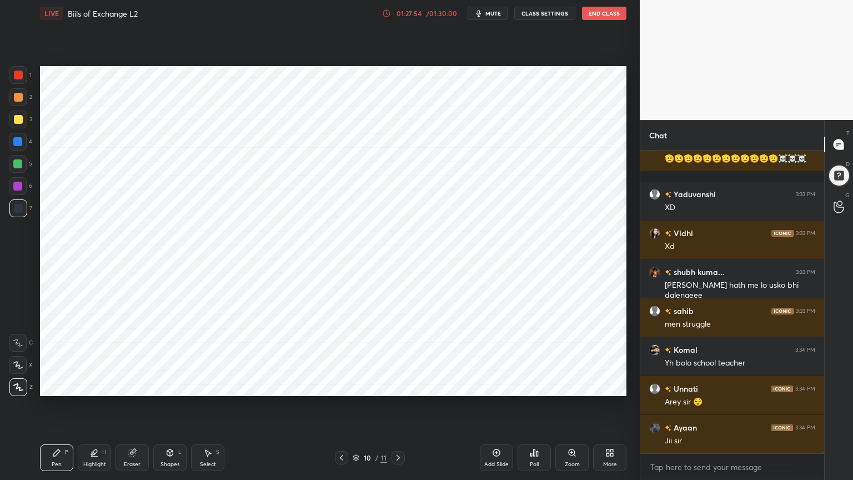
scroll to position [48421, 0]
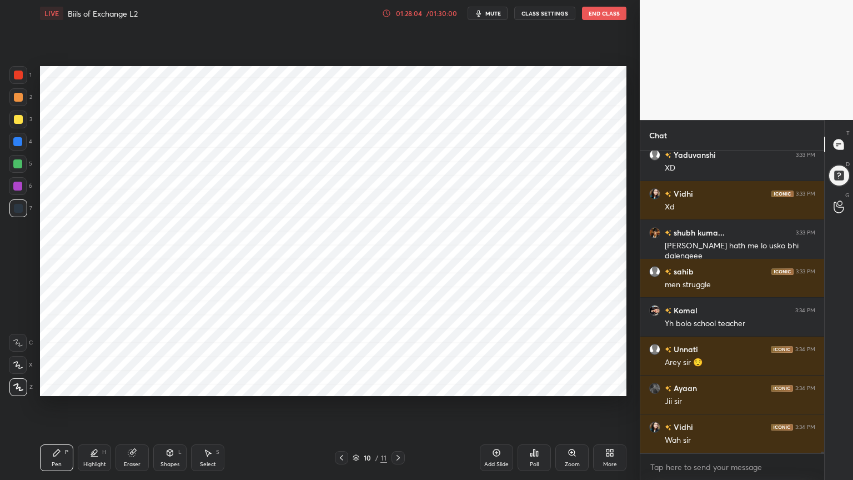
click at [21, 74] on div at bounding box center [18, 75] width 9 height 9
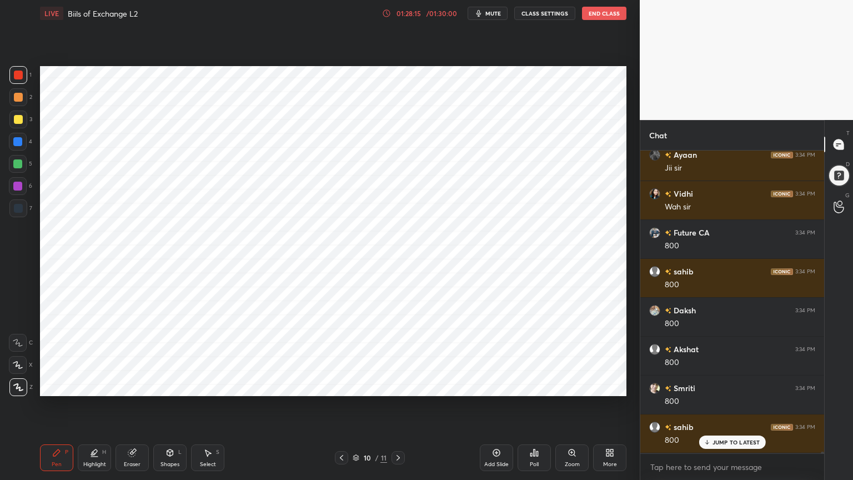
scroll to position [48693, 0]
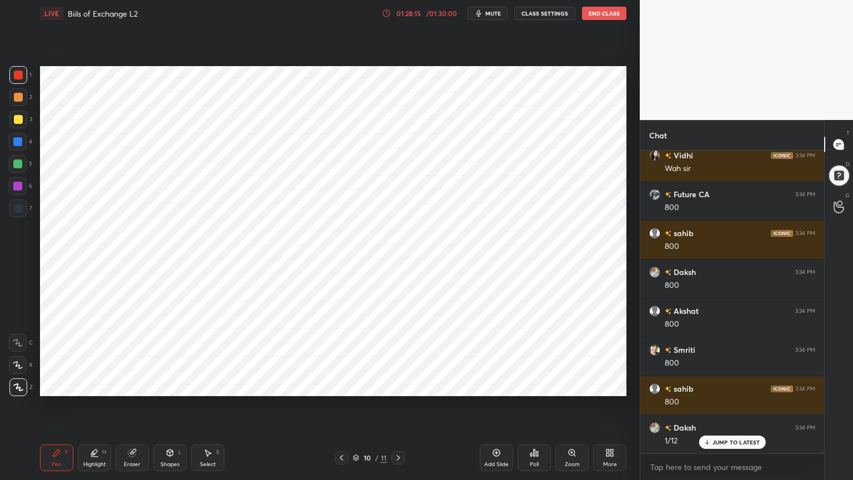
click at [17, 210] on div at bounding box center [18, 208] width 9 height 9
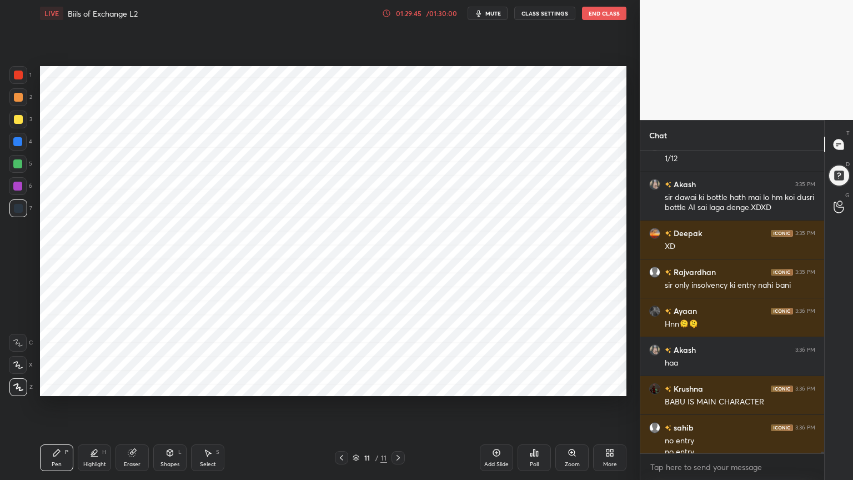
scroll to position [48986, 0]
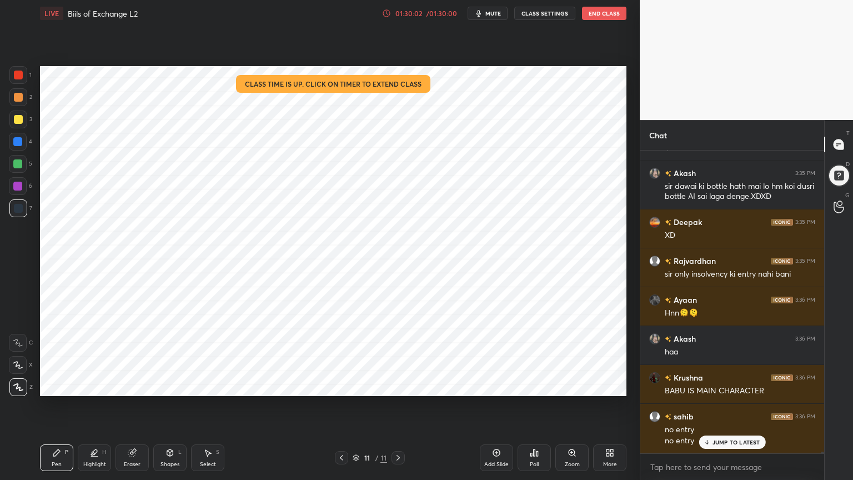
click at [424, 13] on div "01:30:02" at bounding box center [408, 13] width 31 height 7
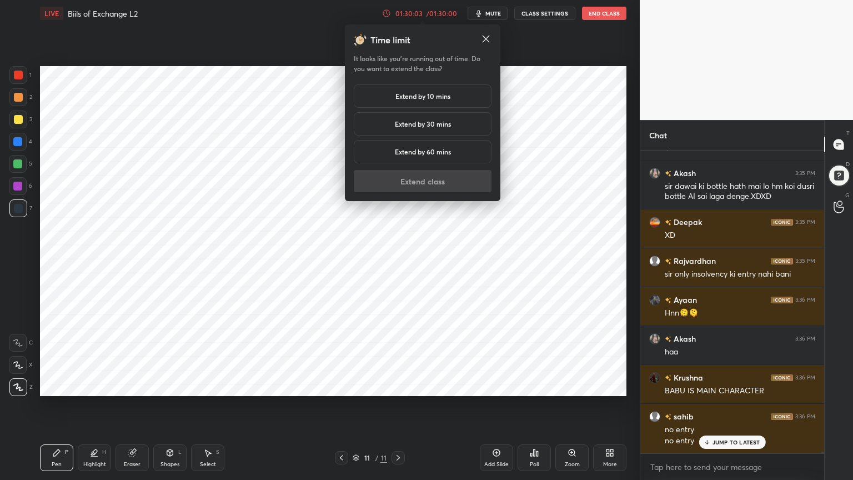
click at [435, 96] on h5 "Extend by 10 mins" at bounding box center [422, 96] width 55 height 10
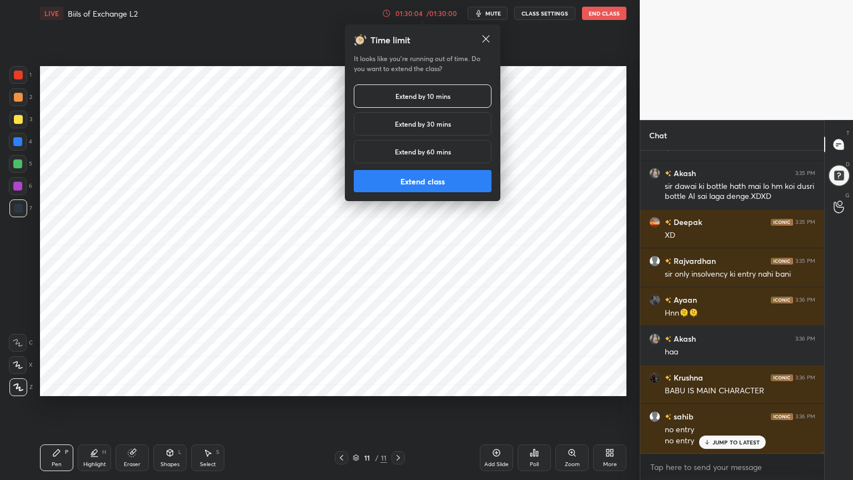
click at [428, 186] on button "Extend class" at bounding box center [423, 181] width 138 height 22
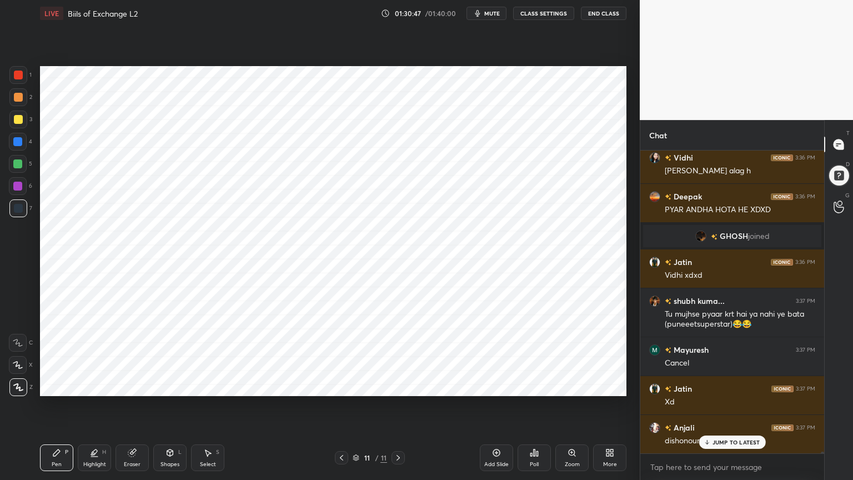
scroll to position [49334, 0]
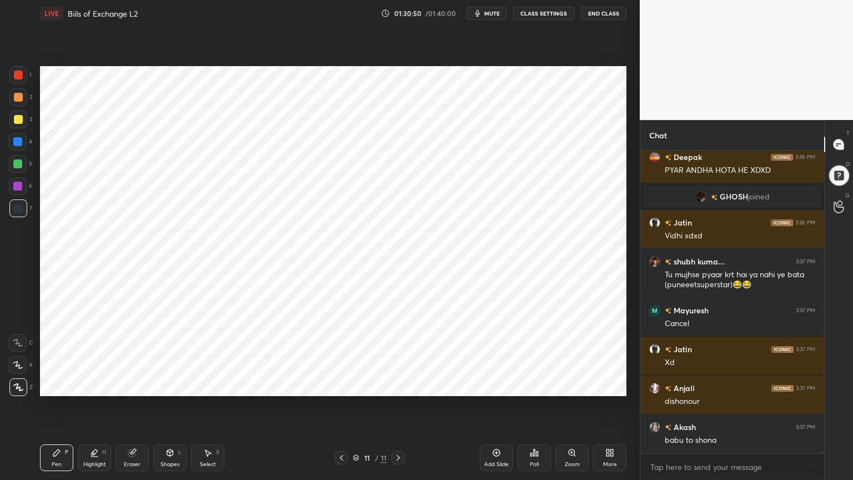
click at [202, 385] on div "Select S" at bounding box center [207, 457] width 33 height 27
click at [207, 385] on div "Select S" at bounding box center [207, 457] width 33 height 27
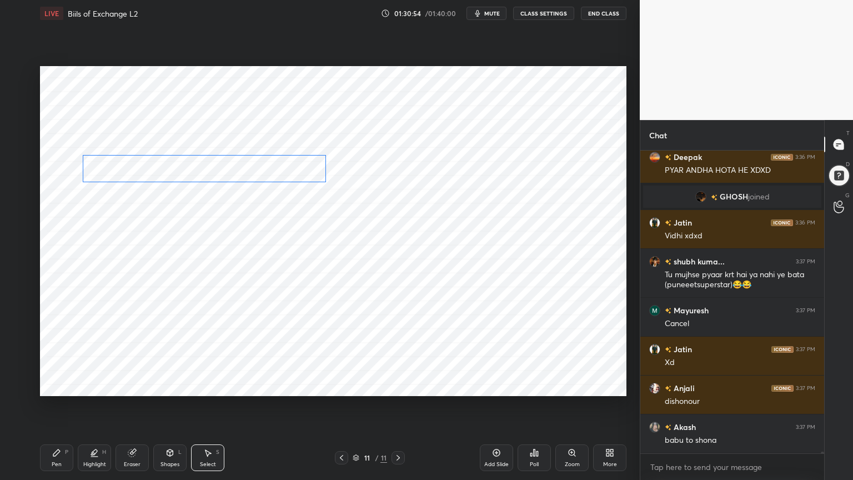
scroll to position [49372, 0]
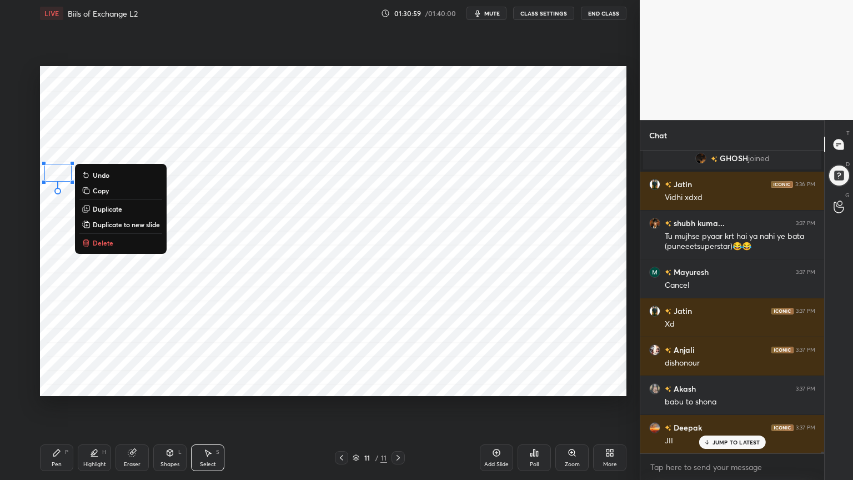
click at [59, 385] on icon at bounding box center [56, 452] width 7 height 7
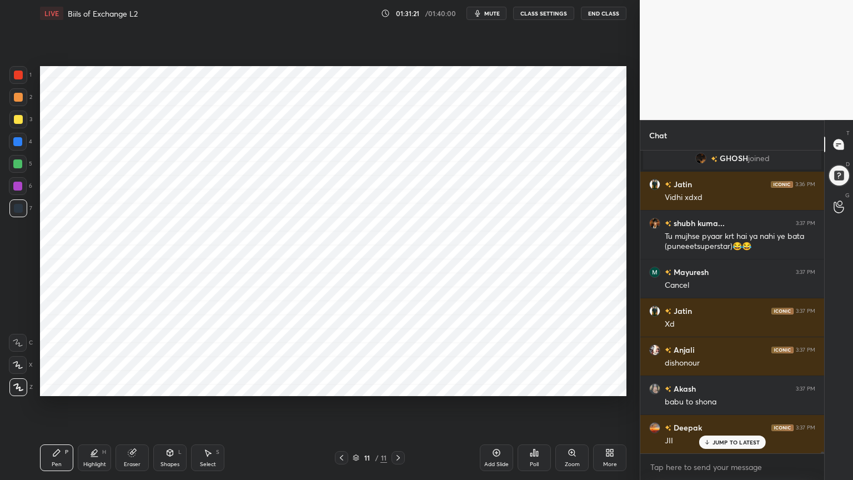
click at [18, 99] on div at bounding box center [18, 97] width 9 height 9
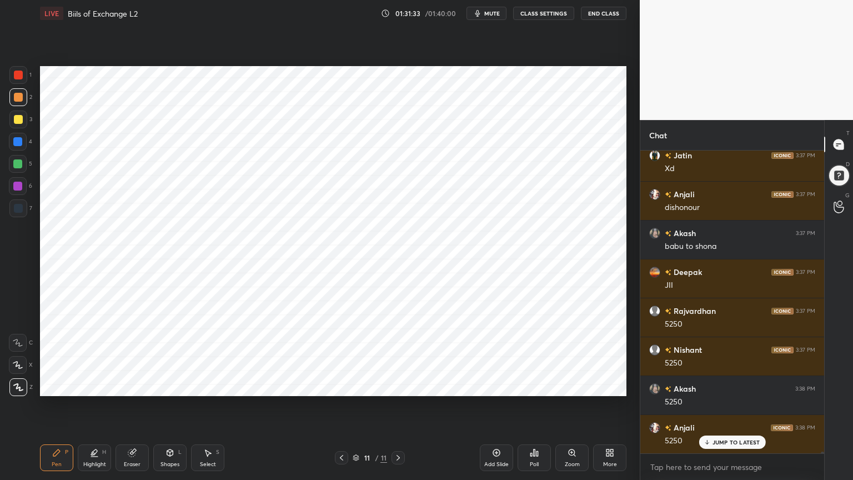
scroll to position [49567, 0]
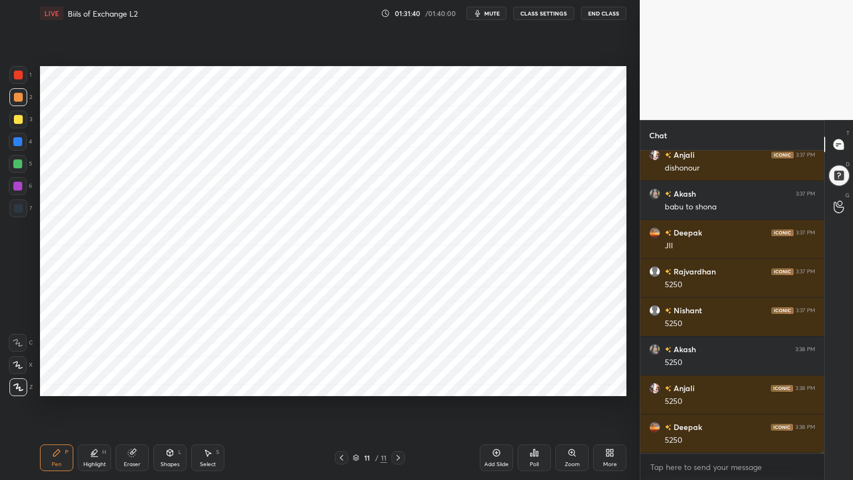
click at [14, 212] on div at bounding box center [18, 208] width 9 height 9
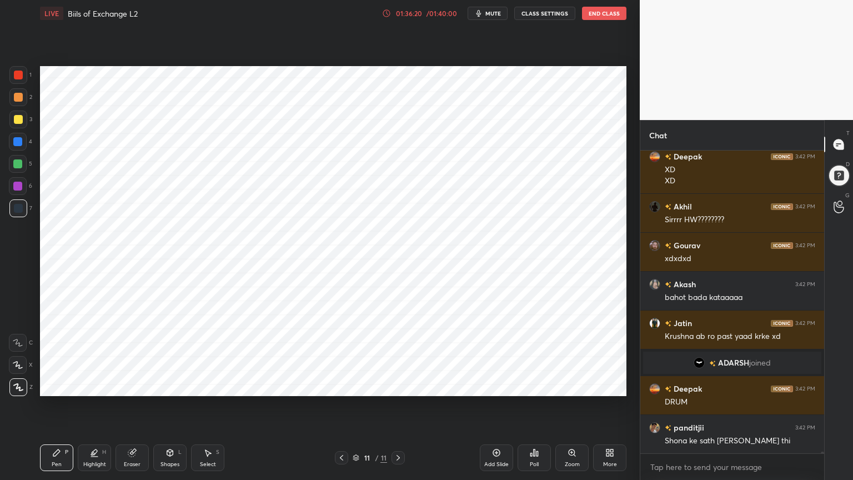
scroll to position [51532, 0]
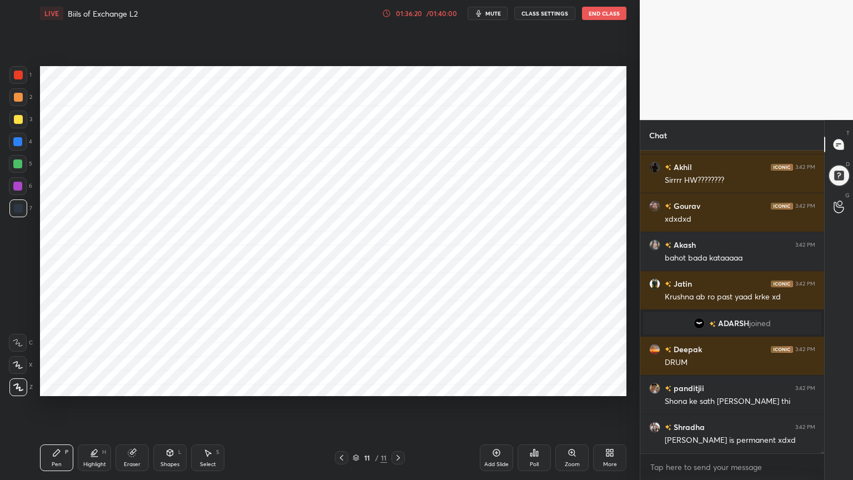
click at [602, 385] on div "More" at bounding box center [609, 457] width 33 height 27
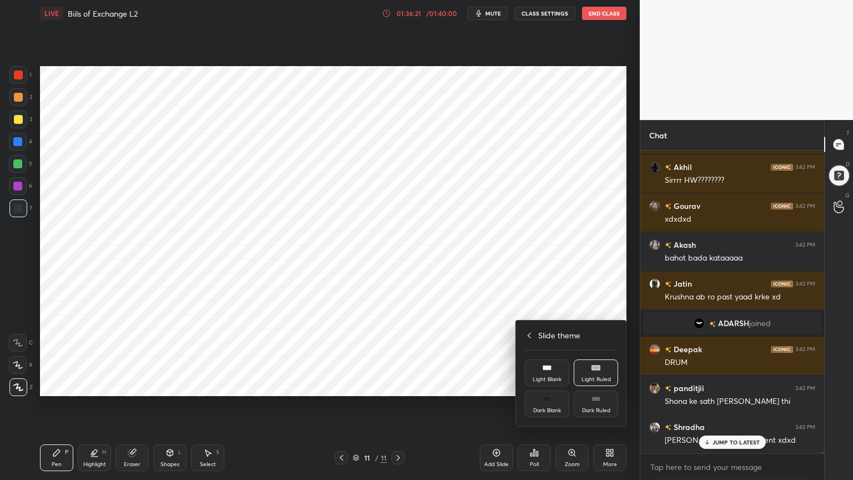
scroll to position [51571, 0]
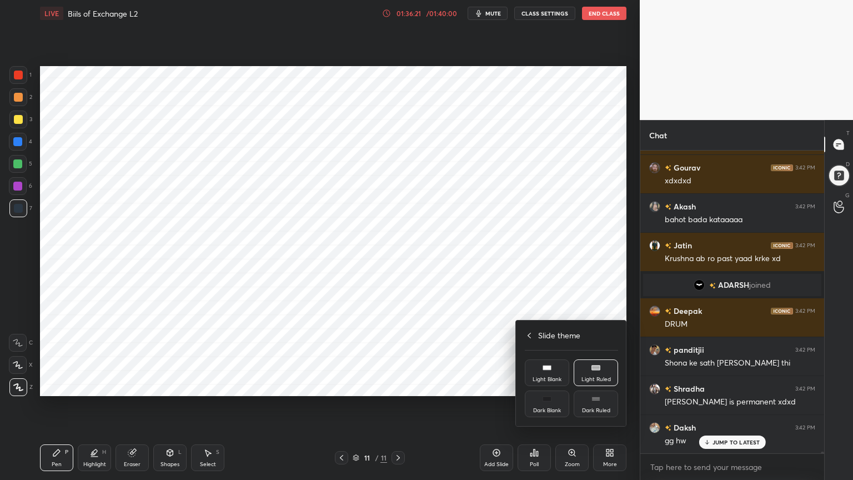
click at [532, 337] on div "Slide theme" at bounding box center [571, 335] width 93 height 12
click at [551, 346] on div "Upload File" at bounding box center [546, 348] width 29 height 6
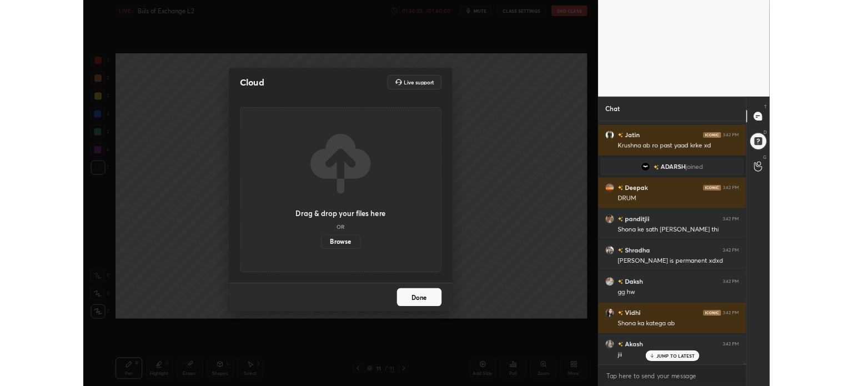
scroll to position [51688, 0]
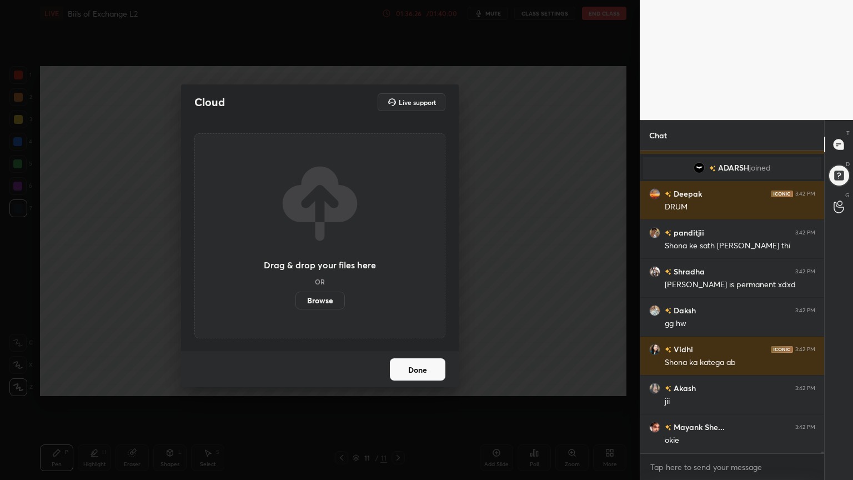
click at [319, 300] on label "Browse" at bounding box center [319, 300] width 49 height 18
click at [295, 300] on input "Browse" at bounding box center [295, 300] width 0 height 18
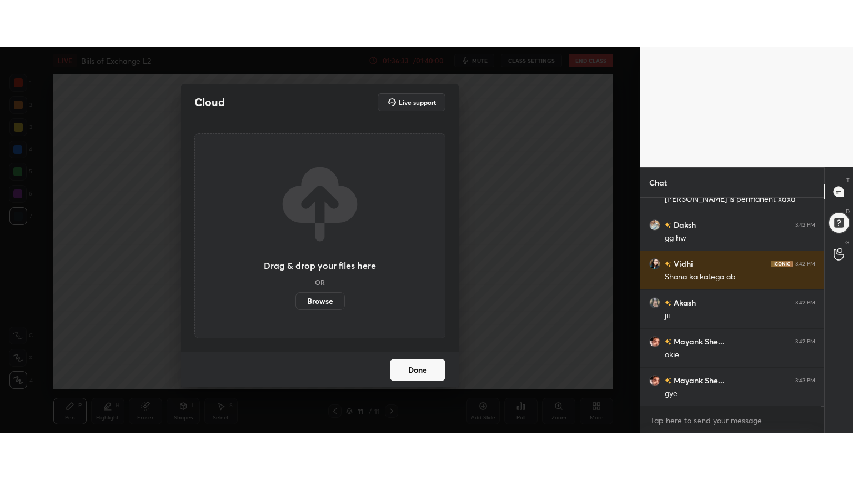
scroll to position [45745, 0]
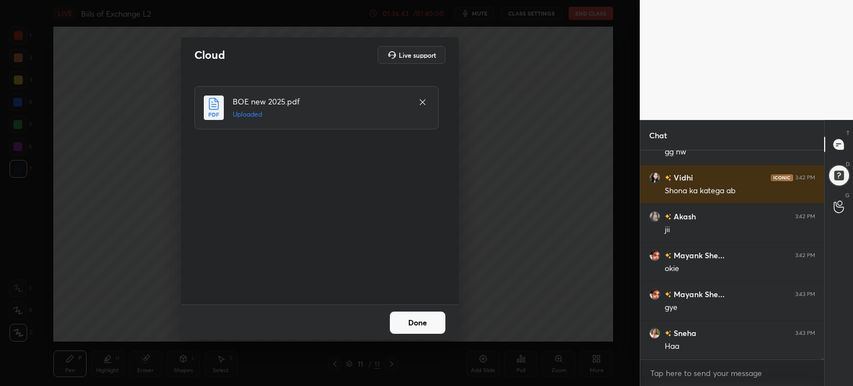
click at [431, 320] on button "Done" at bounding box center [418, 322] width 56 height 22
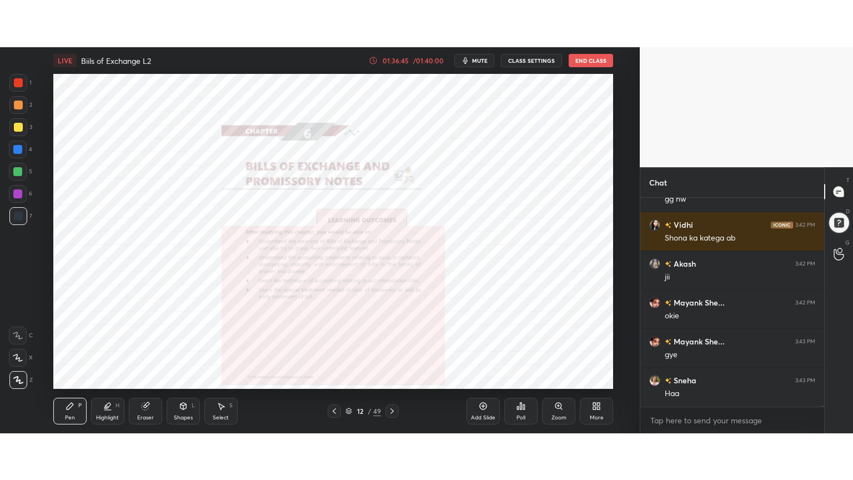
scroll to position [409, 595]
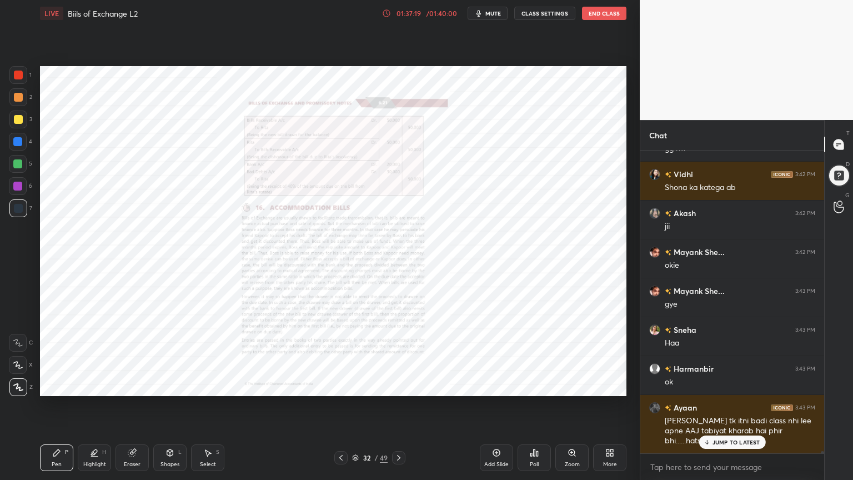
click at [496, 385] on icon at bounding box center [496, 452] width 7 height 7
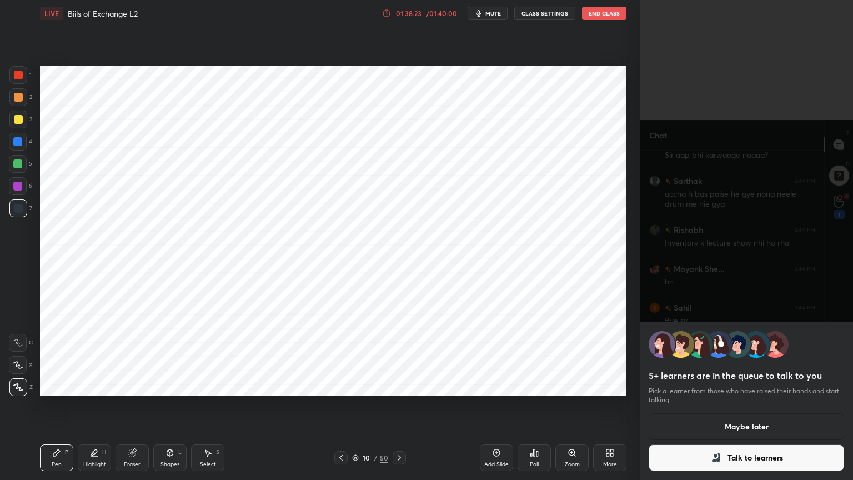
scroll to position [46958, 0]
click at [766, 385] on button "Talk to learners" at bounding box center [745, 457] width 195 height 27
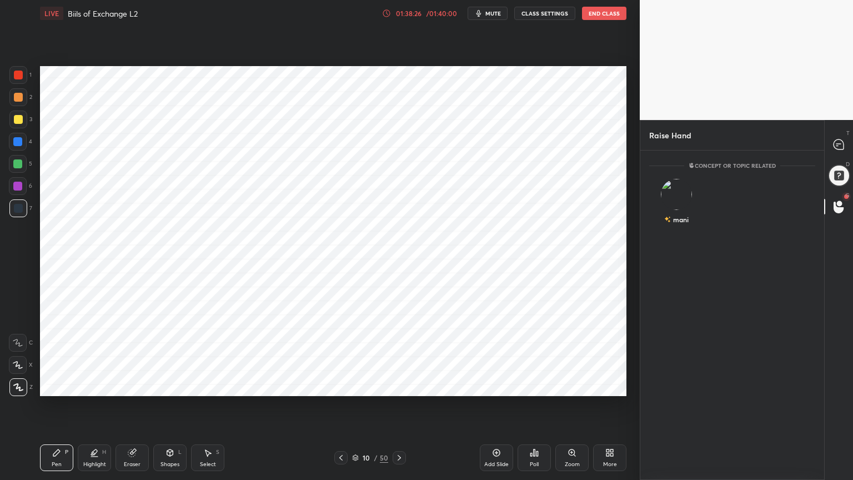
scroll to position [3, 3]
click at [670, 194] on img "grid" at bounding box center [676, 194] width 31 height 31
click at [678, 230] on button "INVITE" at bounding box center [676, 227] width 45 height 14
click at [834, 146] on icon at bounding box center [838, 144] width 10 height 10
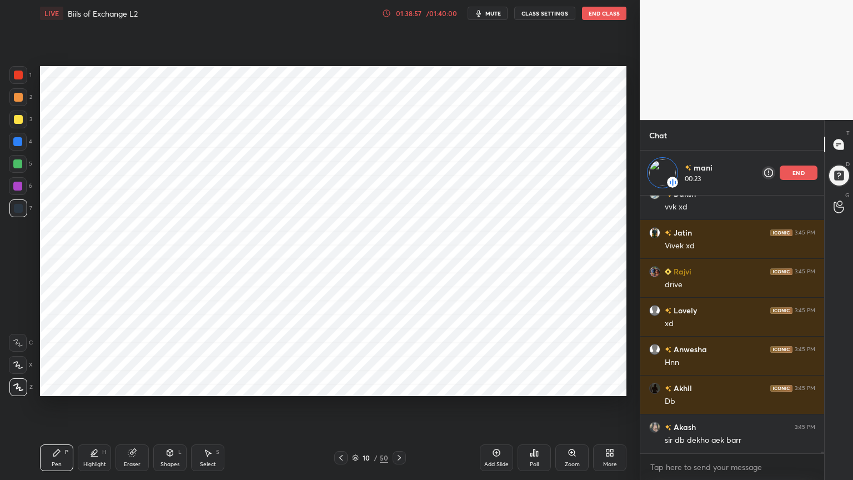
scroll to position [47479, 0]
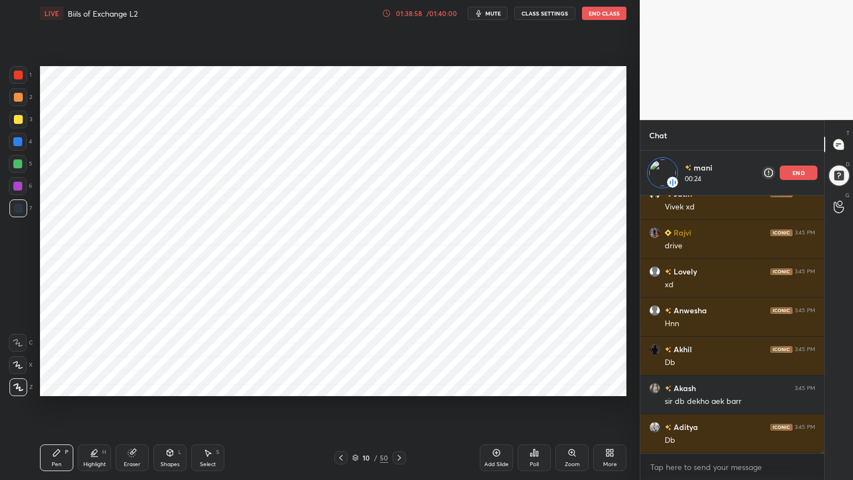
click at [837, 175] on div at bounding box center [838, 175] width 27 height 27
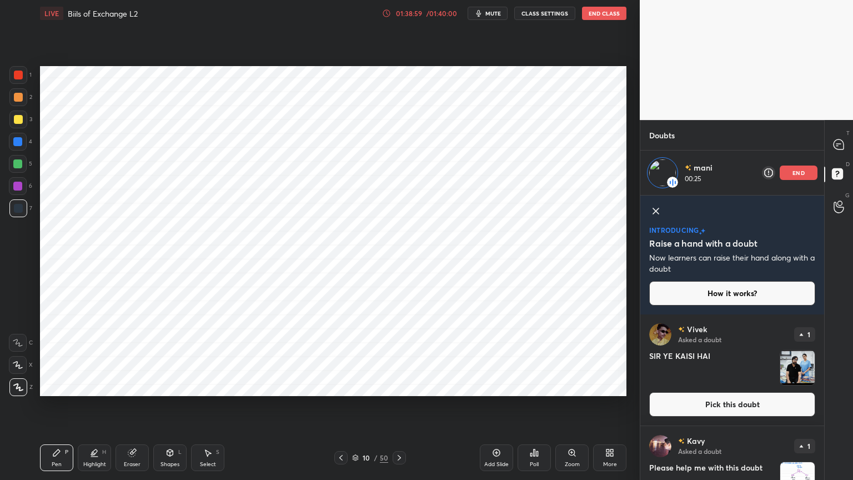
click at [799, 370] on img "grid" at bounding box center [797, 367] width 34 height 34
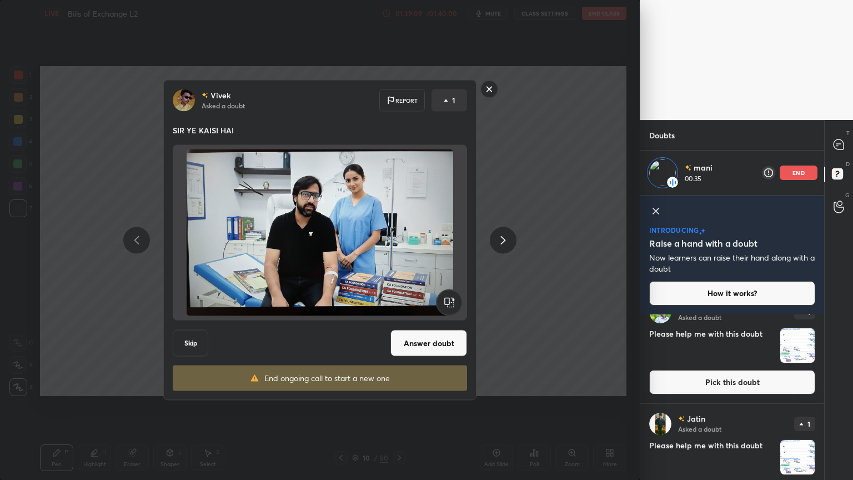
scroll to position [361, 0]
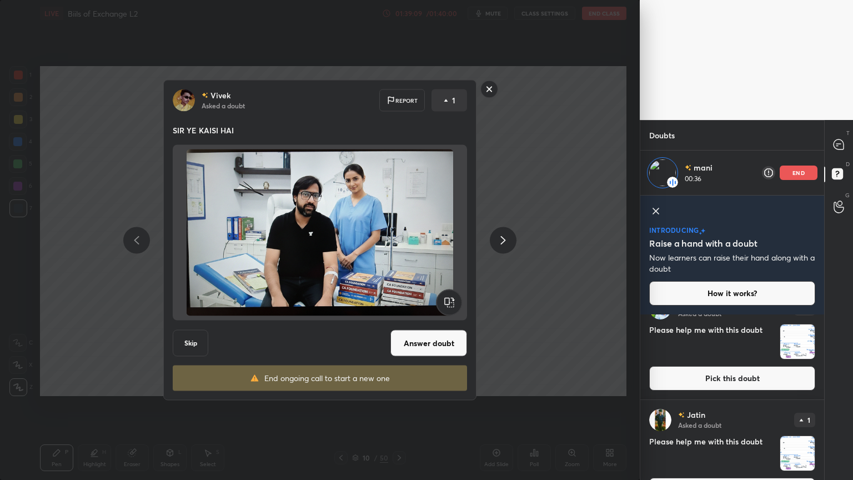
click at [437, 348] on button "Answer doubt" at bounding box center [428, 343] width 77 height 27
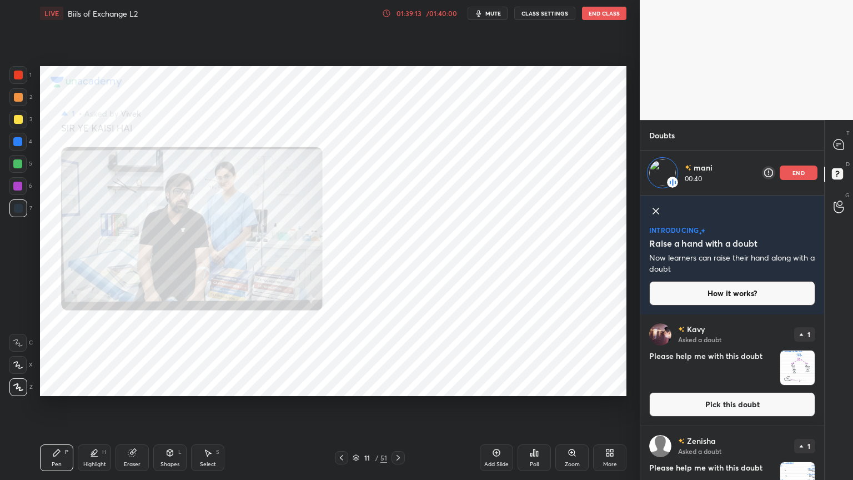
click at [567, 385] on div "Zoom" at bounding box center [572, 464] width 15 height 6
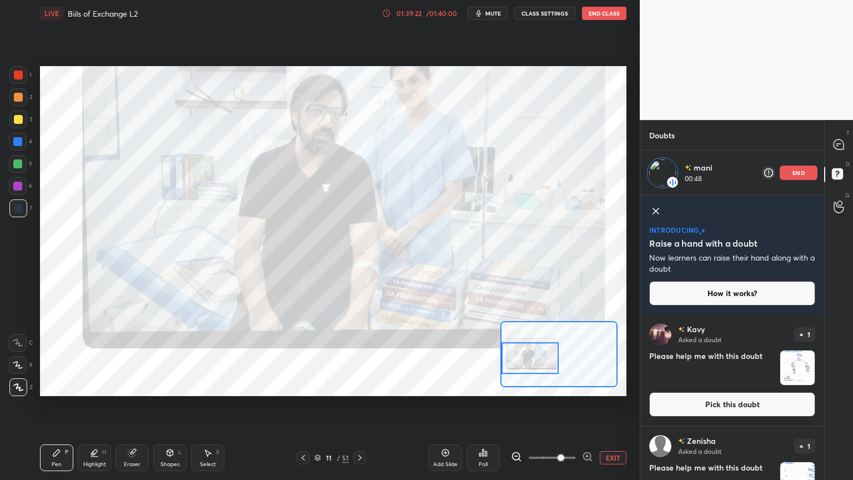
click at [838, 147] on icon at bounding box center [838, 144] width 10 height 10
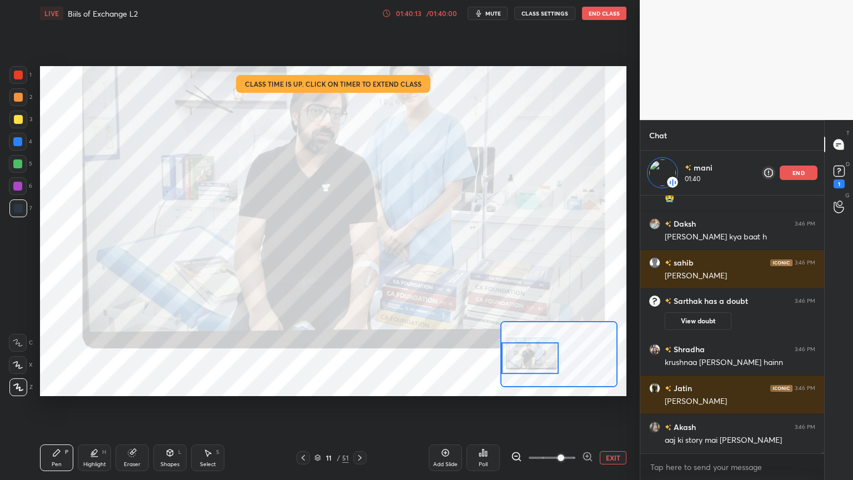
scroll to position [48664, 0]
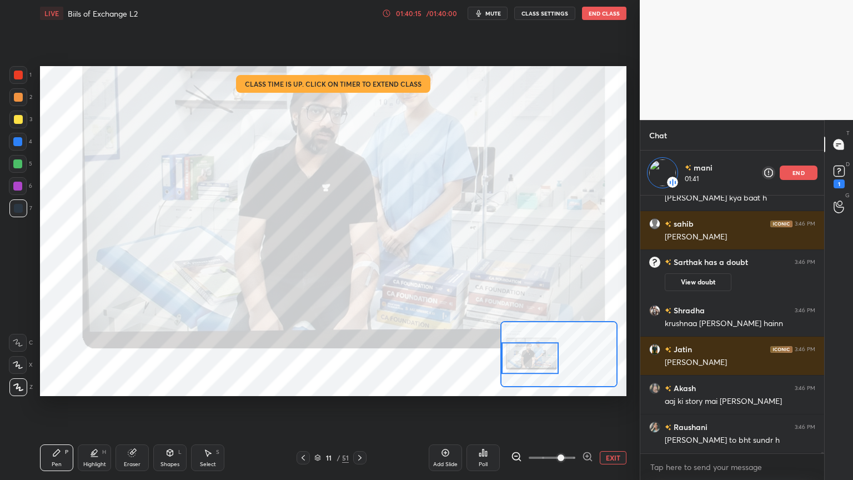
click at [843, 177] on icon at bounding box center [838, 171] width 17 height 17
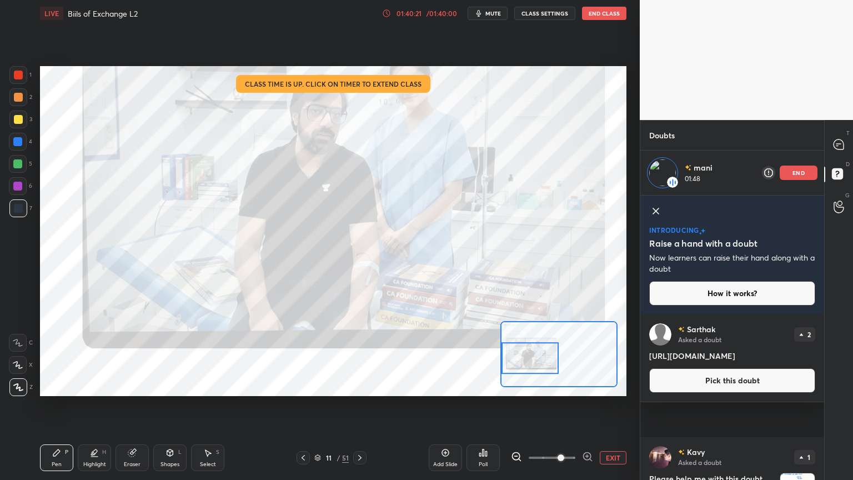
click at [804, 173] on p "end" at bounding box center [798, 173] width 12 height 6
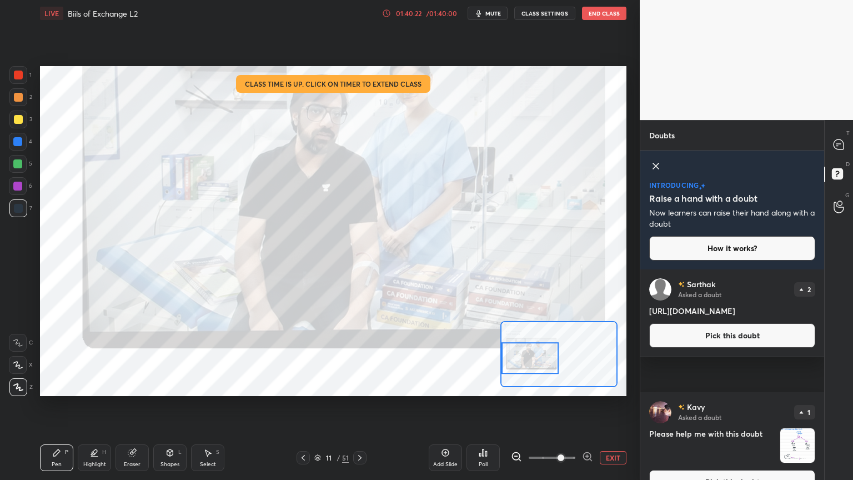
scroll to position [207, 180]
click at [651, 309] on h4 "[URL][DOMAIN_NAME]" at bounding box center [732, 311] width 166 height 12
drag, startPoint x: 651, startPoint y: 311, endPoint x: 730, endPoint y: 342, distance: 84.5
click at [730, 316] on h4 "[URL][DOMAIN_NAME]" at bounding box center [732, 311] width 166 height 12
drag, startPoint x: 648, startPoint y: 308, endPoint x: 768, endPoint y: 349, distance: 126.8
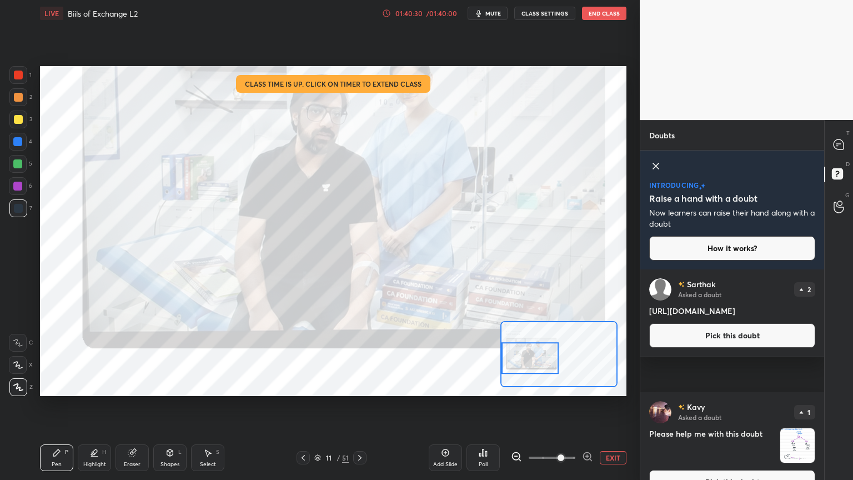
click at [768, 316] on h4 "[URL][DOMAIN_NAME]" at bounding box center [732, 311] width 166 height 12
copy h4 "[URL][DOMAIN_NAME]"
click at [837, 142] on icon at bounding box center [838, 144] width 10 height 10
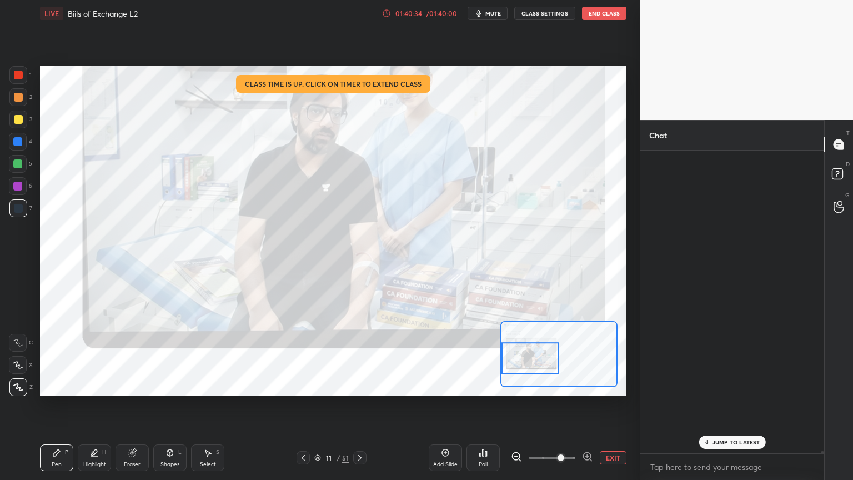
scroll to position [299, 180]
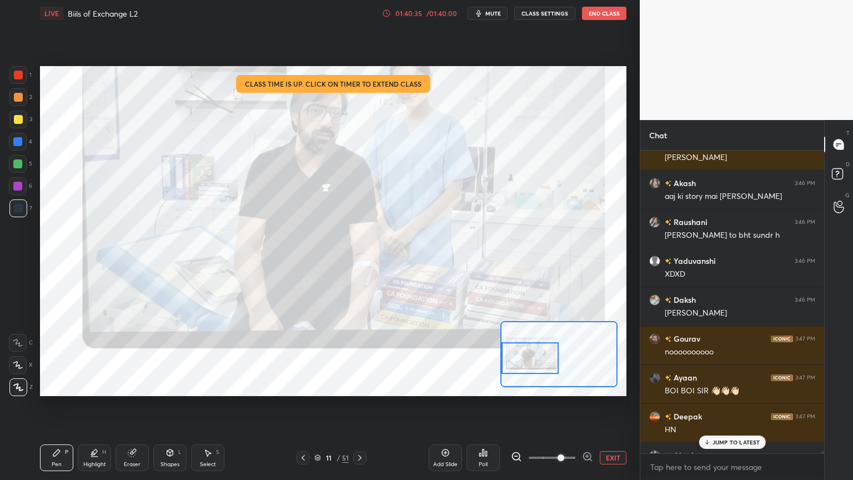
click at [727, 385] on p "JUMP TO LATEST" at bounding box center [736, 442] width 48 height 7
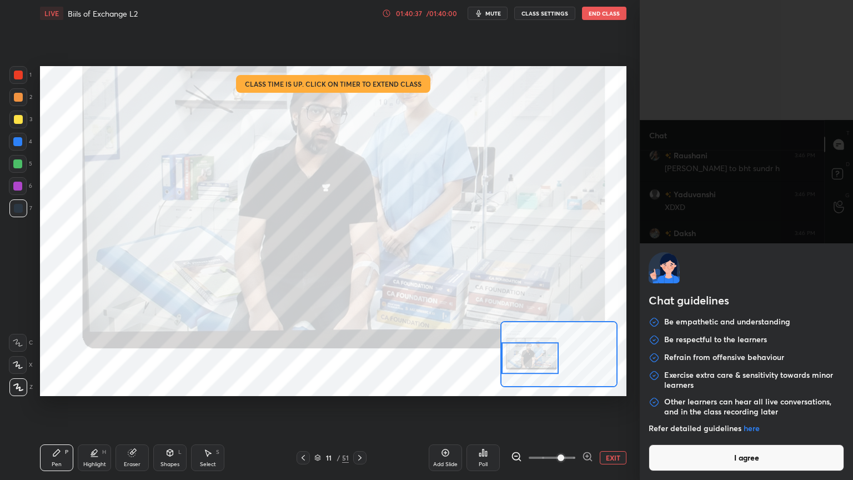
click at [680, 385] on body "1 2 3 4 5 6 7 C X Z C X Z E E Erase all H H LIVE Biils of Exchange L2 01:40:37 …" at bounding box center [426, 240] width 853 height 480
click at [680, 385] on button "I agree" at bounding box center [745, 457] width 195 height 27
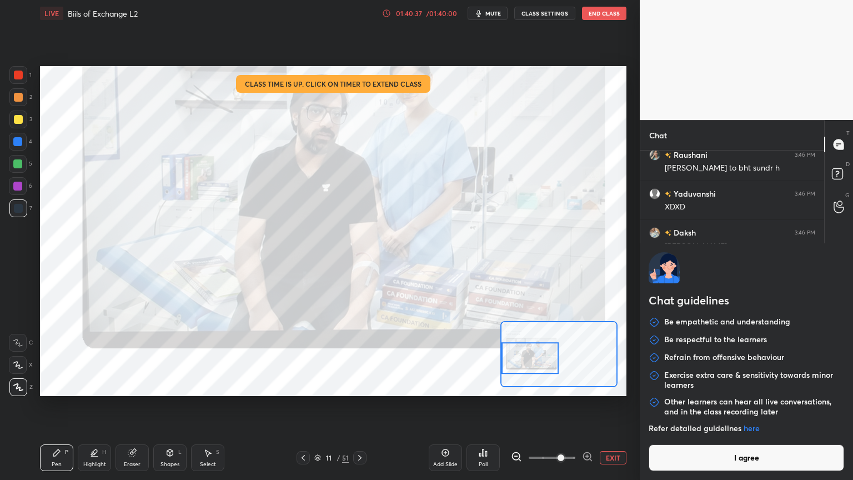
type textarea "x"
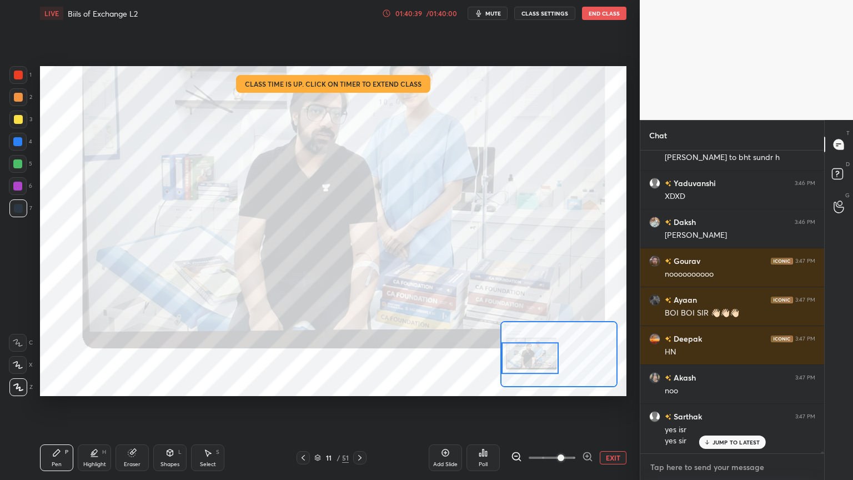
paste textarea "[URL][DOMAIN_NAME]"
type textarea "[URL][DOMAIN_NAME]"
type textarea "x"
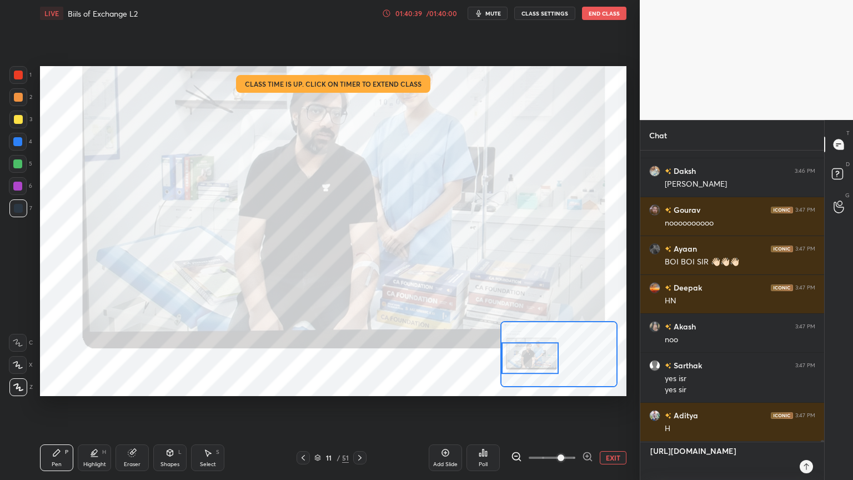
scroll to position [48830, 0]
type textarea "[URL][DOMAIN_NAME]"
type textarea "x"
click at [807, 385] on icon at bounding box center [806, 466] width 9 height 9
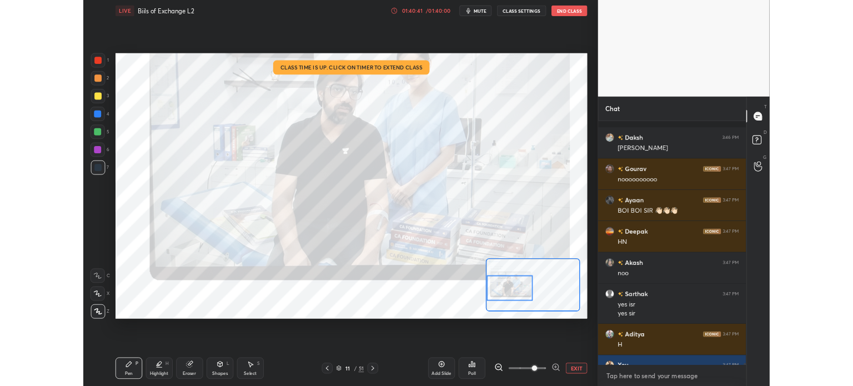
scroll to position [48910, 0]
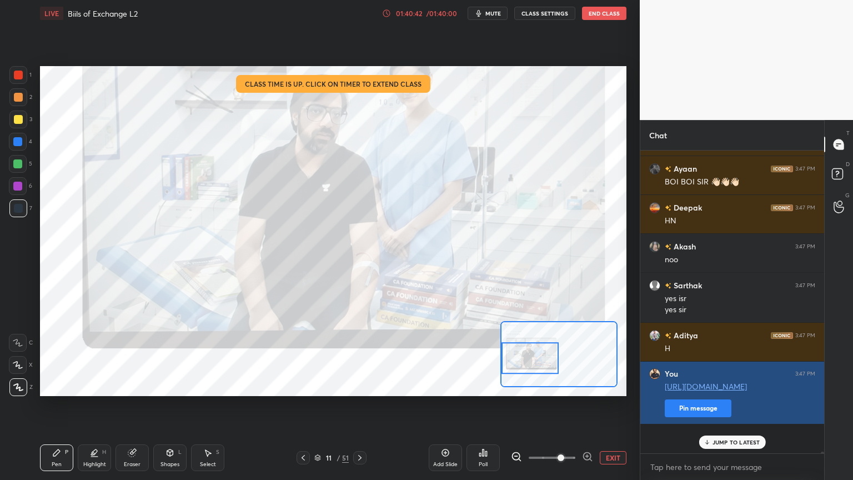
click at [704, 385] on link "[URL][DOMAIN_NAME]" at bounding box center [706, 386] width 82 height 11
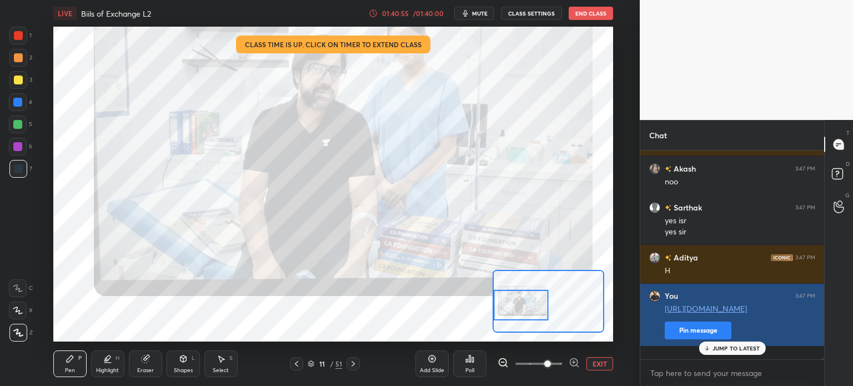
scroll to position [113, 180]
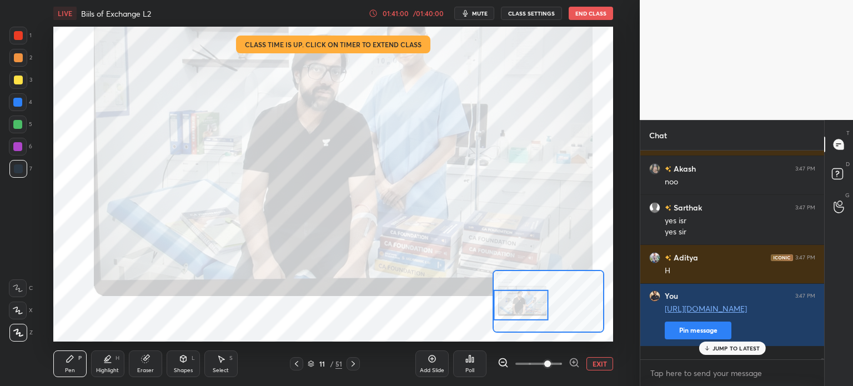
click at [596, 15] on button "End Class" at bounding box center [590, 13] width 44 height 13
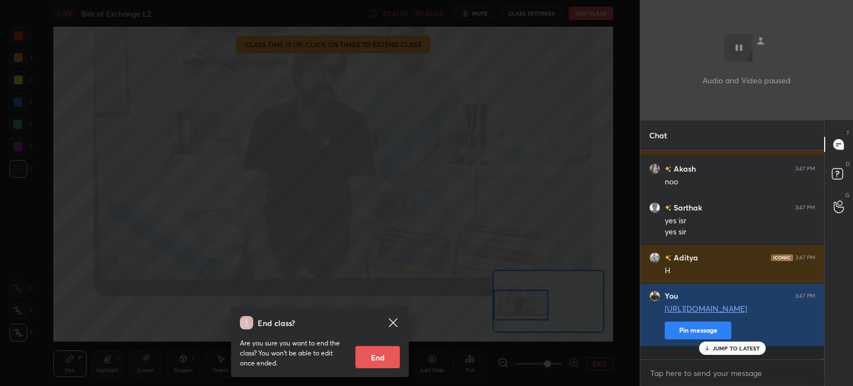
scroll to position [49121, 0]
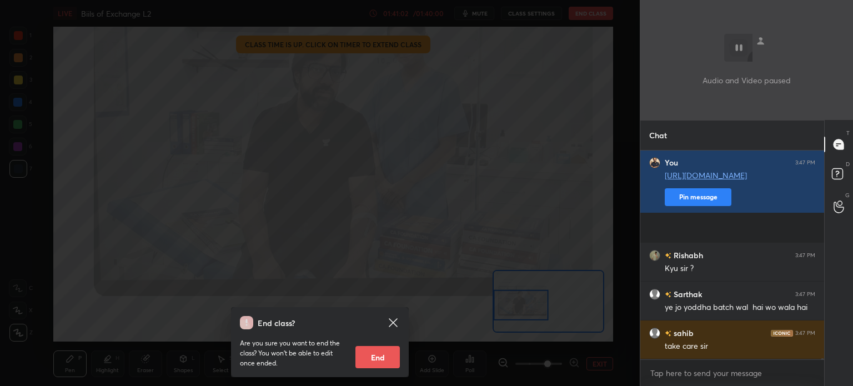
click at [391, 351] on button "End" at bounding box center [377, 357] width 44 height 22
type textarea "x"
